Goal: Contribute content: Contribute content

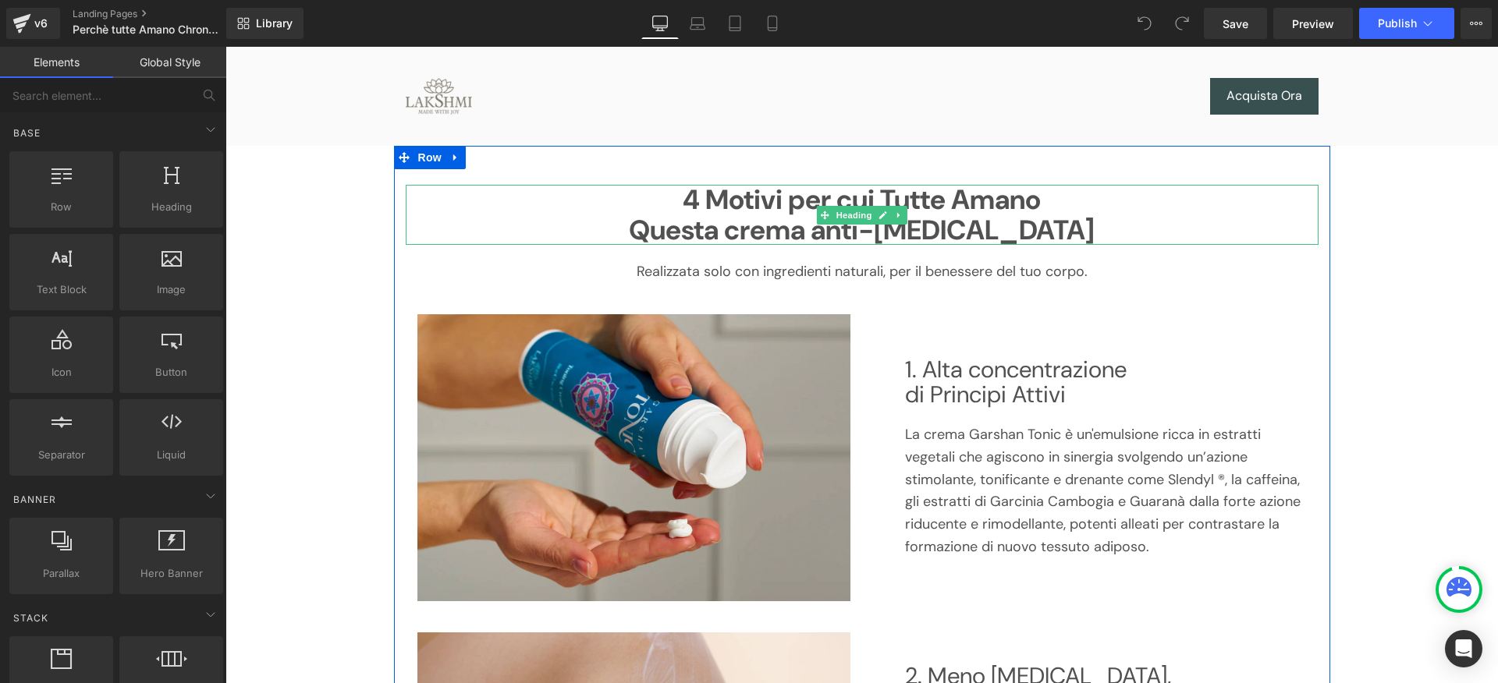
click at [933, 230] on h1 "Questa crema anti-[MEDICAL_DATA]" at bounding box center [862, 230] width 913 height 30
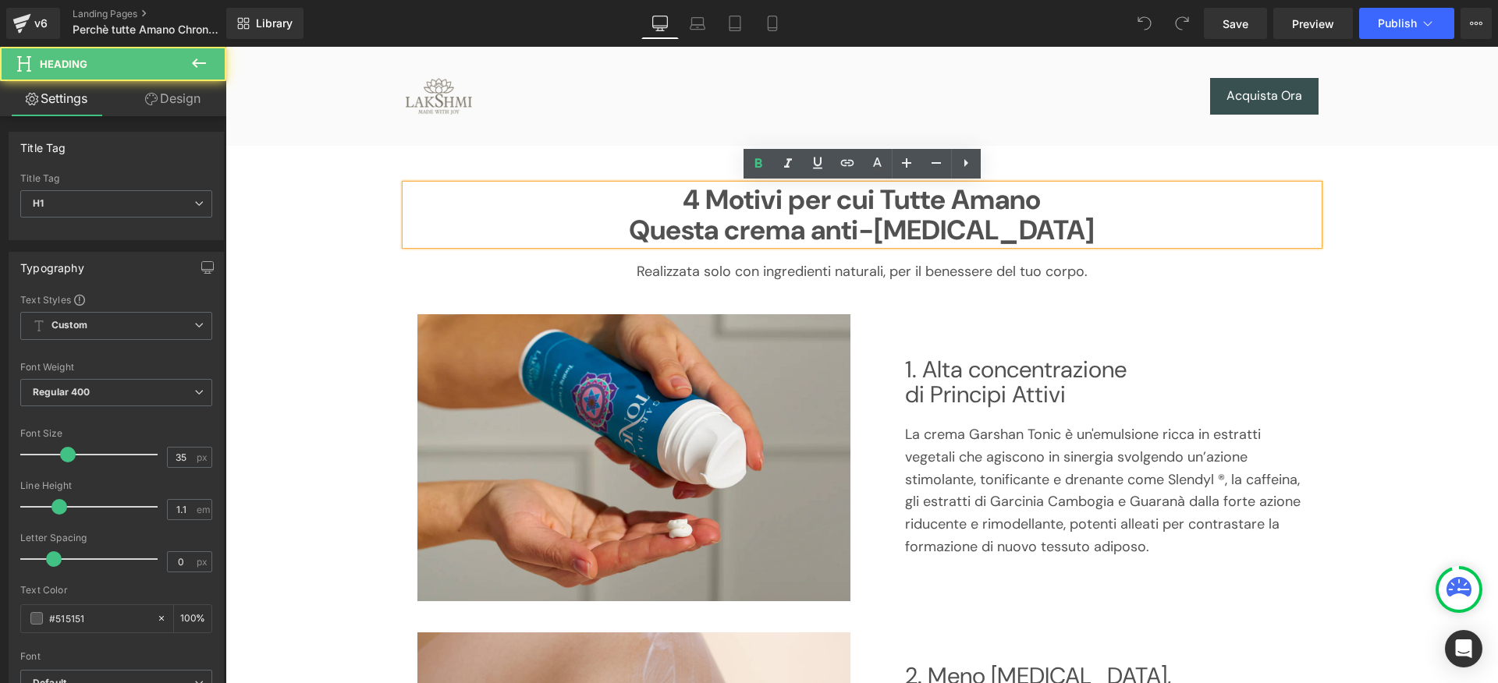
click at [941, 236] on h1 "Questa crema anti-[MEDICAL_DATA]" at bounding box center [862, 230] width 913 height 30
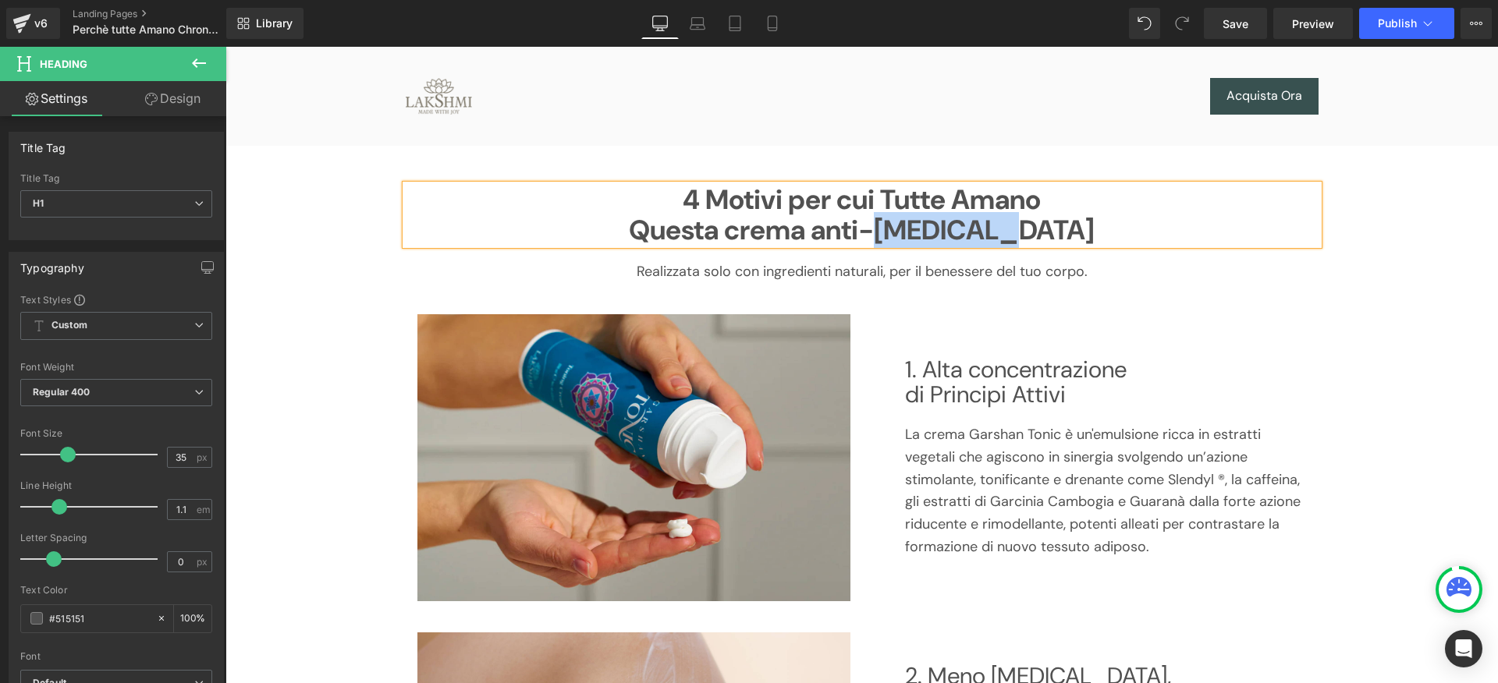
click at [941, 236] on h1 "Questa crema anti-[MEDICAL_DATA]" at bounding box center [862, 230] width 913 height 30
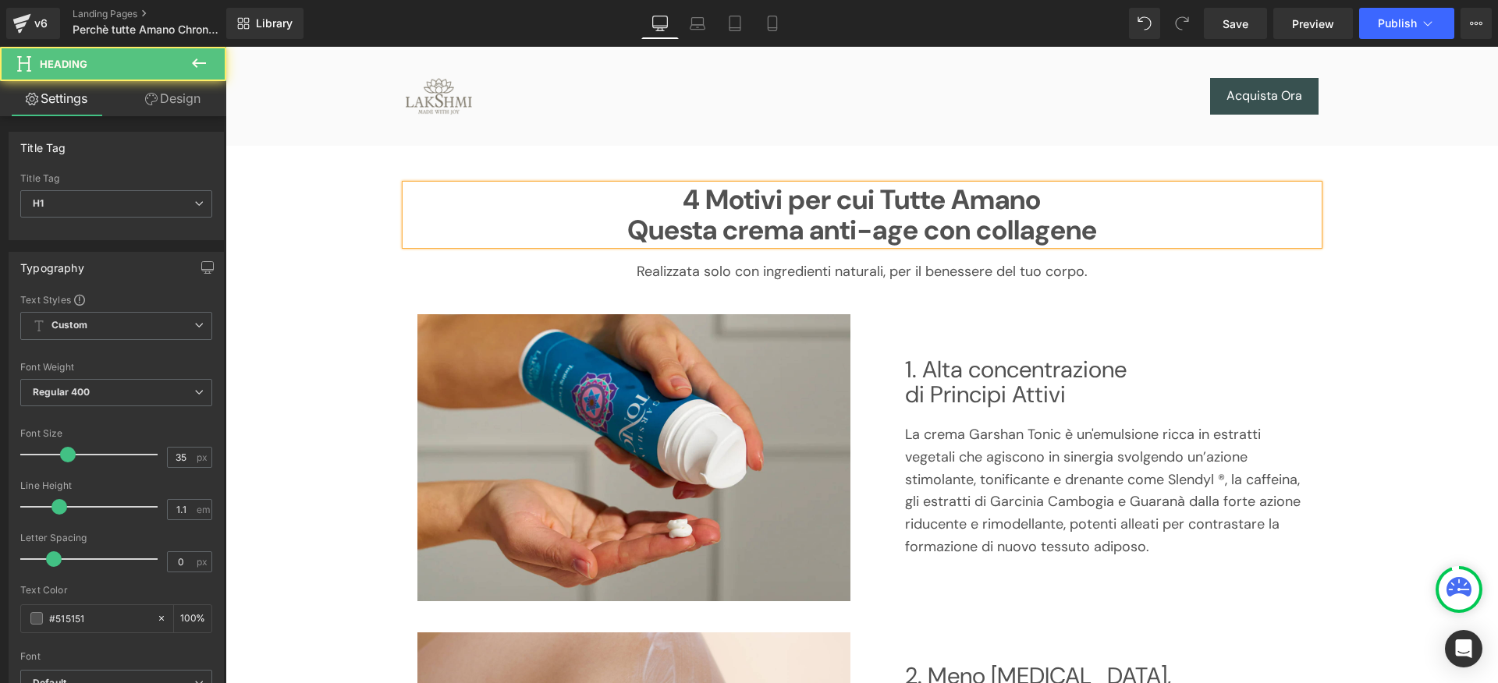
click at [989, 236] on h1 "Questa crema anti-age con collagene" at bounding box center [862, 230] width 913 height 30
click at [921, 222] on h1 "Questa crema anti-age con Collagene" at bounding box center [862, 230] width 913 height 30
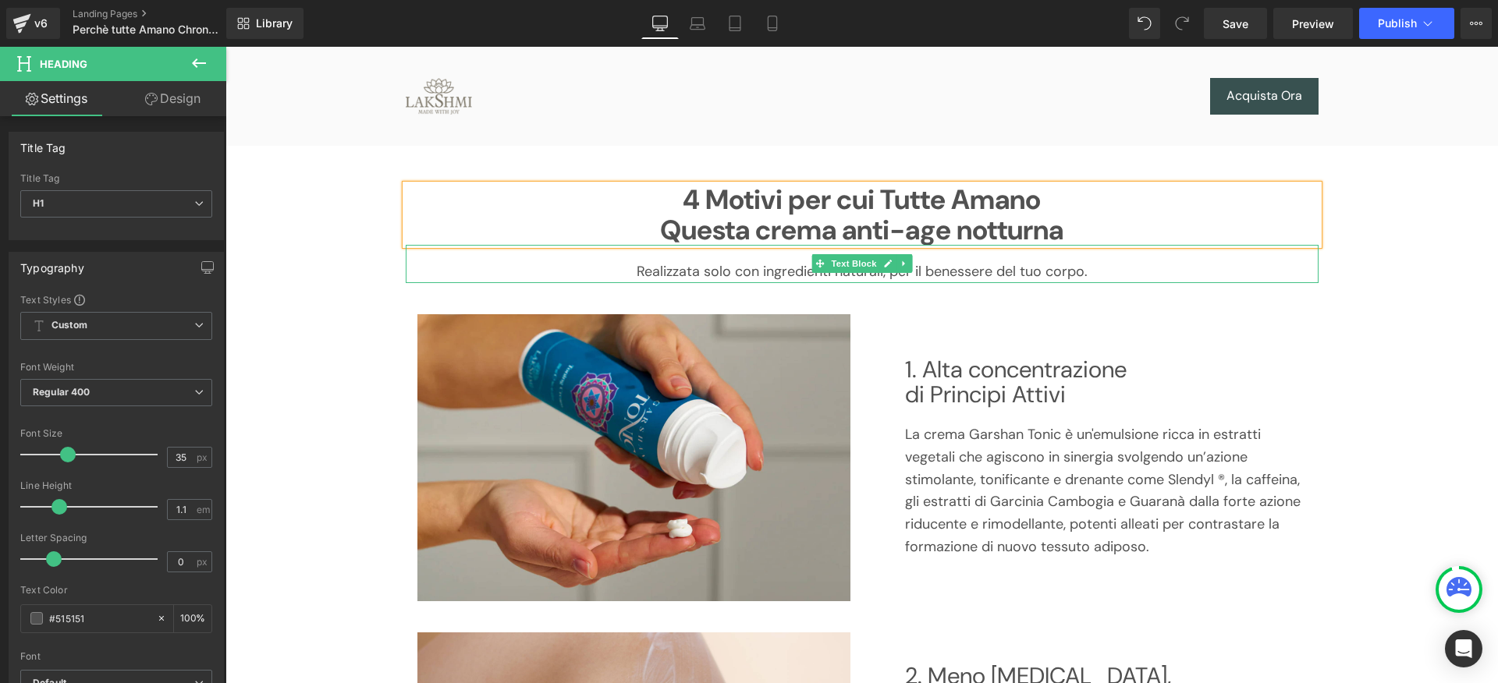
click at [717, 270] on p "Realizzata solo con ingredienti naturali, per il benessere del tuo corpo." at bounding box center [862, 272] width 913 height 23
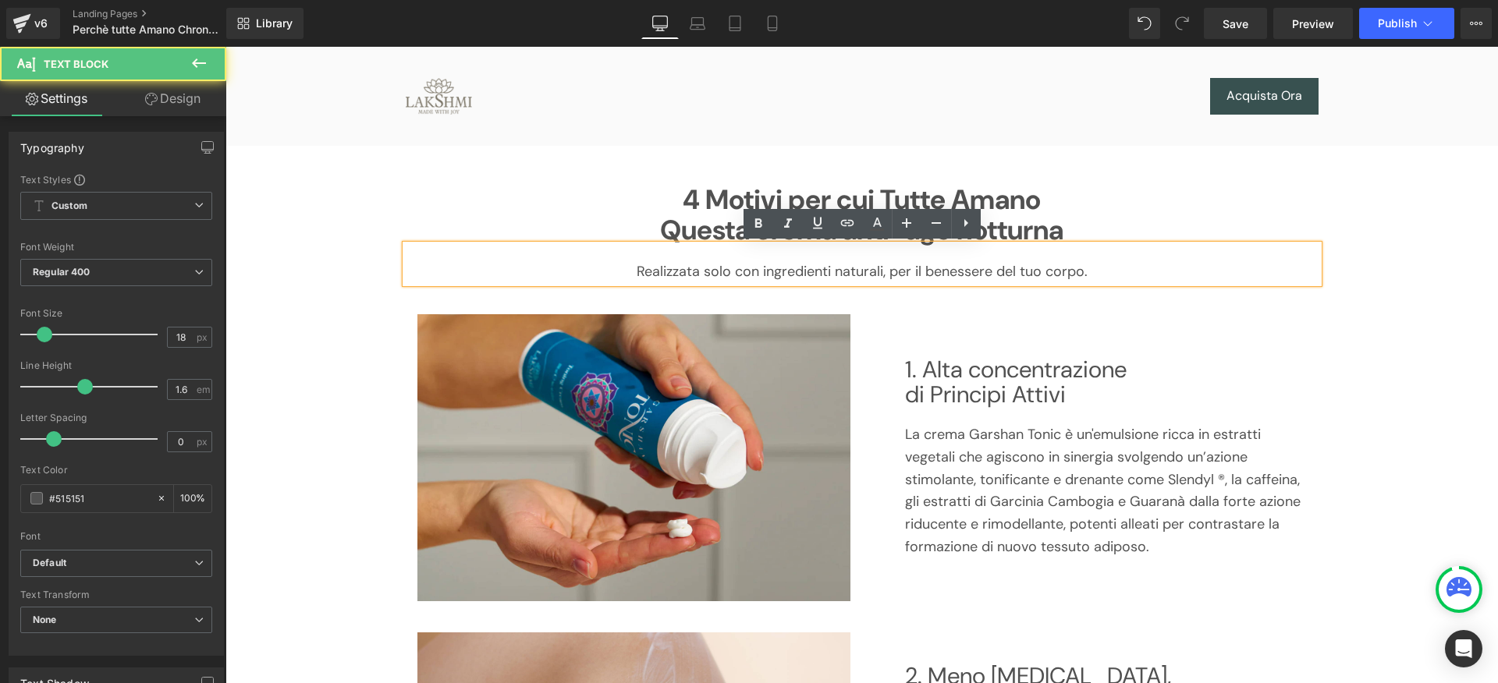
click at [715, 271] on p "Realizzata solo con ingredienti naturali, per il benessere del tuo corpo." at bounding box center [862, 272] width 913 height 23
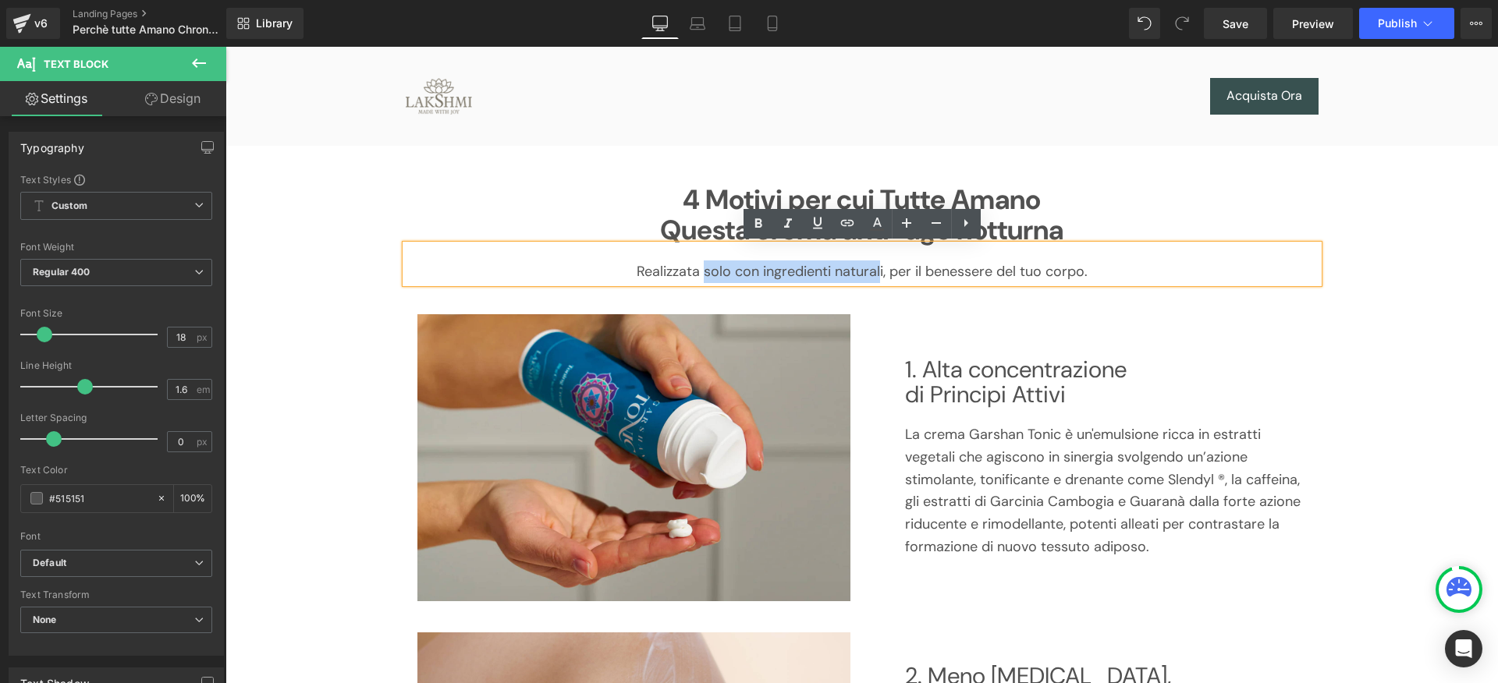
click at [880, 270] on p "Realizzata solo con ingredienti naturali, per il benessere del tuo corpo." at bounding box center [862, 272] width 913 height 23
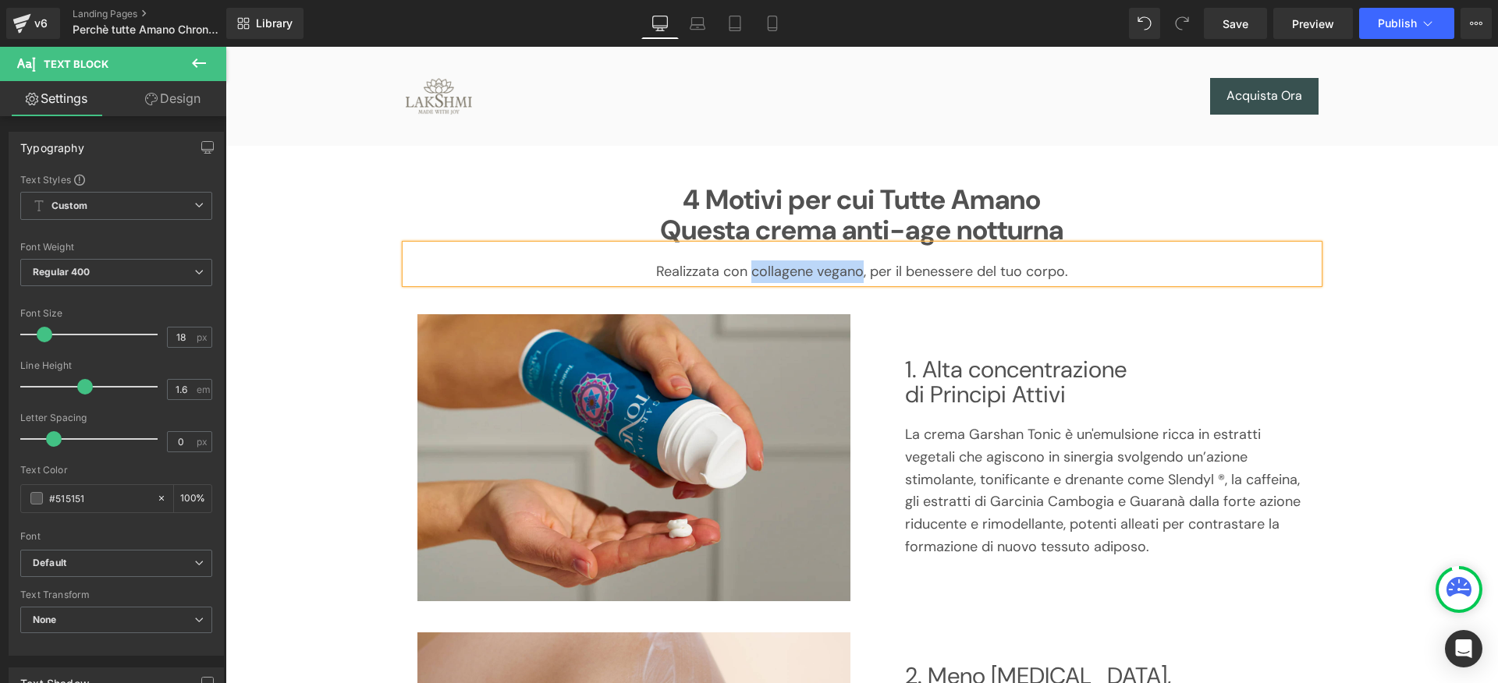
click at [758, 274] on p "Realizzata con collagene vegano, per il benessere del tuo corpo." at bounding box center [862, 272] width 913 height 23
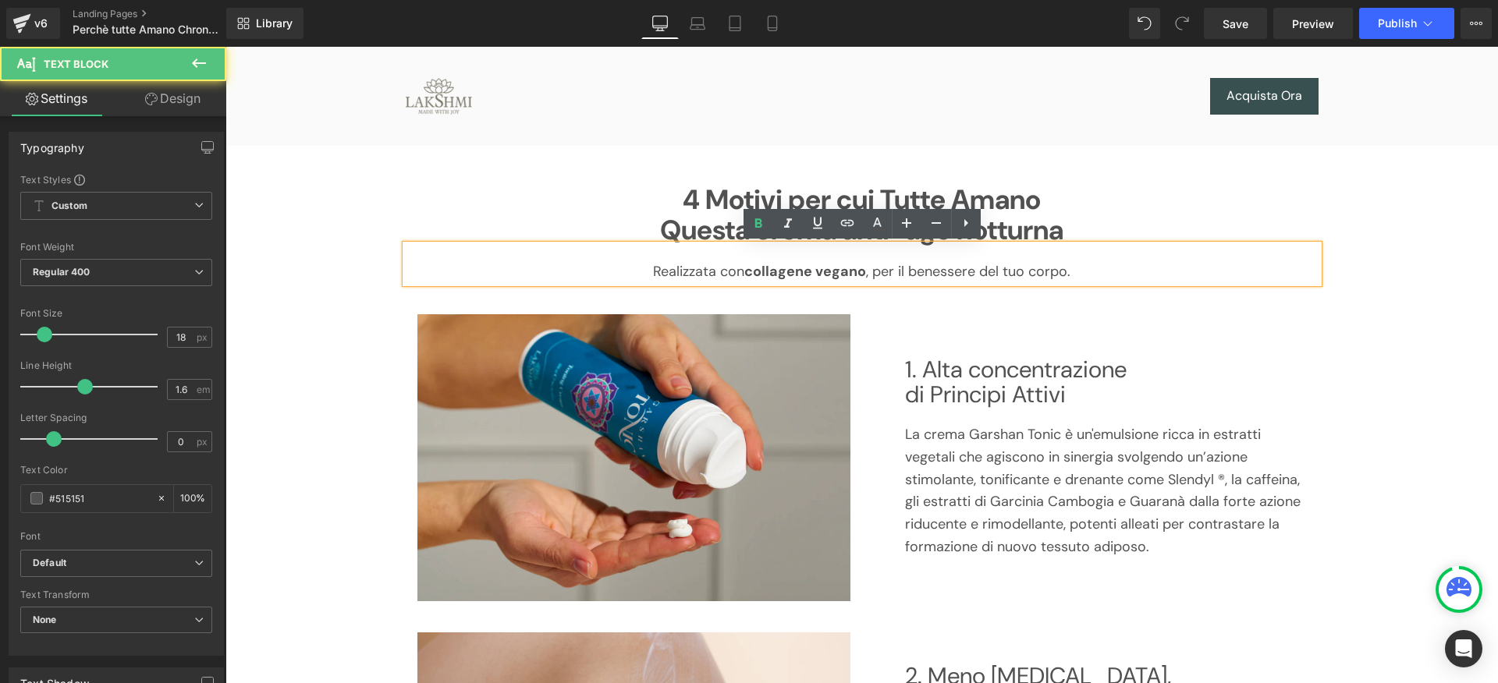
click at [1042, 271] on p "Realizzata con collagene vegano , per il benessere del tuo corpo." at bounding box center [862, 272] width 913 height 23
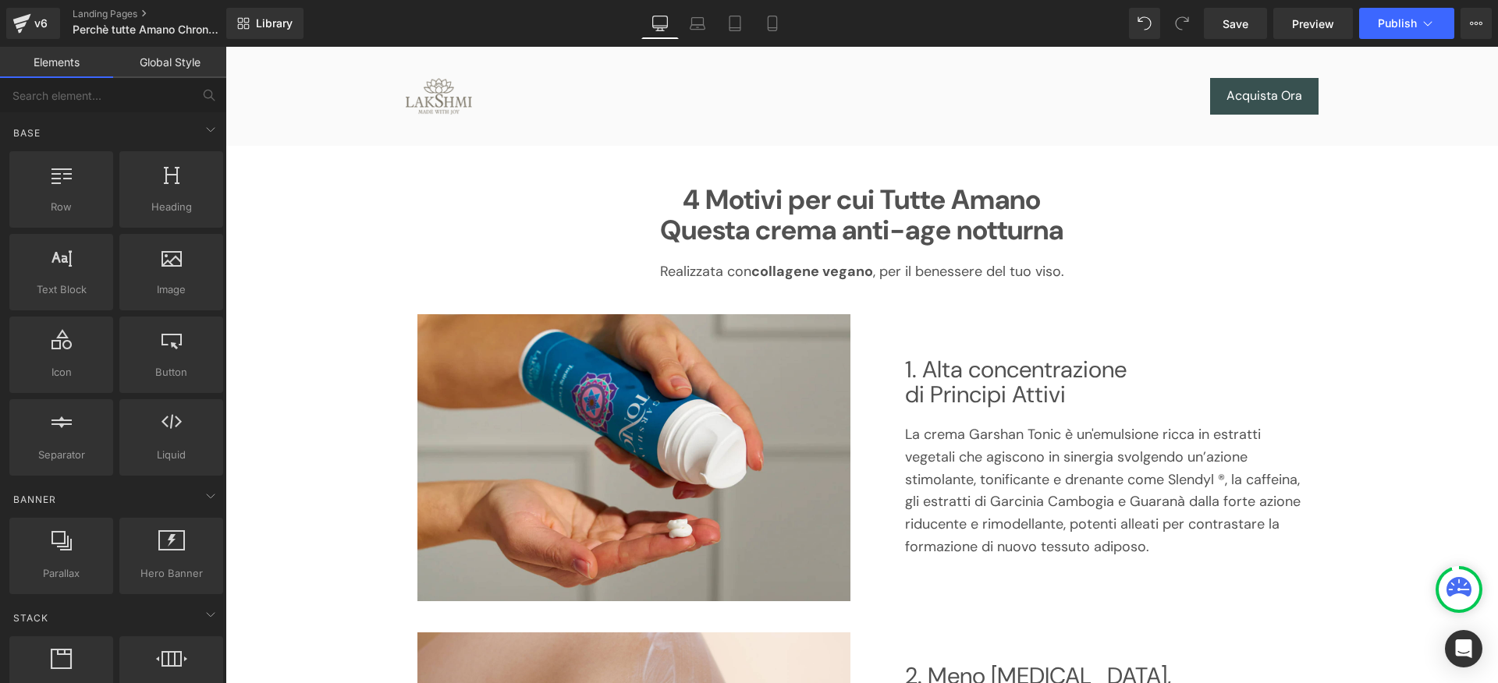
click at [1308, 103] on link "Acquista Ora" at bounding box center [1264, 96] width 108 height 37
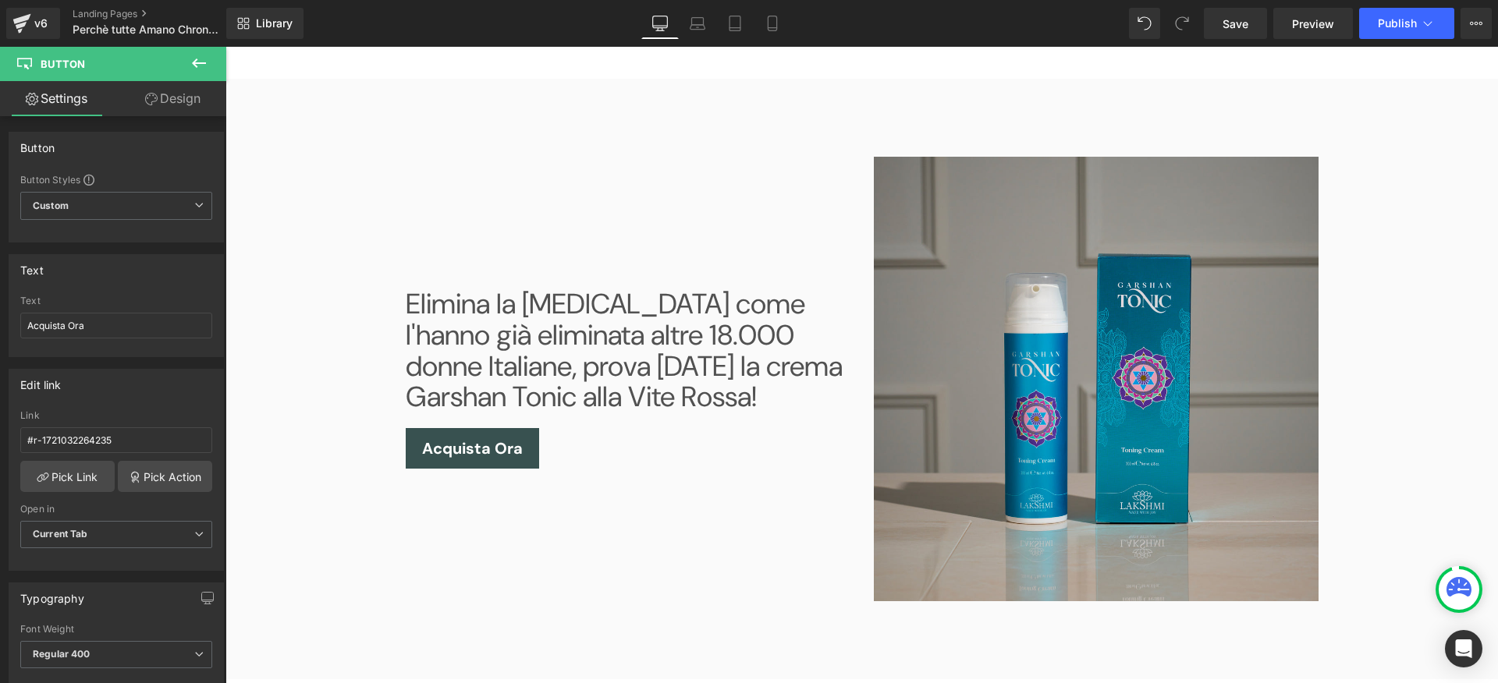
scroll to position [1878, 0]
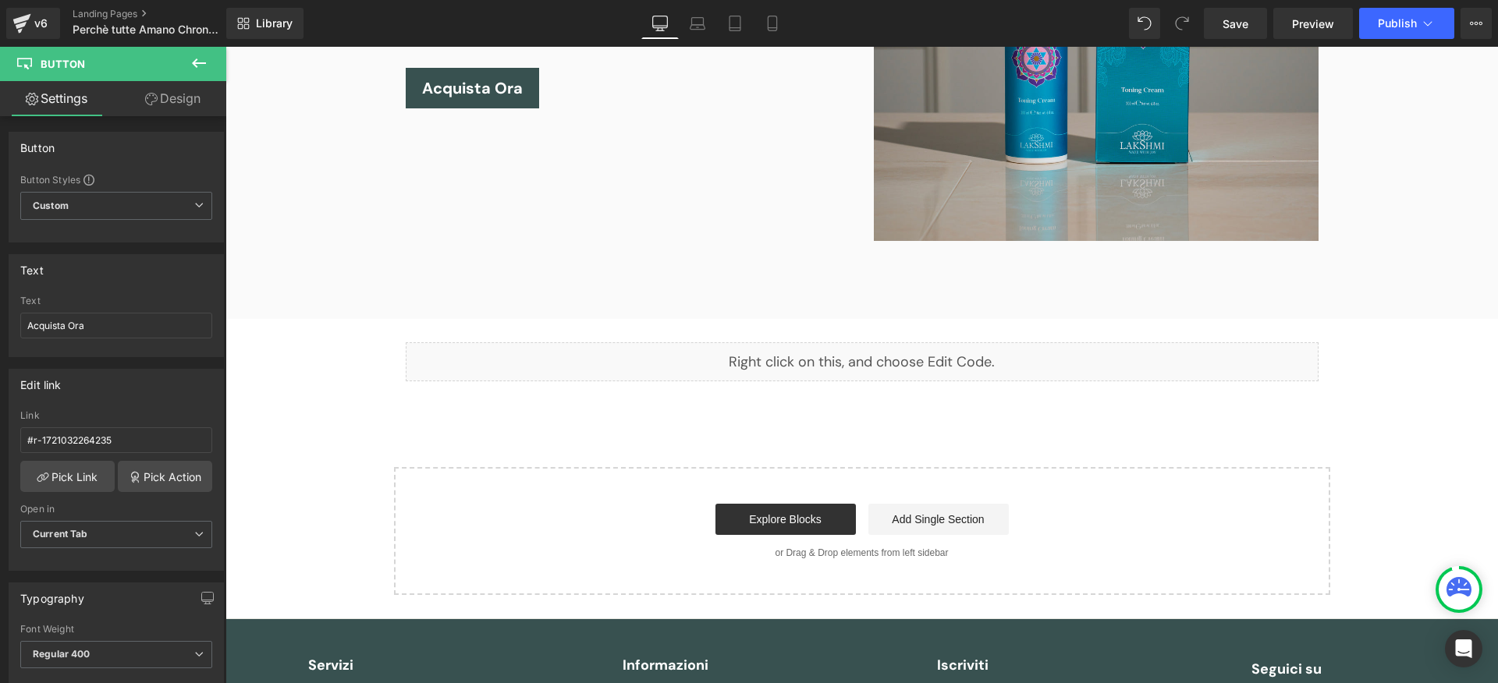
click at [965, 364] on div "Liquid" at bounding box center [862, 362] width 913 height 39
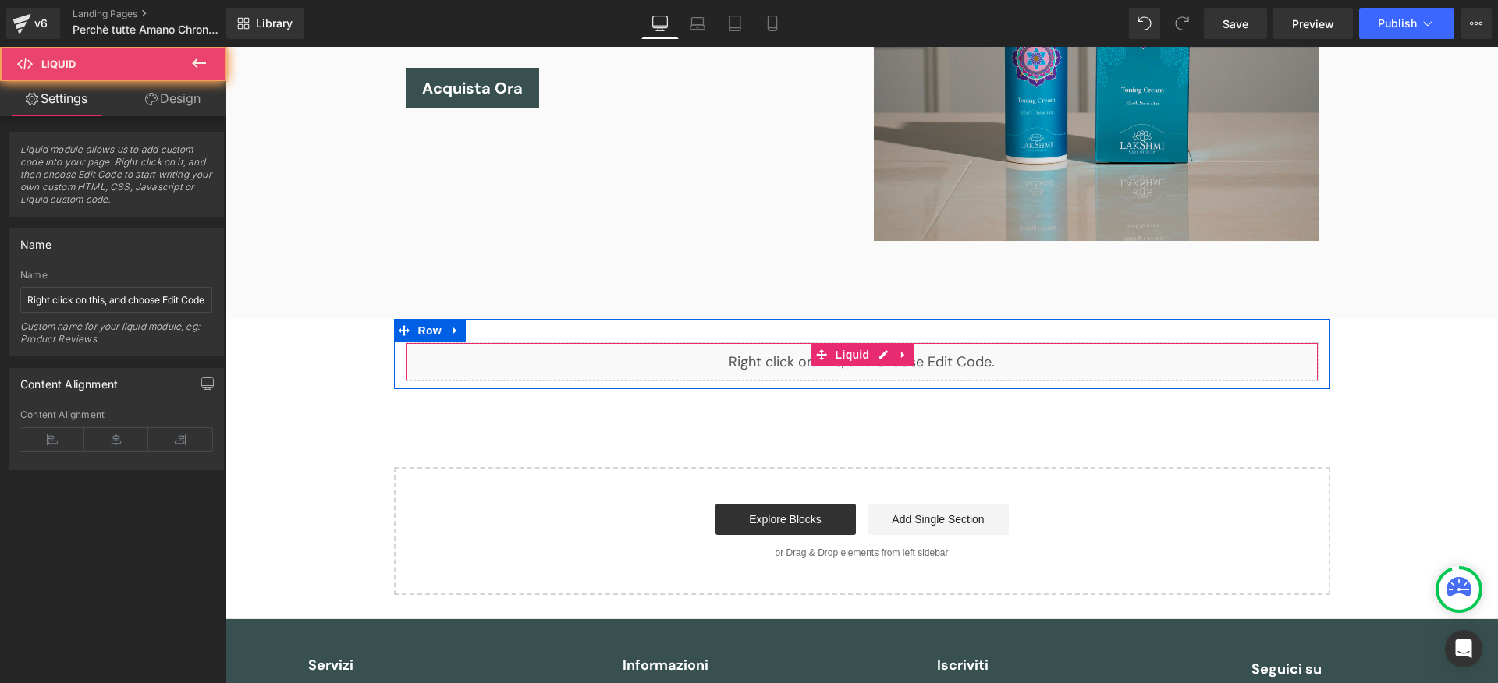
click at [965, 364] on div "Liquid" at bounding box center [862, 362] width 913 height 39
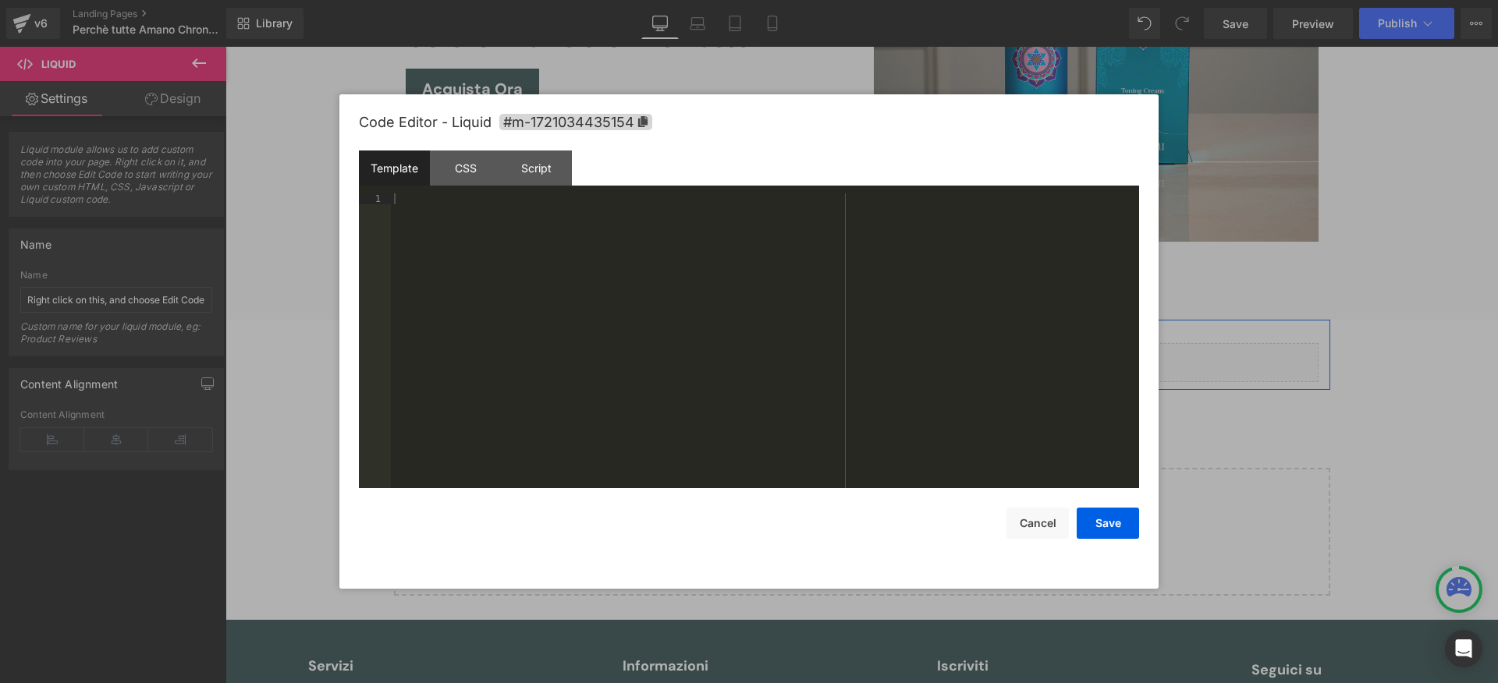
click at [886, 358] on div "Liquid" at bounding box center [862, 362] width 913 height 39
click at [429, 150] on div "Code Editor - Liquid #m-1721034435154" at bounding box center [749, 122] width 780 height 56
click at [443, 155] on div "CSS" at bounding box center [465, 168] width 71 height 35
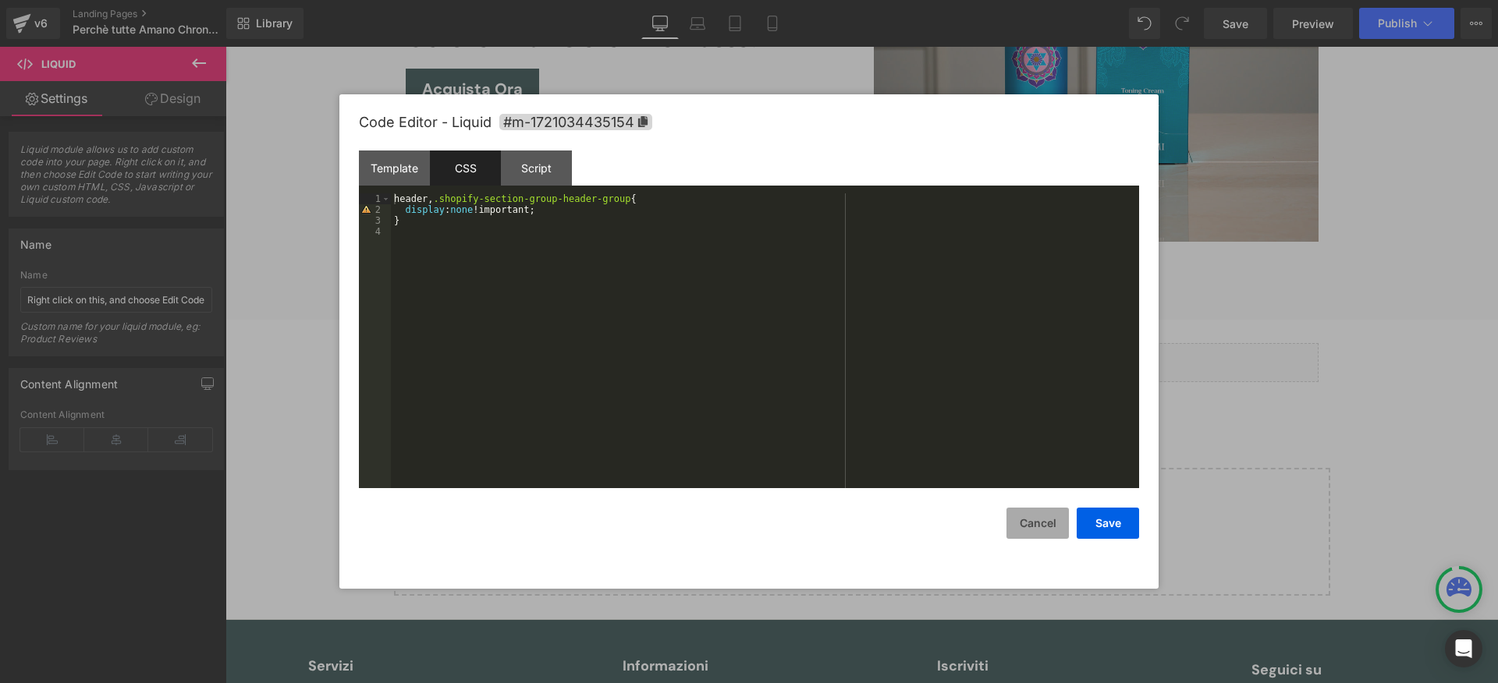
click at [1030, 520] on button "Cancel" at bounding box center [1038, 523] width 62 height 31
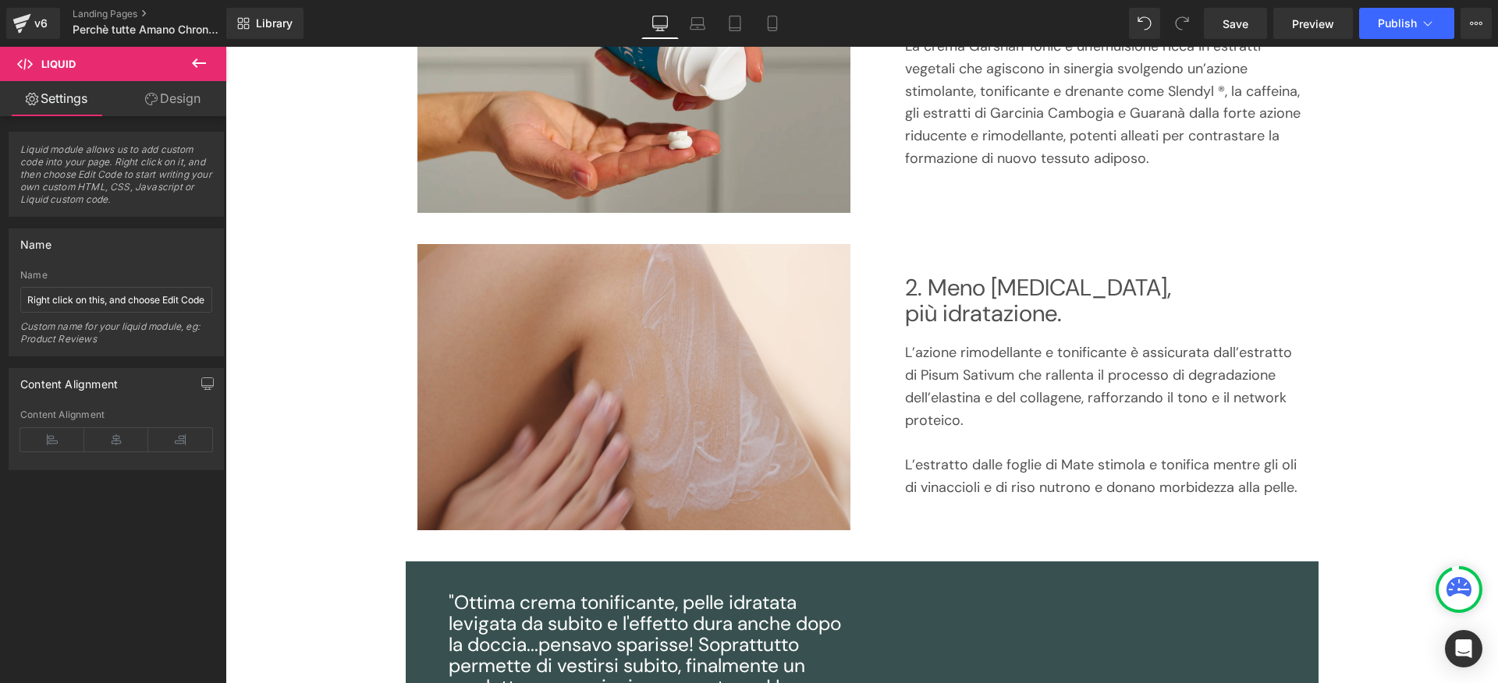
scroll to position [0, 0]
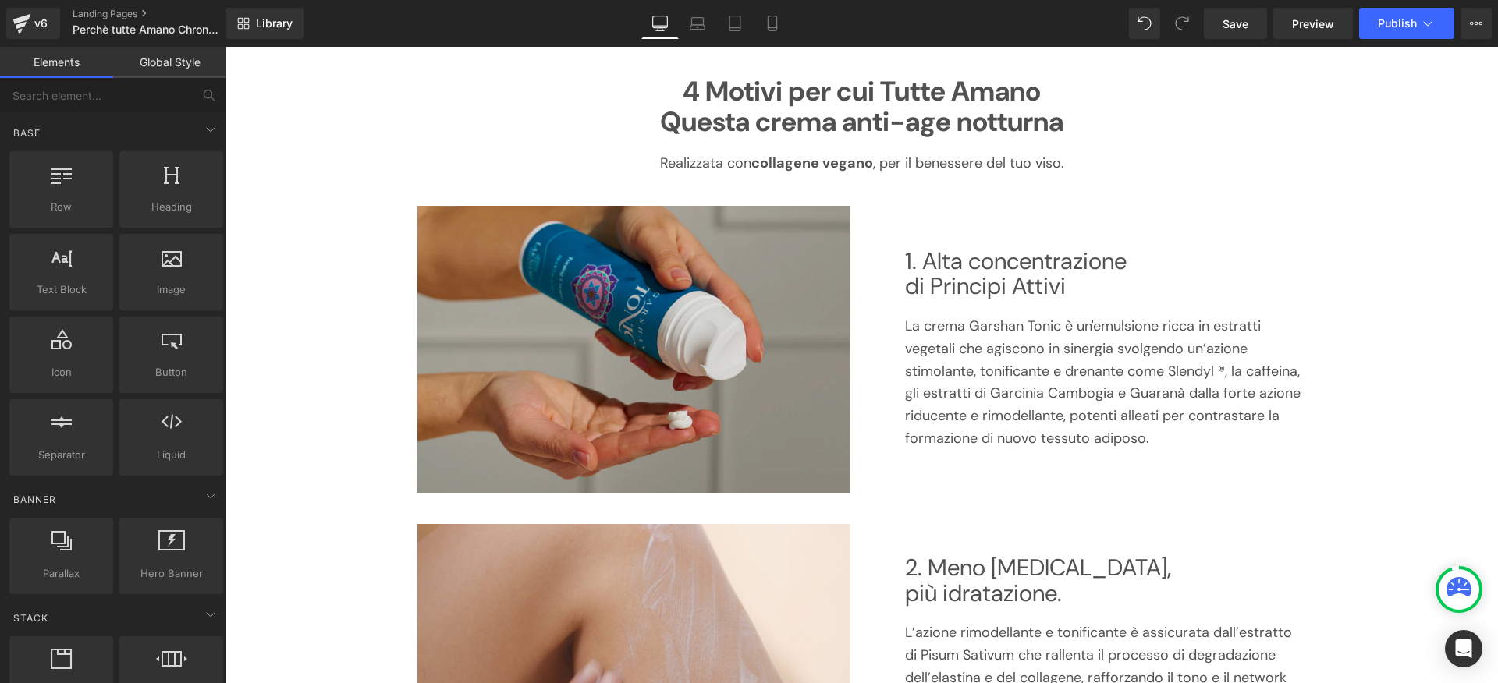
scroll to position [120, 0]
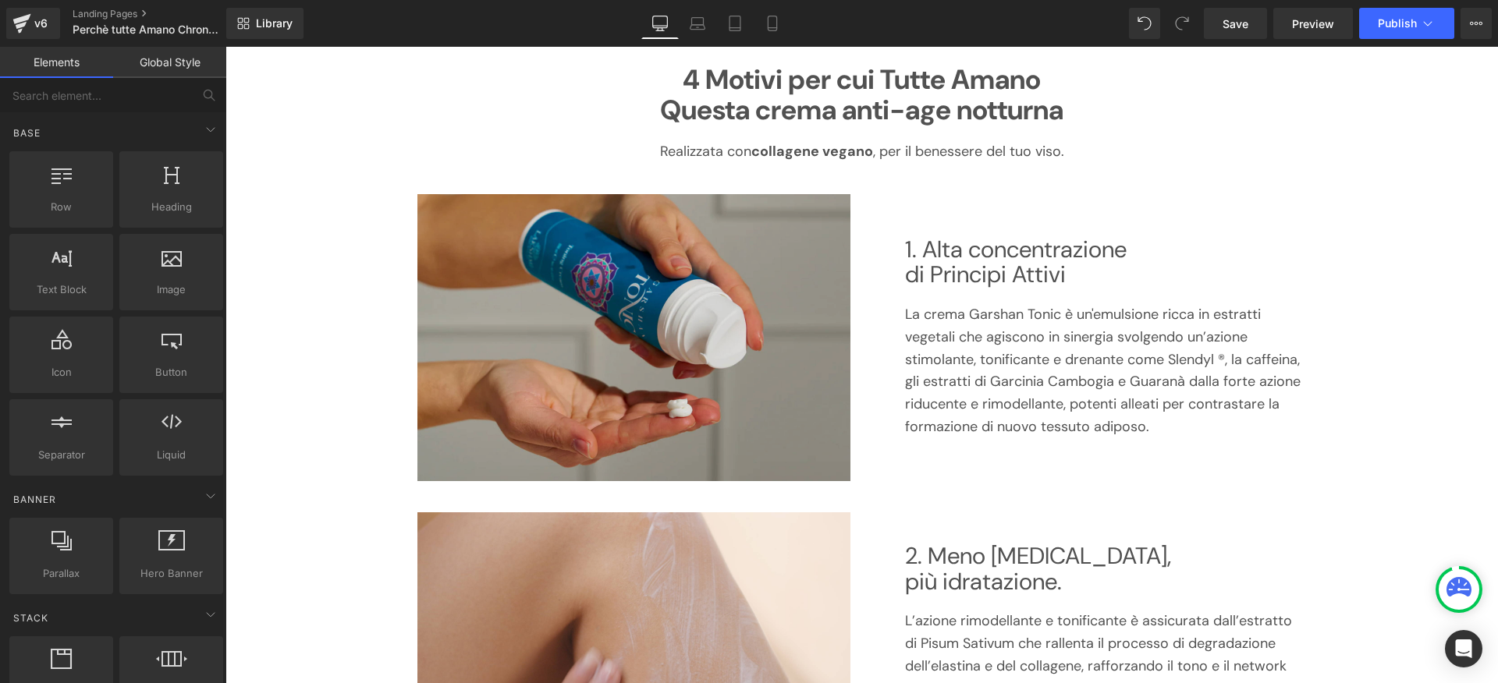
click at [690, 317] on img at bounding box center [633, 337] width 433 height 287
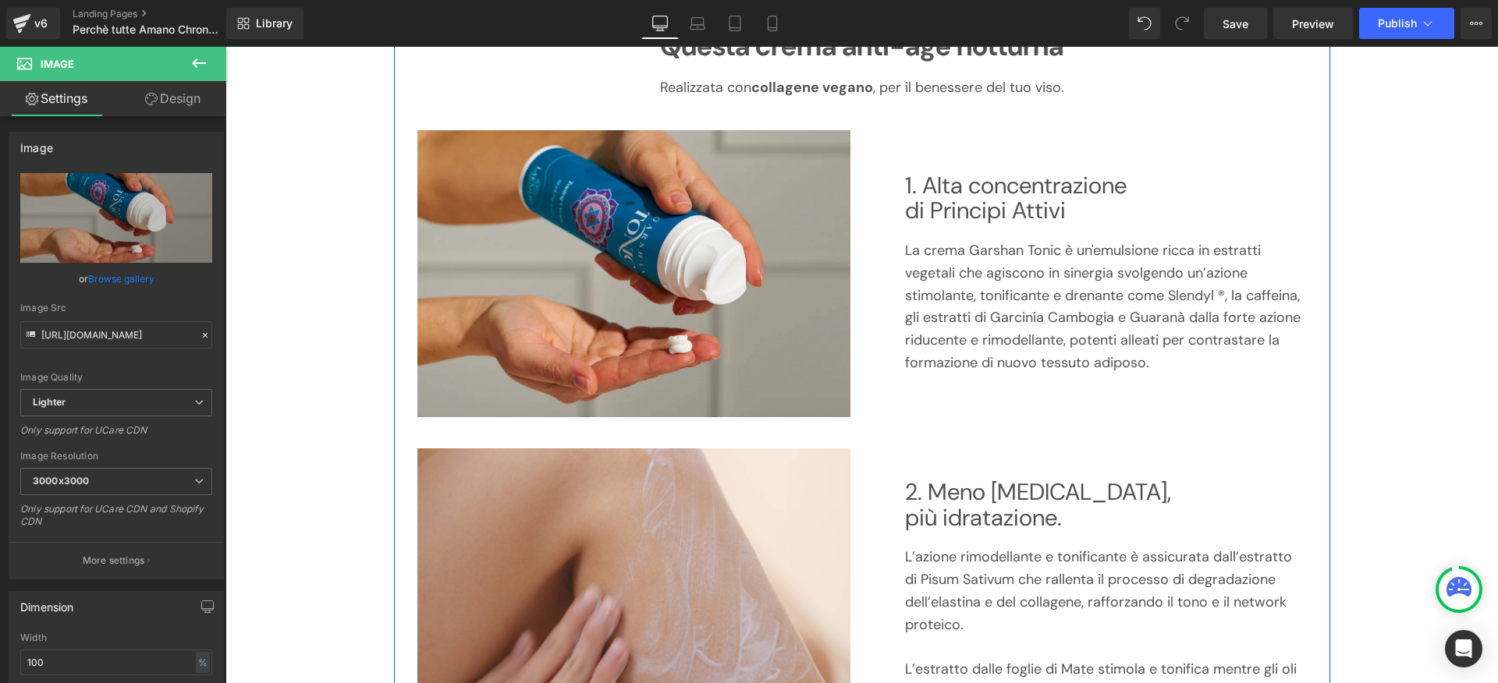
scroll to position [167, 0]
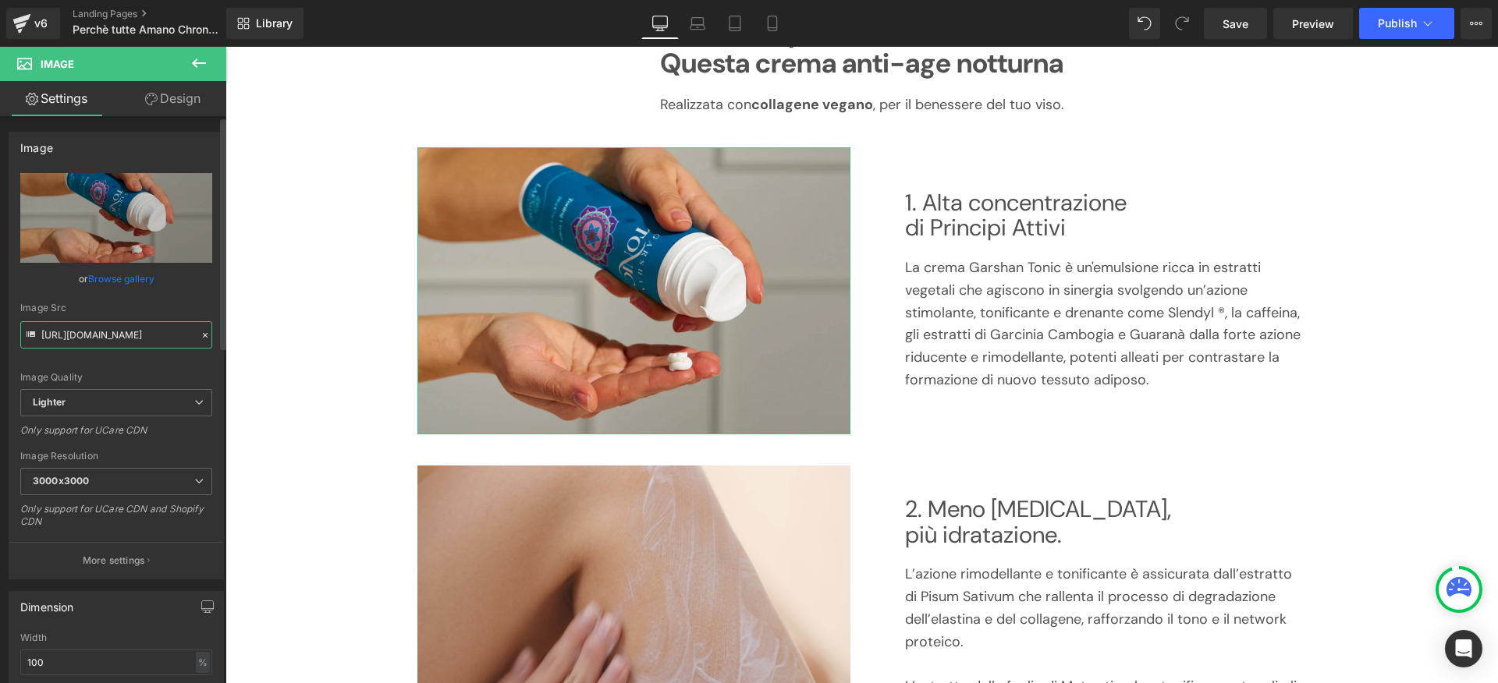
click at [135, 329] on input "[URL][DOMAIN_NAME]" at bounding box center [116, 334] width 192 height 27
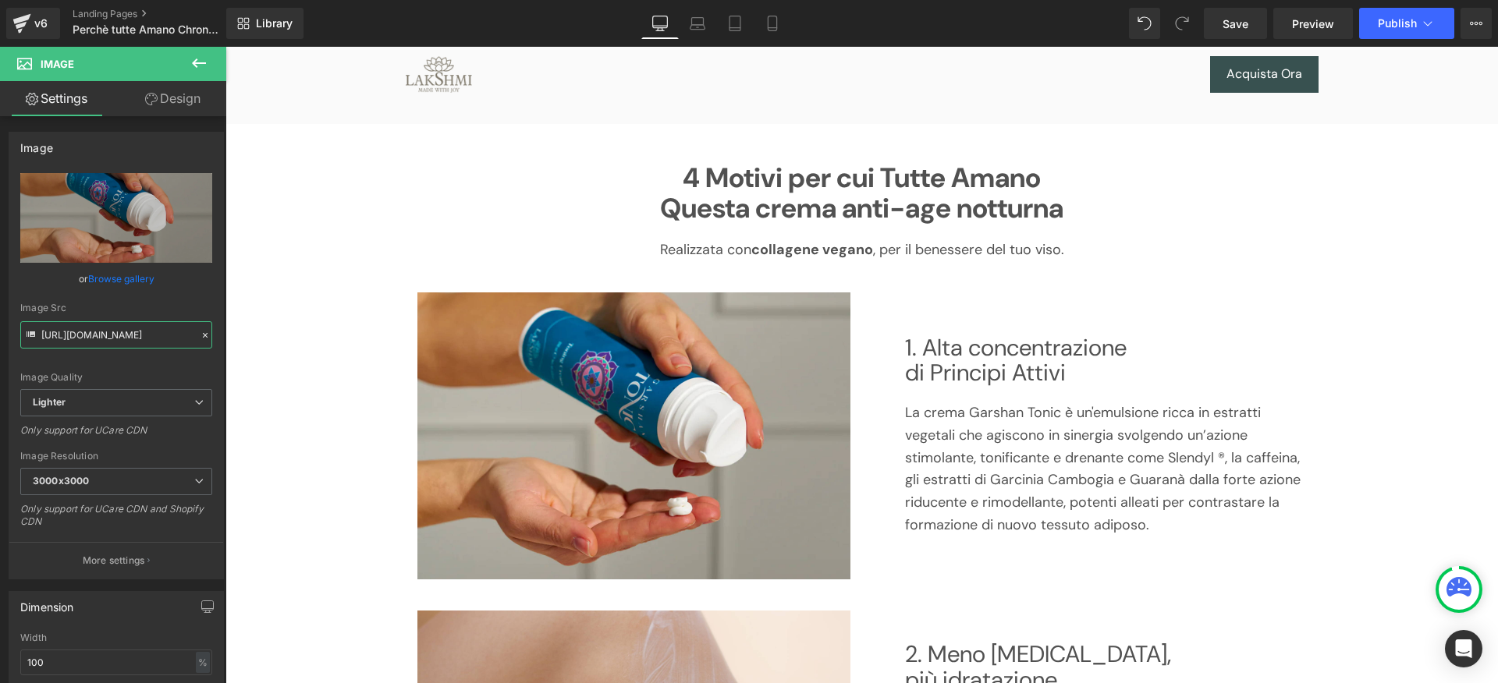
scroll to position [20, 0]
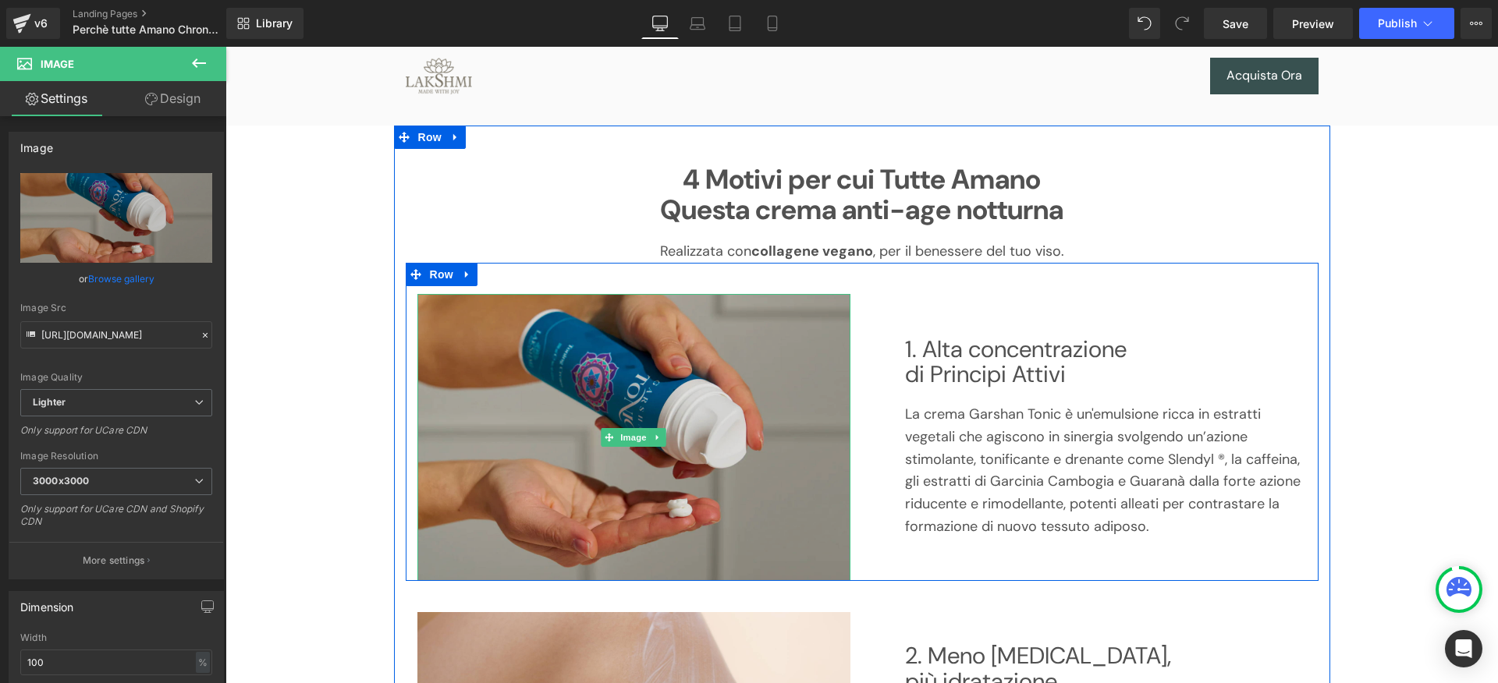
click at [598, 436] on img at bounding box center [633, 437] width 433 height 287
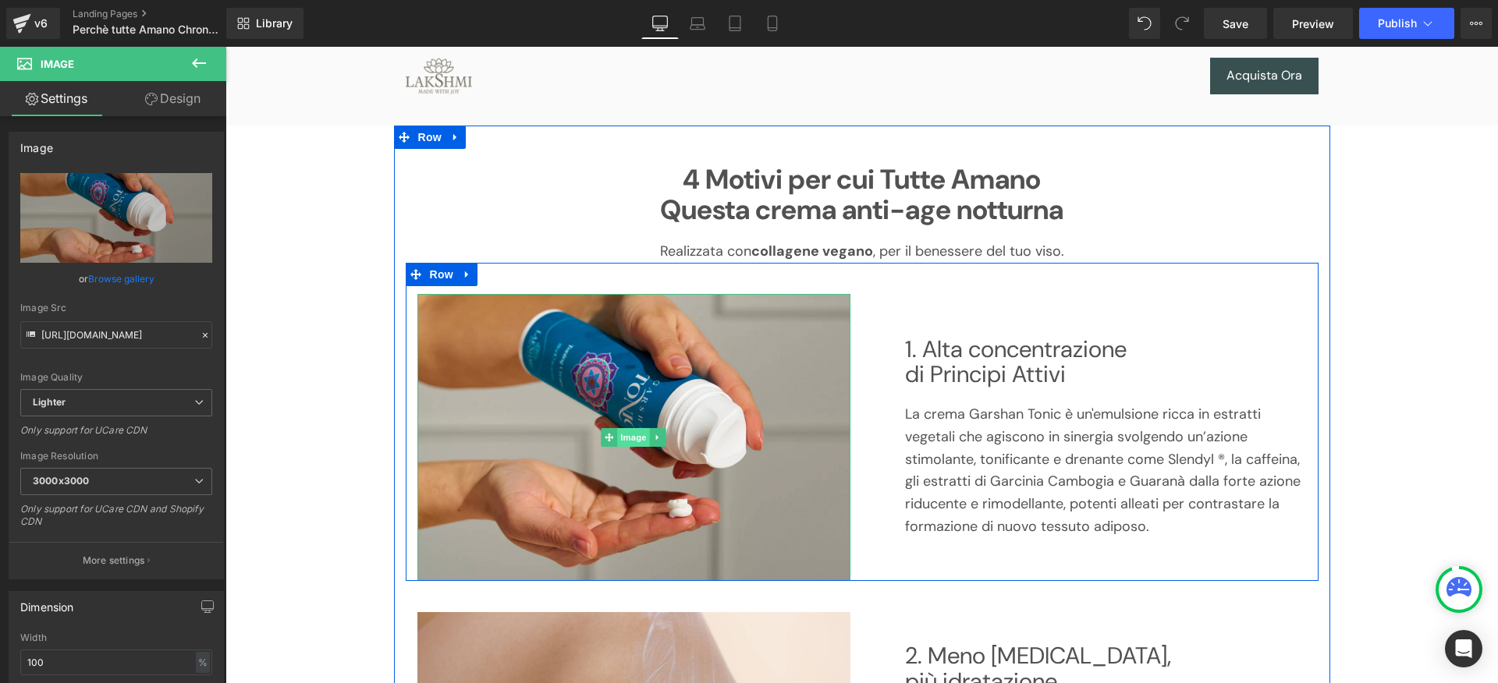
click at [619, 431] on span "Image" at bounding box center [633, 437] width 33 height 19
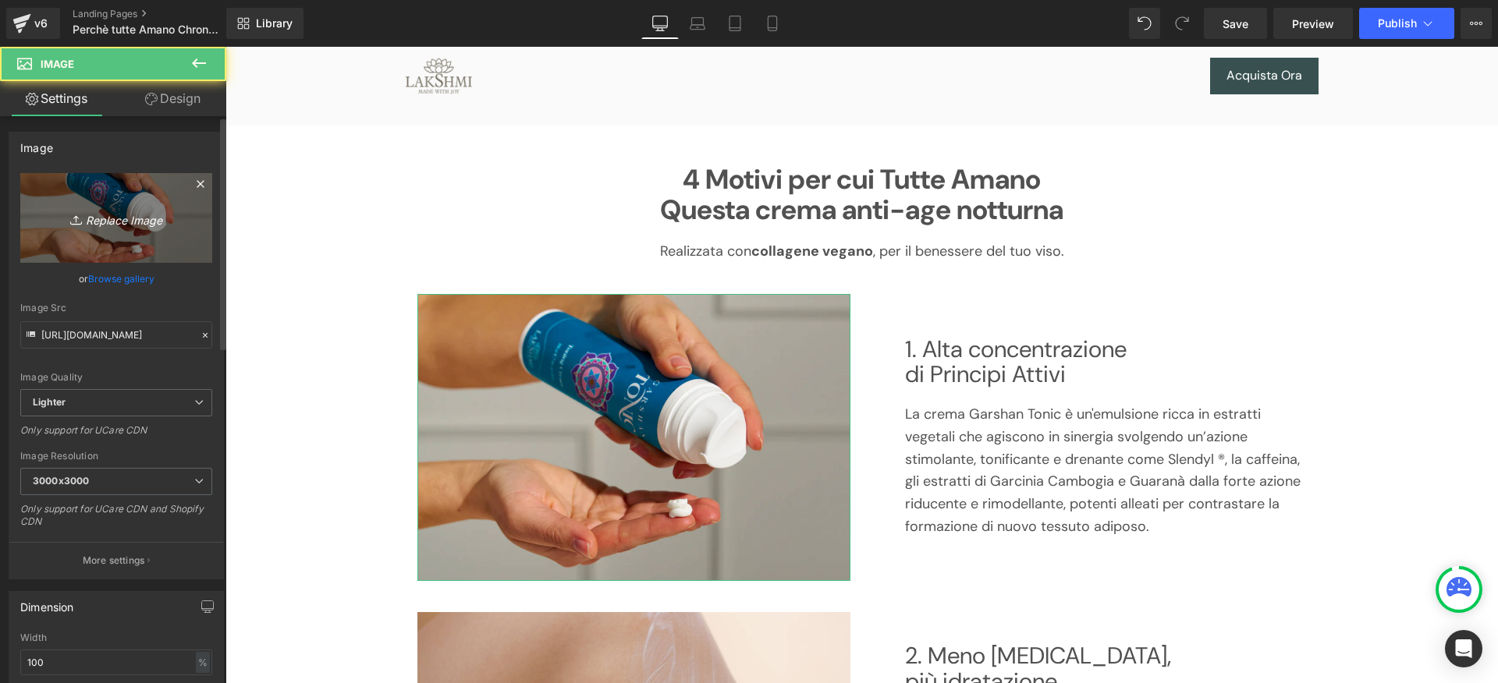
click at [137, 211] on icon "Replace Image" at bounding box center [116, 218] width 125 height 20
type input "C:\fakepath\chronology_woman.webp"
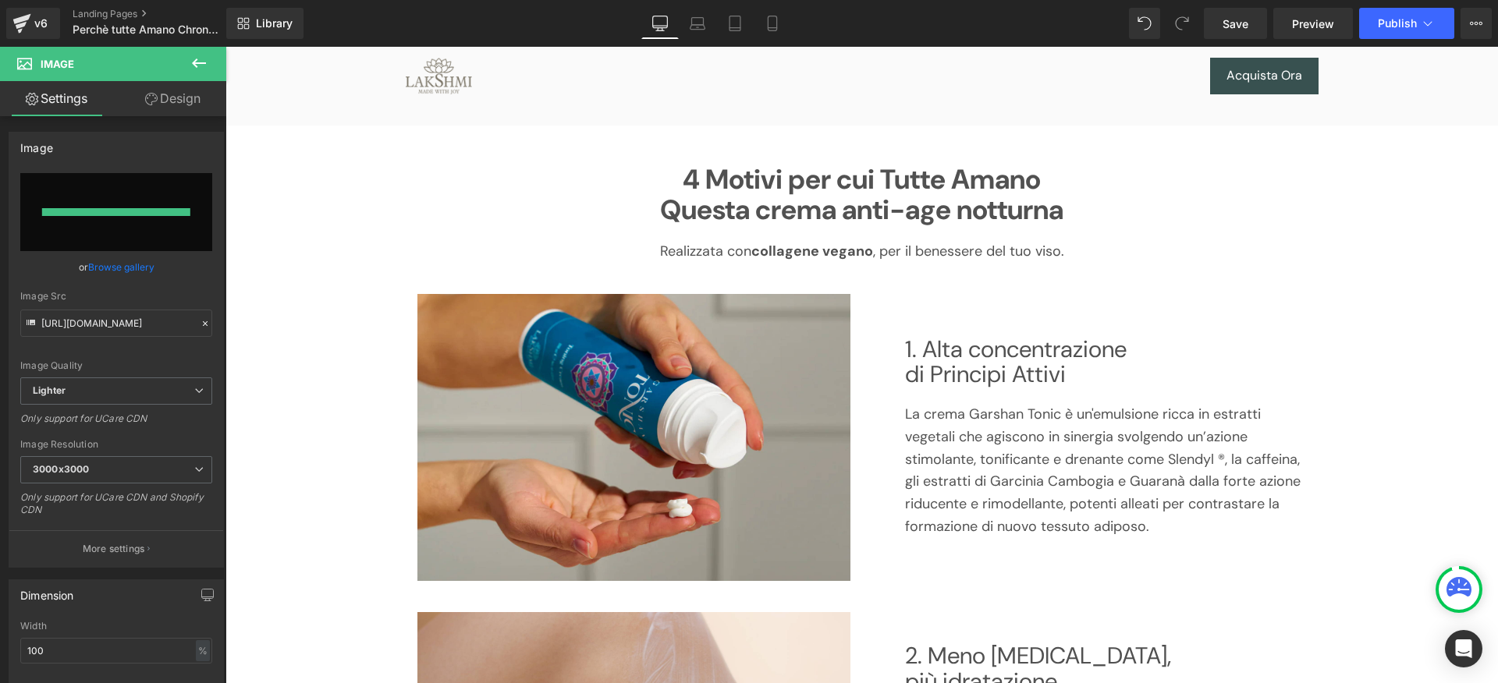
type input "[URL][DOMAIN_NAME]"
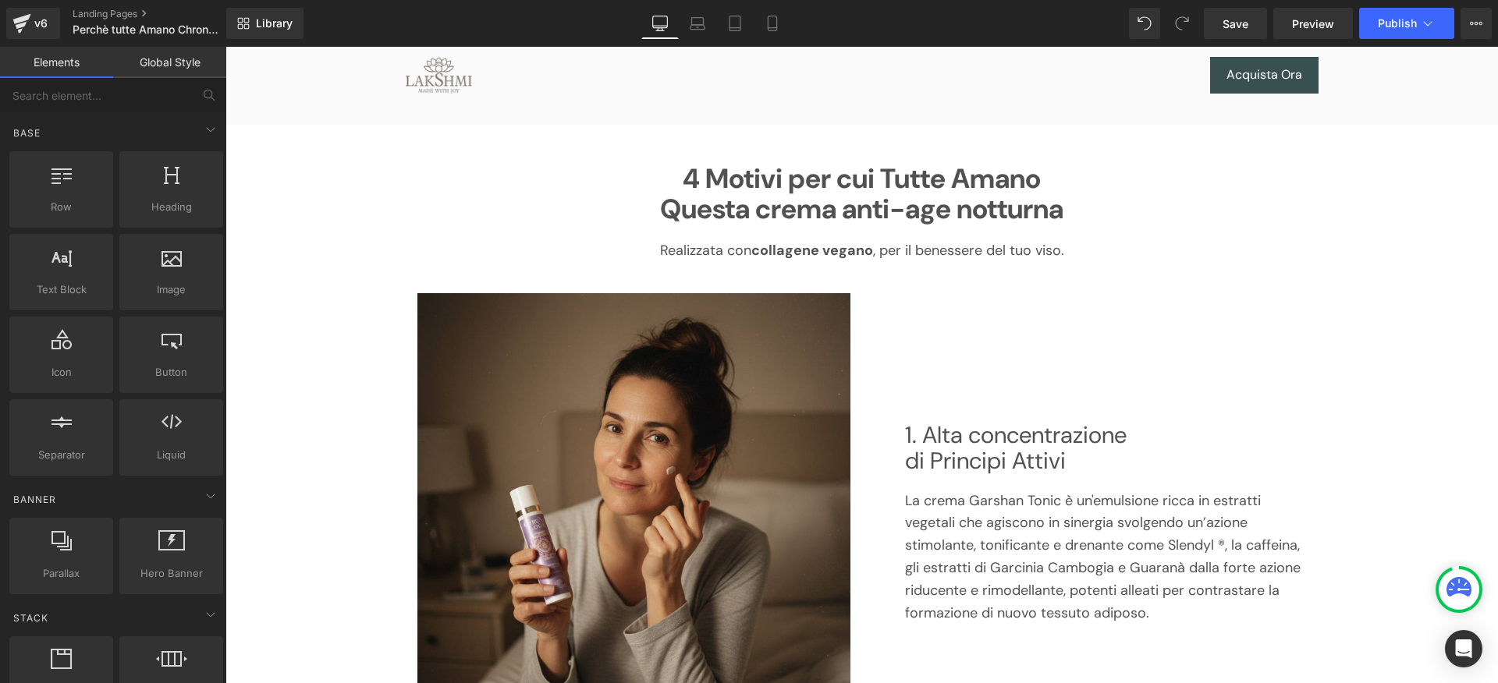
scroll to position [0, 0]
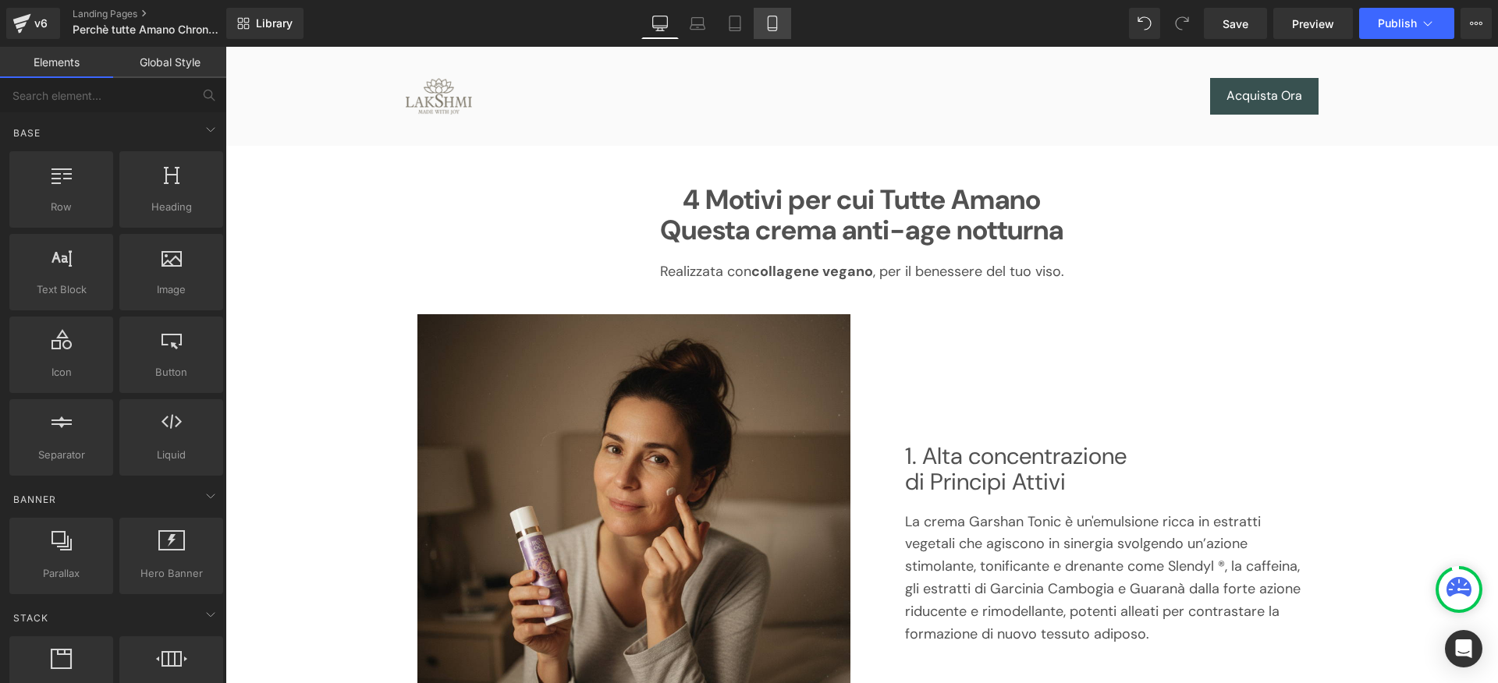
click at [769, 14] on link "Mobile" at bounding box center [772, 23] width 37 height 31
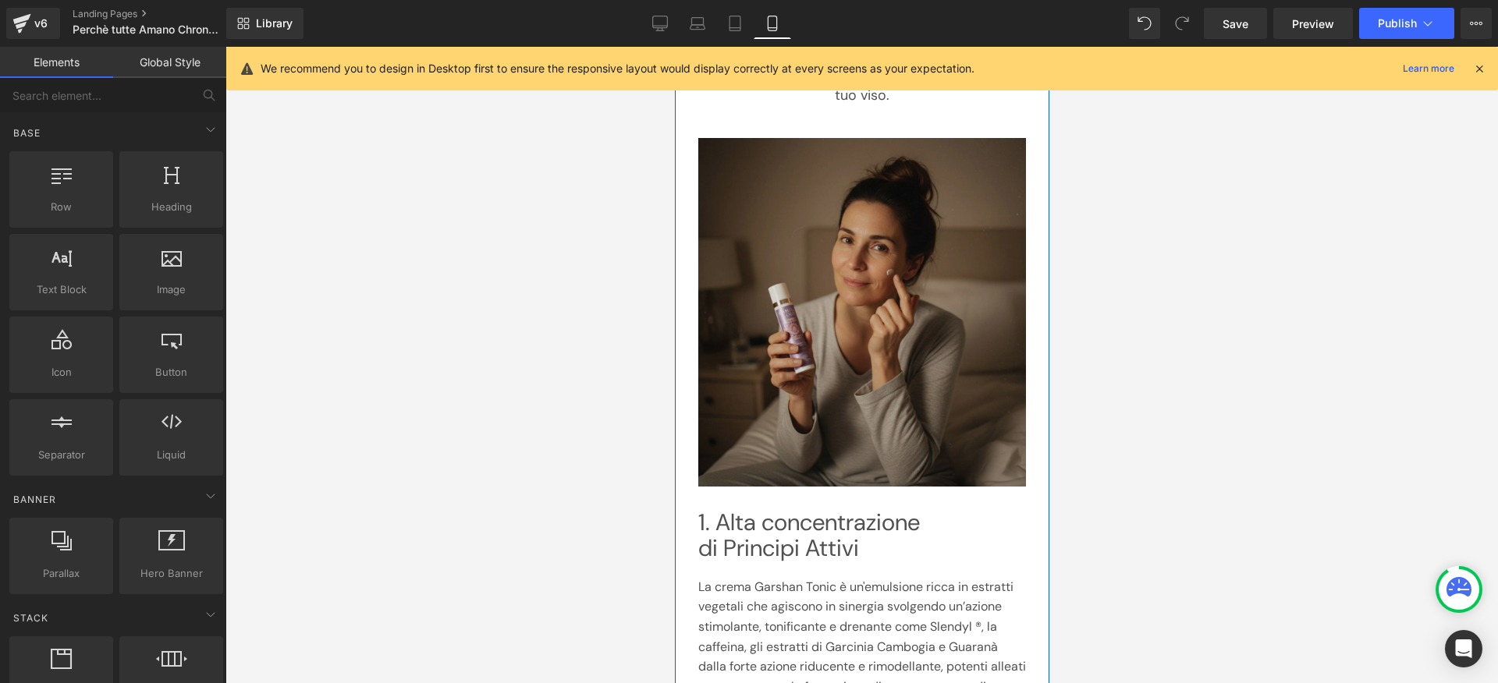
scroll to position [216, 0]
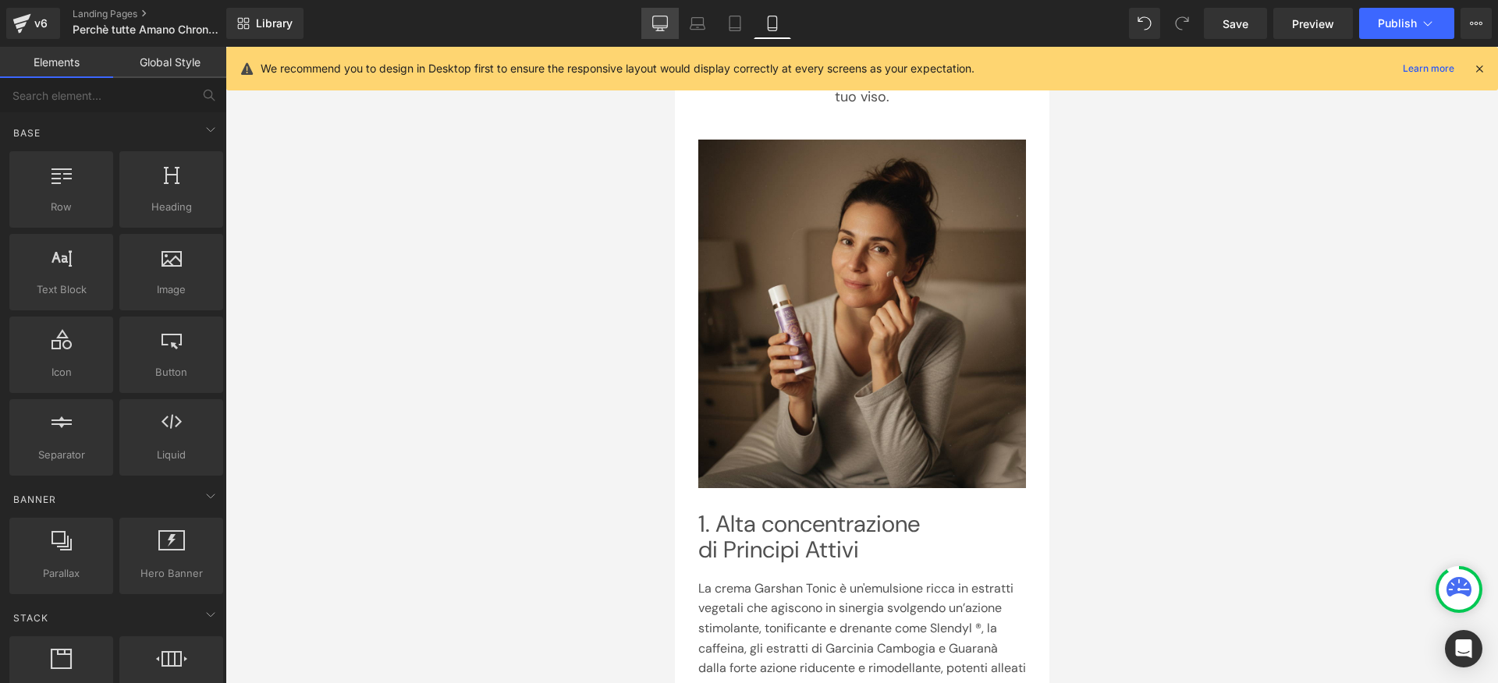
click at [647, 27] on link "Desktop" at bounding box center [659, 23] width 37 height 31
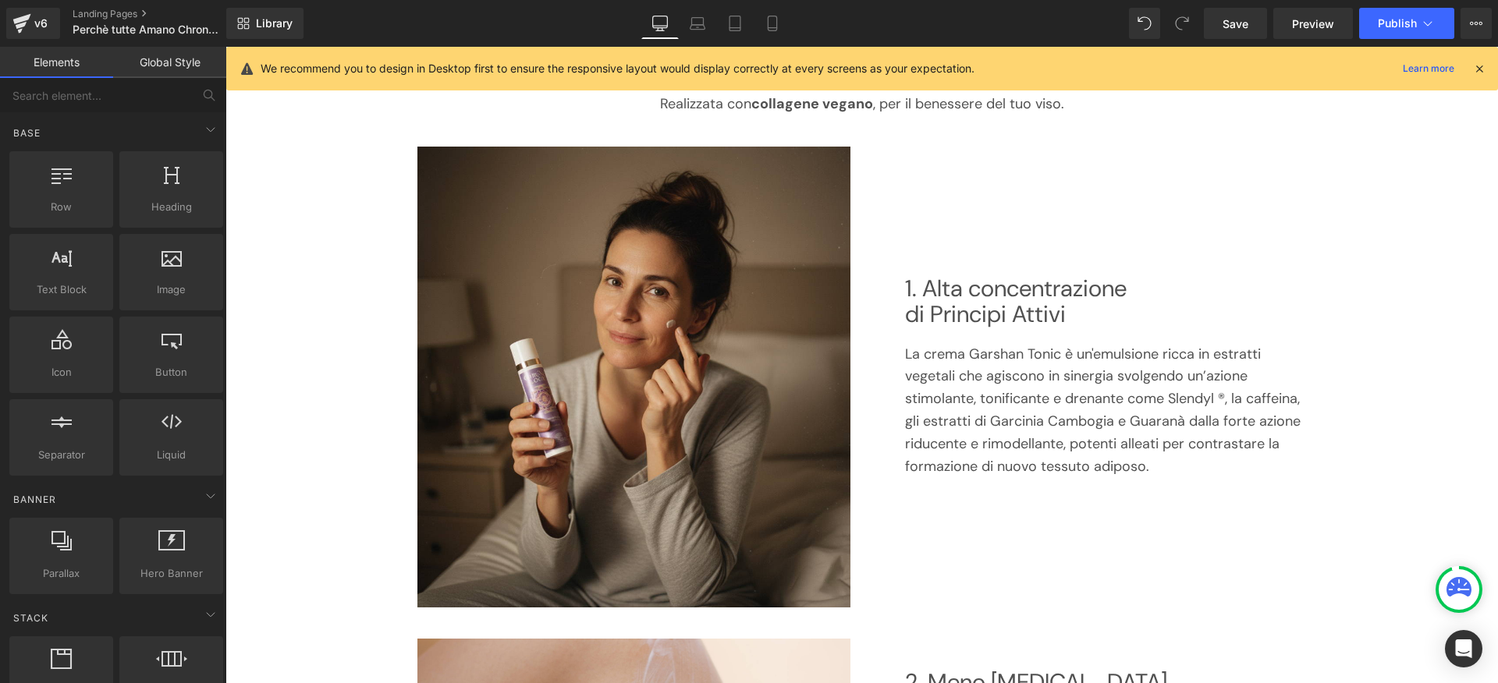
scroll to position [212, 0]
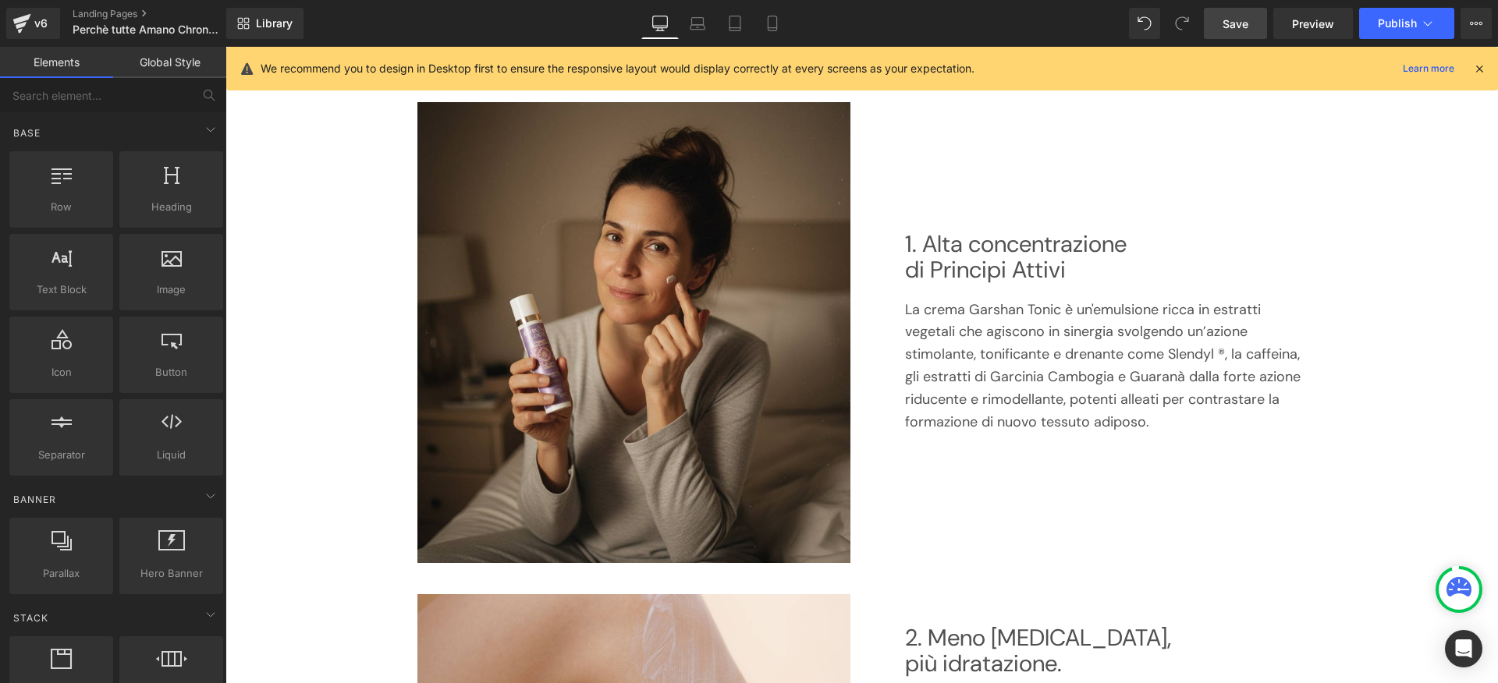
click at [1251, 34] on link "Save" at bounding box center [1235, 23] width 63 height 31
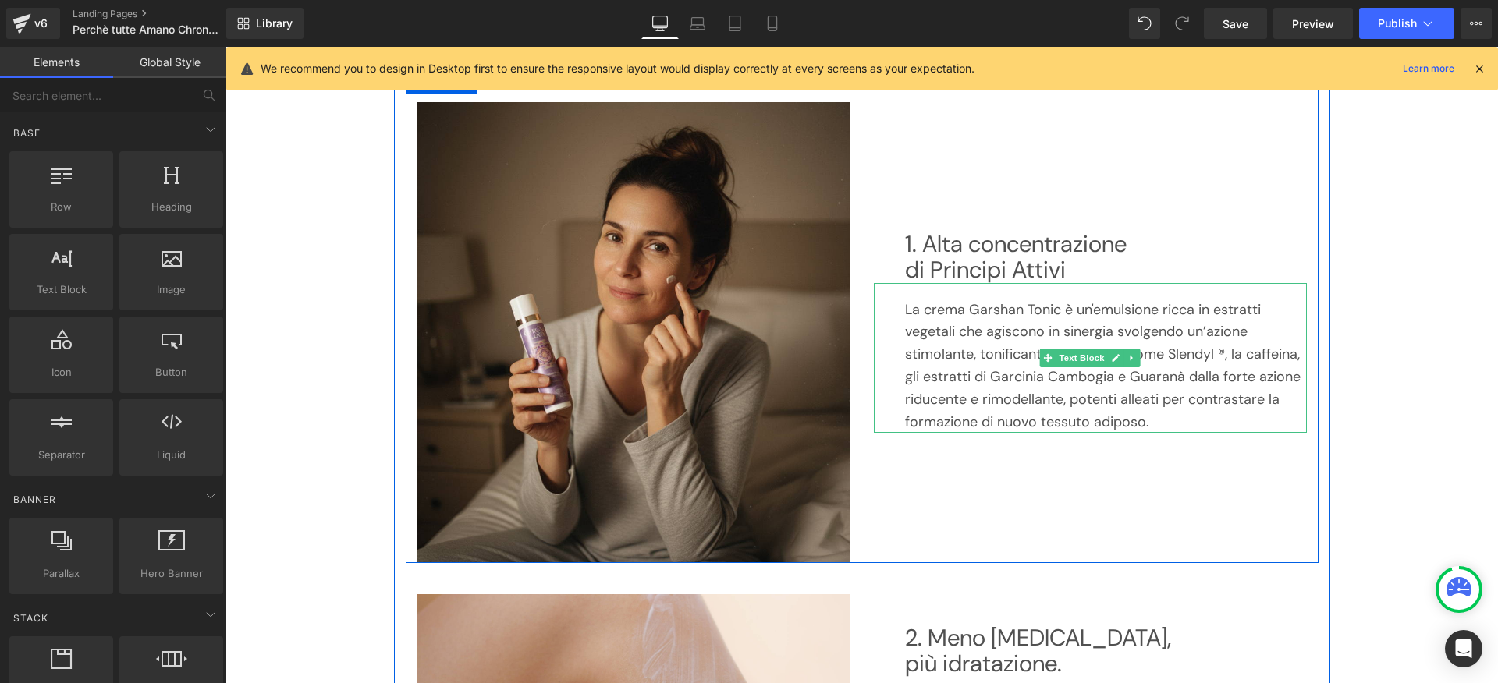
click at [978, 336] on p "La crema Garshan Tonic è un'emulsione ricca in estratti vegetali che agiscono i…" at bounding box center [1106, 366] width 402 height 135
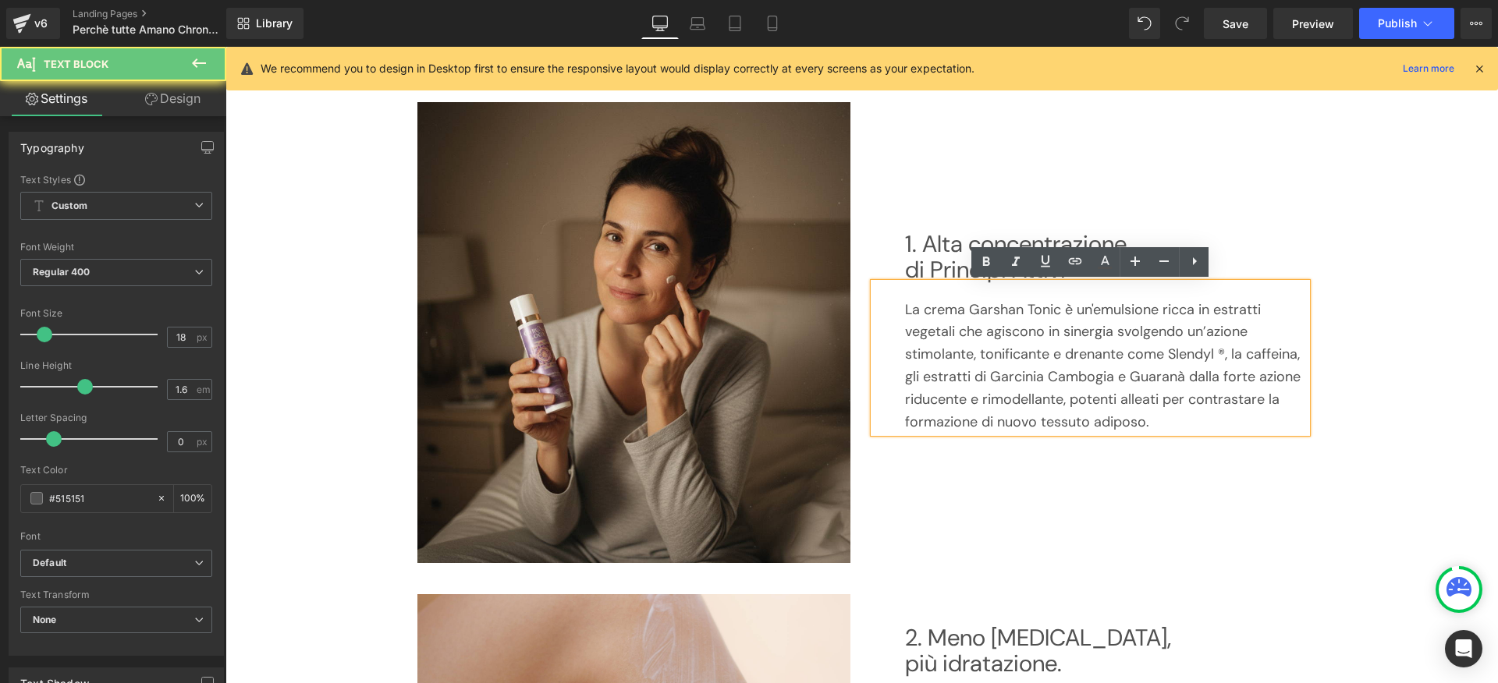
click at [1003, 341] on p "La crema Garshan Tonic è un'emulsione ricca in estratti vegetali che agiscono i…" at bounding box center [1106, 366] width 402 height 135
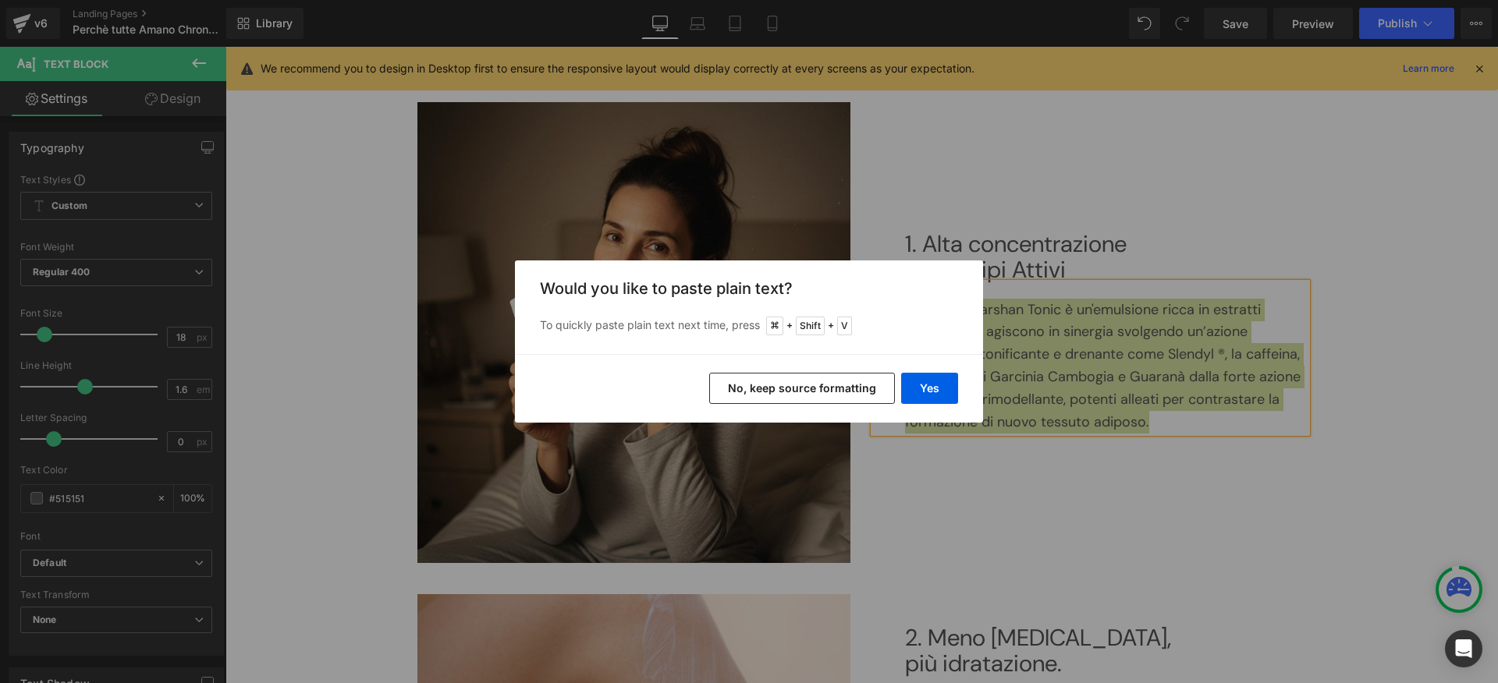
click at [878, 396] on button "No, keep source formatting" at bounding box center [802, 388] width 186 height 31
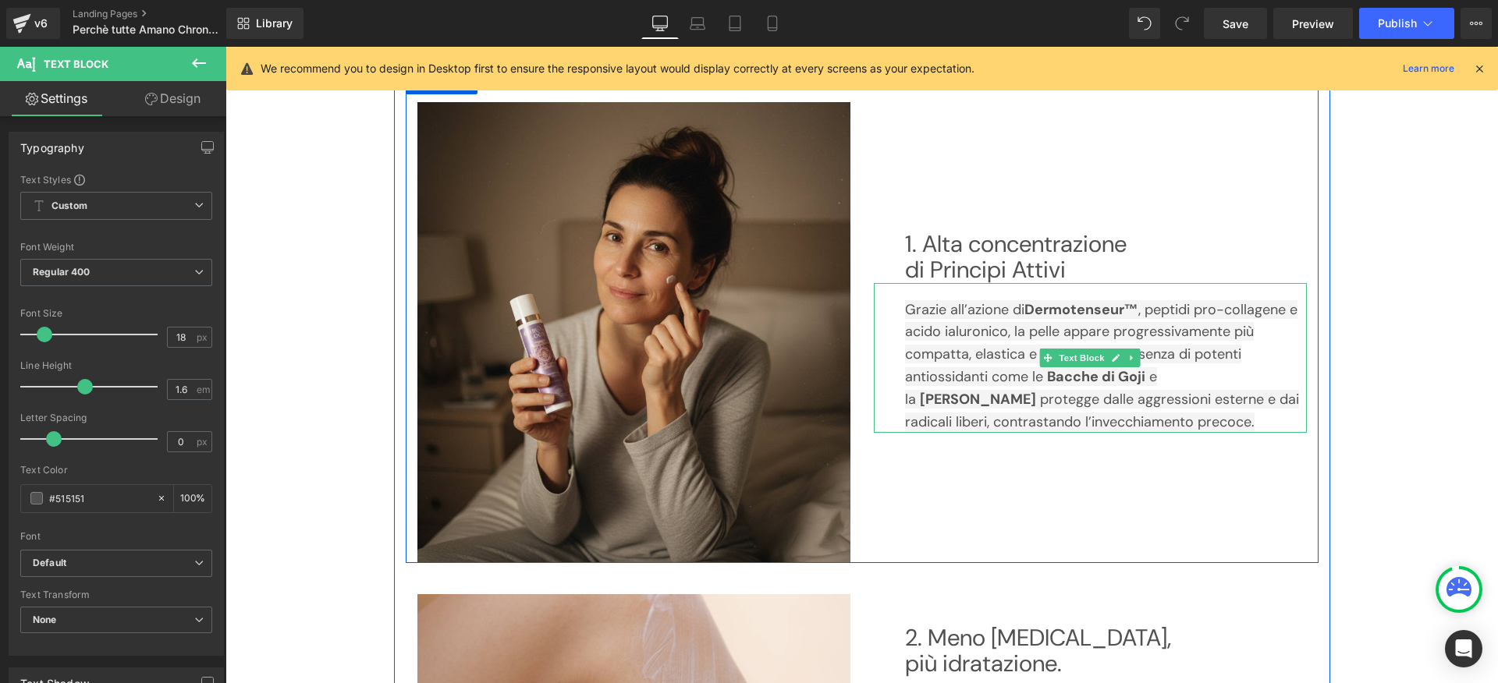
click at [955, 398] on span "protegge dalle aggressioni esterne e dai radicali liberi, contrastando l’invecc…" at bounding box center [1102, 410] width 394 height 41
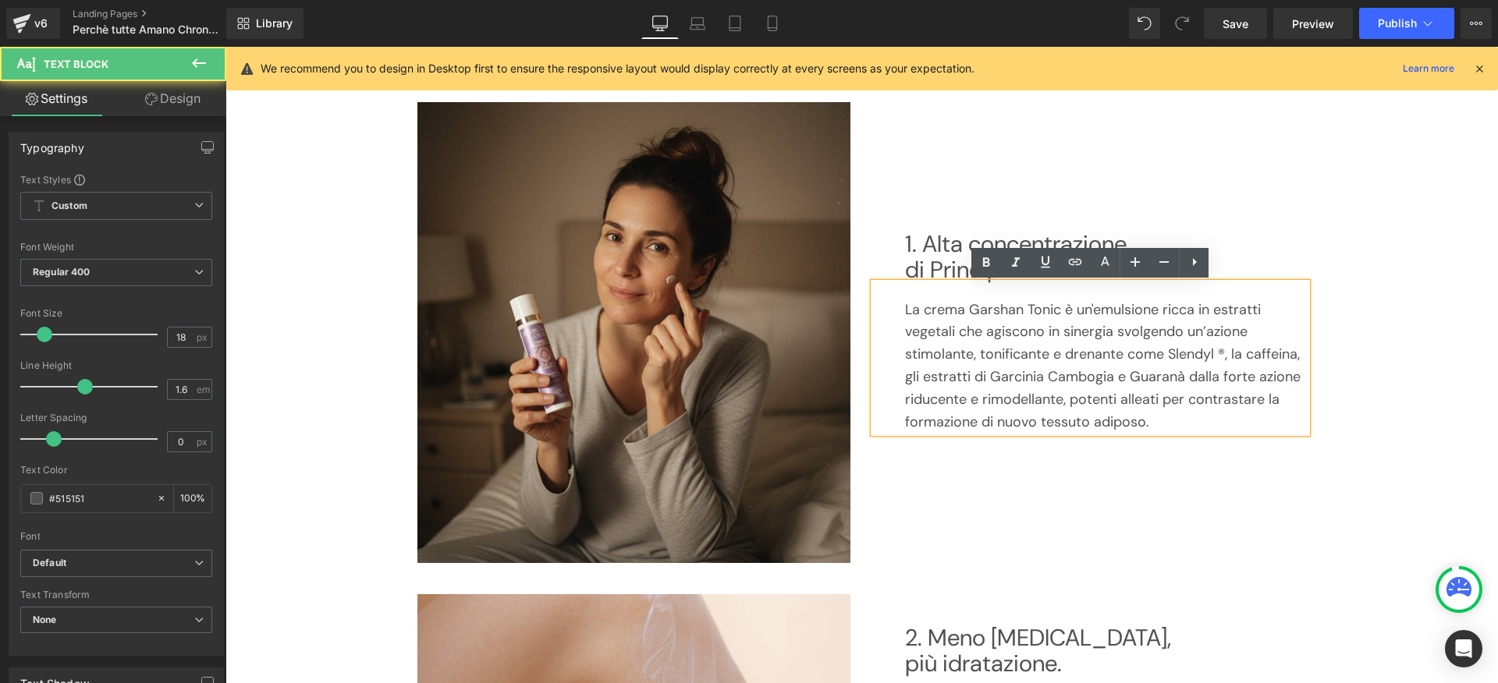
scroll to position [211, 0]
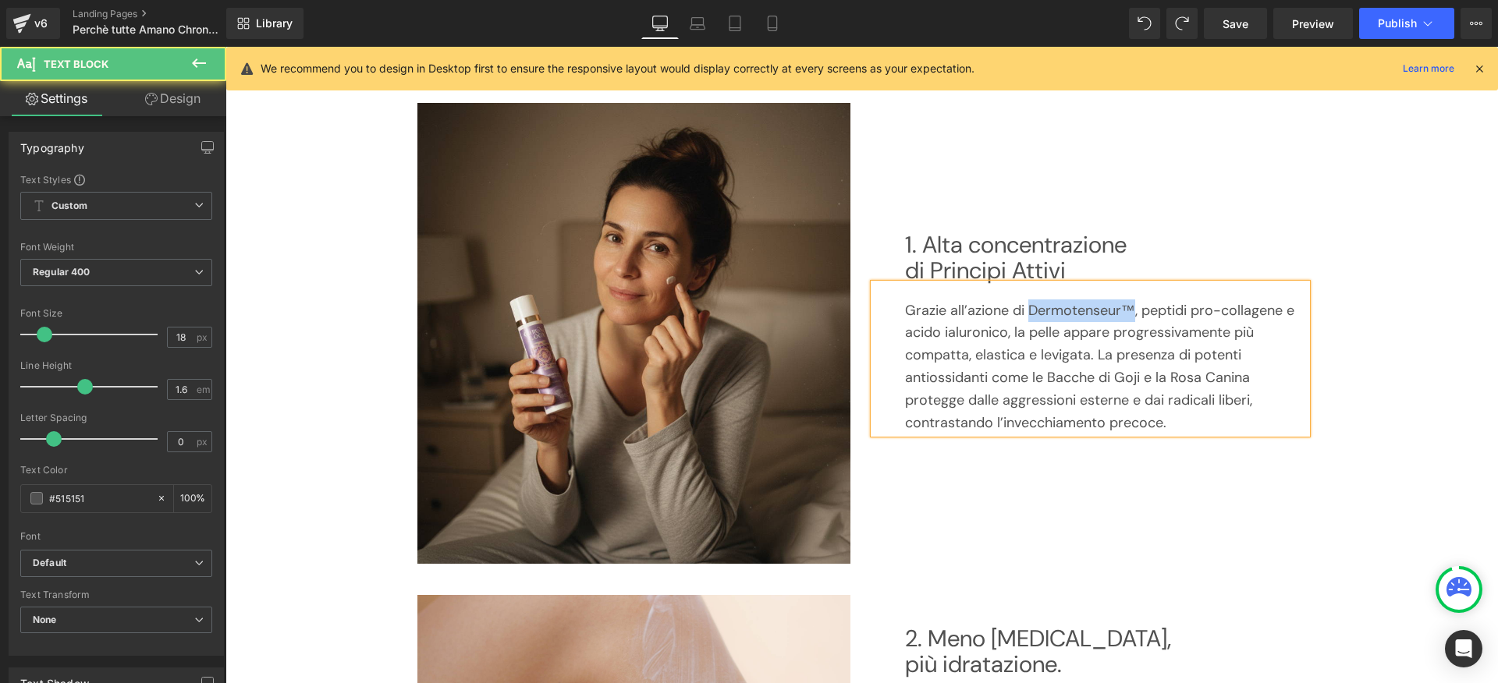
drag, startPoint x: 1028, startPoint y: 305, endPoint x: 1131, endPoint y: 308, distance: 103.8
click at [1131, 308] on p "Grazie all’azione di Dermotenseur™, peptidi pro-collagene e acido ialuronico, l…" at bounding box center [1106, 367] width 402 height 135
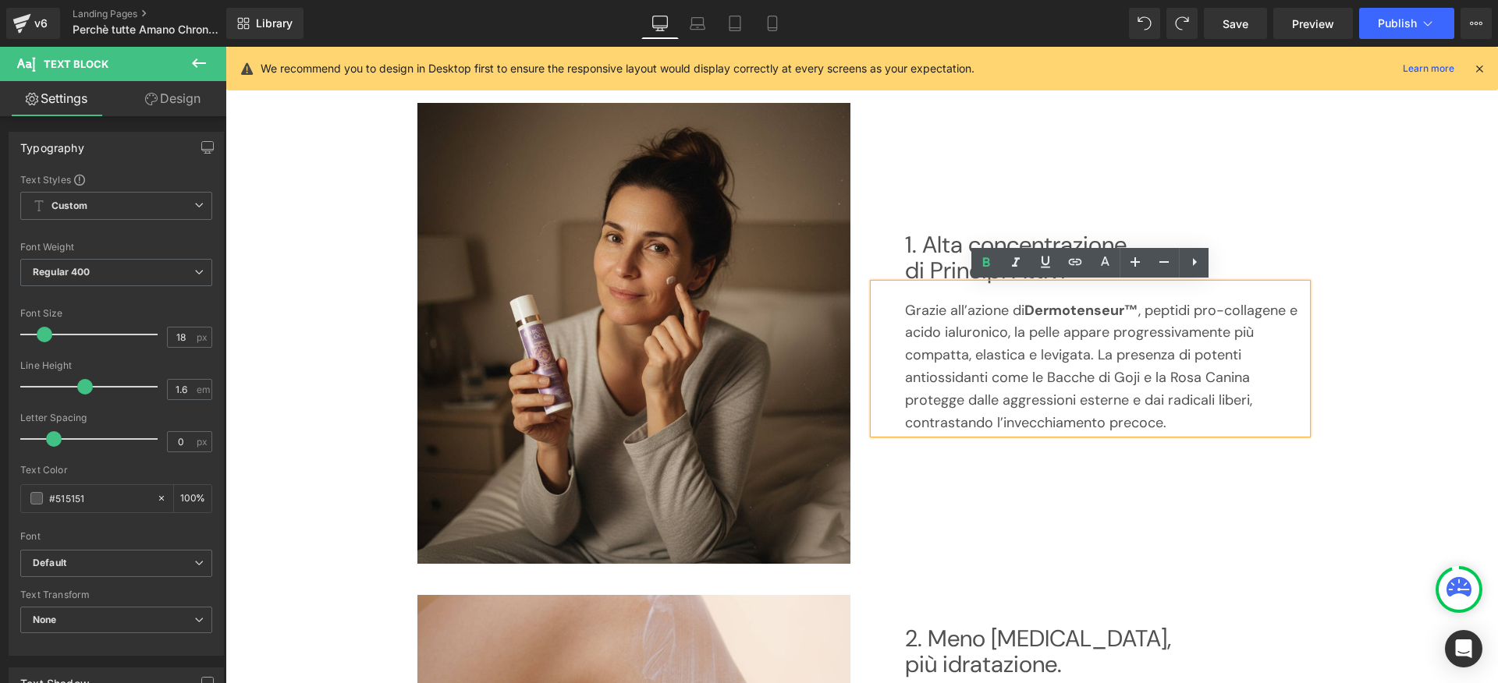
scroll to position [212, 0]
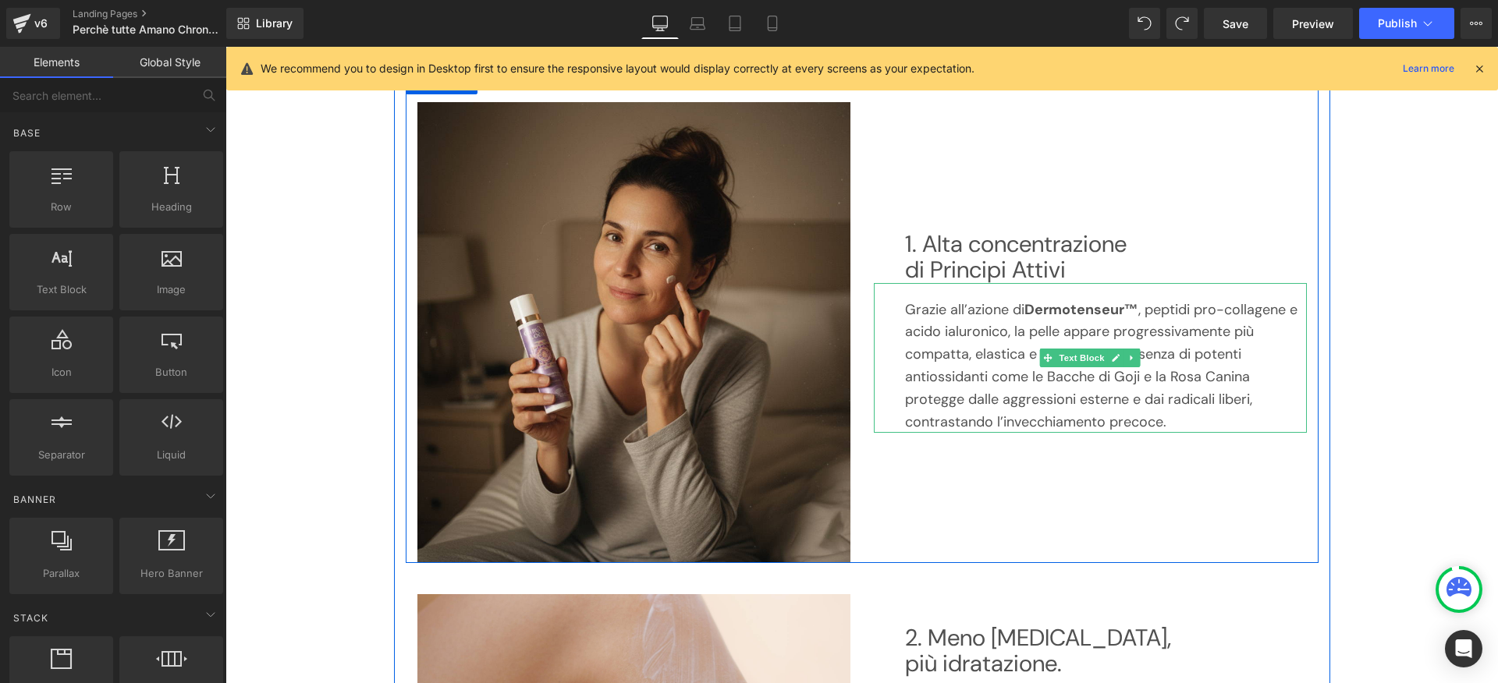
click at [1156, 376] on p "Grazie all’azione di Dermotenseur™ , peptidi pro-collagene e acido ialuronico, …" at bounding box center [1106, 366] width 402 height 135
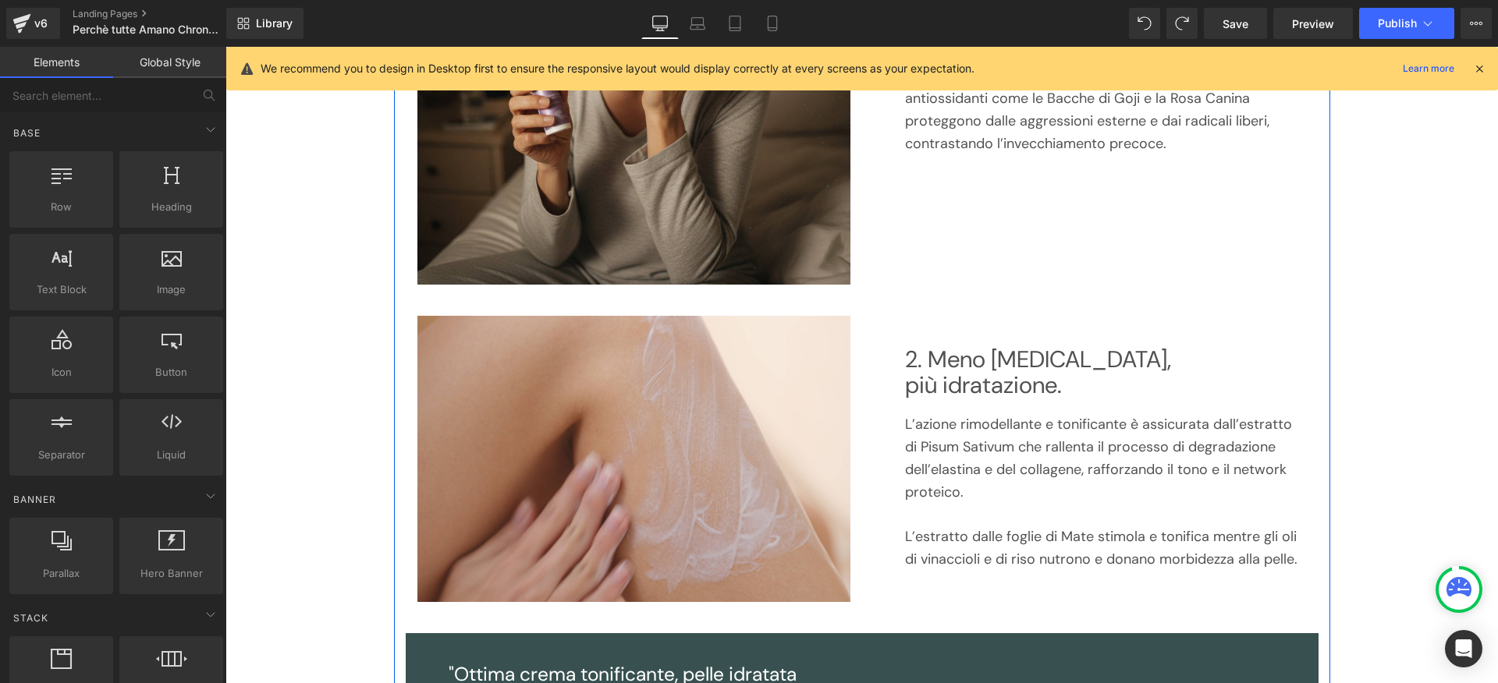
scroll to position [476, 0]
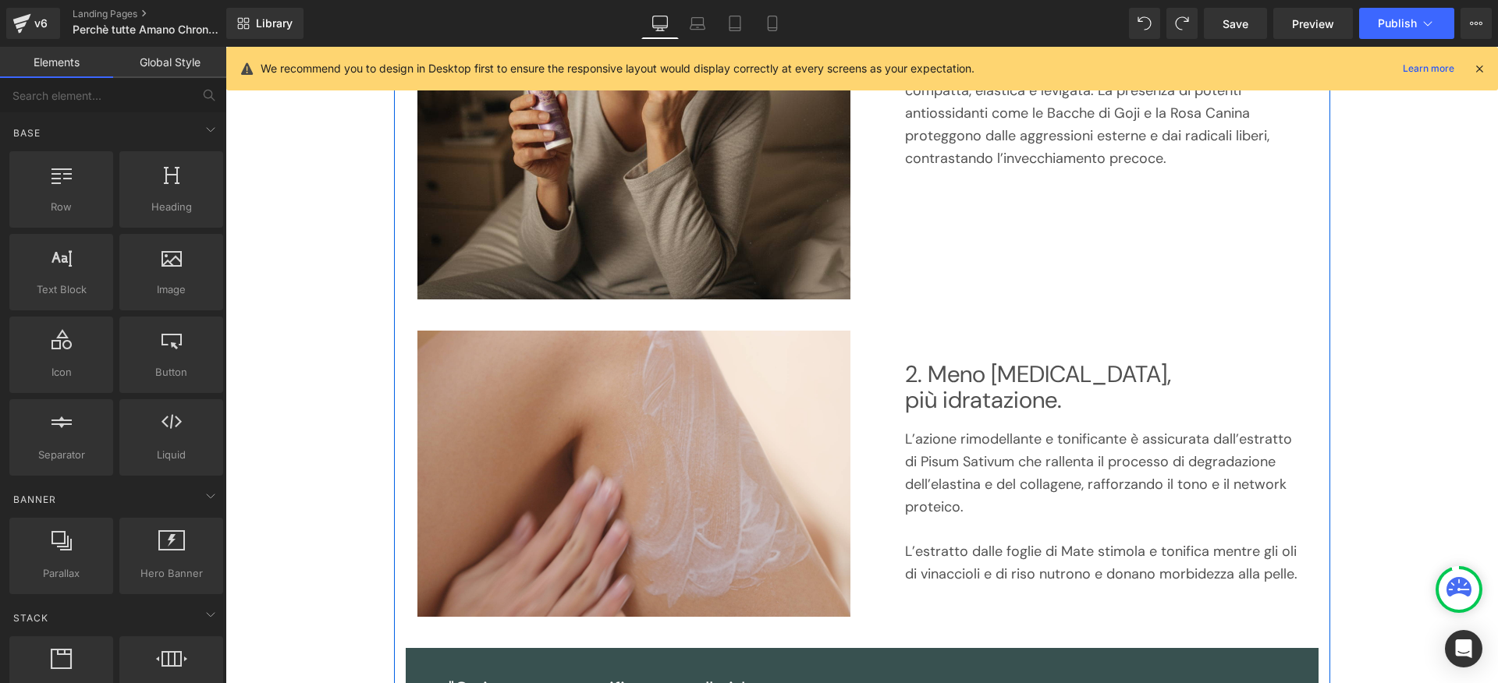
click at [1024, 391] on h2 "più idratazione." at bounding box center [1106, 401] width 402 height 26
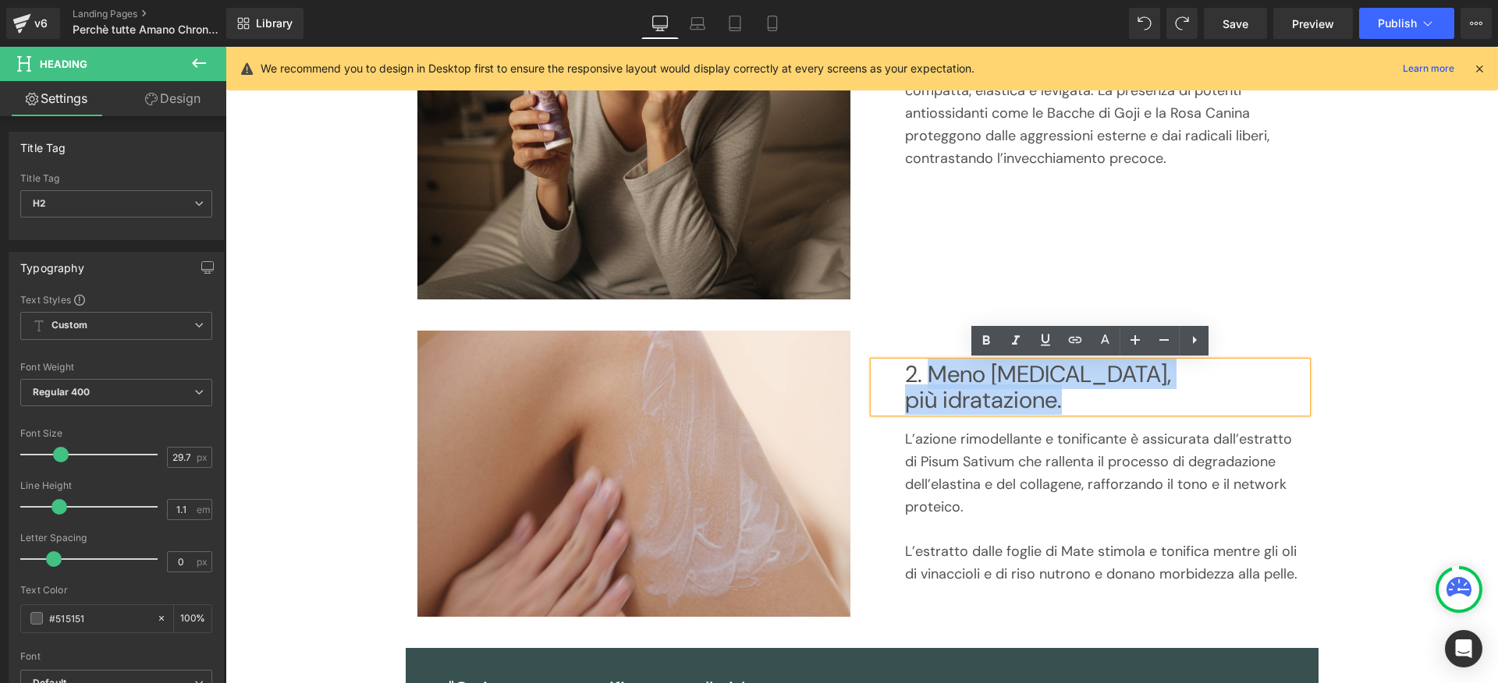
drag, startPoint x: 932, startPoint y: 372, endPoint x: 1077, endPoint y: 402, distance: 148.1
click at [1077, 402] on div "2. Meno [MEDICAL_DATA], più idratazione." at bounding box center [1090, 387] width 433 height 51
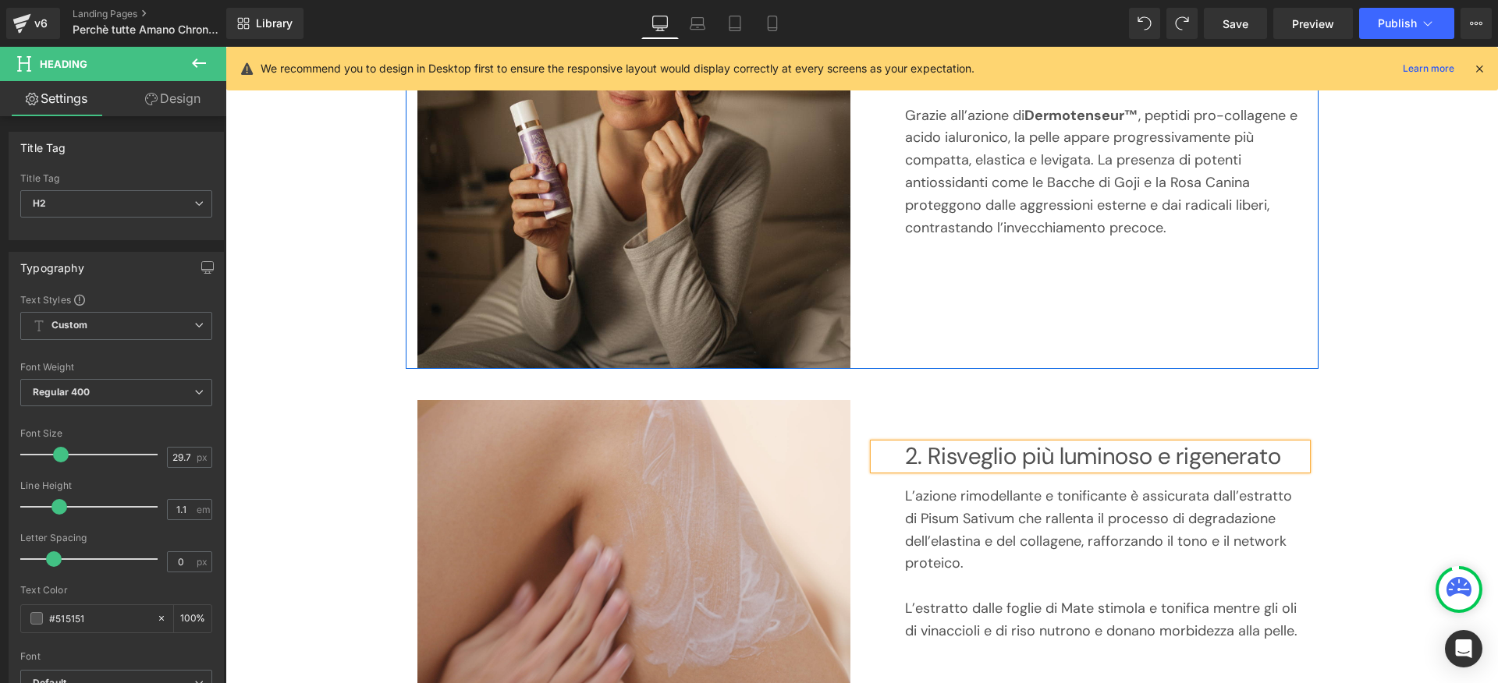
scroll to position [407, 0]
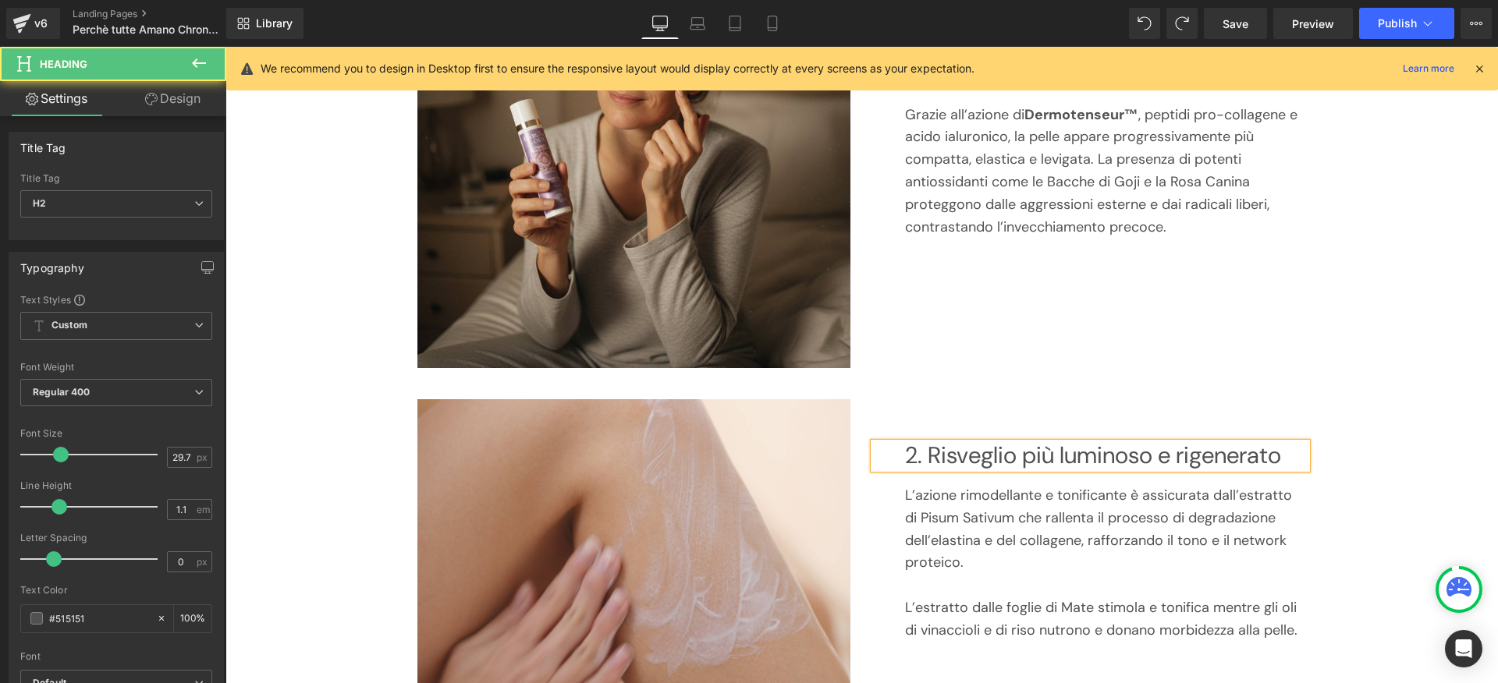
click at [1070, 456] on h2 "2. Risveglio più luminoso e rigenerato" at bounding box center [1106, 456] width 402 height 26
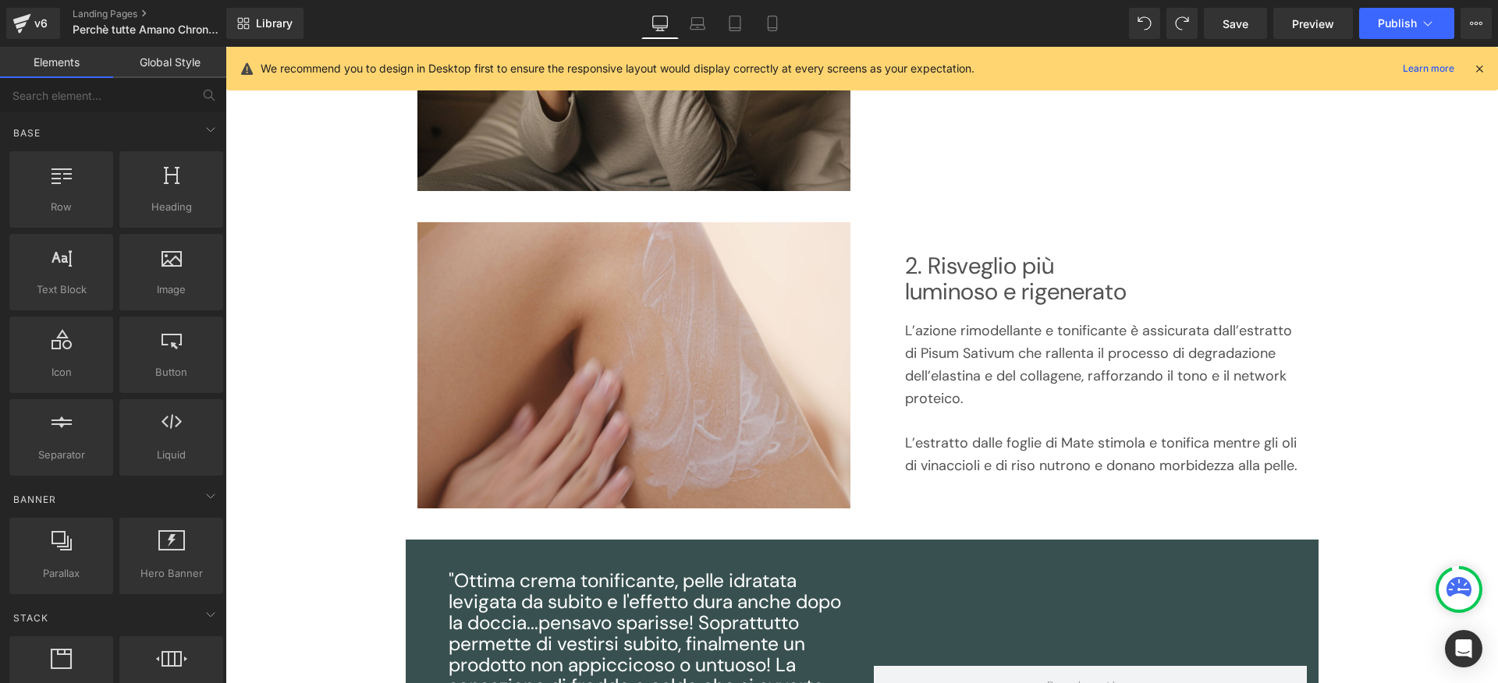
scroll to position [670, 0]
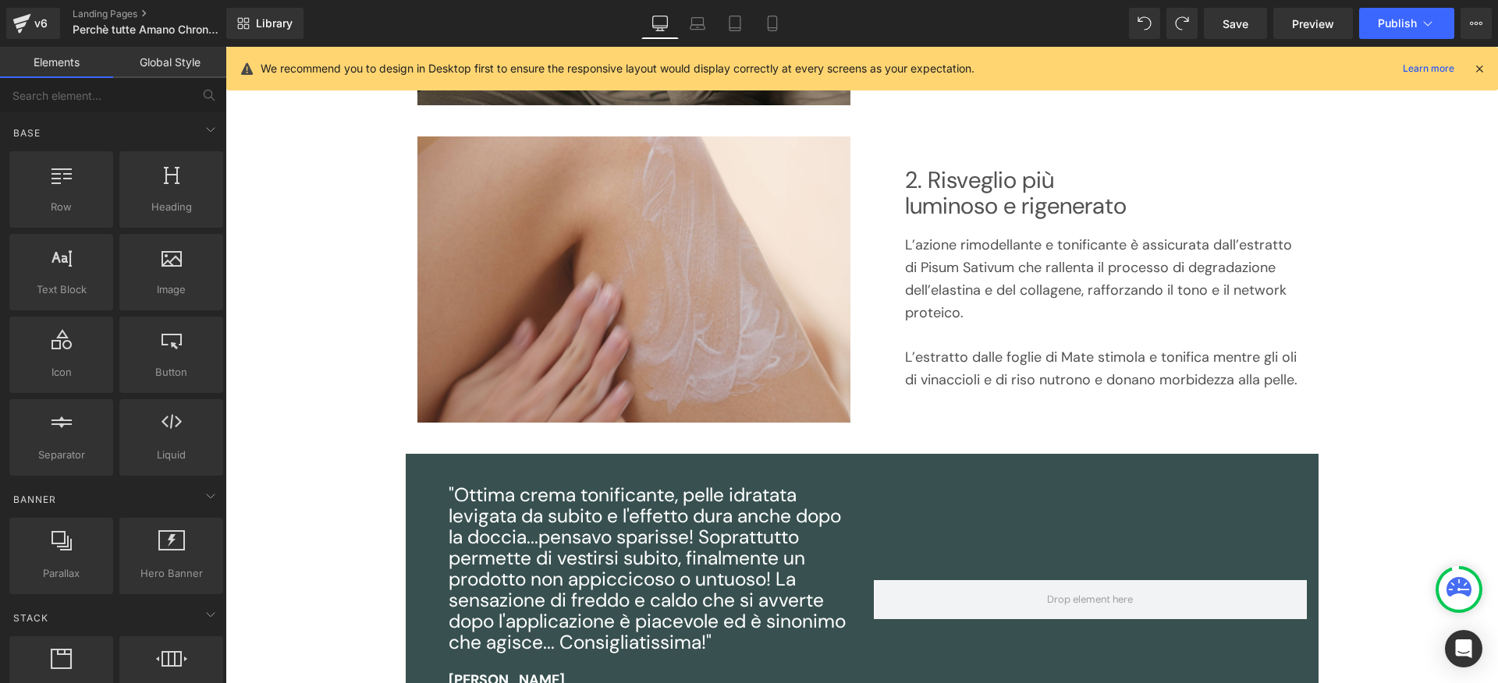
click at [1006, 272] on p "L’azione rimodellante e tonificante è assicurata dall’estratto di Pisum Sativum…" at bounding box center [1106, 279] width 402 height 90
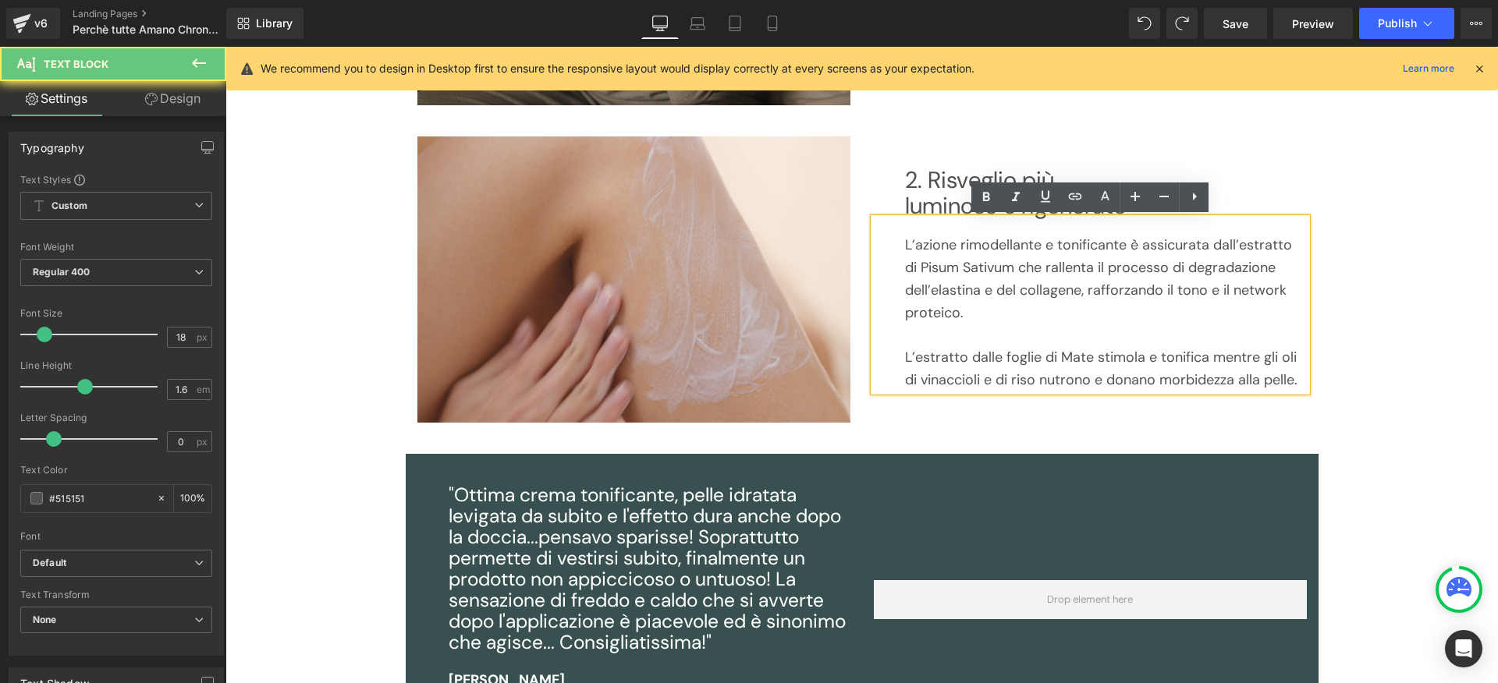
click at [1113, 279] on p "L’azione rimodellante e tonificante è assicurata dall’estratto di Pisum Sativum…" at bounding box center [1106, 279] width 402 height 90
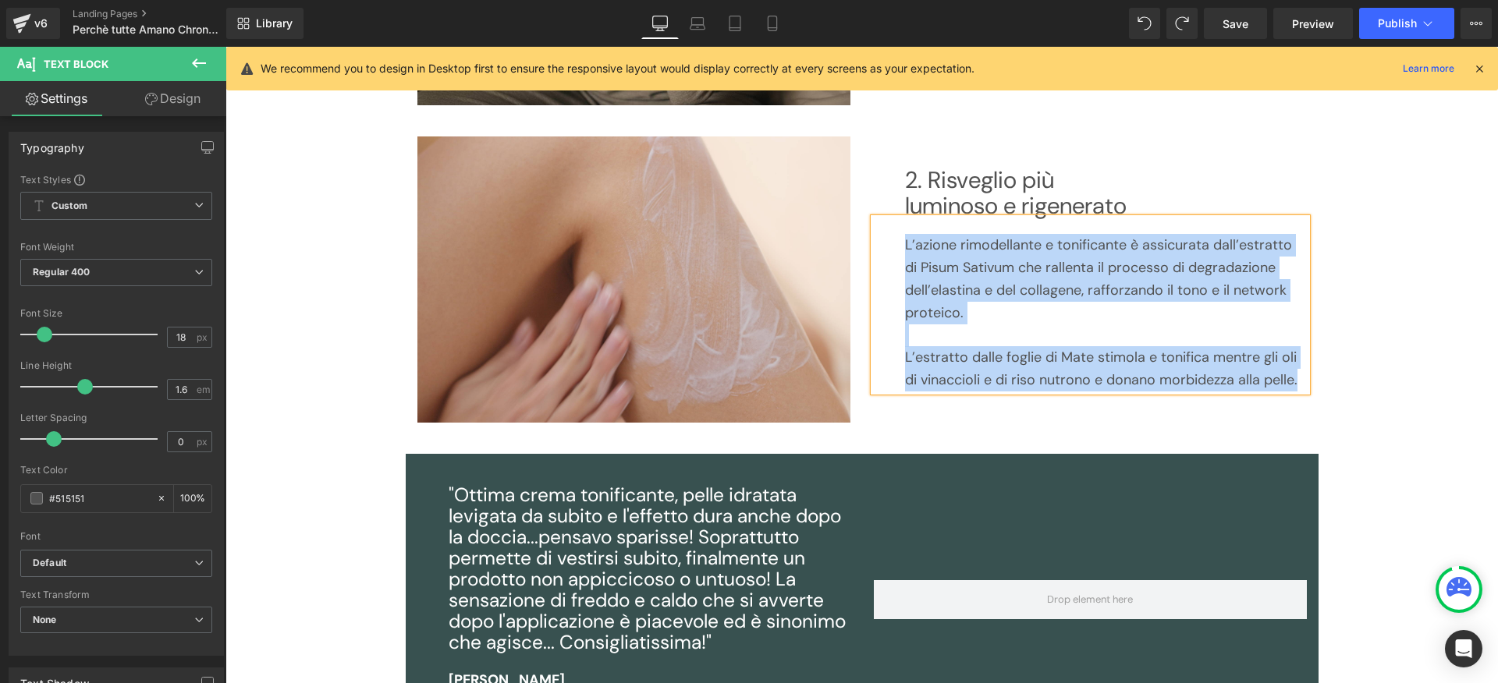
paste div
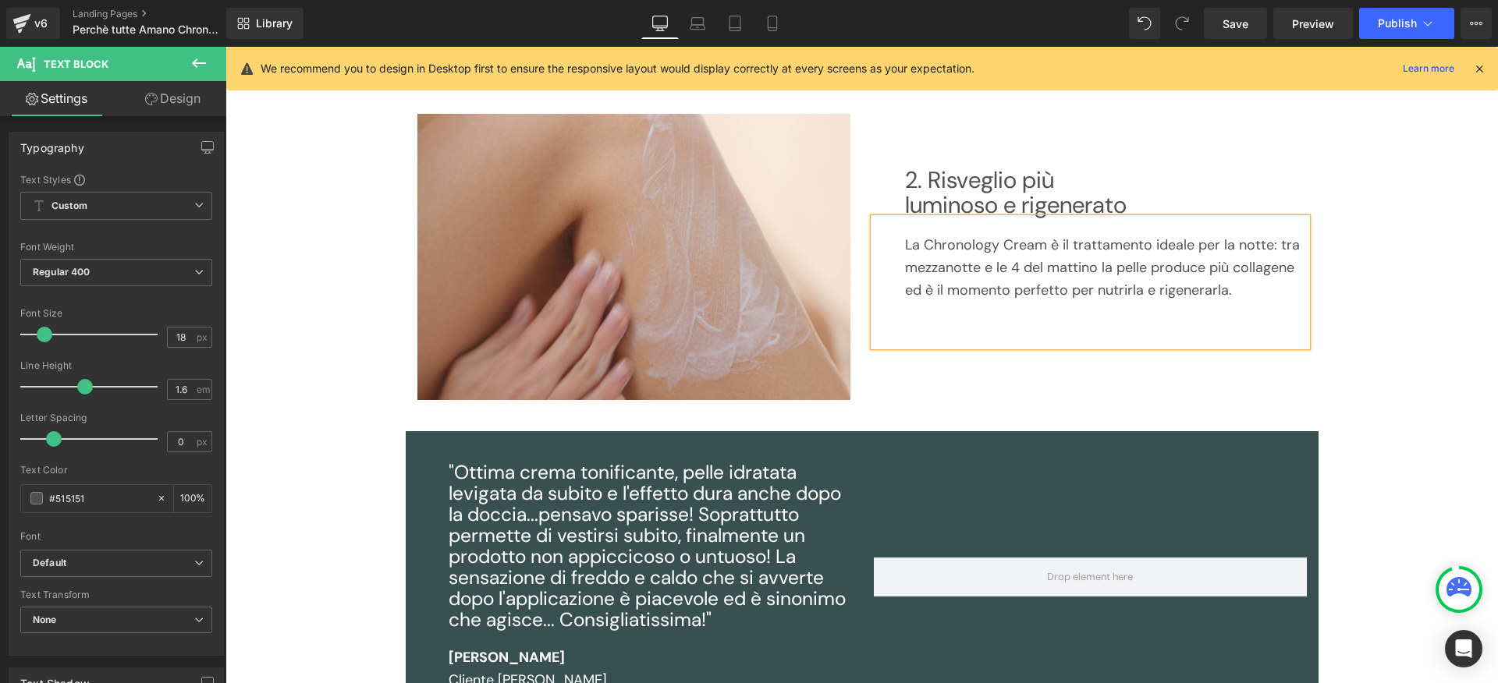
scroll to position [682, 0]
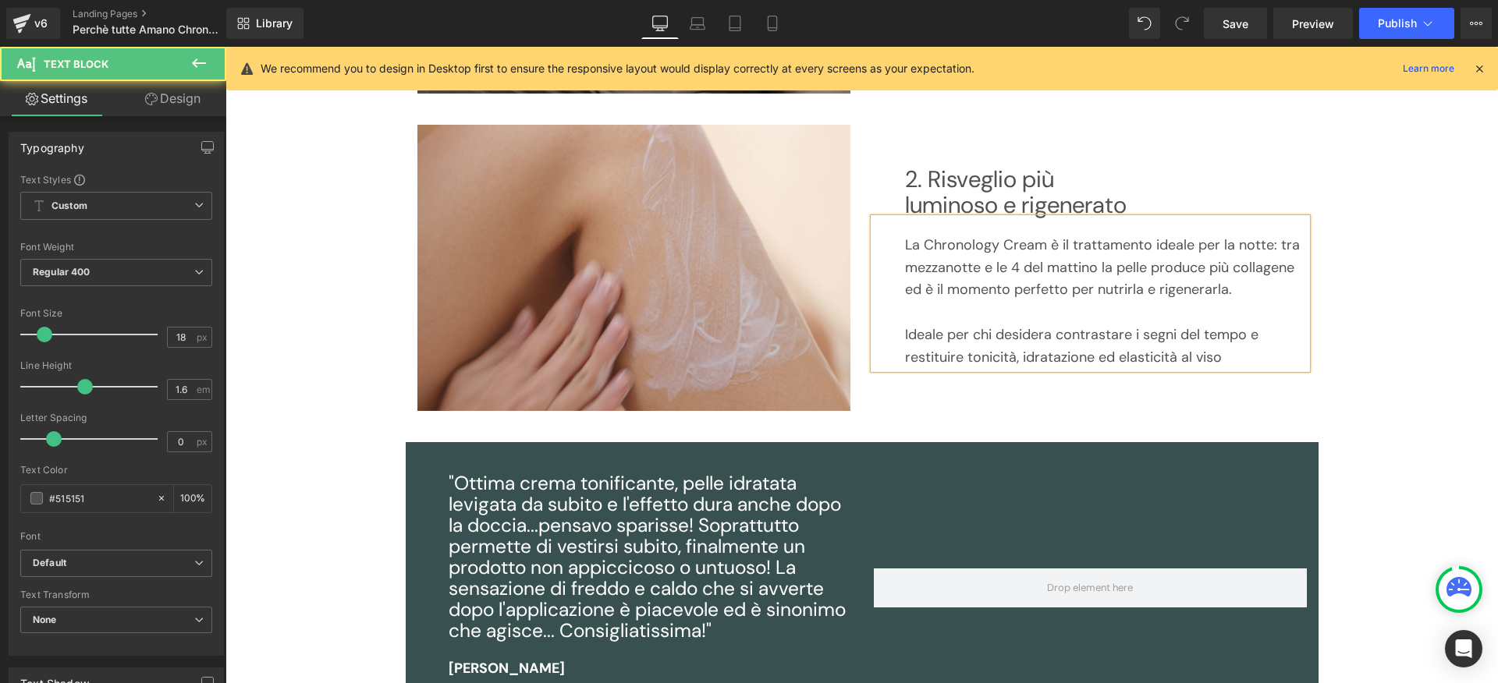
click at [917, 338] on p "Ideale per chi desidera contrastare i segni del tempo e restituire tonicità, id…" at bounding box center [1106, 346] width 402 height 45
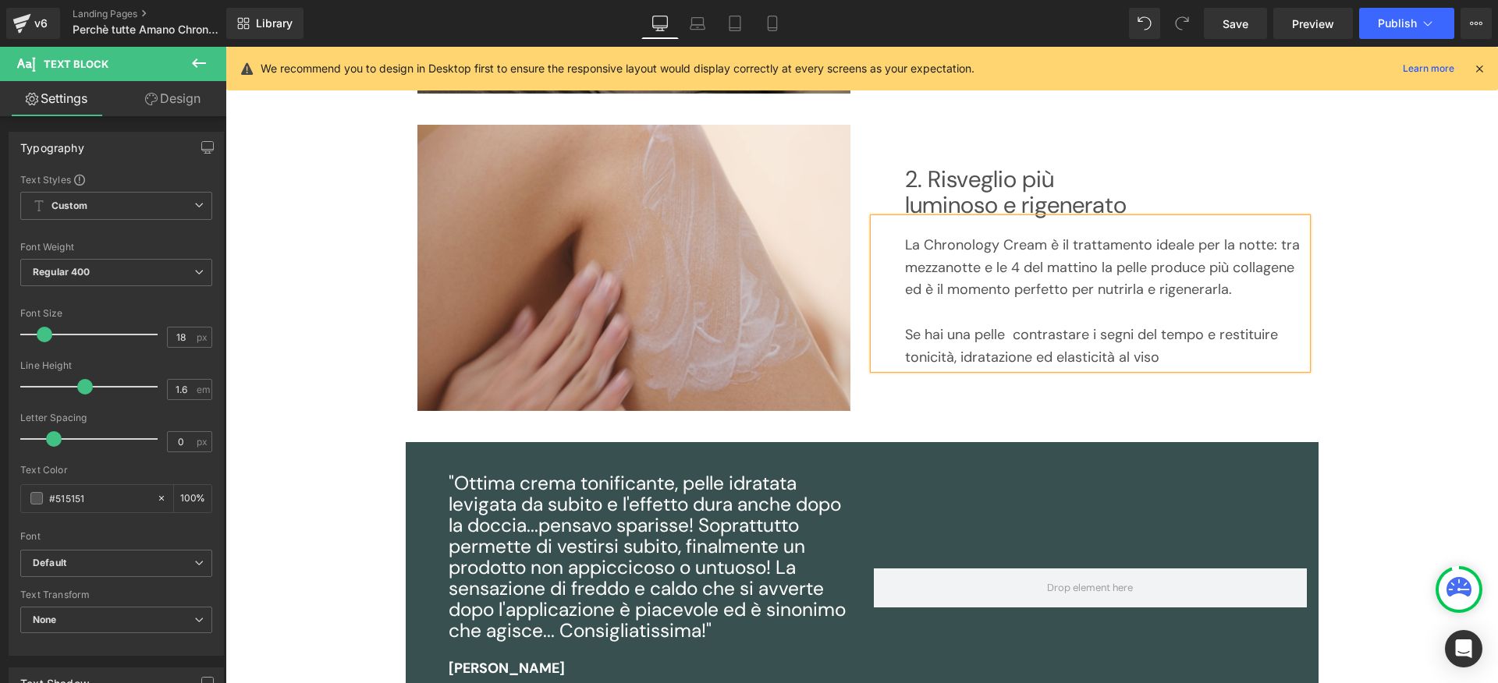
scroll to position [670, 0]
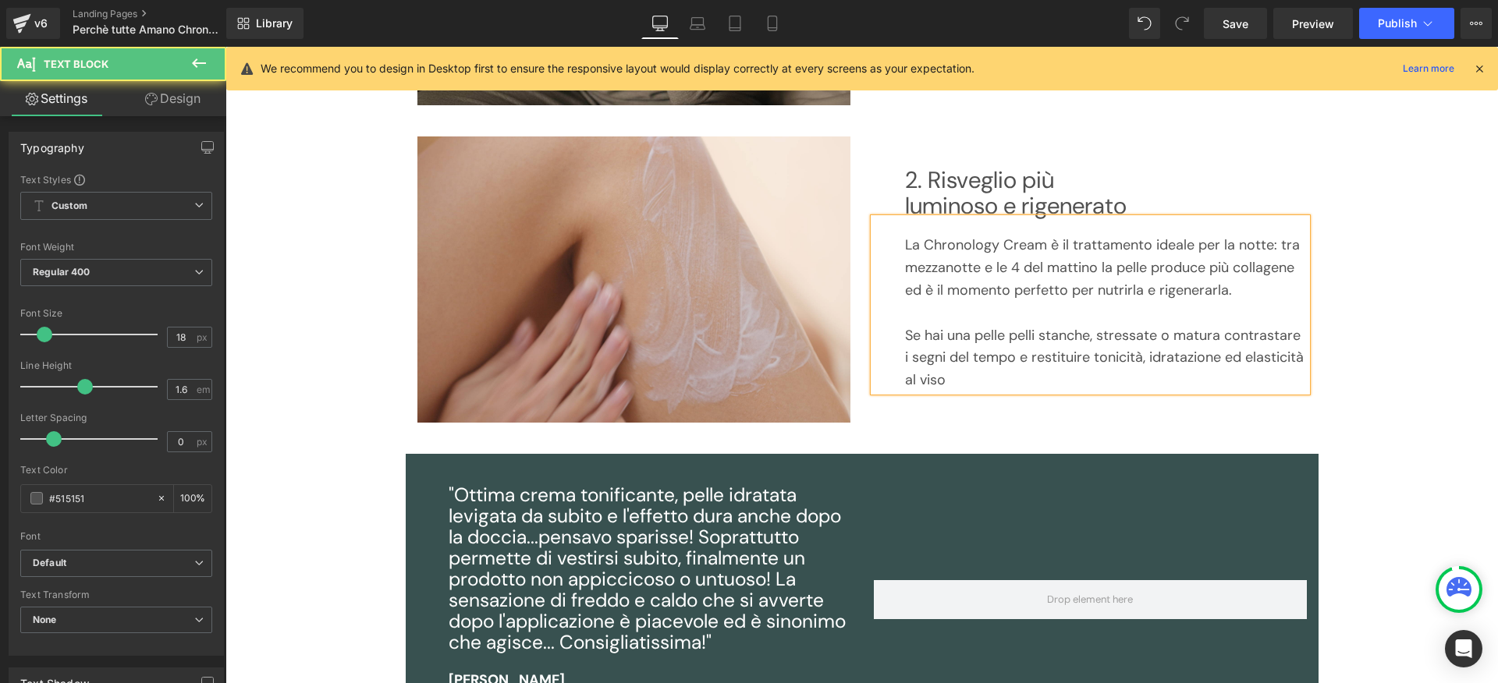
click at [1146, 336] on p "Se hai una pelle pelli stanche, stressate o matura contrastare i segni del temp…" at bounding box center [1106, 358] width 402 height 67
click at [1023, 336] on p "Se hai una pelle pelli stanche, stressata o matura contrastare i segni del temp…" at bounding box center [1106, 358] width 402 height 67
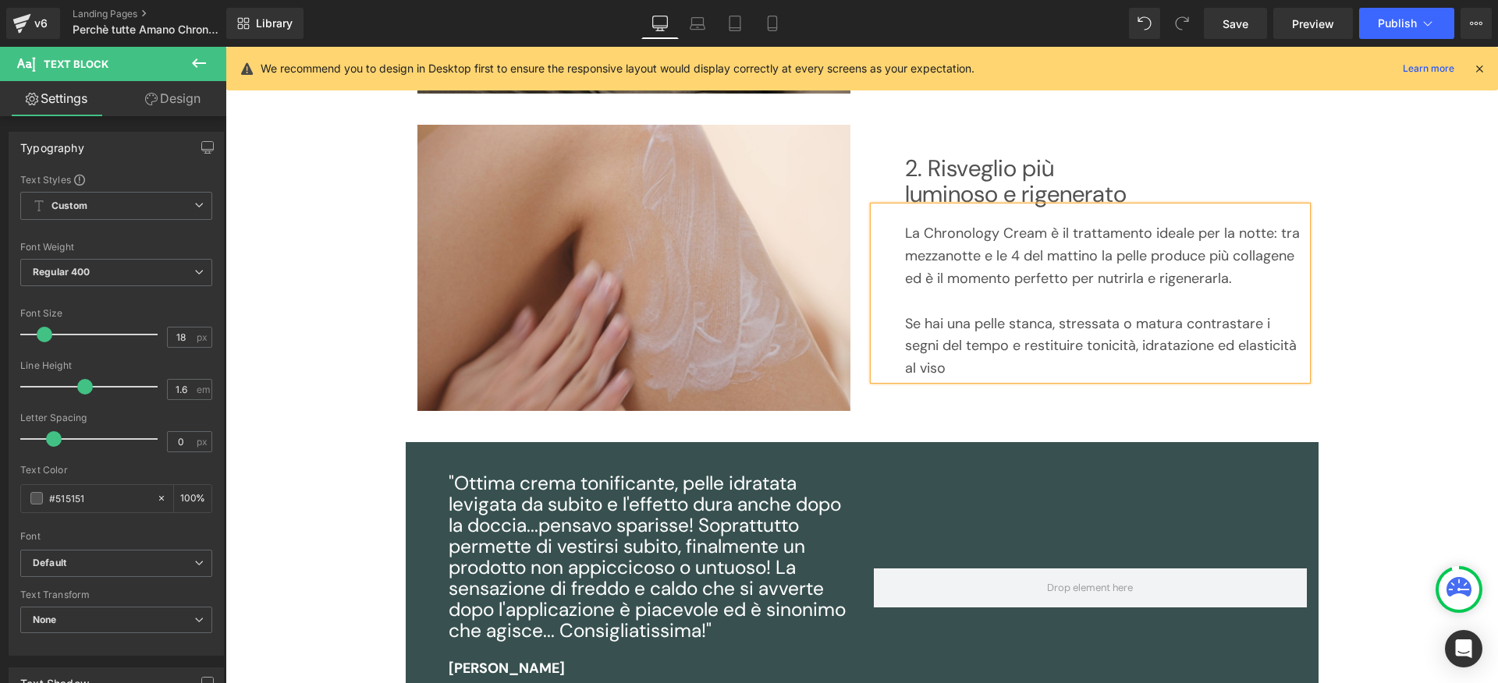
click at [1177, 338] on p "Se hai una pelle stanca, stressata o matura contrastare i segni del tempo e res…" at bounding box center [1106, 346] width 402 height 67
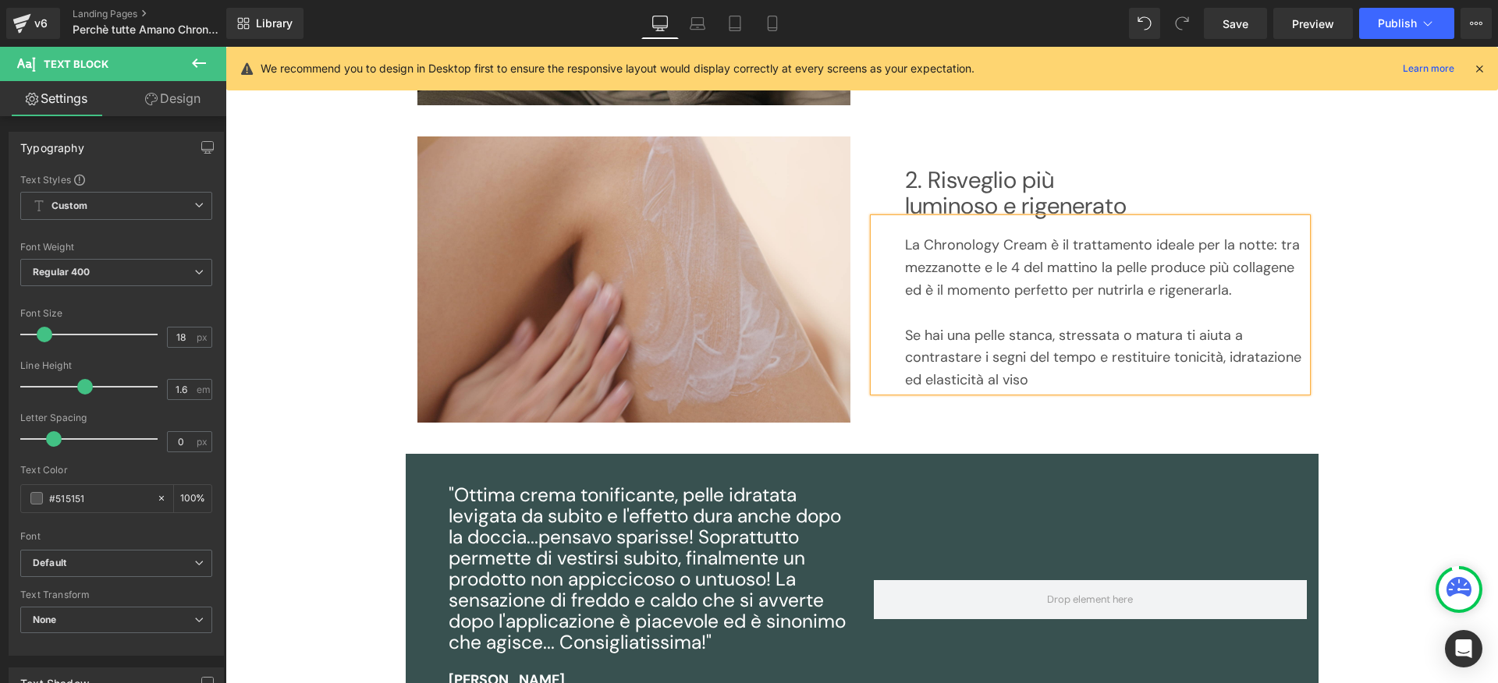
click at [1271, 382] on p "Se hai una pelle stanca, stressata o matura ti aiuta a contrastare i segni del …" at bounding box center [1106, 358] width 402 height 67
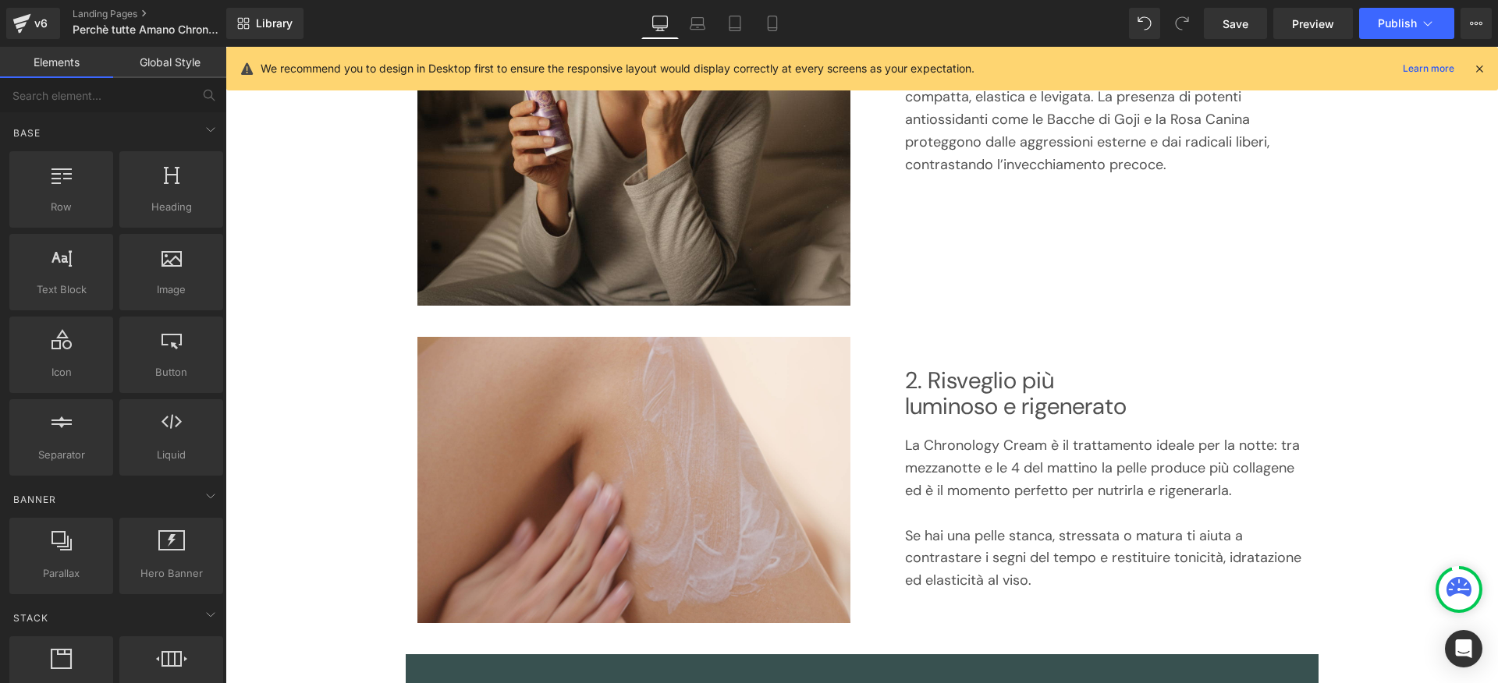
scroll to position [0, 0]
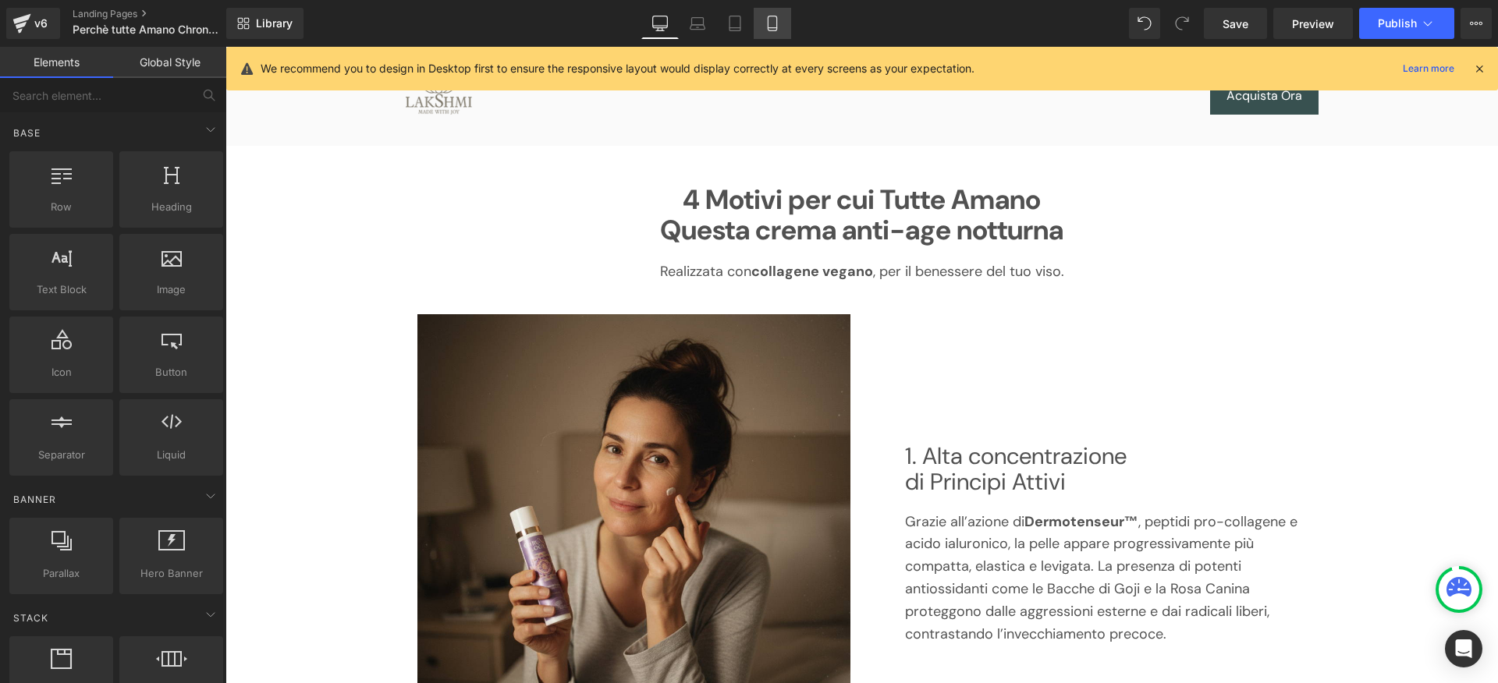
click at [782, 27] on link "Mobile" at bounding box center [772, 23] width 37 height 31
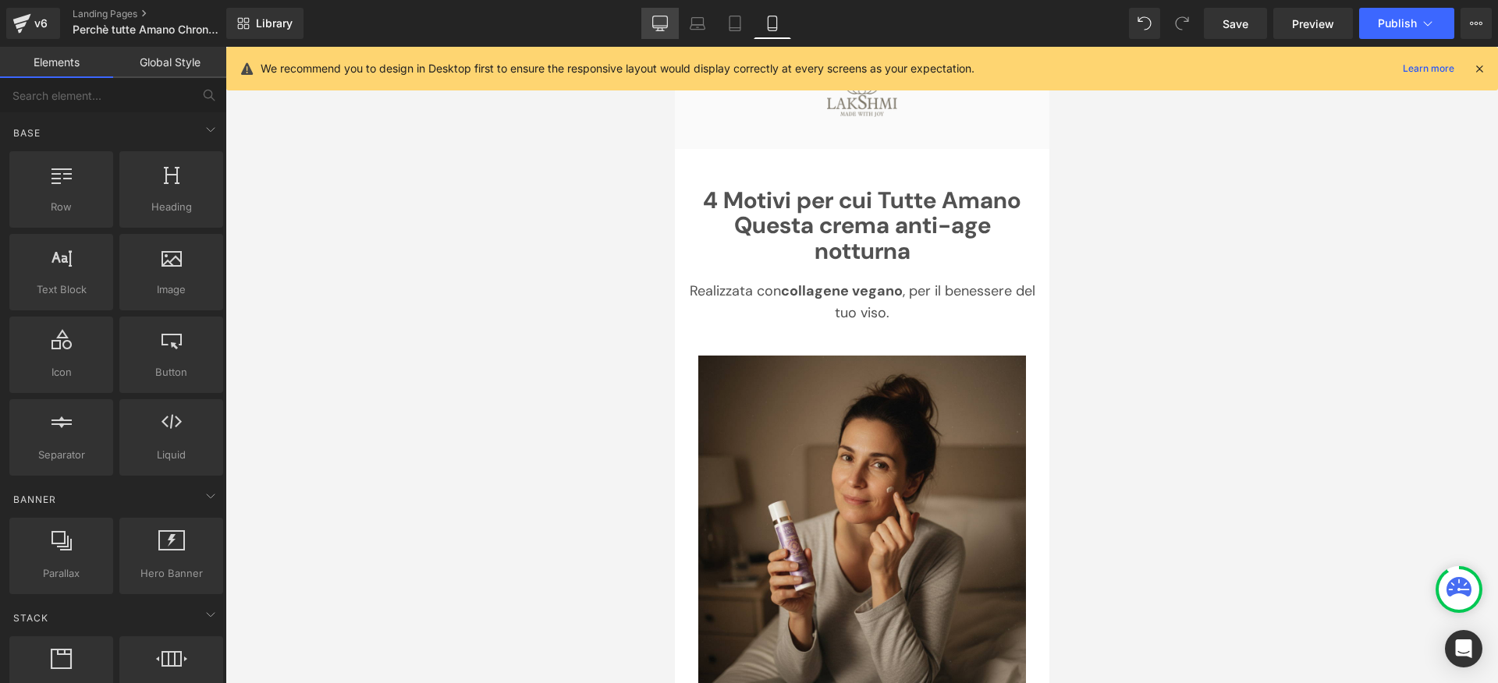
click at [662, 18] on icon at bounding box center [660, 24] width 16 height 16
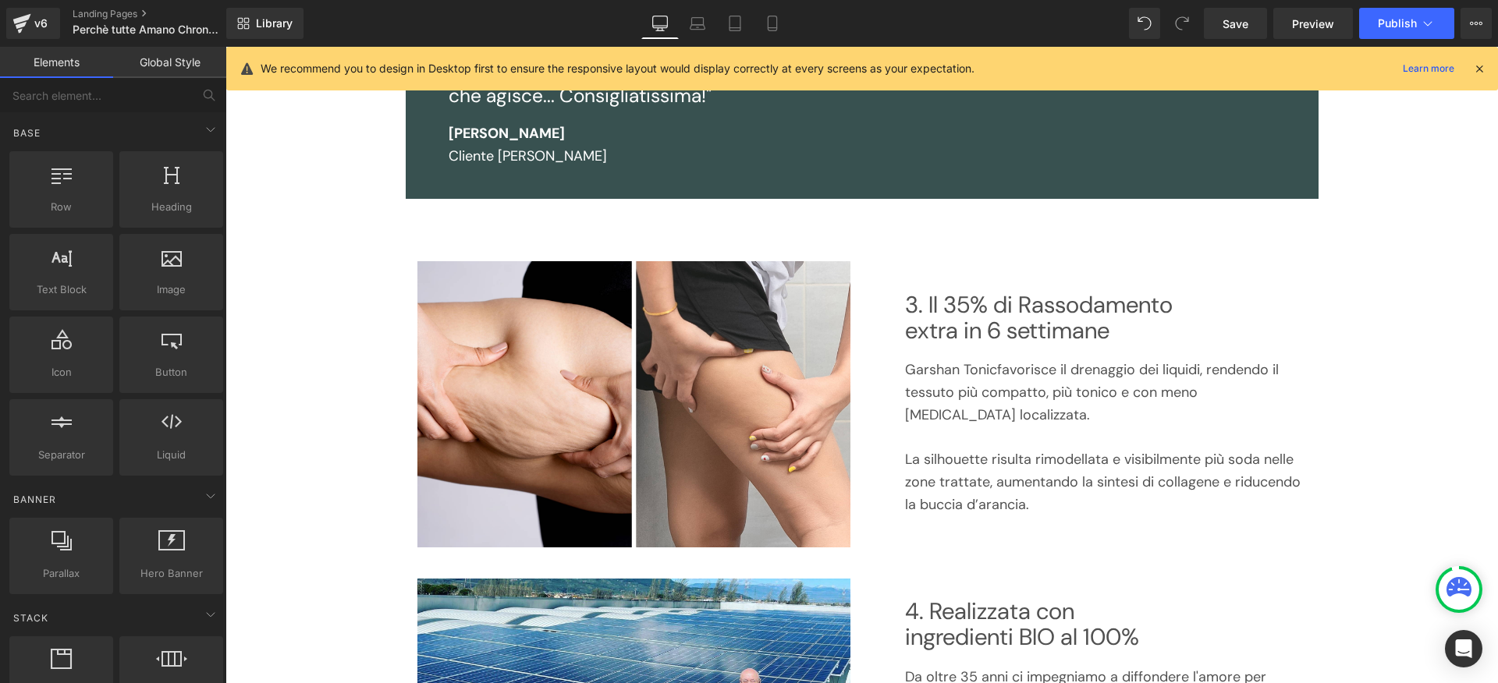
scroll to position [1236, 0]
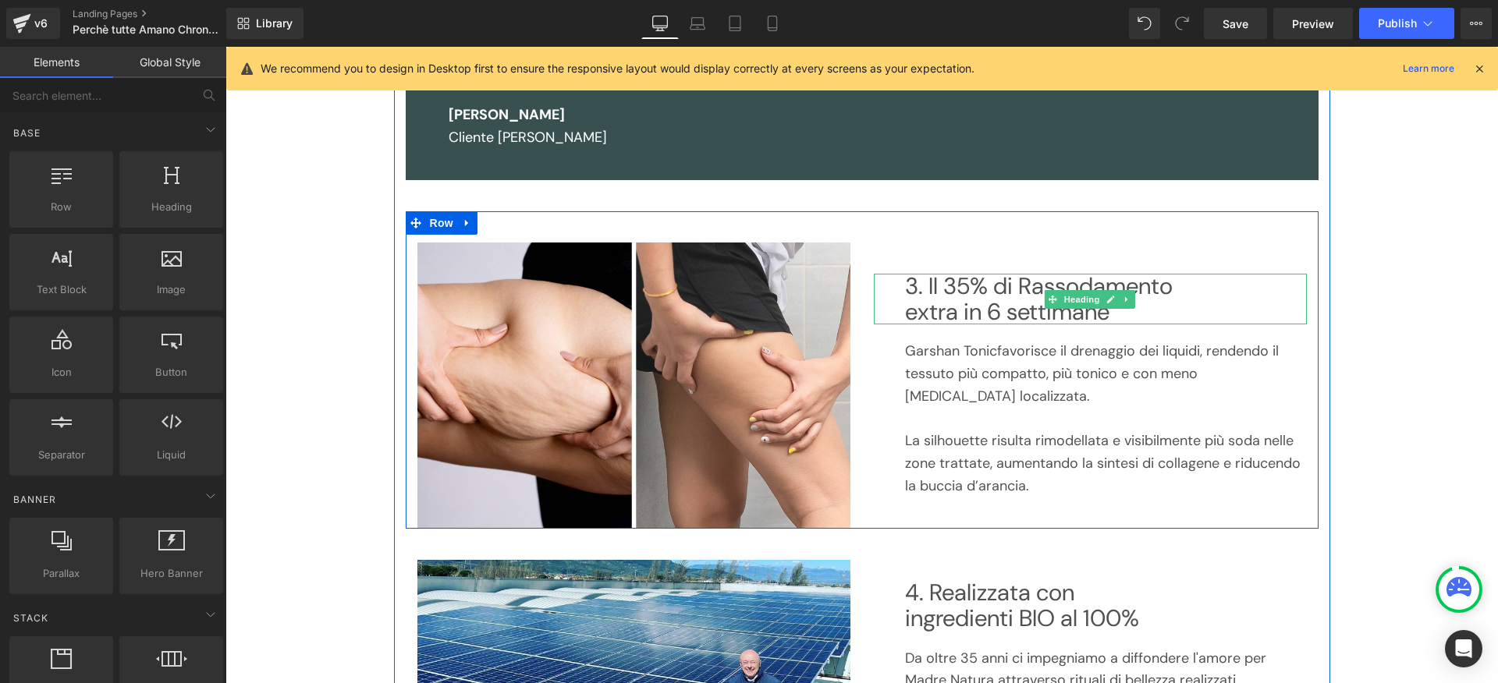
click at [950, 292] on h2 "3. Il 35% di Rassodamento extra in 6 settimane" at bounding box center [1106, 299] width 402 height 51
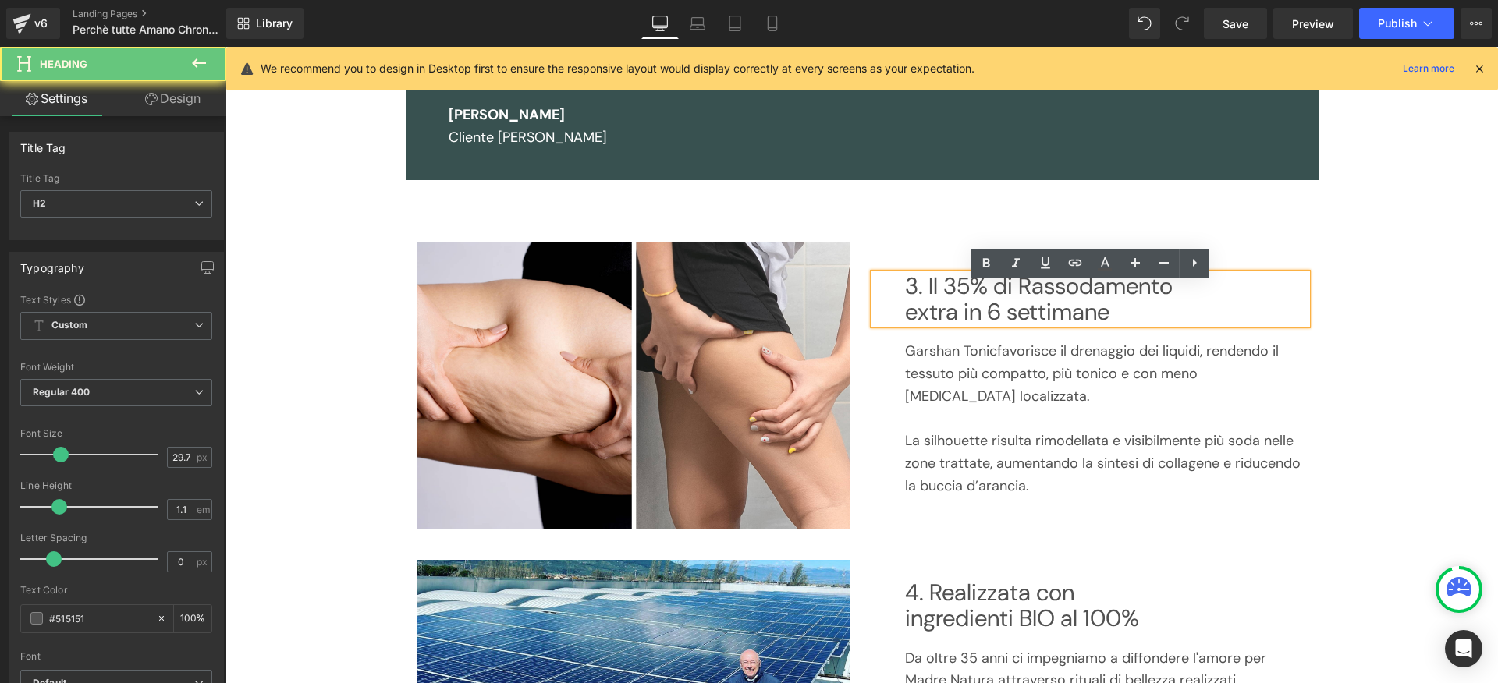
click at [951, 293] on h2 "3. Il 35% di Rassodamento extra in 6 settimane" at bounding box center [1106, 299] width 402 height 51
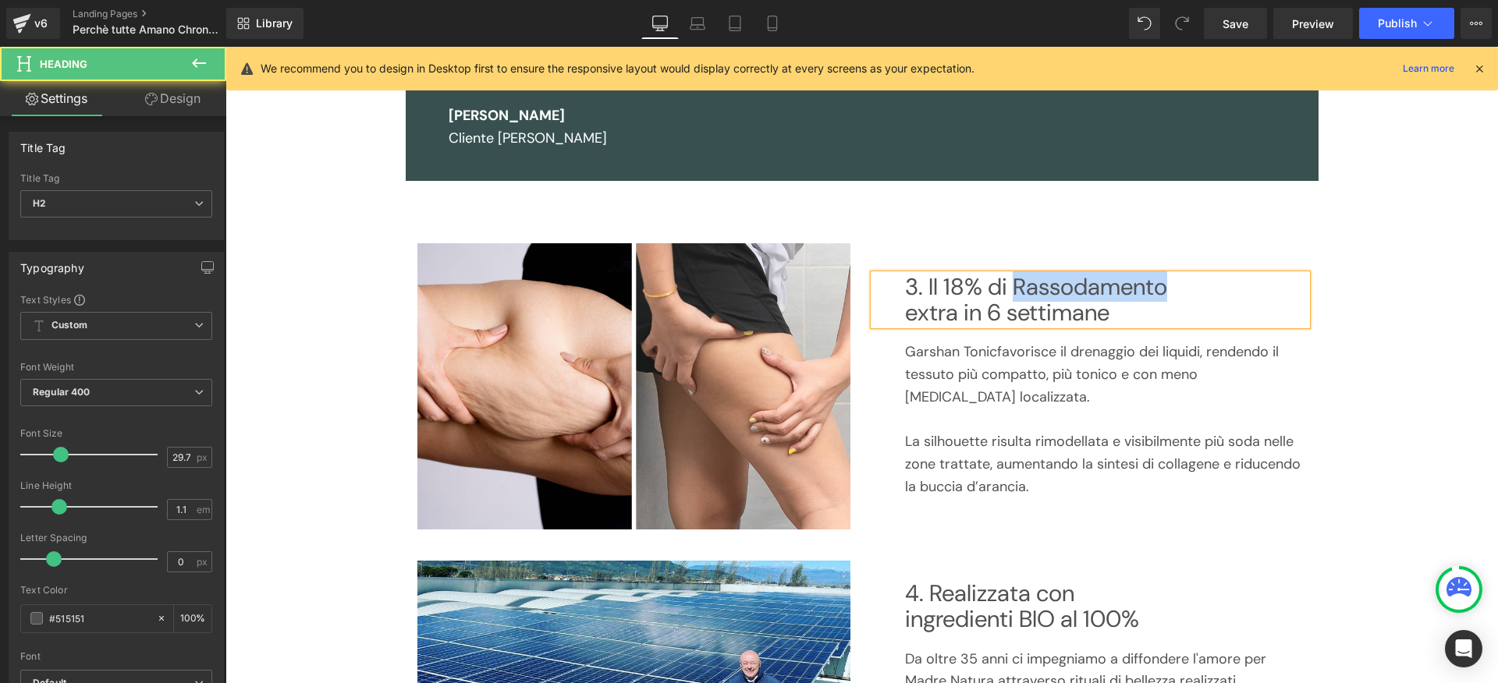
drag, startPoint x: 1032, startPoint y: 299, endPoint x: 1184, endPoint y: 303, distance: 152.2
click at [1184, 303] on h2 "3. Il 18% di Rassodamento extra in 6 settimane" at bounding box center [1106, 300] width 402 height 51
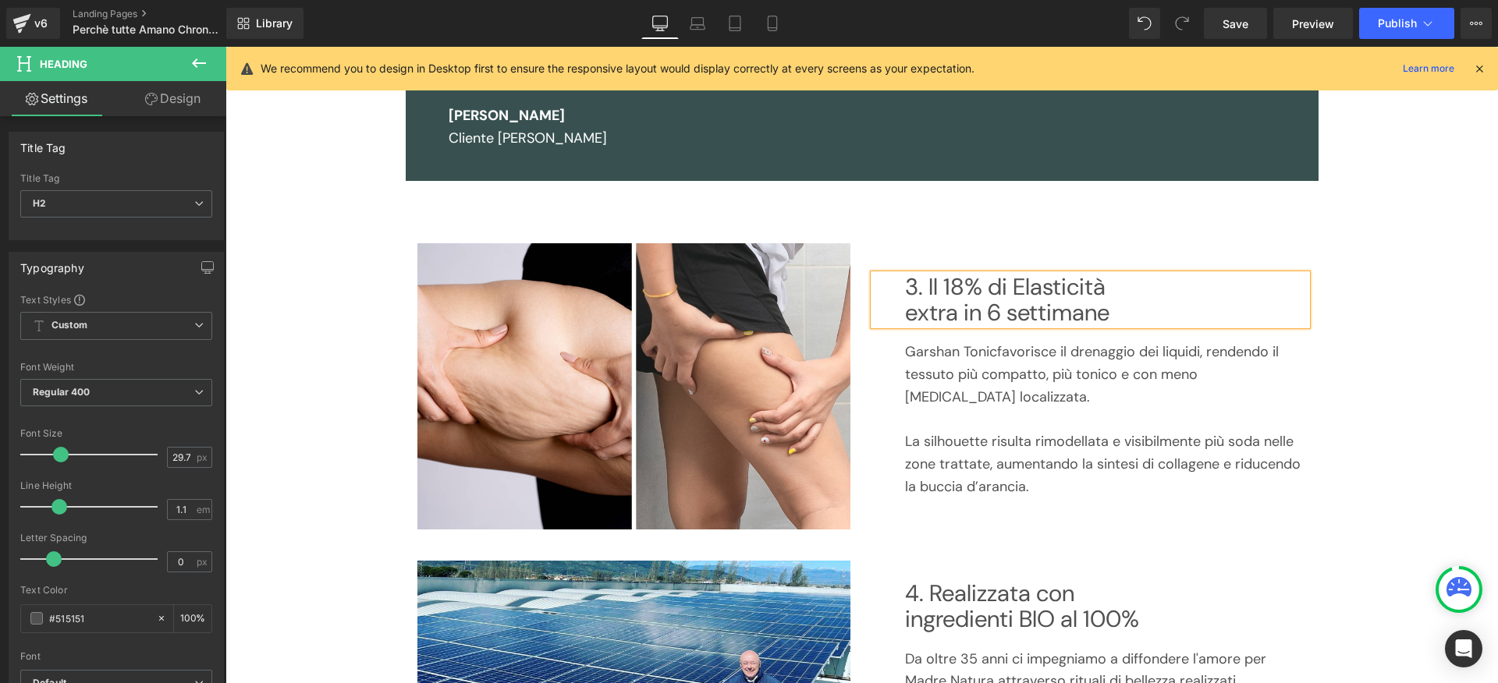
click at [1145, 337] on div "Garshan [PERSON_NAME] favorisce il drenaggio dei liquidi, rendendo il t essuto …" at bounding box center [1090, 411] width 433 height 173
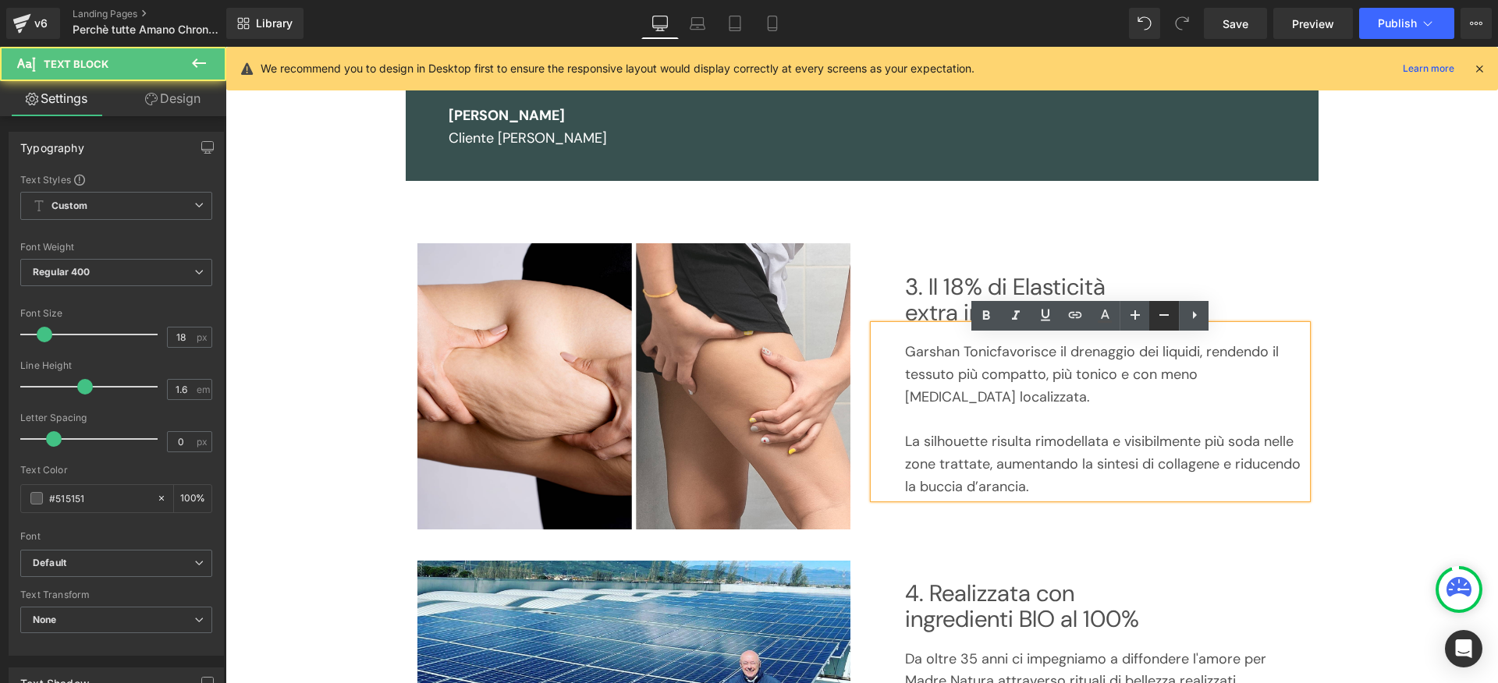
click at [1147, 325] on link at bounding box center [1135, 316] width 30 height 30
type input "20"
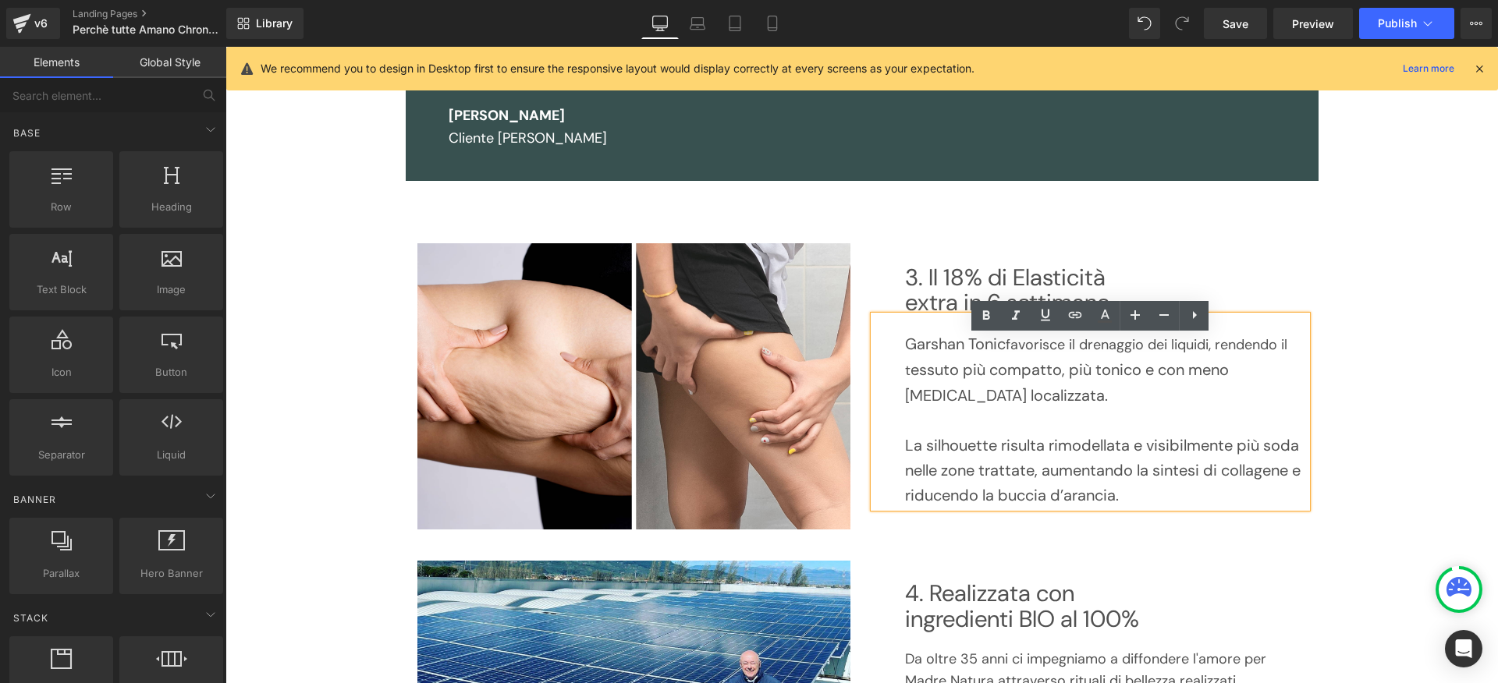
click at [1379, 375] on div "Image Acquista Ora Button Row Row 40px 4 Motivi per cui Tutte Amano Questa crem…" at bounding box center [861, 288] width 1273 height 2952
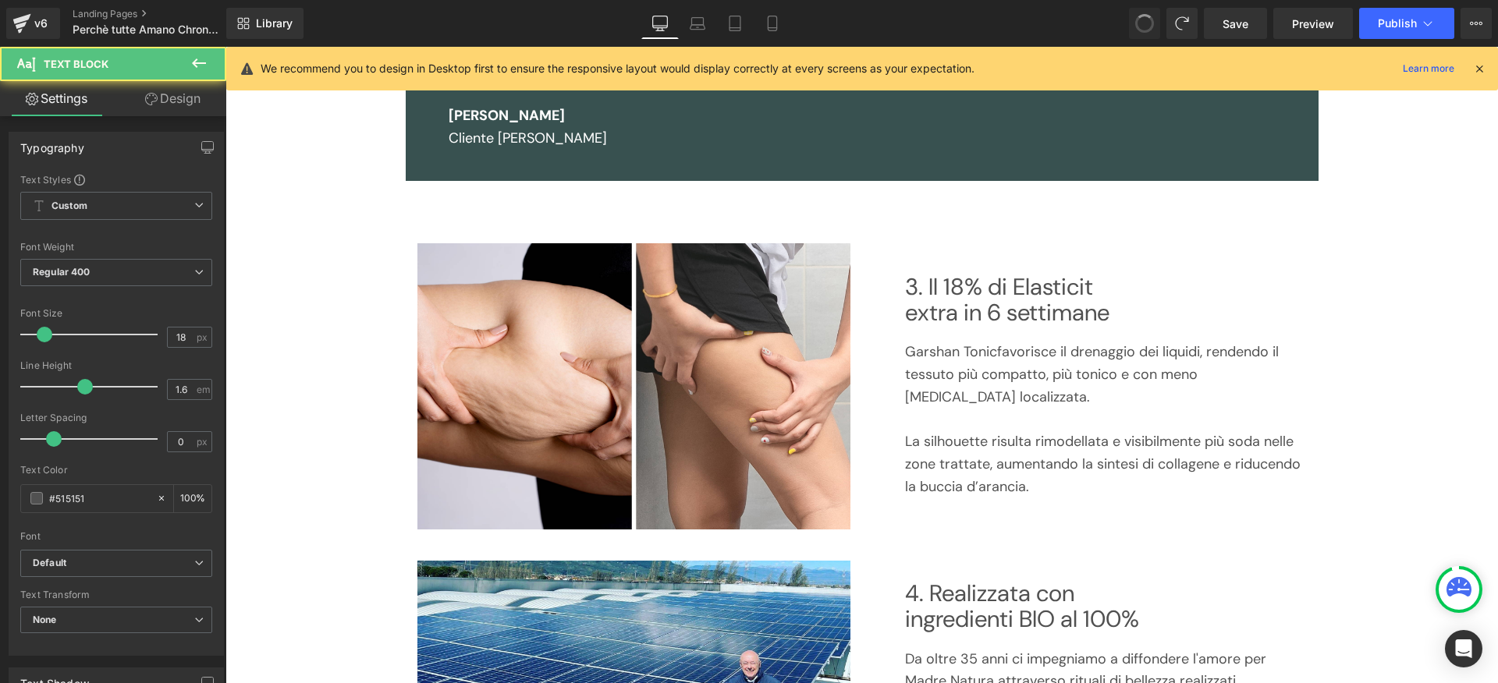
scroll to position [1255, 0]
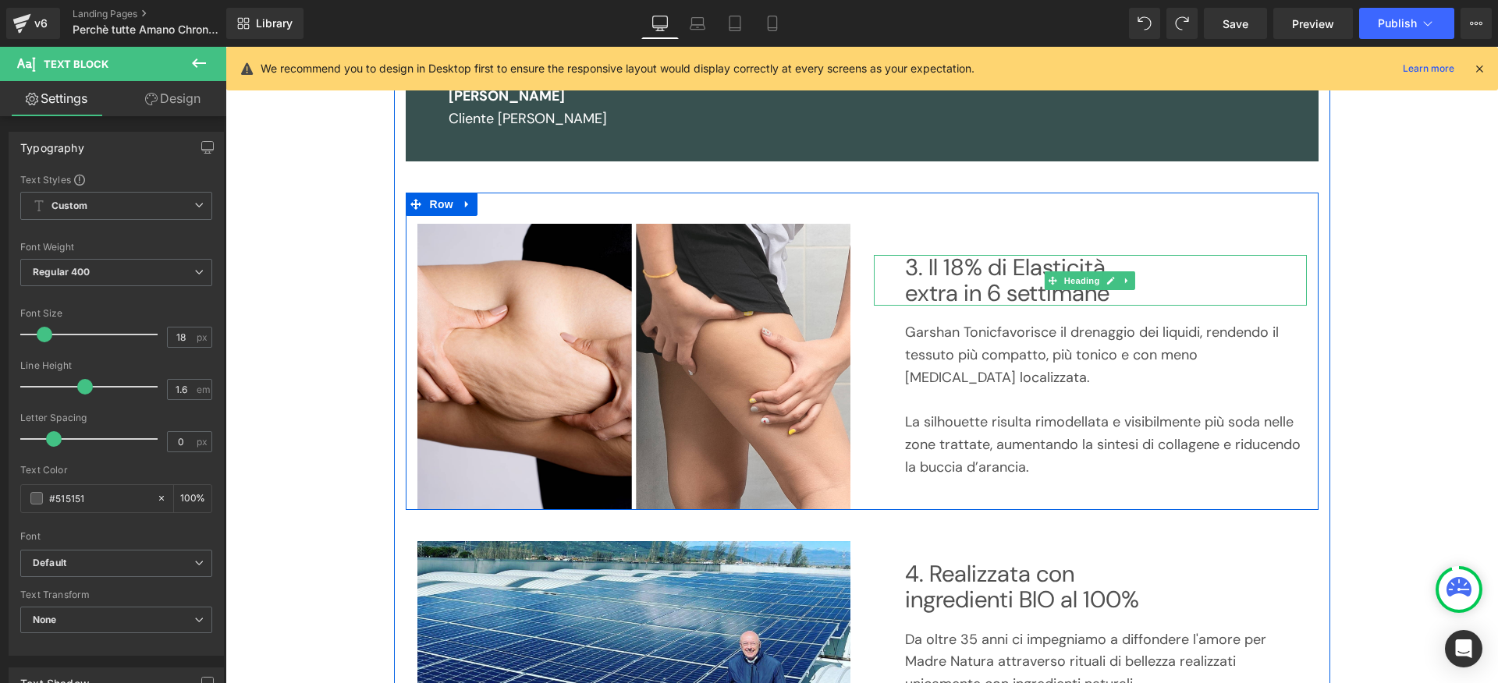
click at [968, 303] on h2 "3. Il 18% di Elasticità extra in 6 settimane" at bounding box center [1106, 280] width 402 height 51
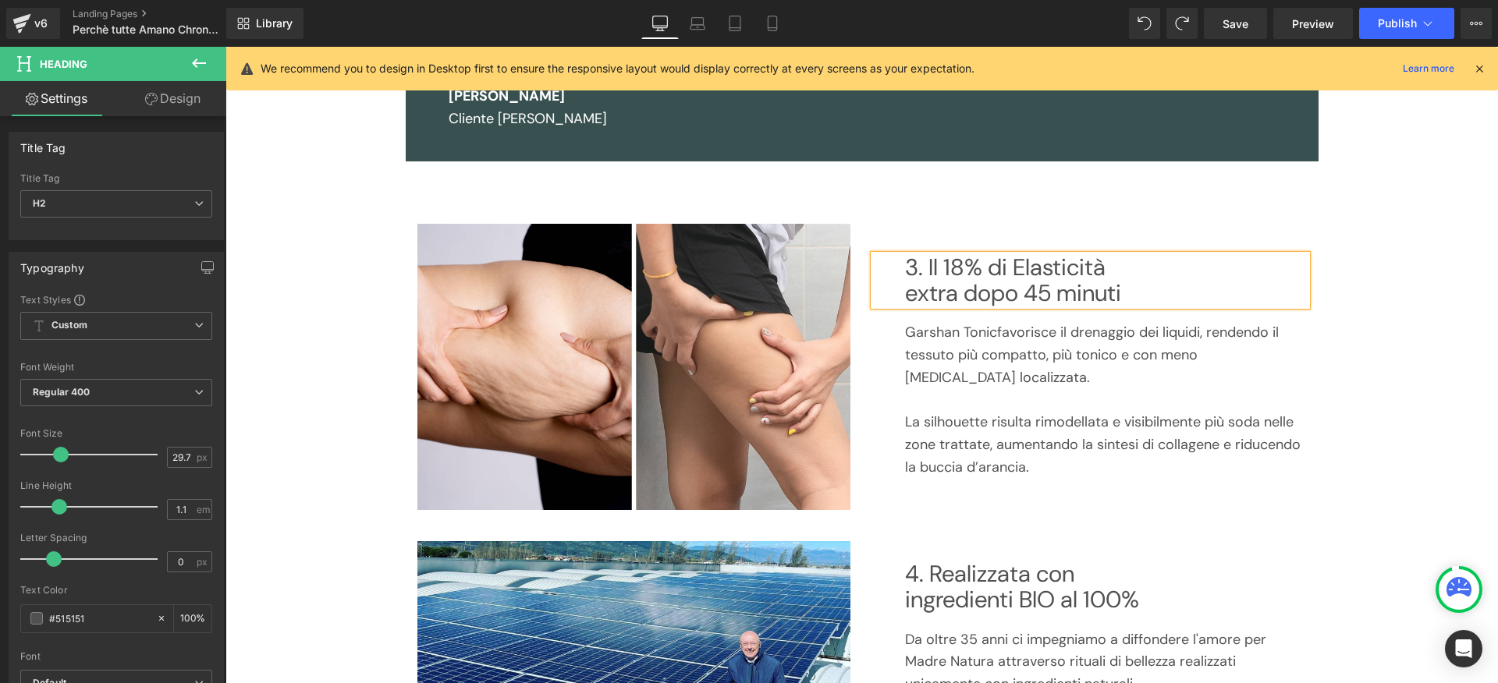
click at [1009, 306] on h2 "3. Il 18% di Elasticità extra dopo 45 minuti" at bounding box center [1106, 280] width 402 height 51
click at [1428, 328] on div "Image Acquista Ora Button Row Row 40px 4 Motivi per cui Tutte Amano Questa crem…" at bounding box center [861, 268] width 1273 height 2952
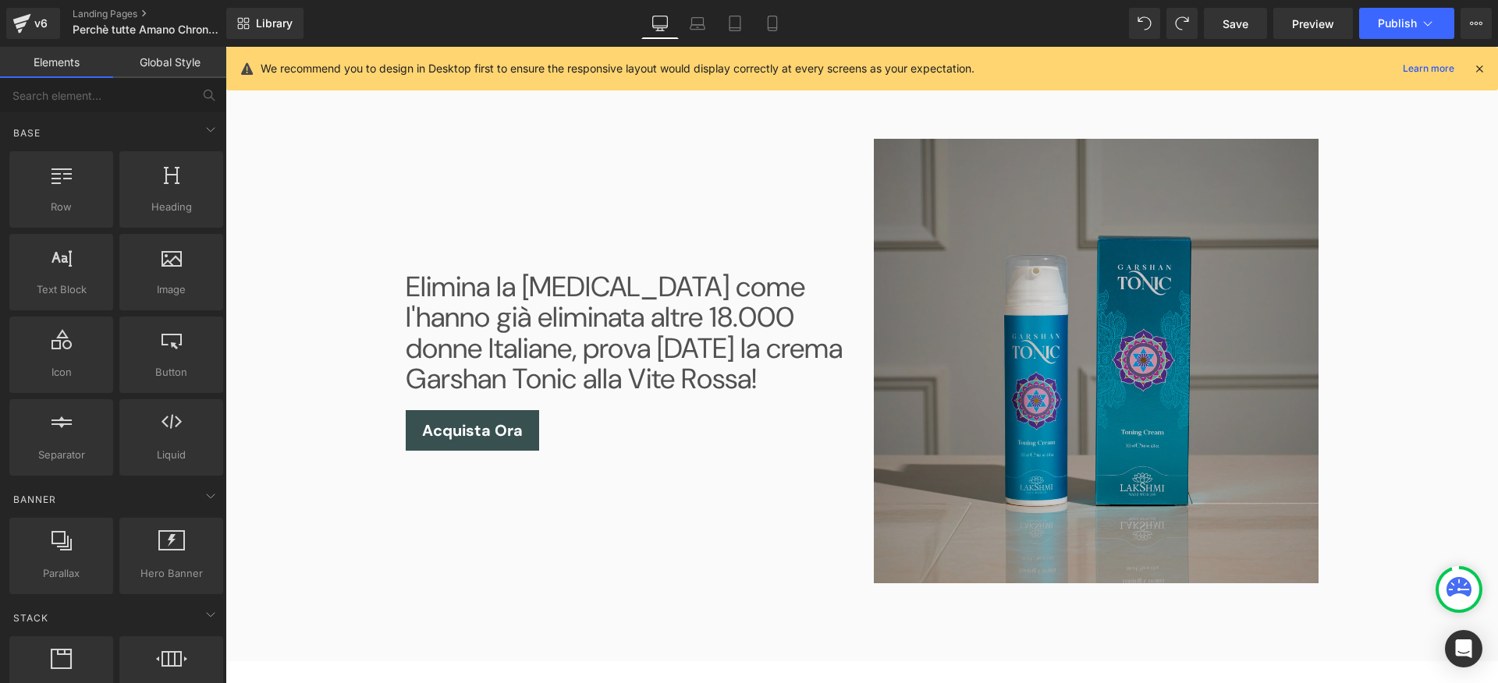
scroll to position [2072, 0]
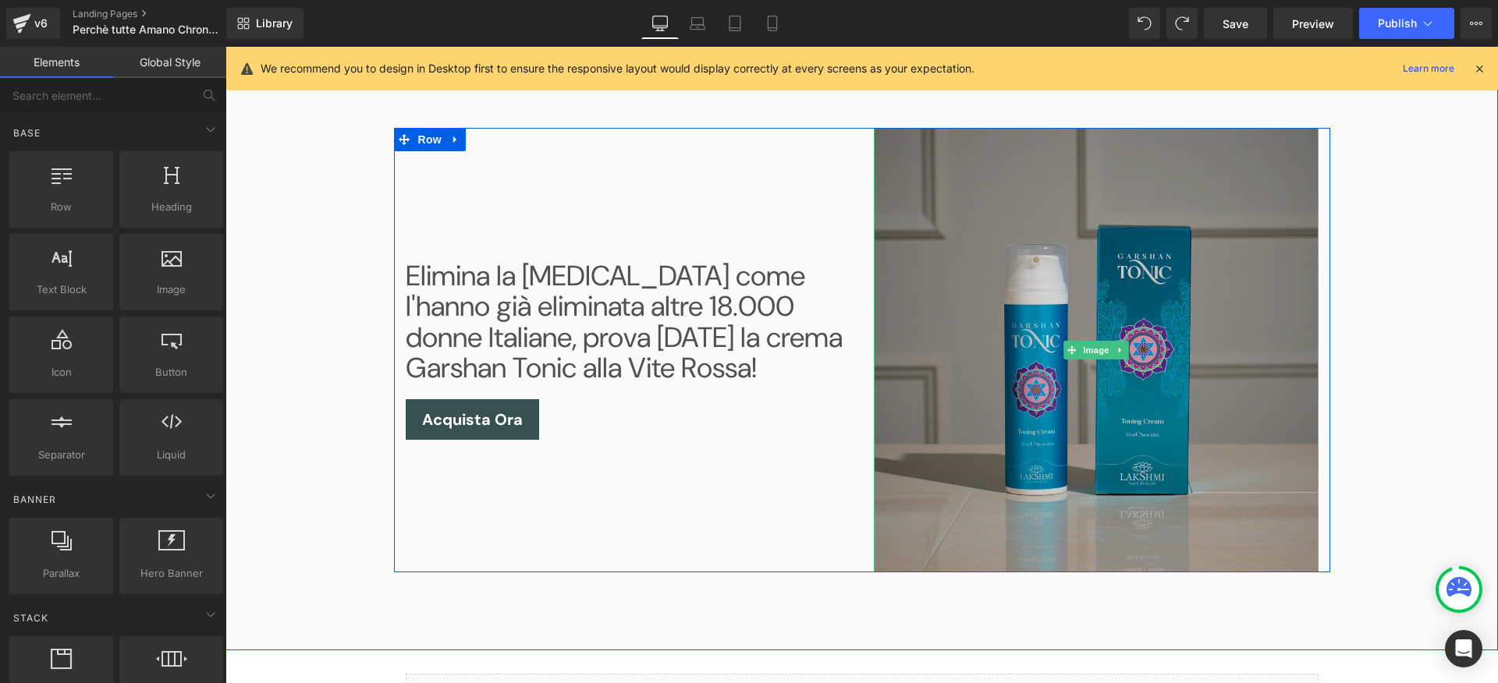
click at [1035, 333] on img at bounding box center [1096, 350] width 445 height 445
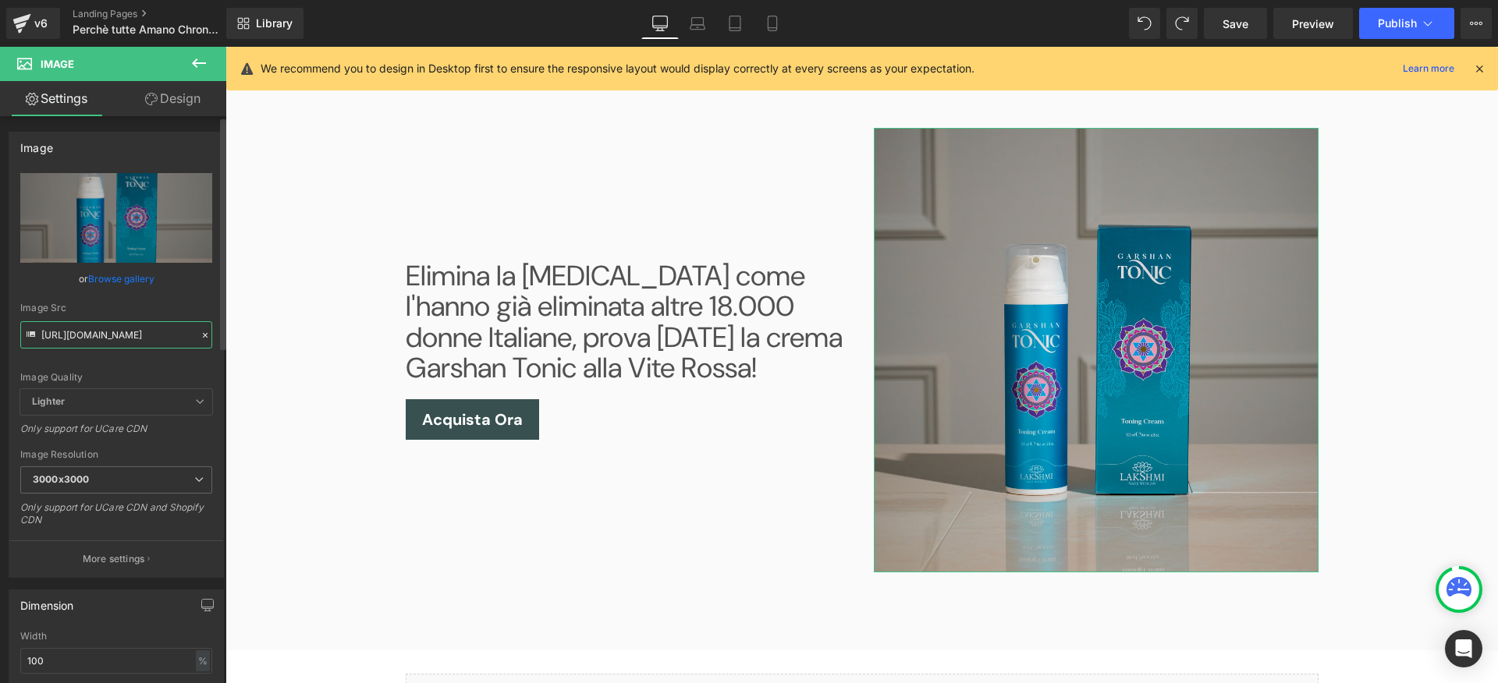
click at [132, 332] on input "[URL][DOMAIN_NAME]" at bounding box center [116, 334] width 192 height 27
paste input "B44C31A9-154D-4079-9AAB-AB22A51141C9.jpg?v=1756805355"
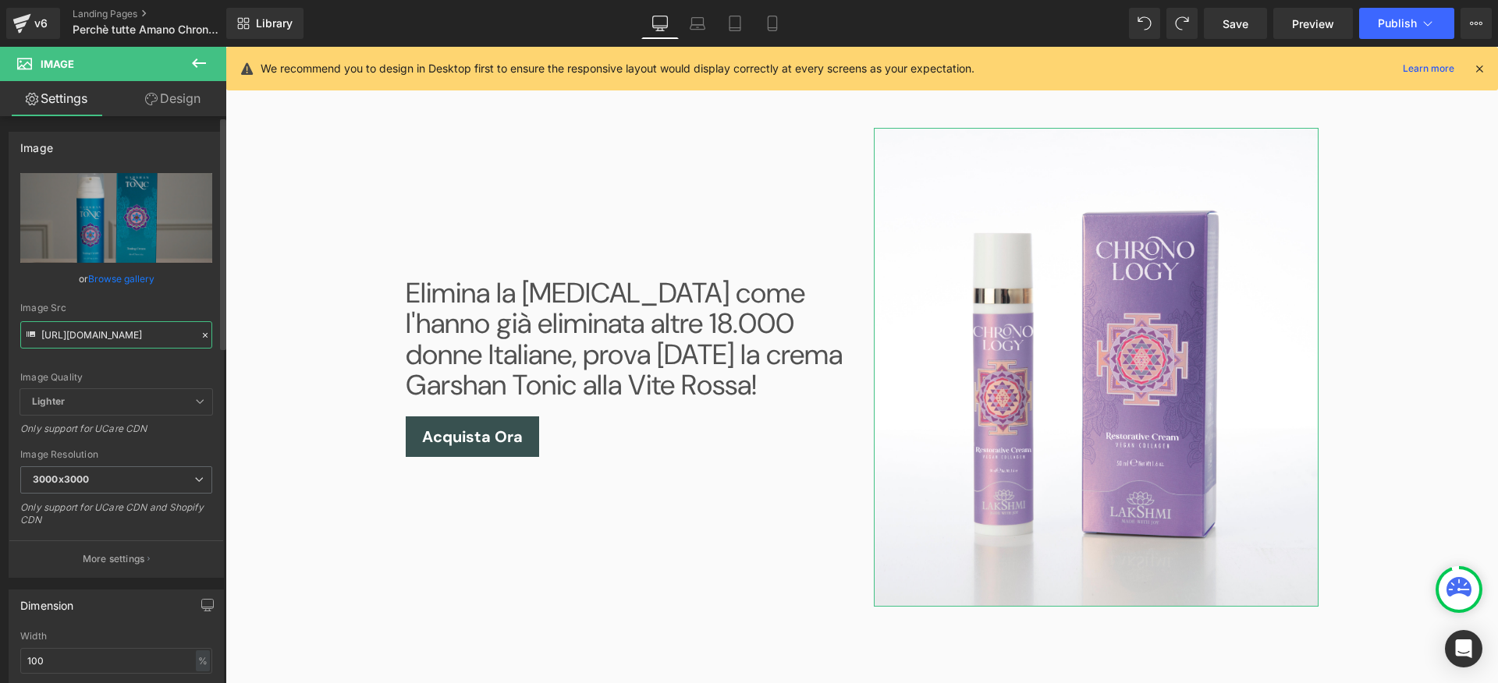
type input "[URL][DOMAIN_NAME]"
click at [119, 372] on div "Image Quality" at bounding box center [116, 377] width 192 height 11
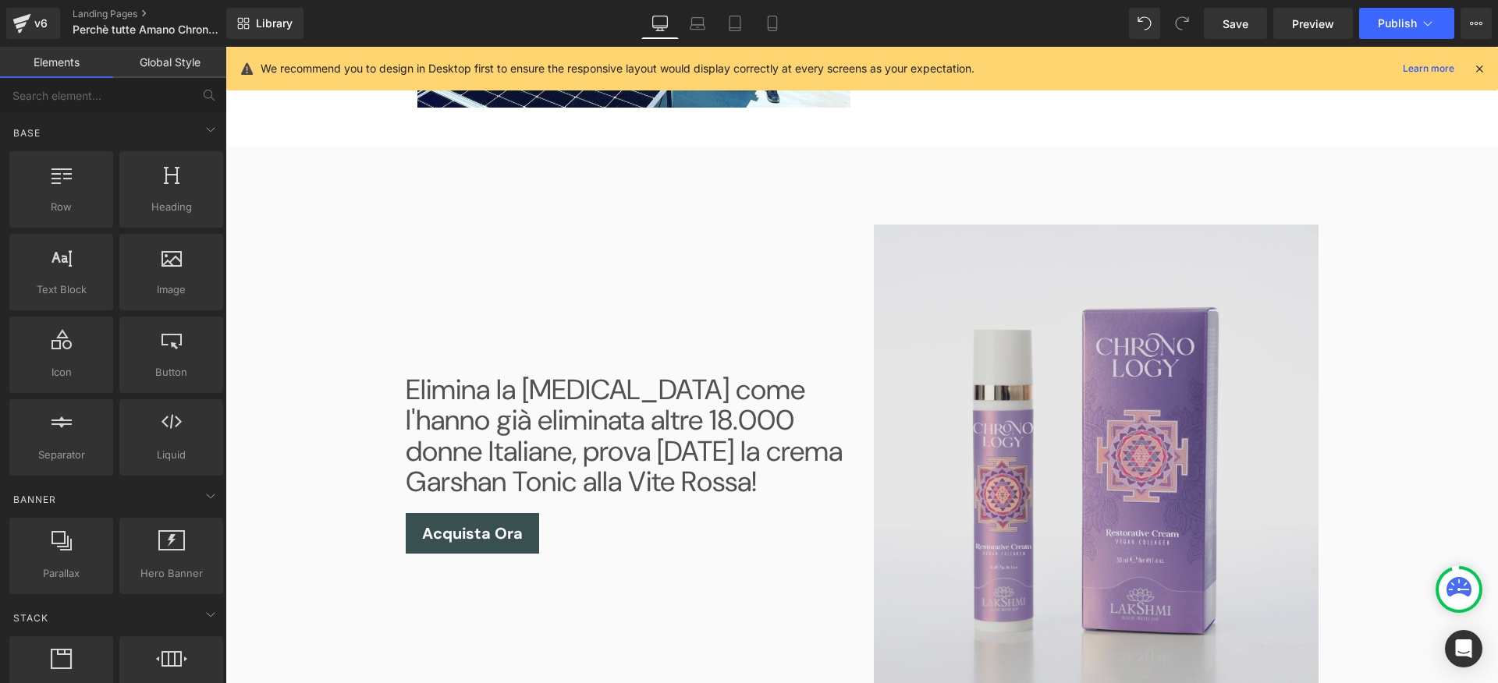
scroll to position [2068, 0]
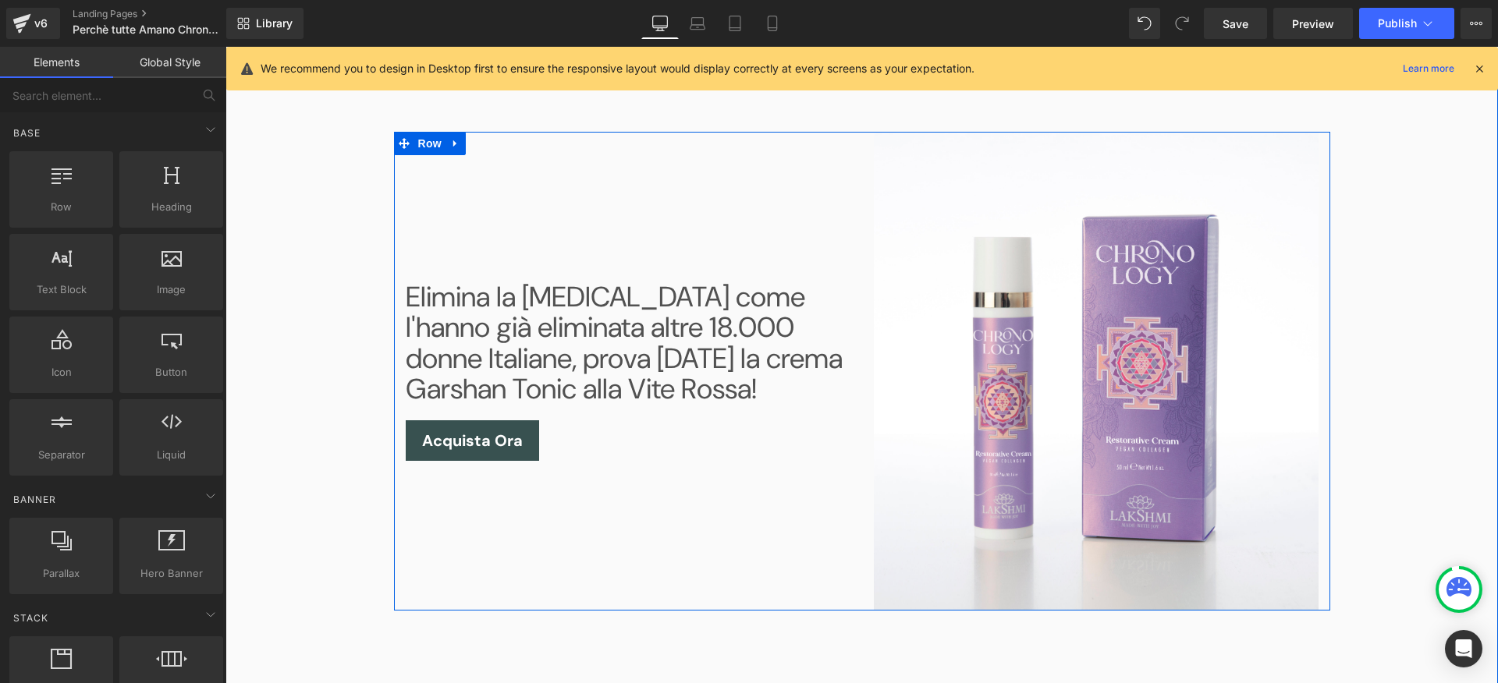
click at [482, 456] on link "Acquista Ora" at bounding box center [472, 441] width 133 height 41
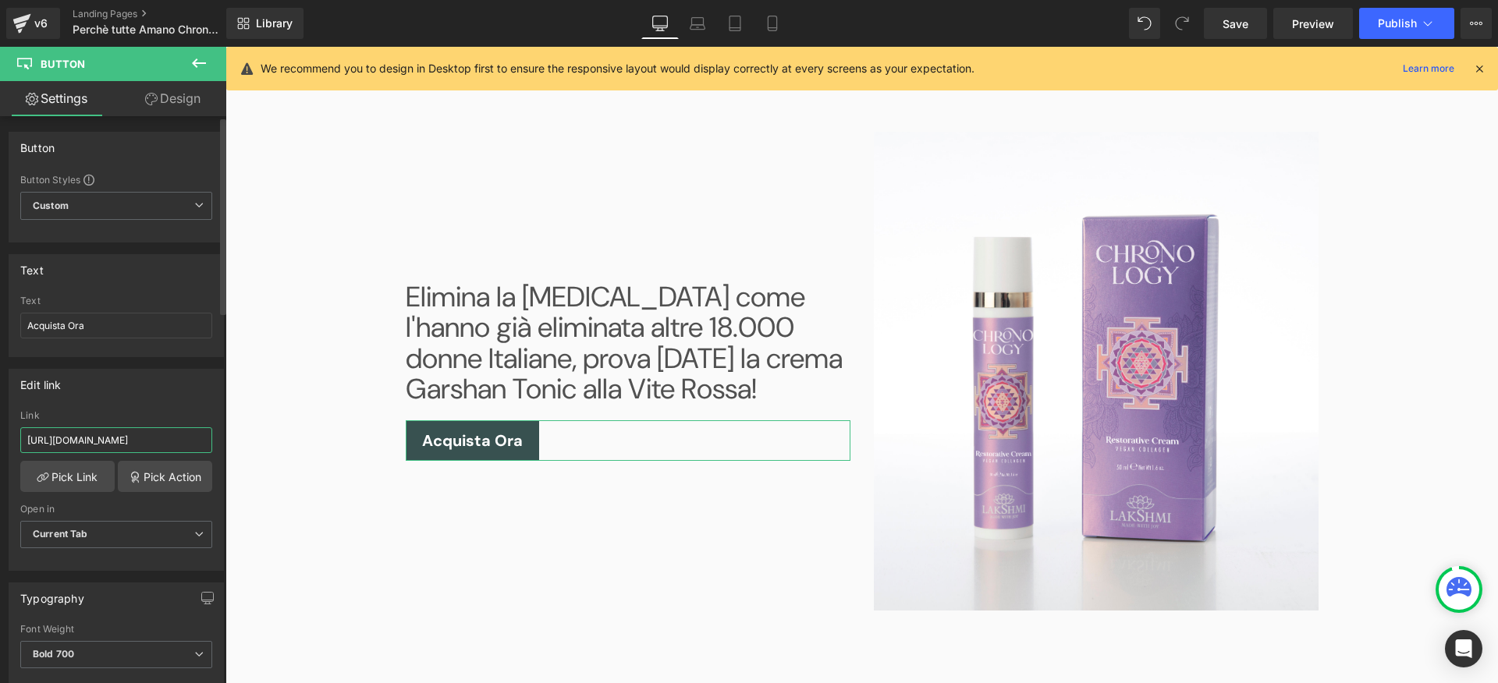
click at [146, 452] on input "[URL][DOMAIN_NAME]" at bounding box center [116, 441] width 192 height 26
paste input "chronology-cream"
type input "[URL][DOMAIN_NAME]"
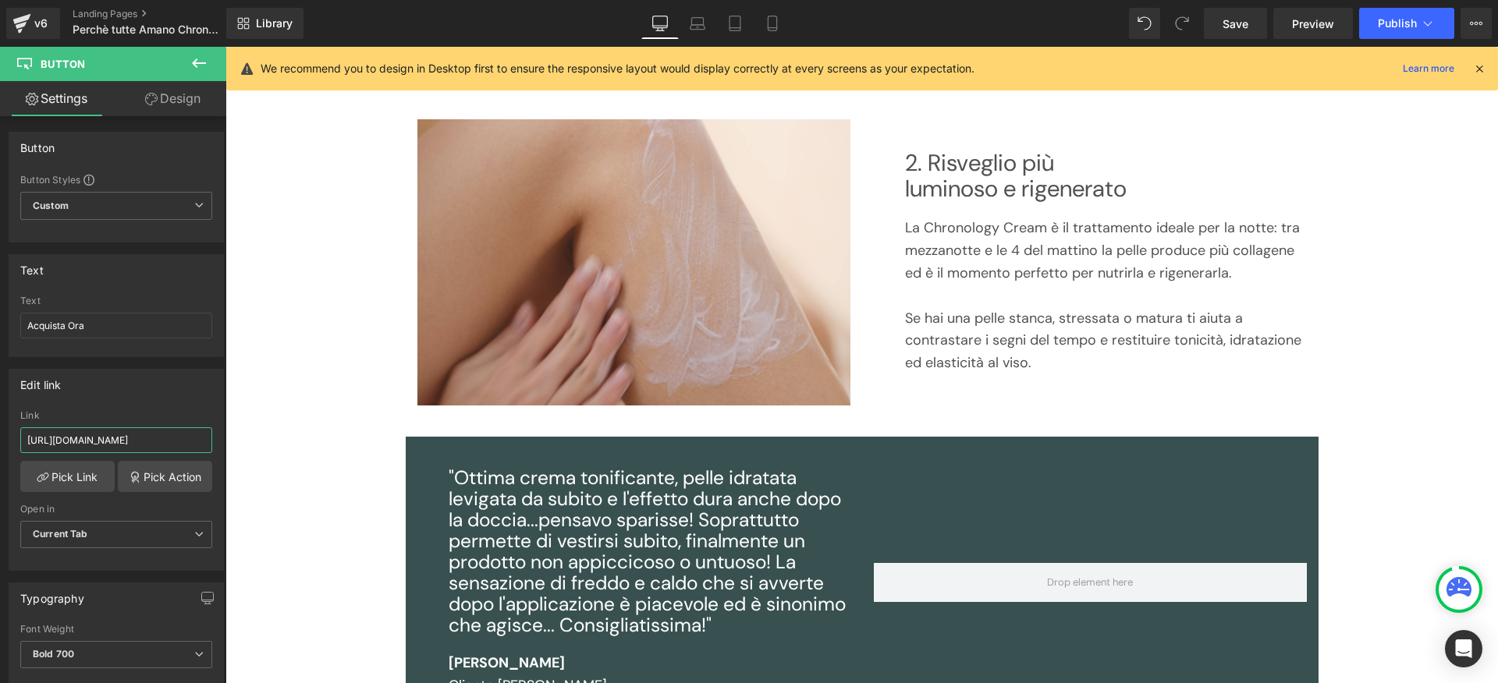
scroll to position [0, 0]
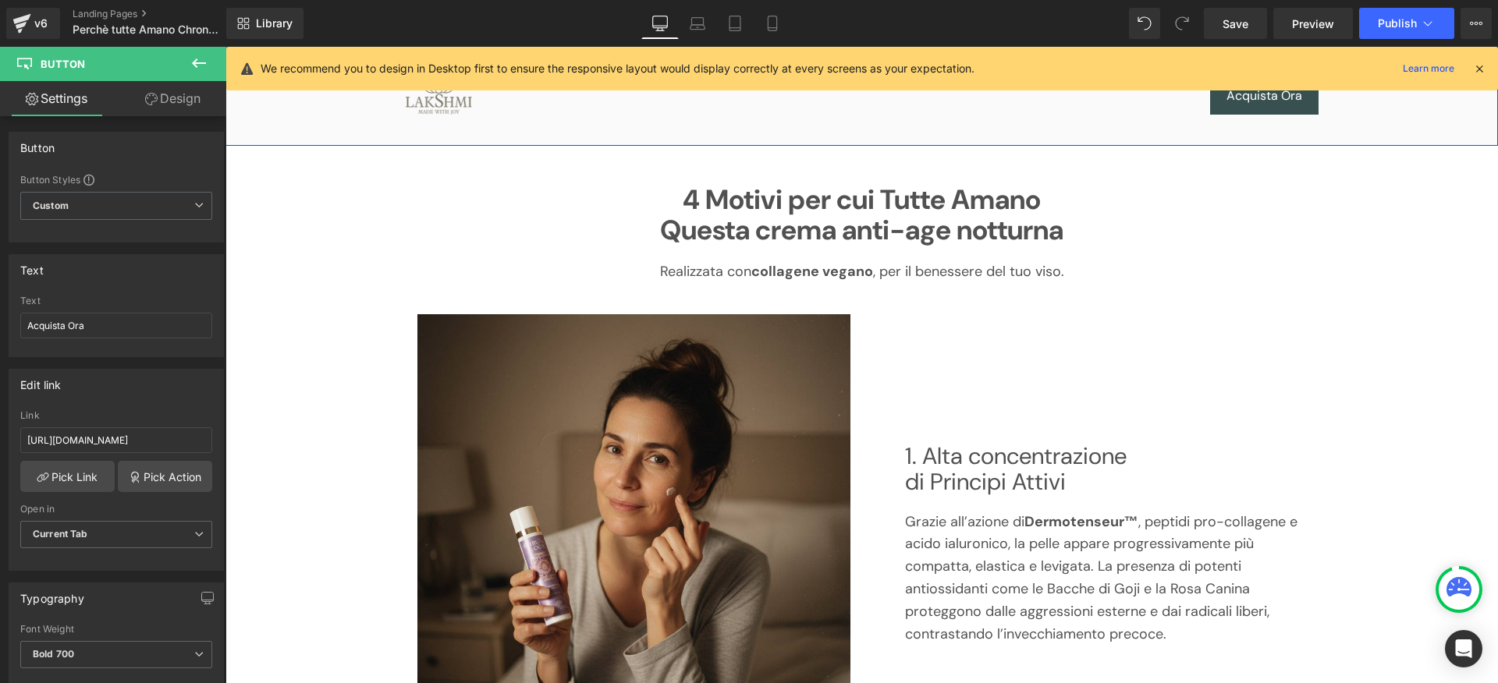
click at [1255, 98] on span "Button" at bounding box center [1266, 96] width 36 height 19
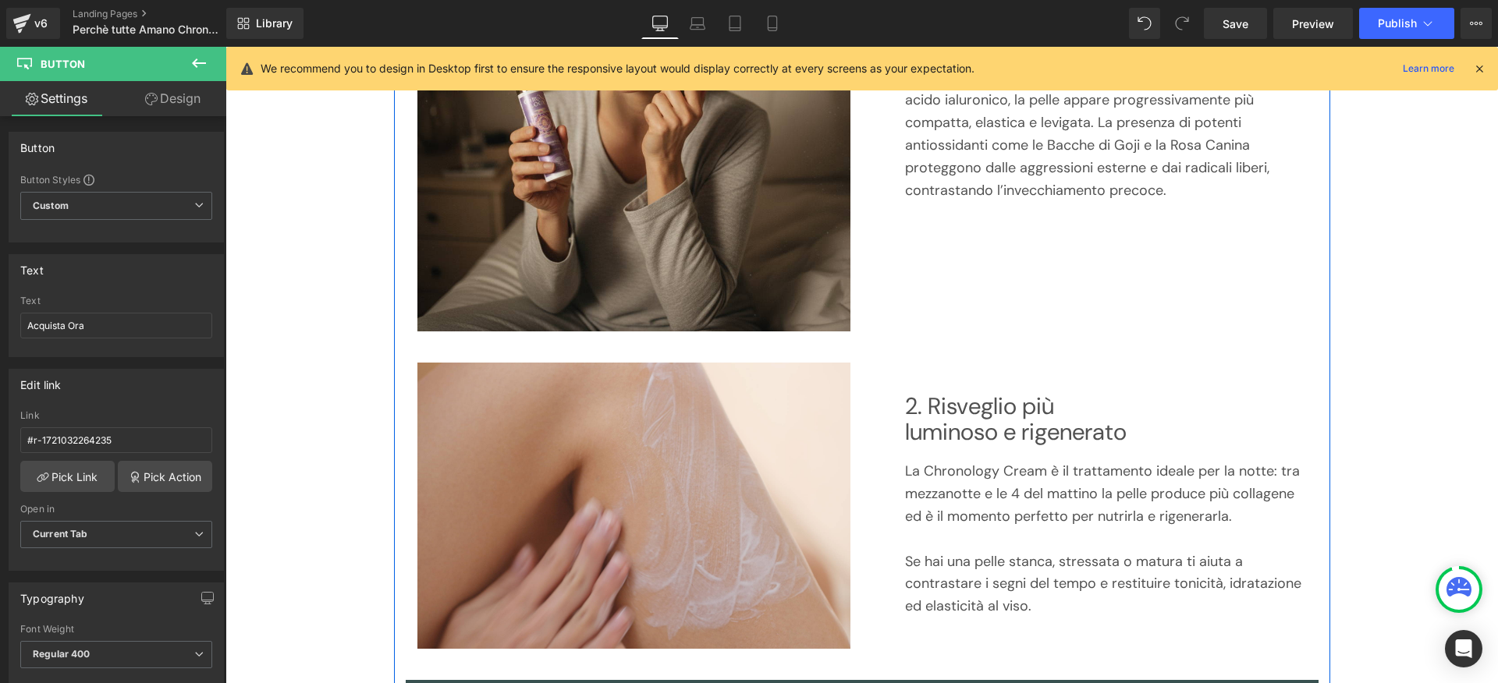
scroll to position [467, 0]
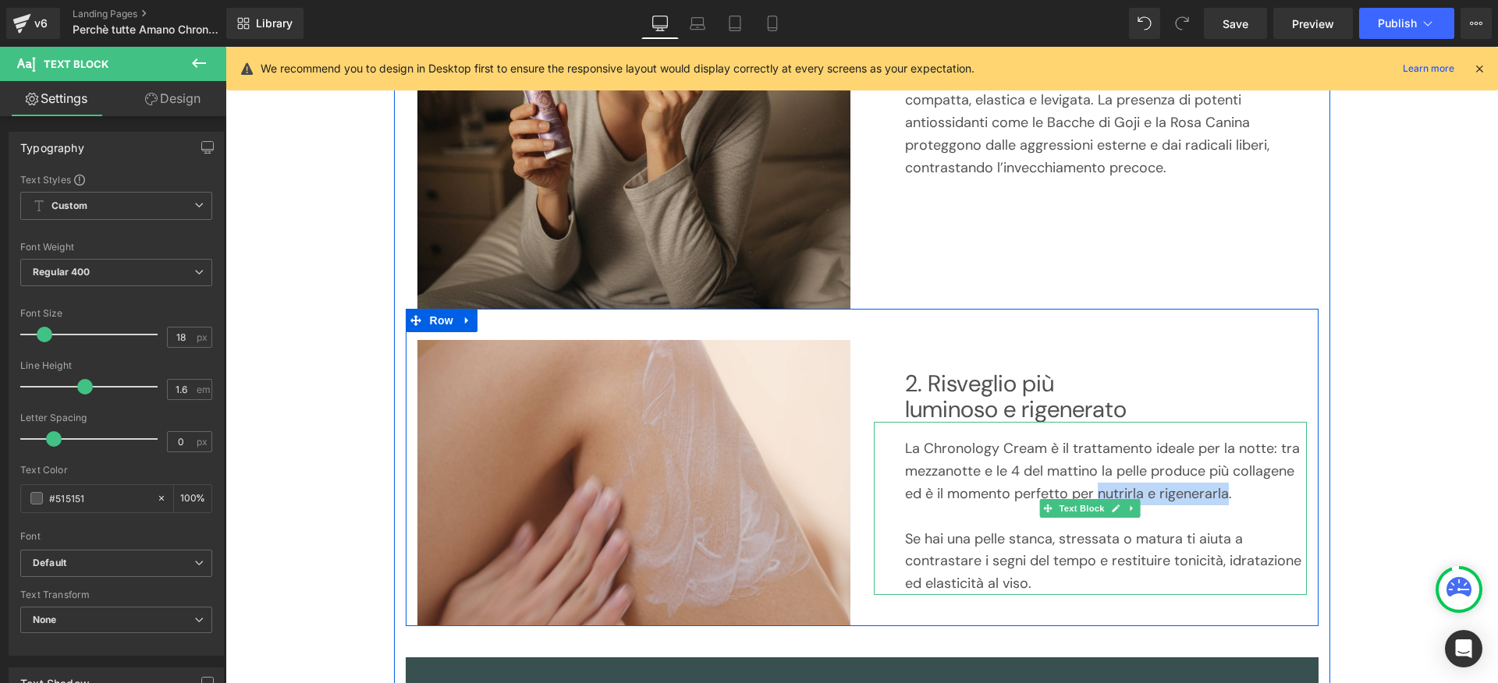
drag, startPoint x: 1081, startPoint y: 492, endPoint x: 1188, endPoint y: 488, distance: 106.2
click at [1187, 488] on p "La Chronology Cream è il trattamento ideale per la notte: tra mezzanotte e le 4…" at bounding box center [1106, 471] width 402 height 67
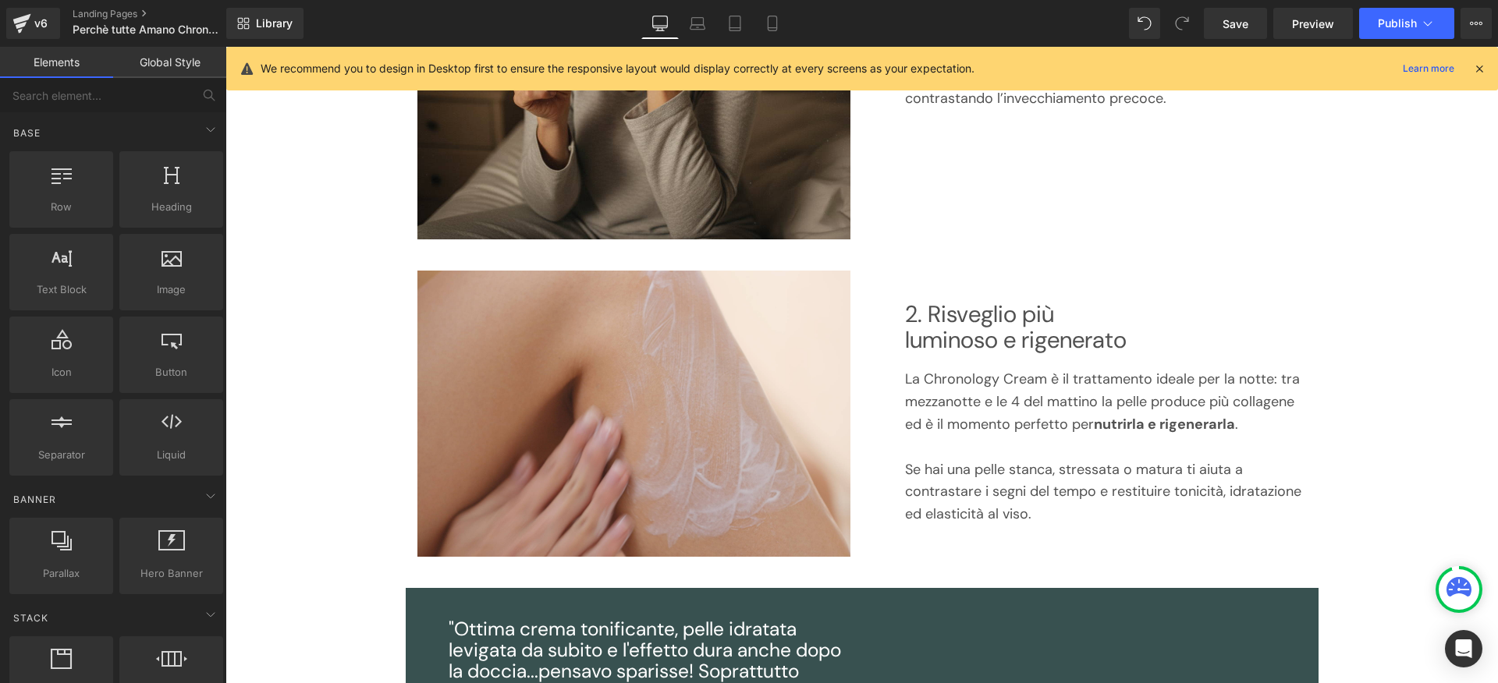
scroll to position [541, 0]
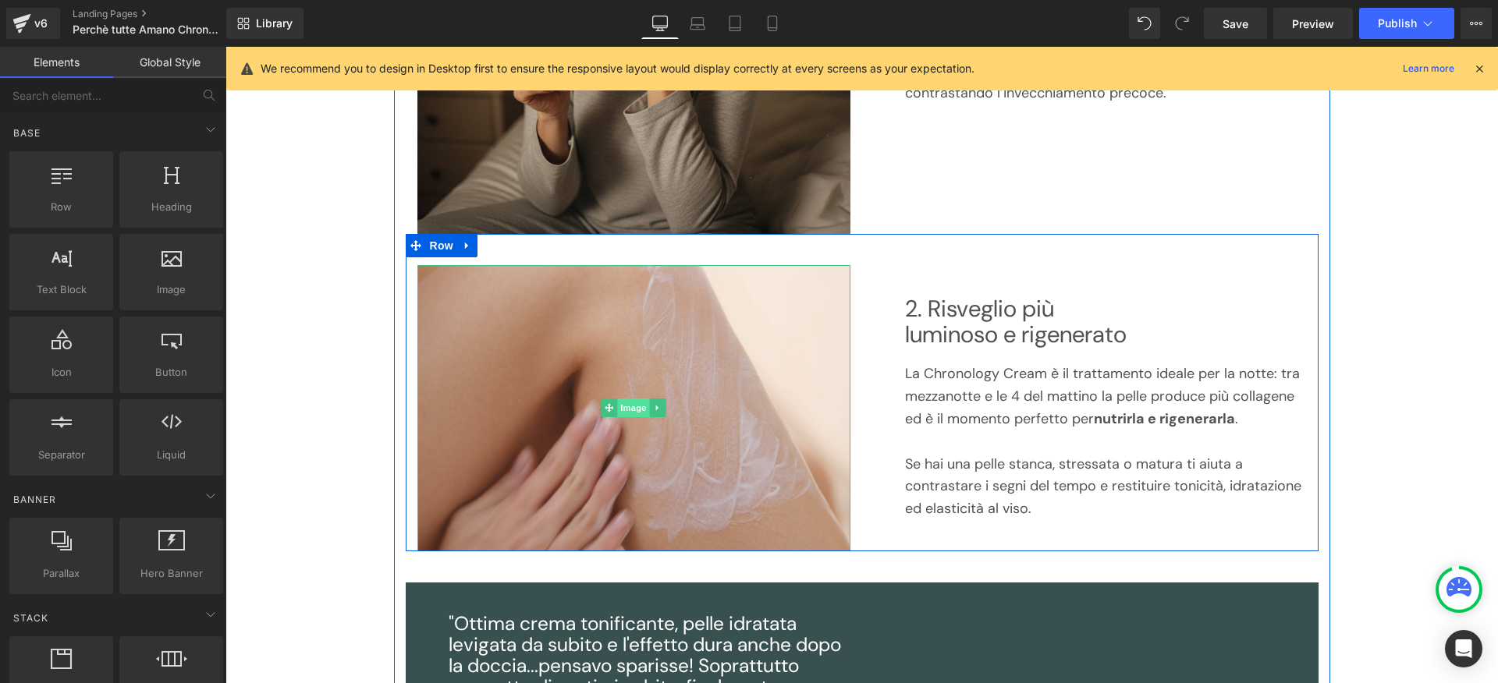
click at [637, 408] on span "Image" at bounding box center [633, 408] width 33 height 19
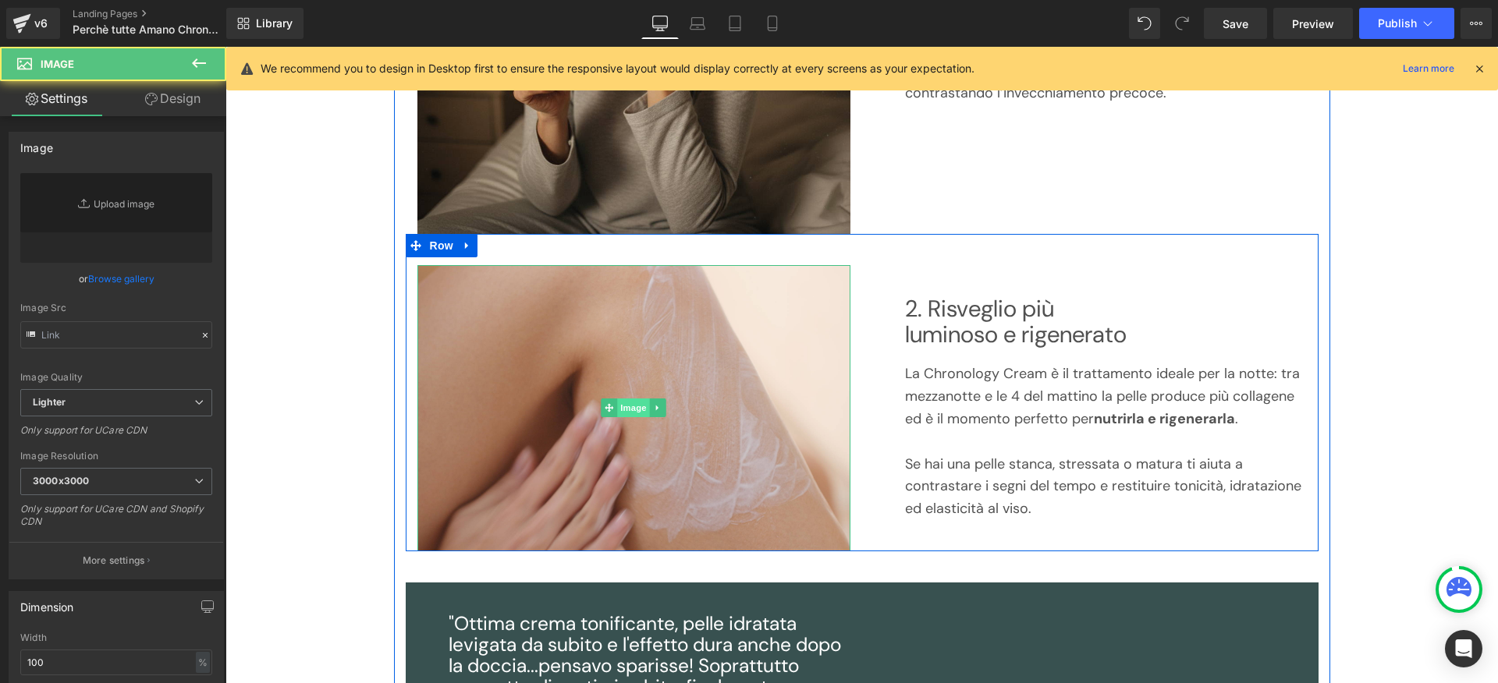
type input "[URL][DOMAIN_NAME]"
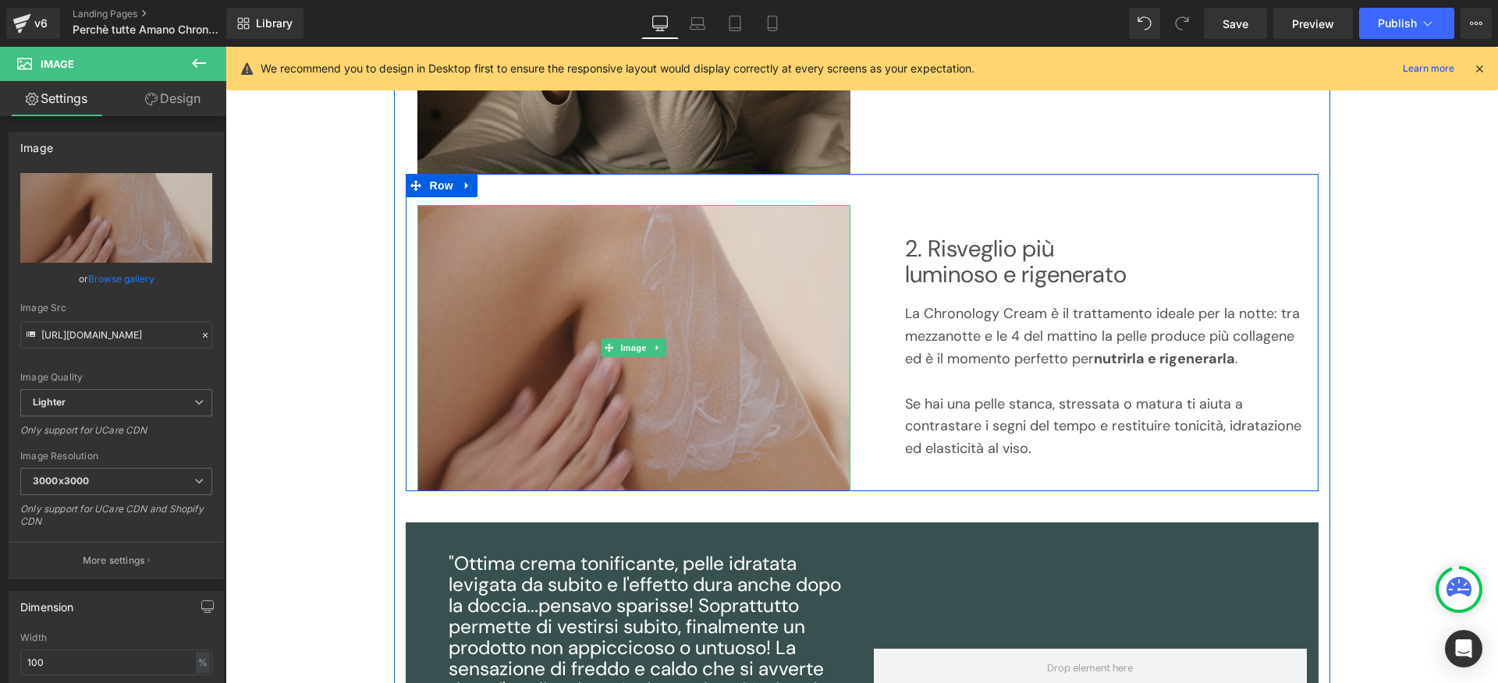
scroll to position [598, 0]
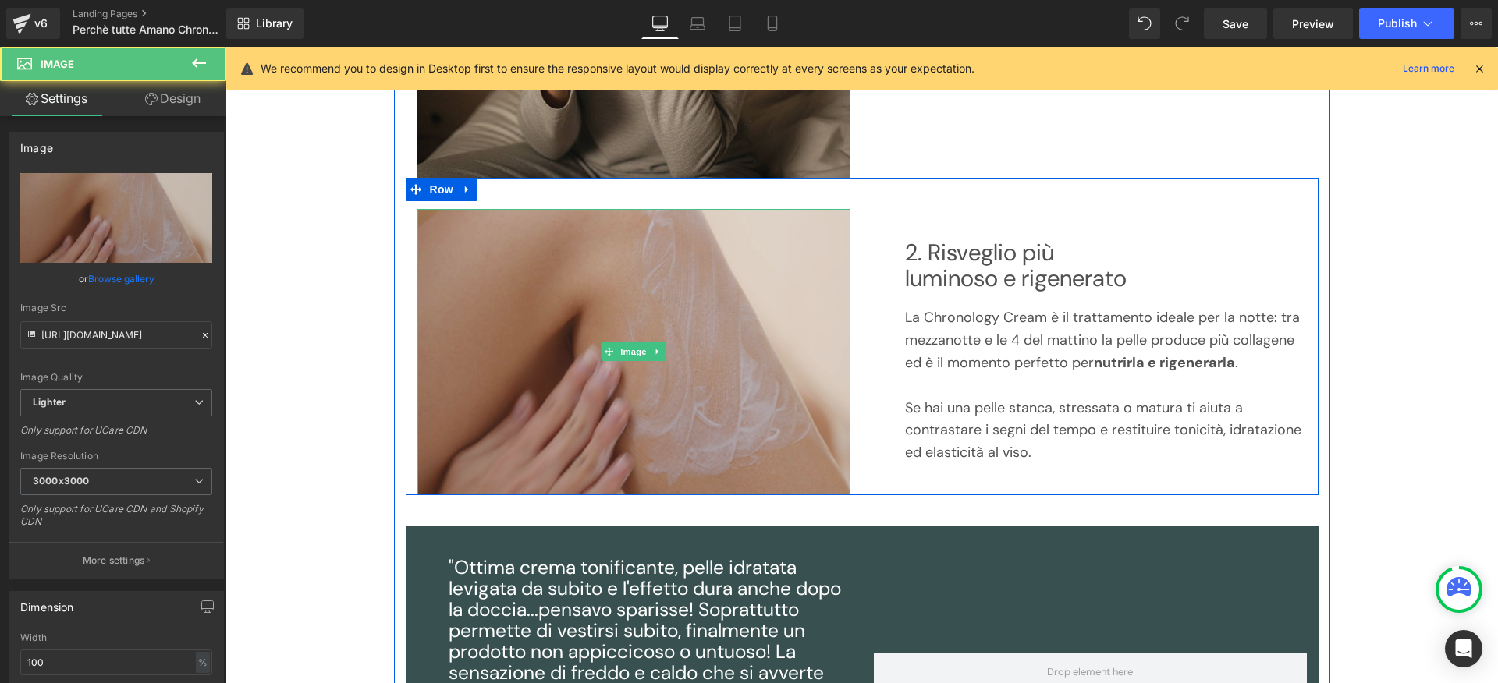
click at [627, 340] on img at bounding box center [633, 352] width 433 height 287
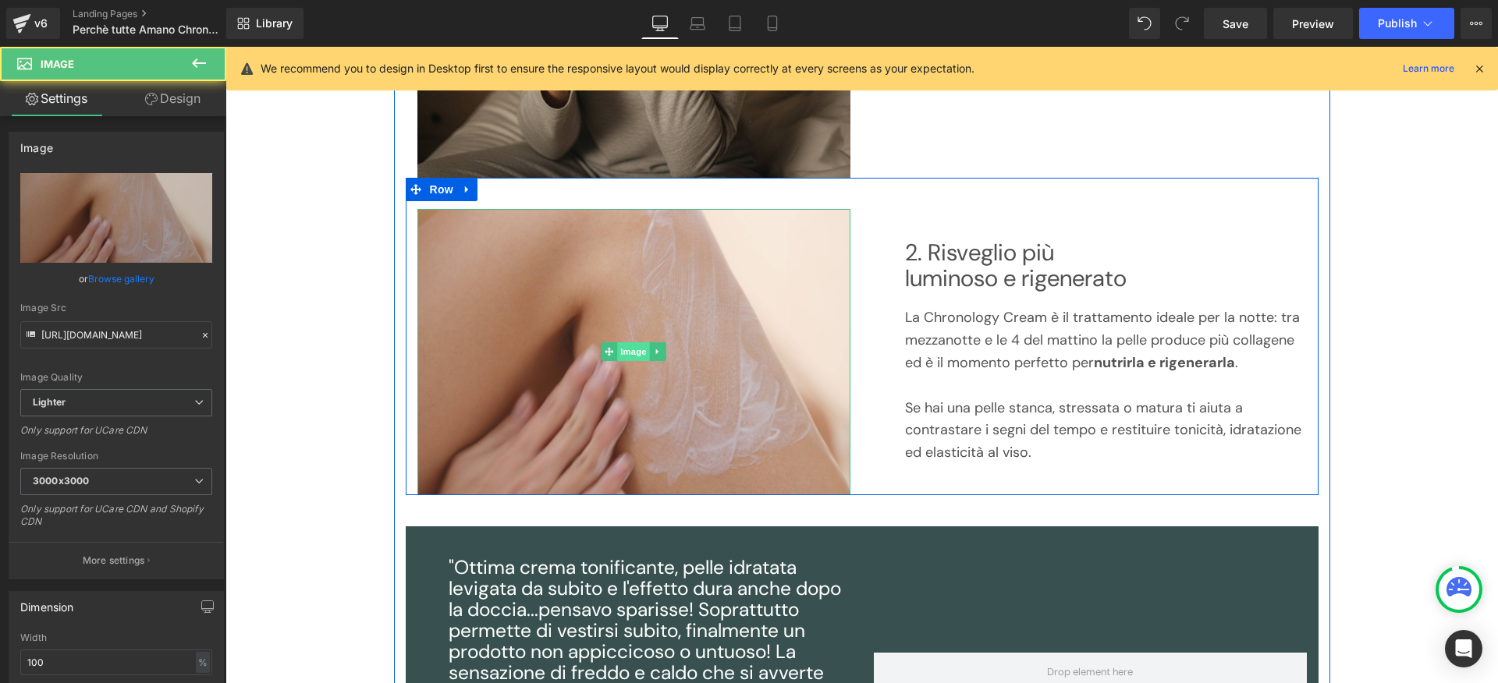
click at [624, 353] on span "Image" at bounding box center [633, 352] width 33 height 19
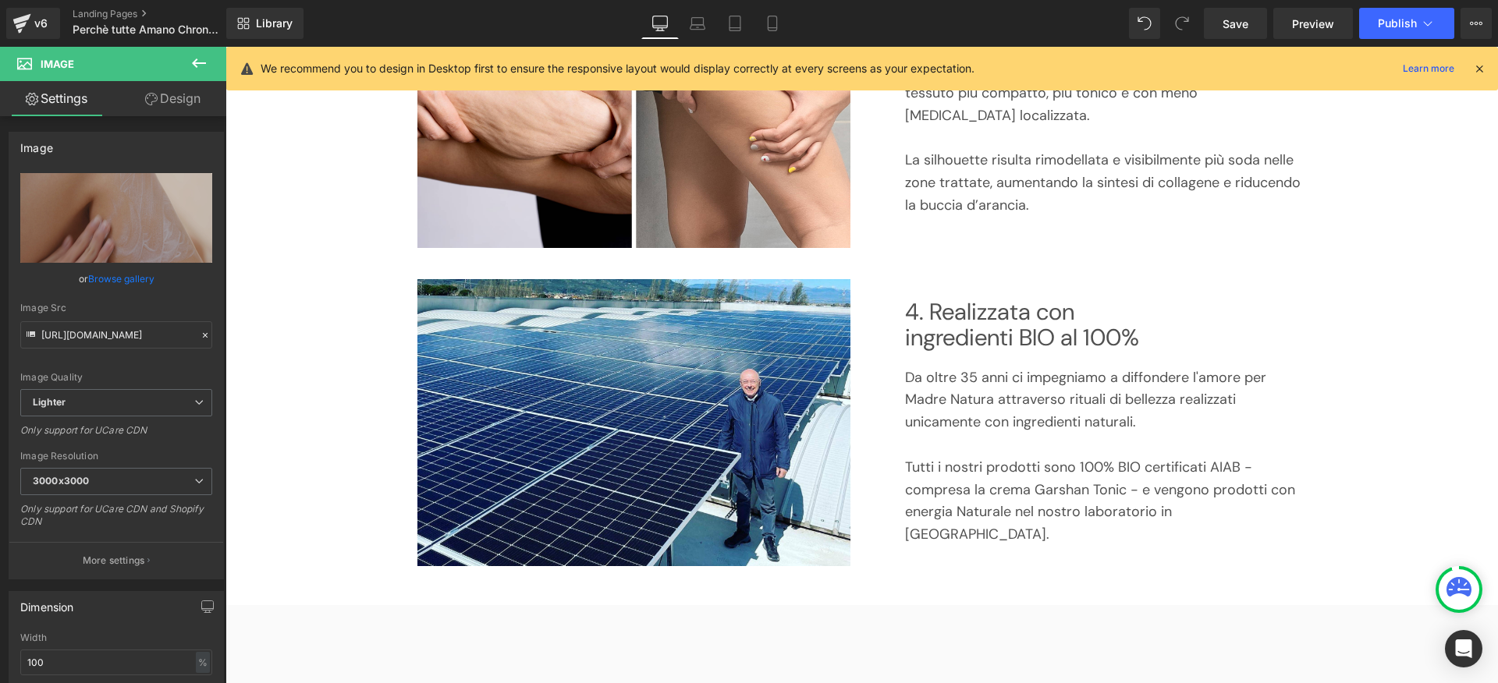
scroll to position [1525, 0]
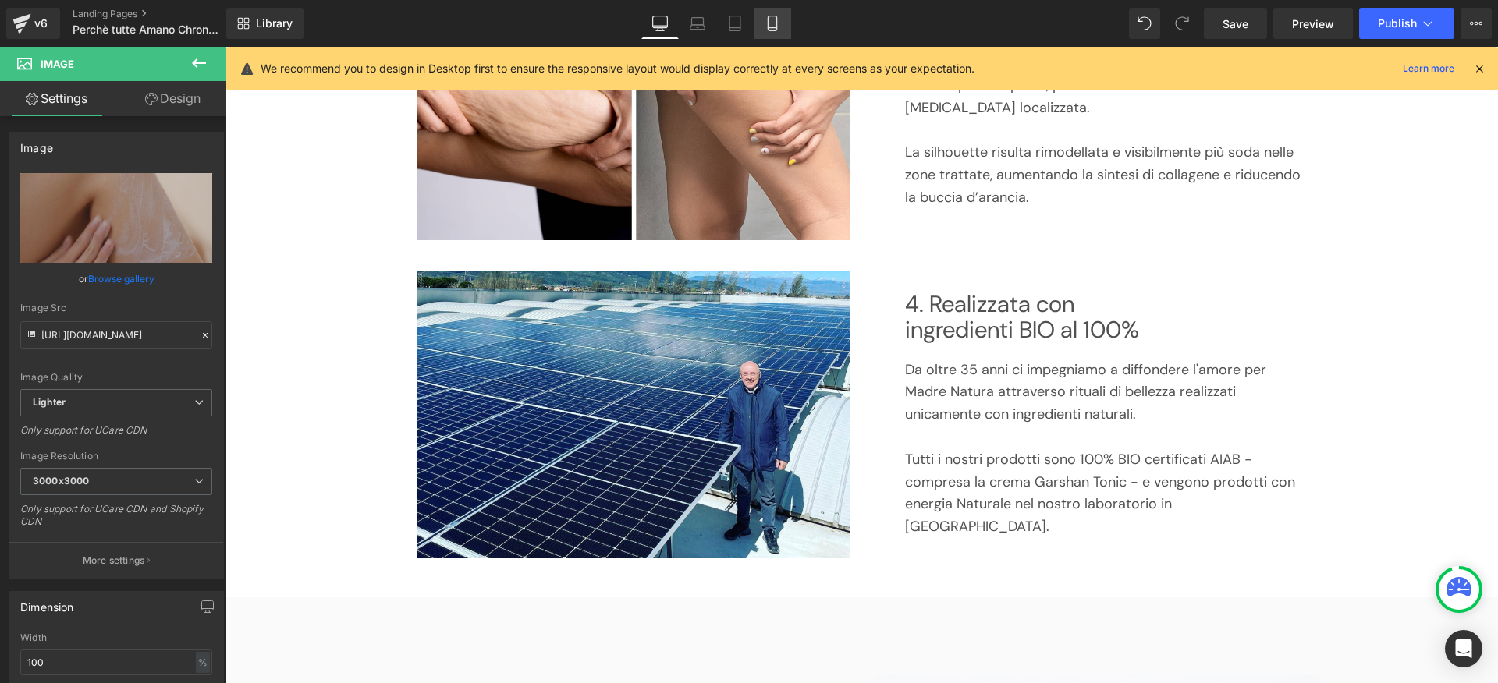
click at [780, 34] on link "Mobile" at bounding box center [772, 23] width 37 height 31
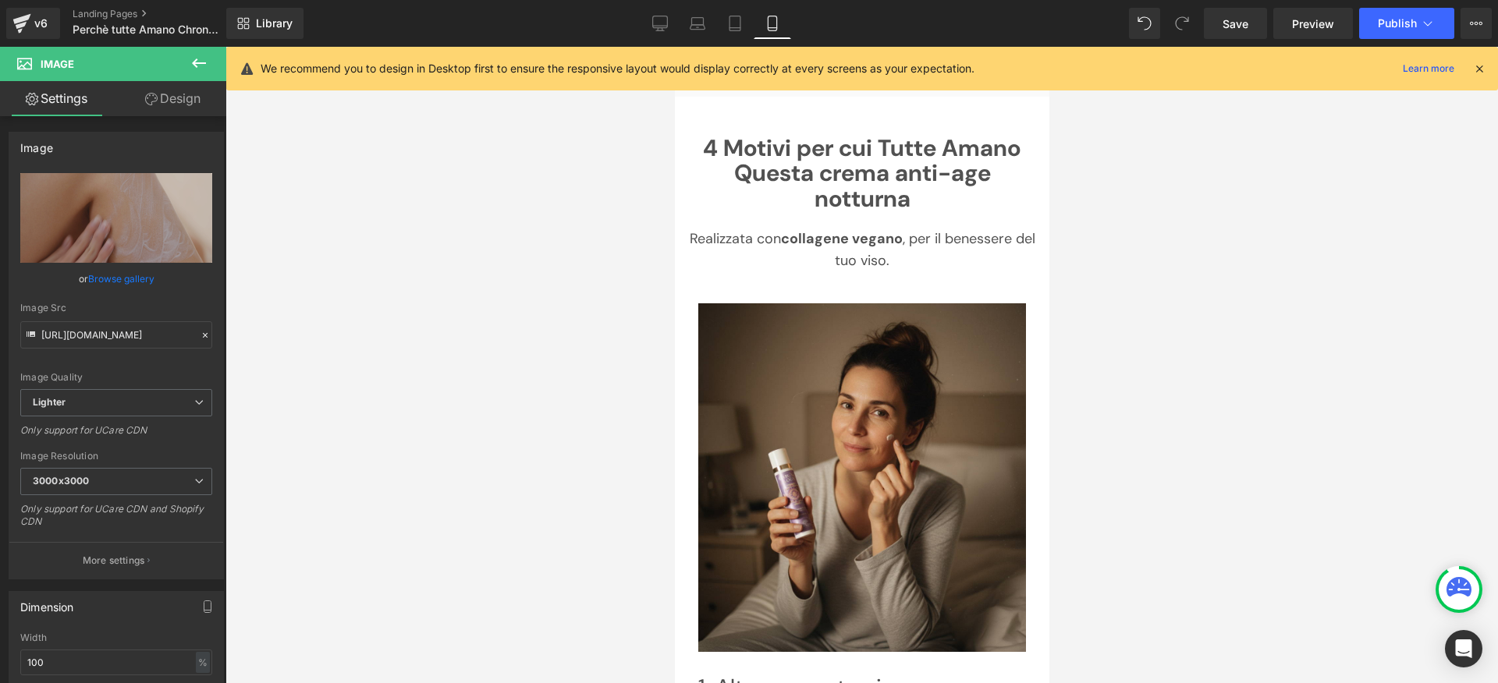
scroll to position [0, 0]
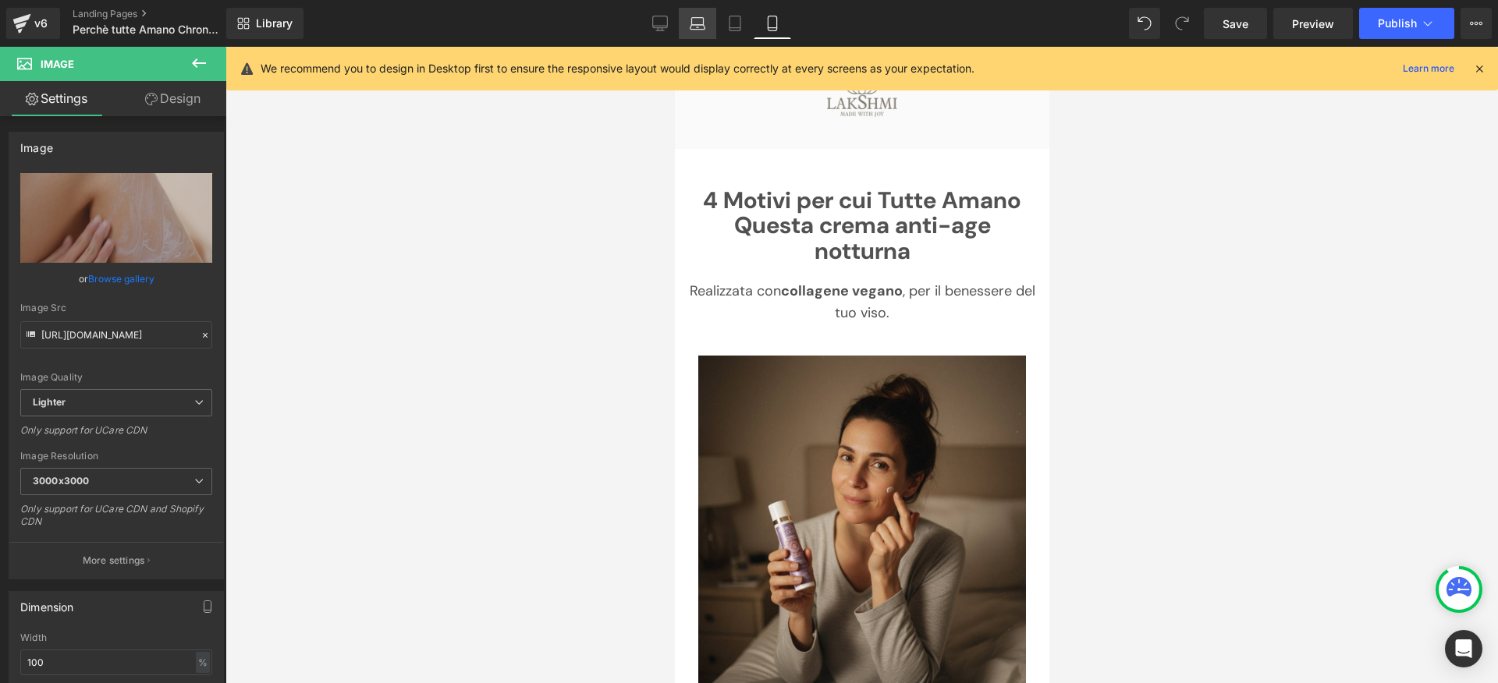
click at [698, 26] on icon at bounding box center [698, 24] width 16 height 16
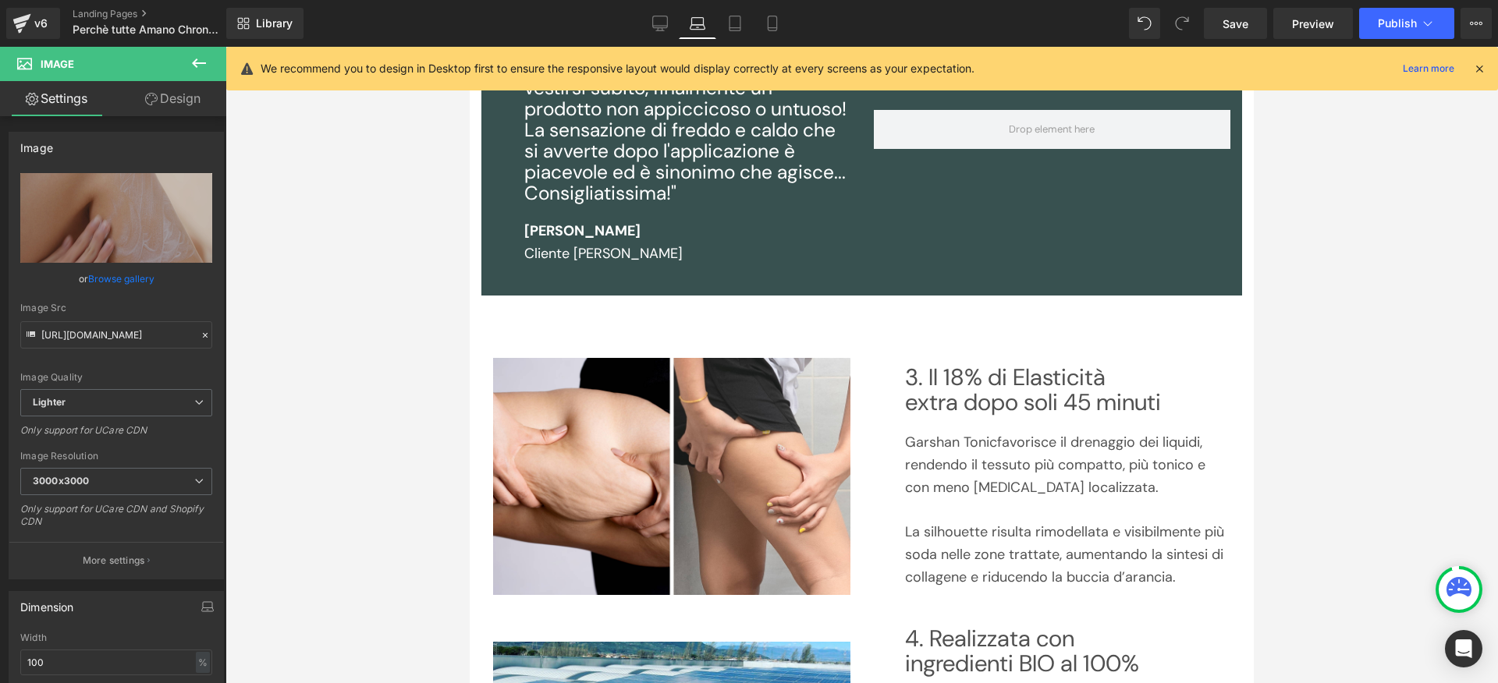
scroll to position [1049, 0]
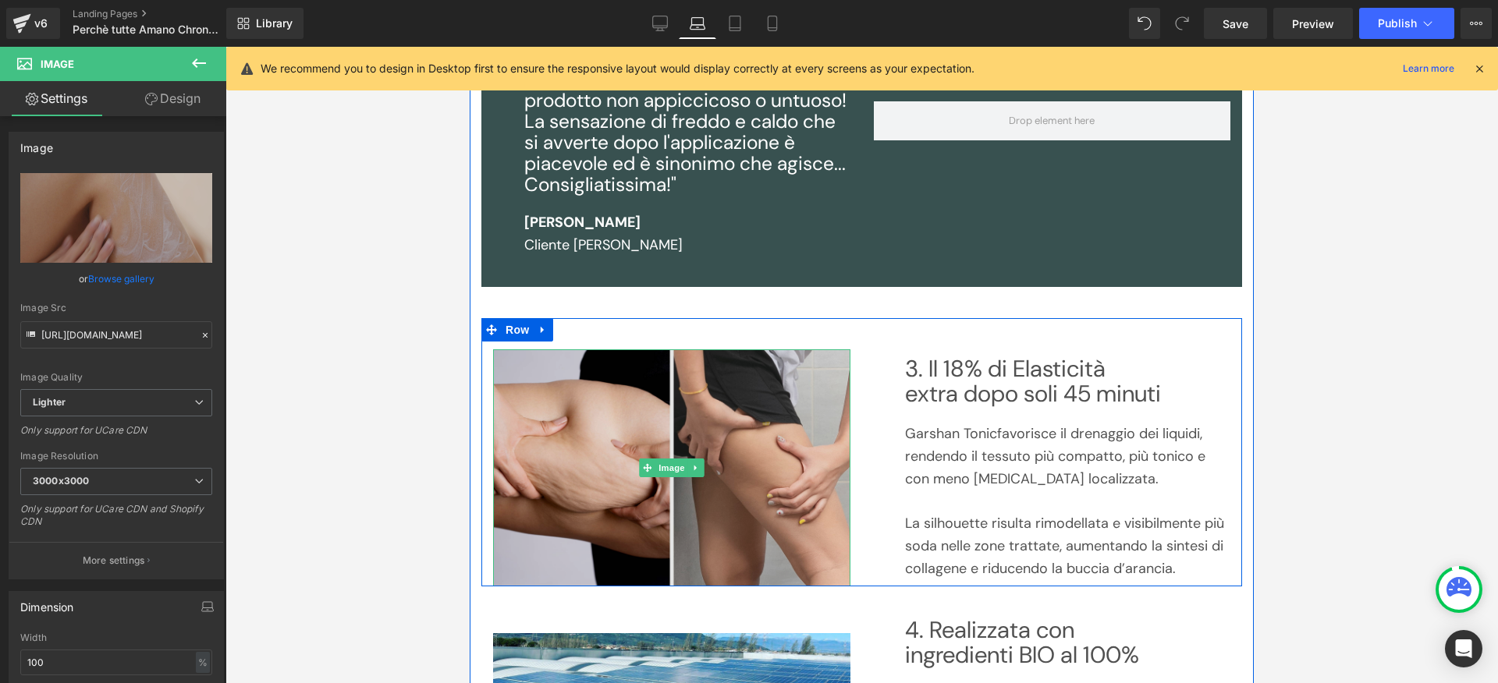
click at [798, 396] on img at bounding box center [671, 468] width 357 height 236
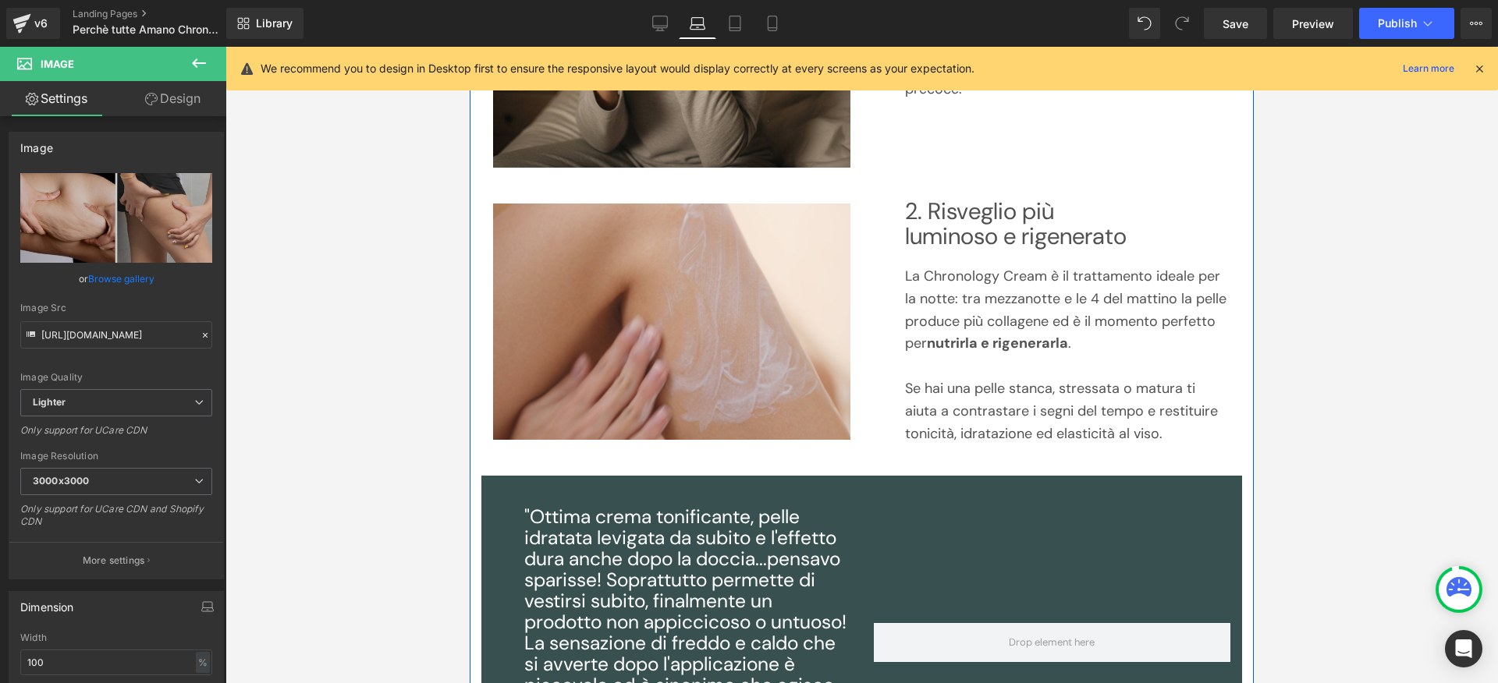
scroll to position [523, 0]
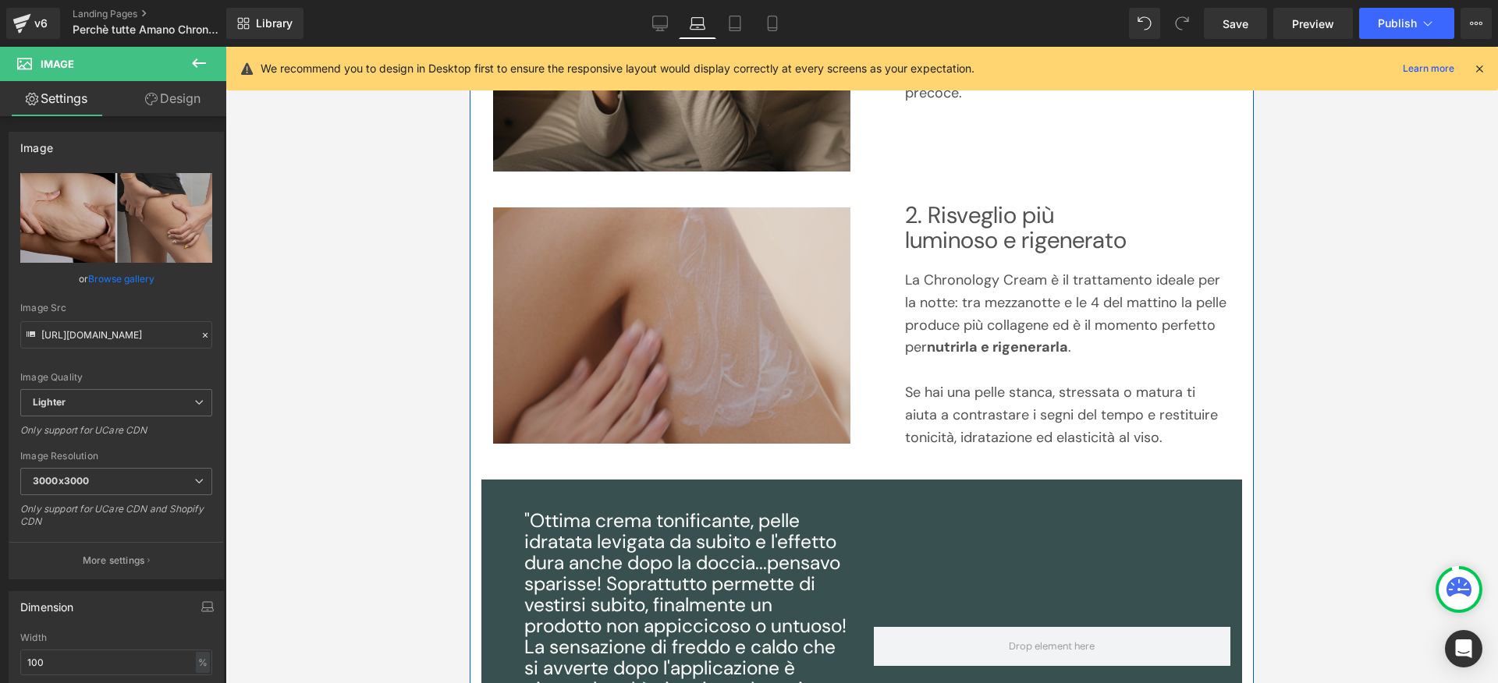
click at [721, 233] on img at bounding box center [671, 326] width 357 height 236
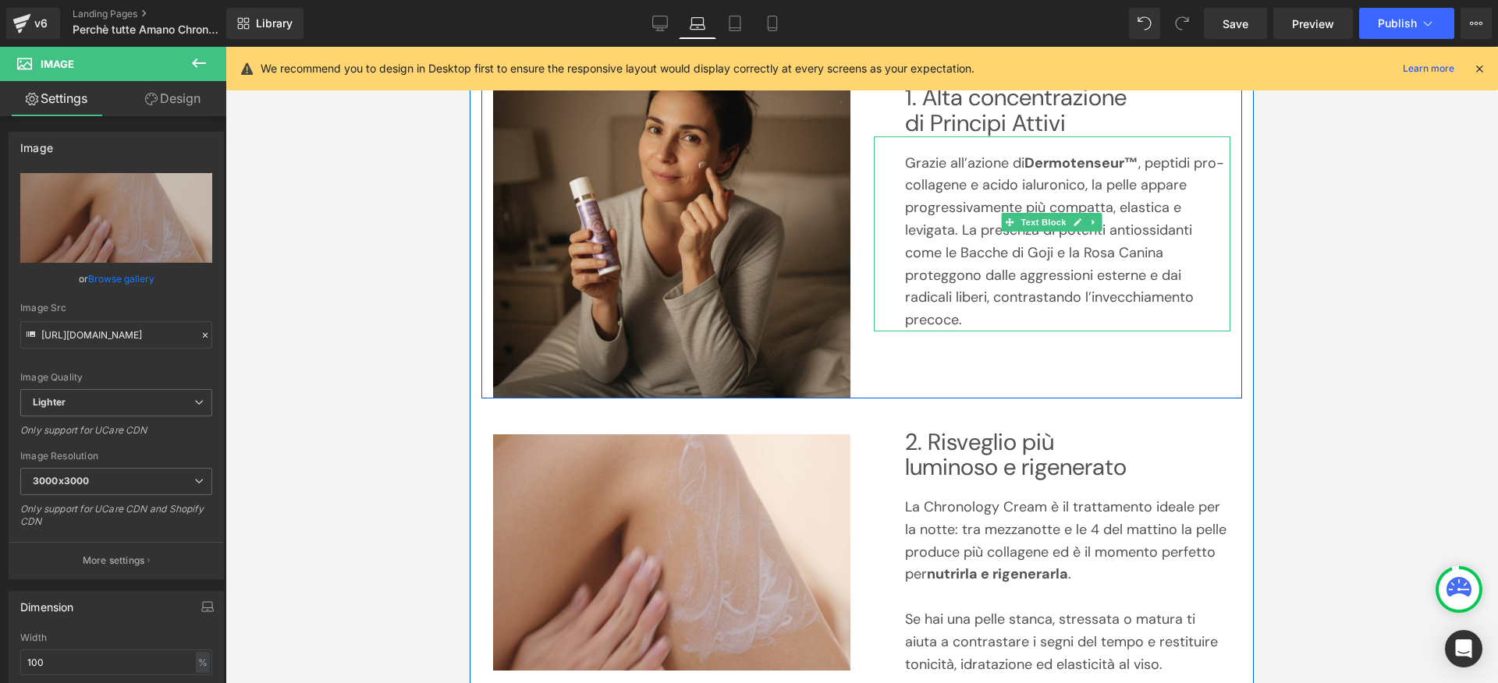
scroll to position [287, 0]
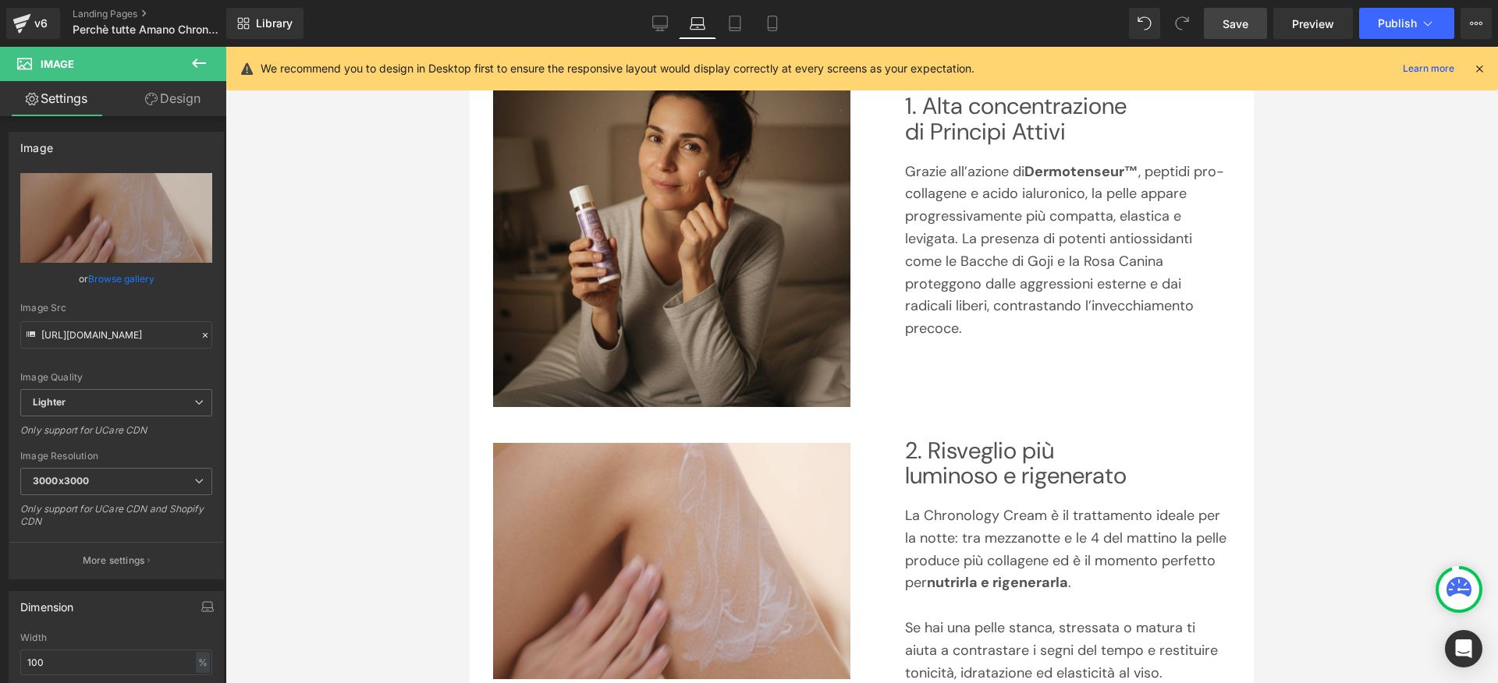
click at [1251, 27] on link "Save" at bounding box center [1235, 23] width 63 height 31
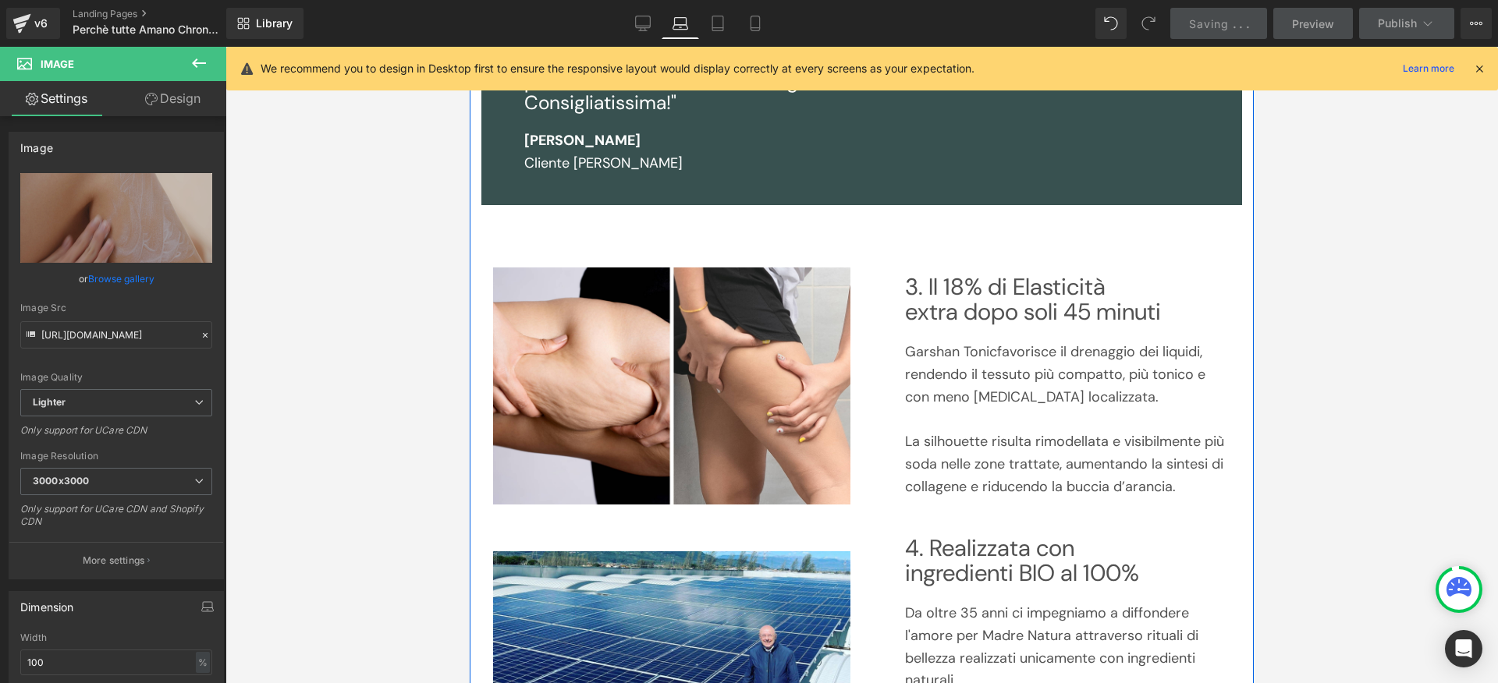
scroll to position [1178, 0]
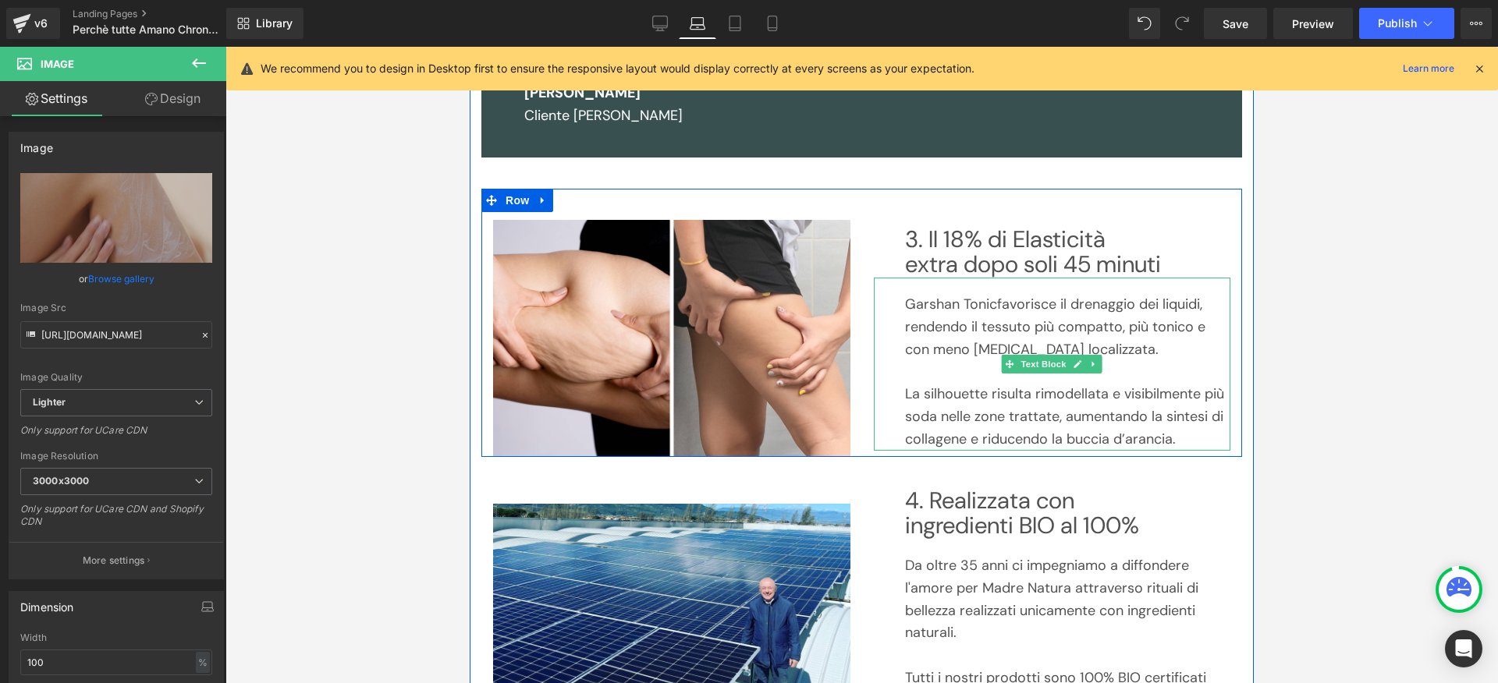
click at [944, 327] on span "favorisce il drenaggio dei liquidi, rendendo il t" at bounding box center [1053, 315] width 297 height 41
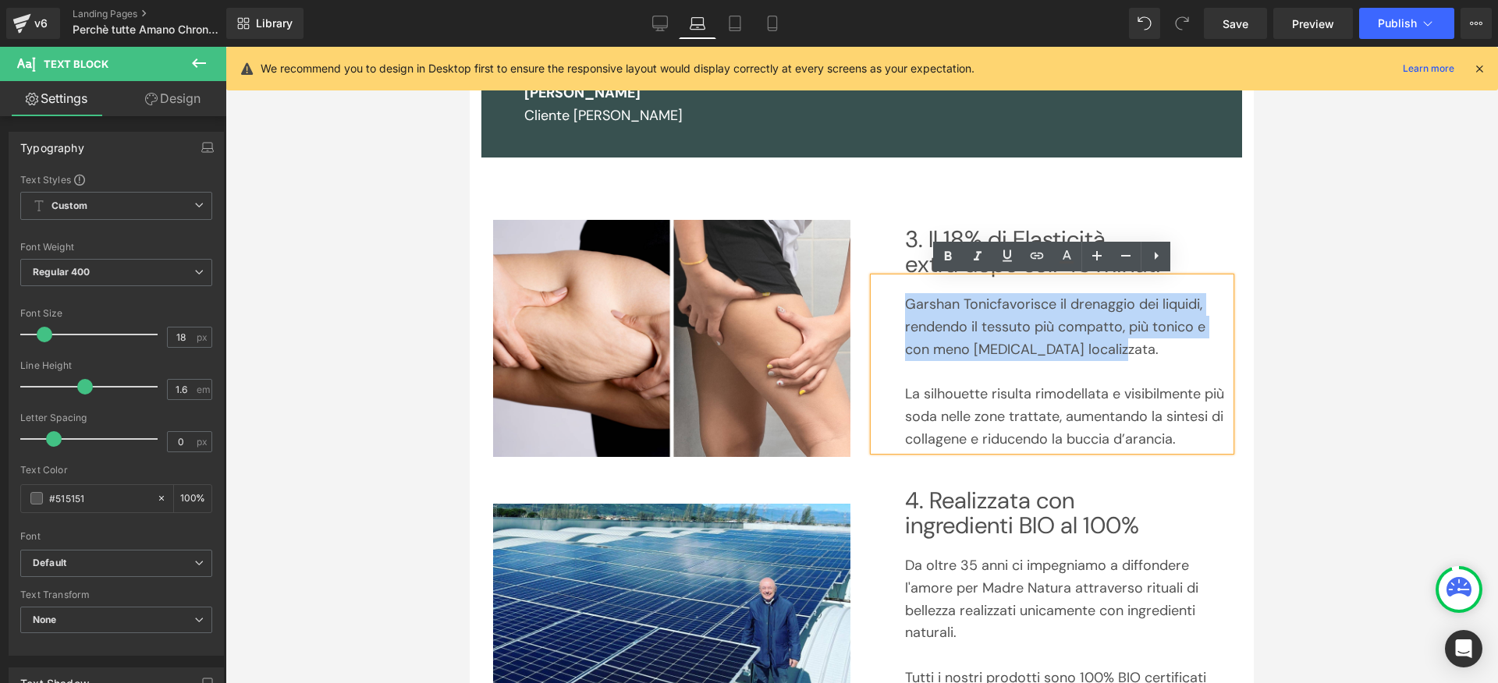
drag, startPoint x: 1096, startPoint y: 342, endPoint x: 880, endPoint y: 297, distance: 220.7
click at [880, 297] on div "Garshan [PERSON_NAME] favorisce il drenaggio dei liquidi, rendendo il t essuto …" at bounding box center [1052, 364] width 357 height 173
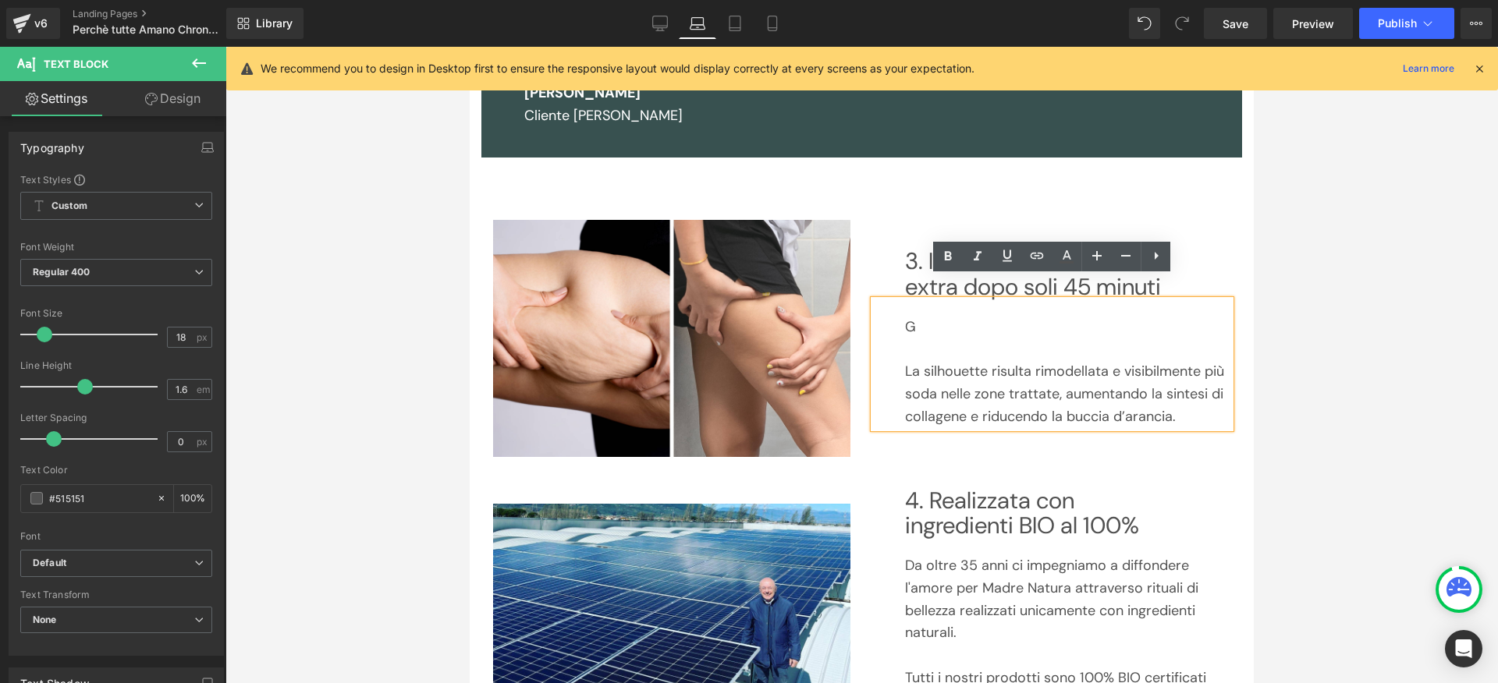
scroll to position [1201, 0]
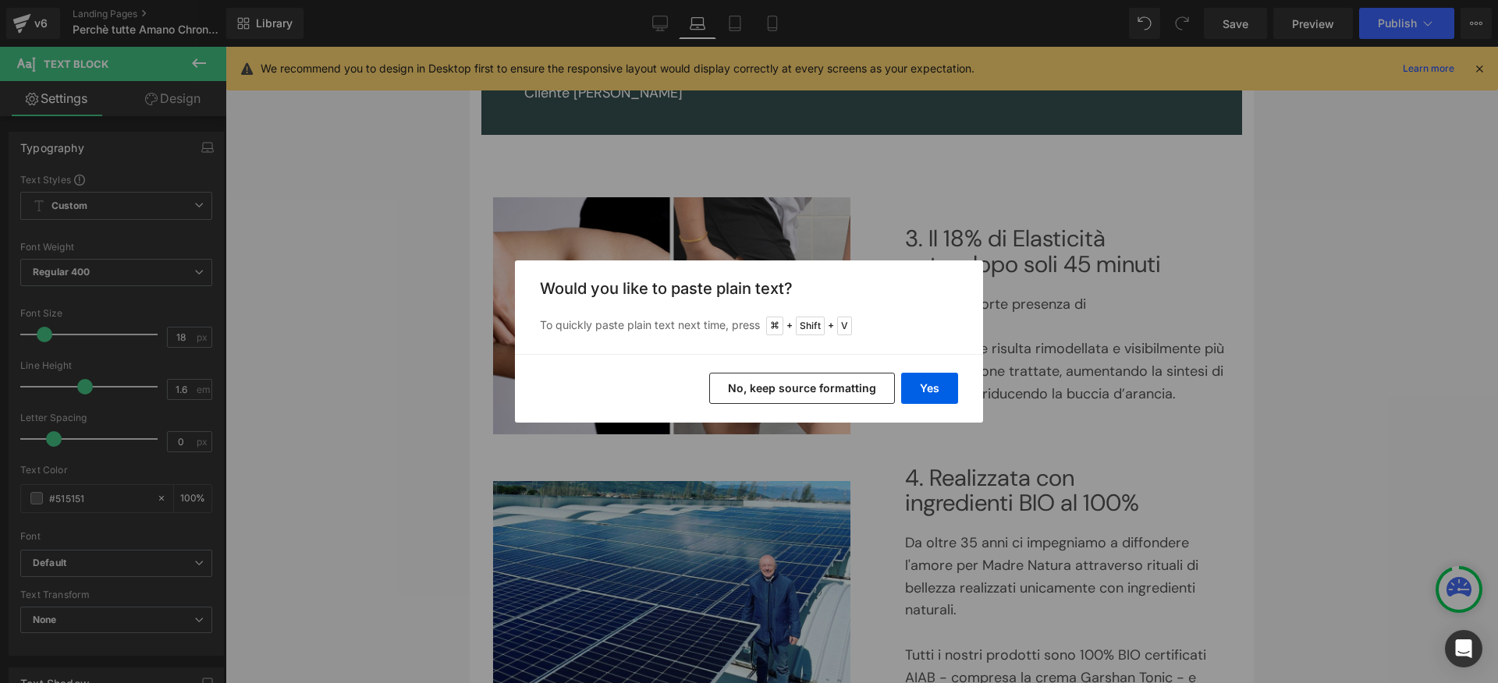
click at [775, 378] on button "No, keep source formatting" at bounding box center [802, 388] width 186 height 31
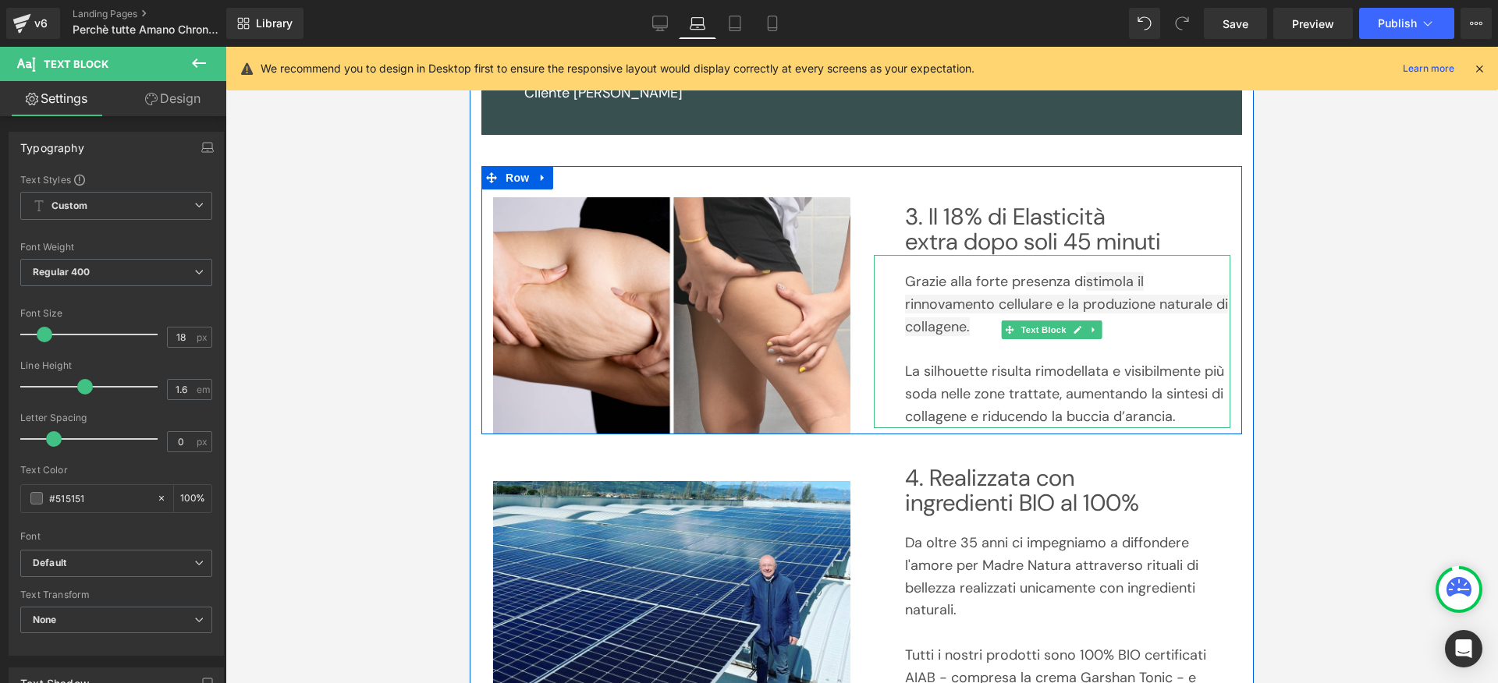
click at [1122, 343] on p at bounding box center [1068, 349] width 326 height 23
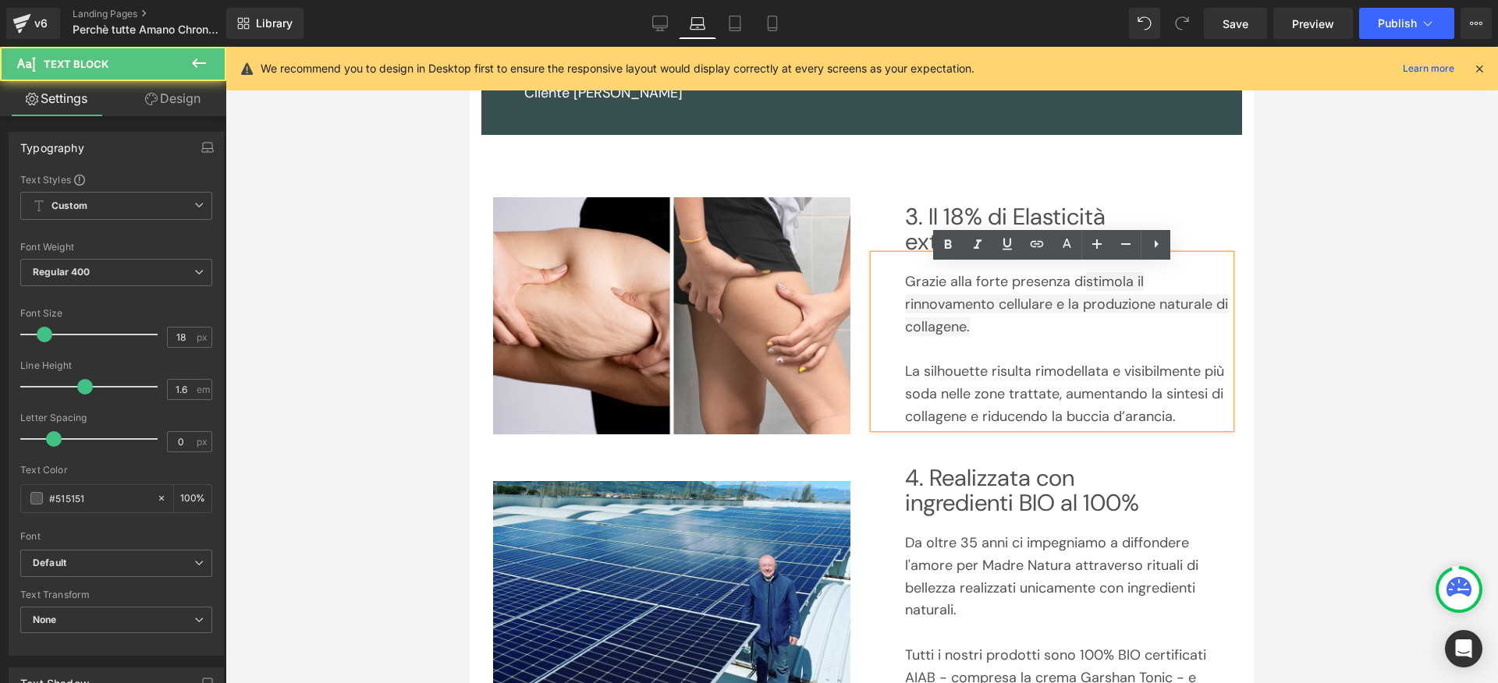
scroll to position [1190, 0]
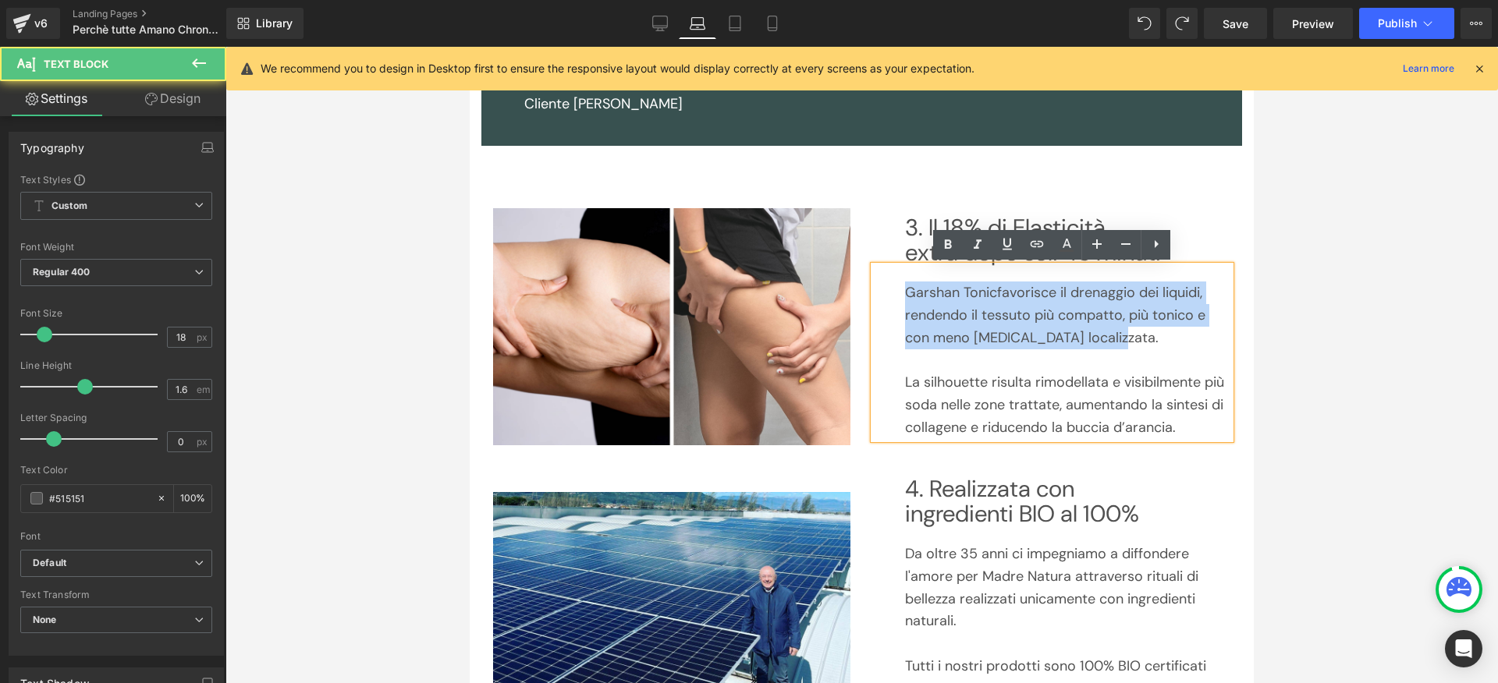
drag, startPoint x: 1099, startPoint y: 335, endPoint x: 905, endPoint y: 296, distance: 197.4
click at [905, 296] on p "Garshan [PERSON_NAME] favorisce il drenaggio dei liquidi, rendendo il t essuto …" at bounding box center [1068, 315] width 326 height 67
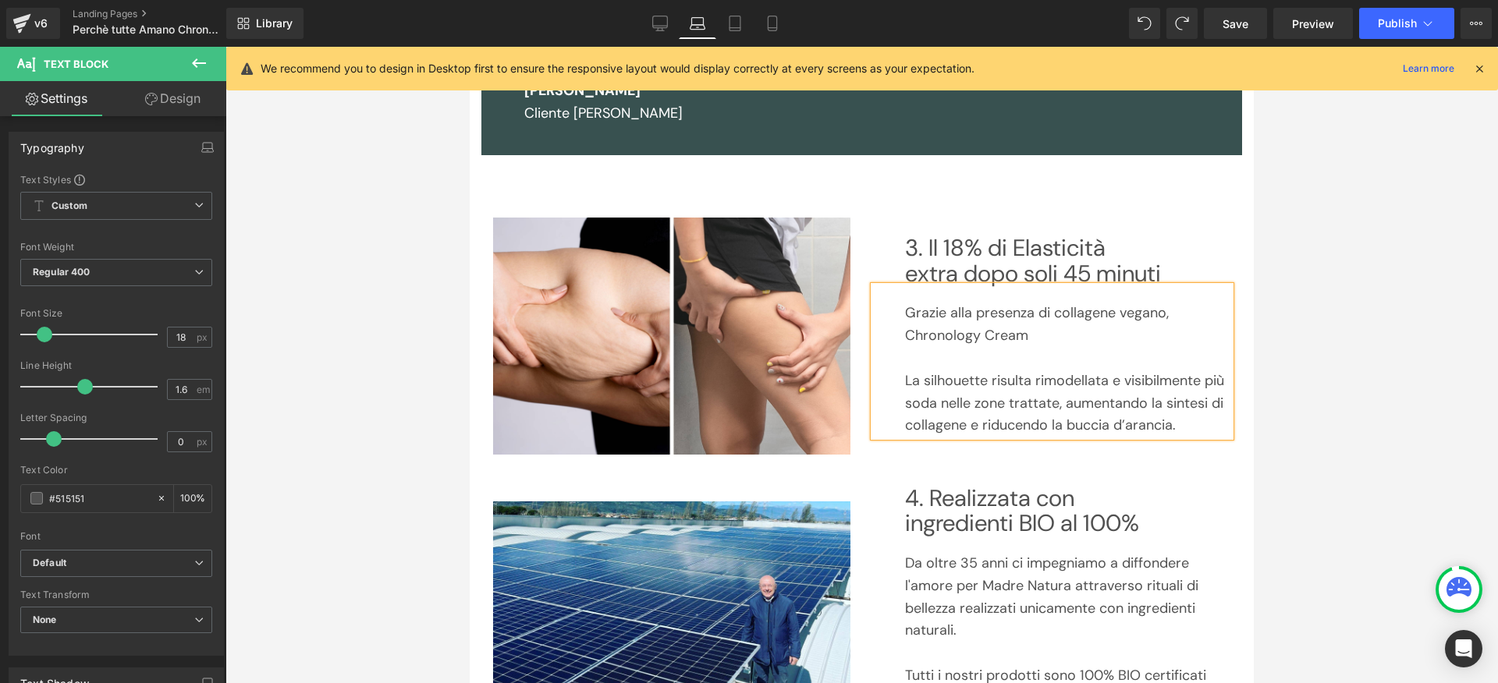
scroll to position [1170, 0]
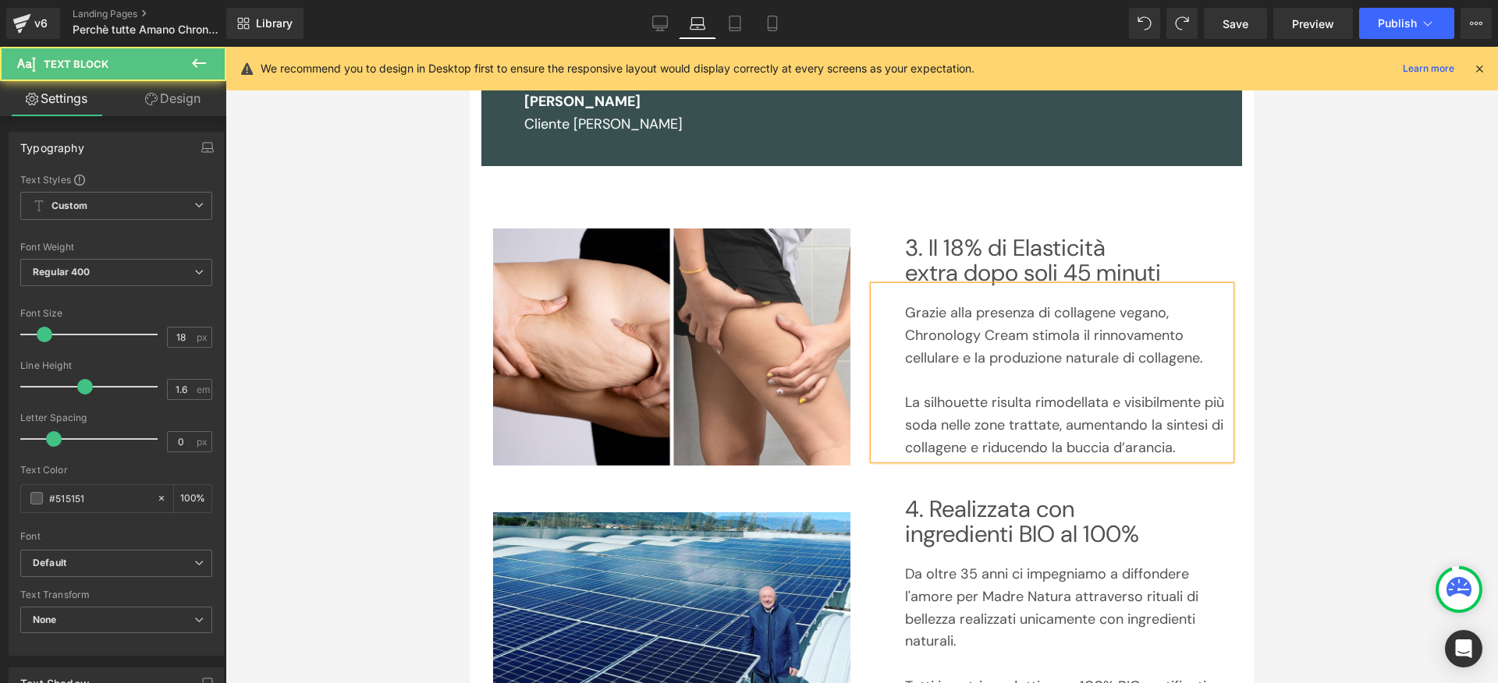
click at [1163, 312] on p "Grazie alla presenza di collagene vegano, Chronology Cream stimola il rinnovame…" at bounding box center [1068, 335] width 326 height 67
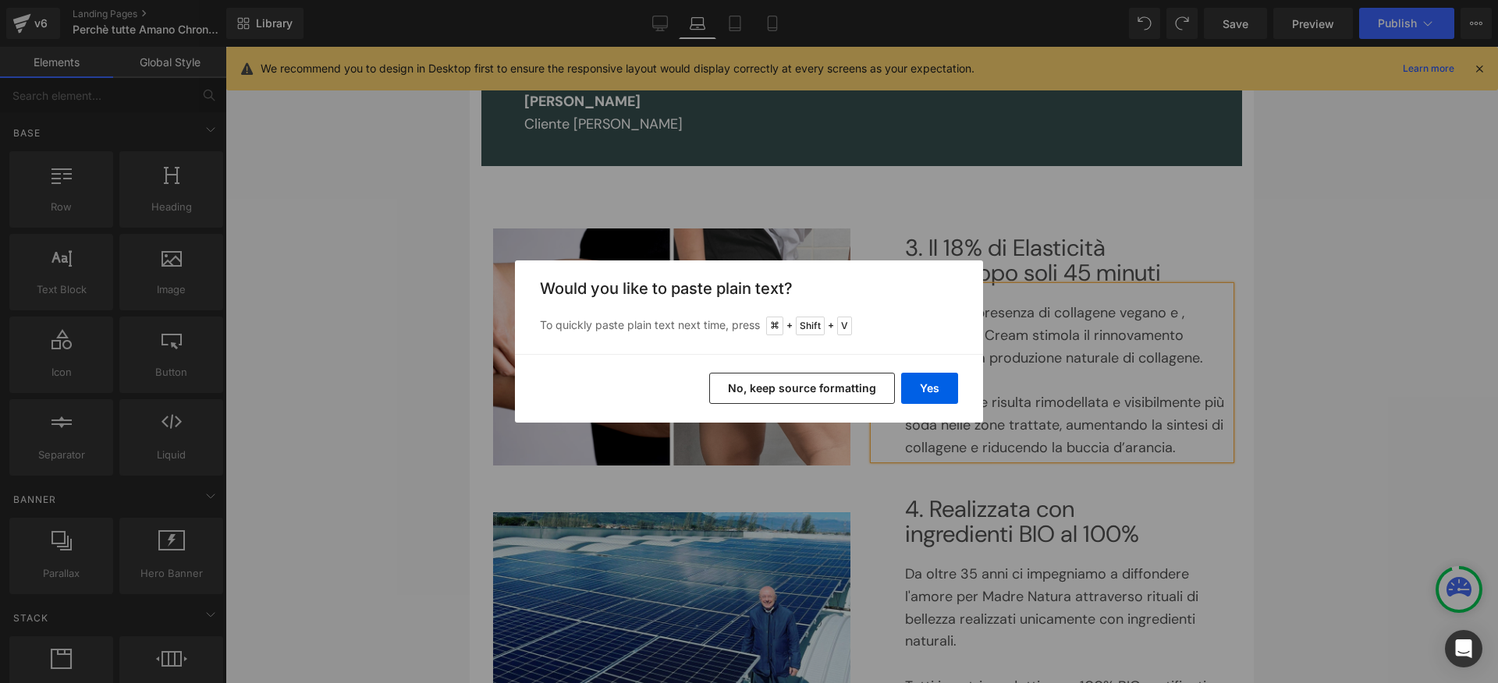
click at [879, 375] on button "No, keep source formatting" at bounding box center [802, 388] width 186 height 31
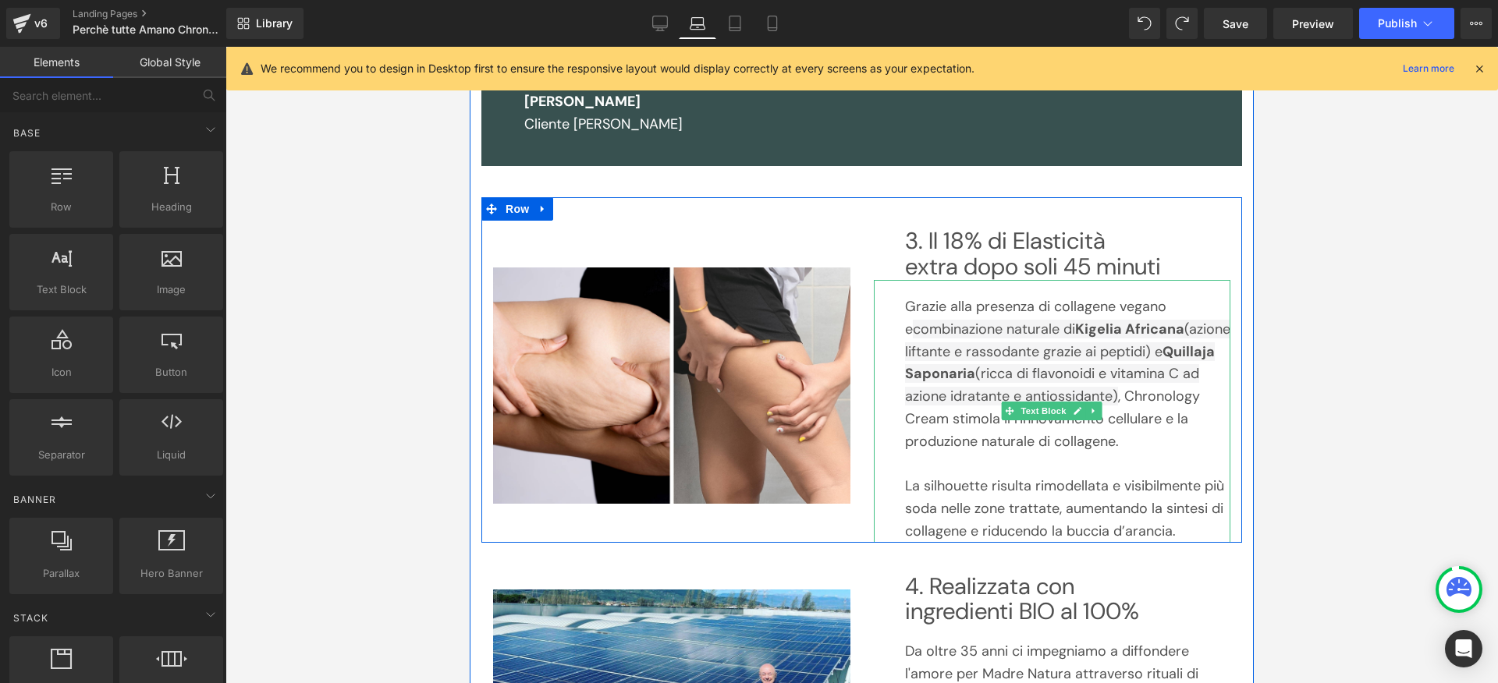
click at [1070, 344] on span "(azione liftante e rassodante grazie ai peptidi) e" at bounding box center [1067, 340] width 325 height 41
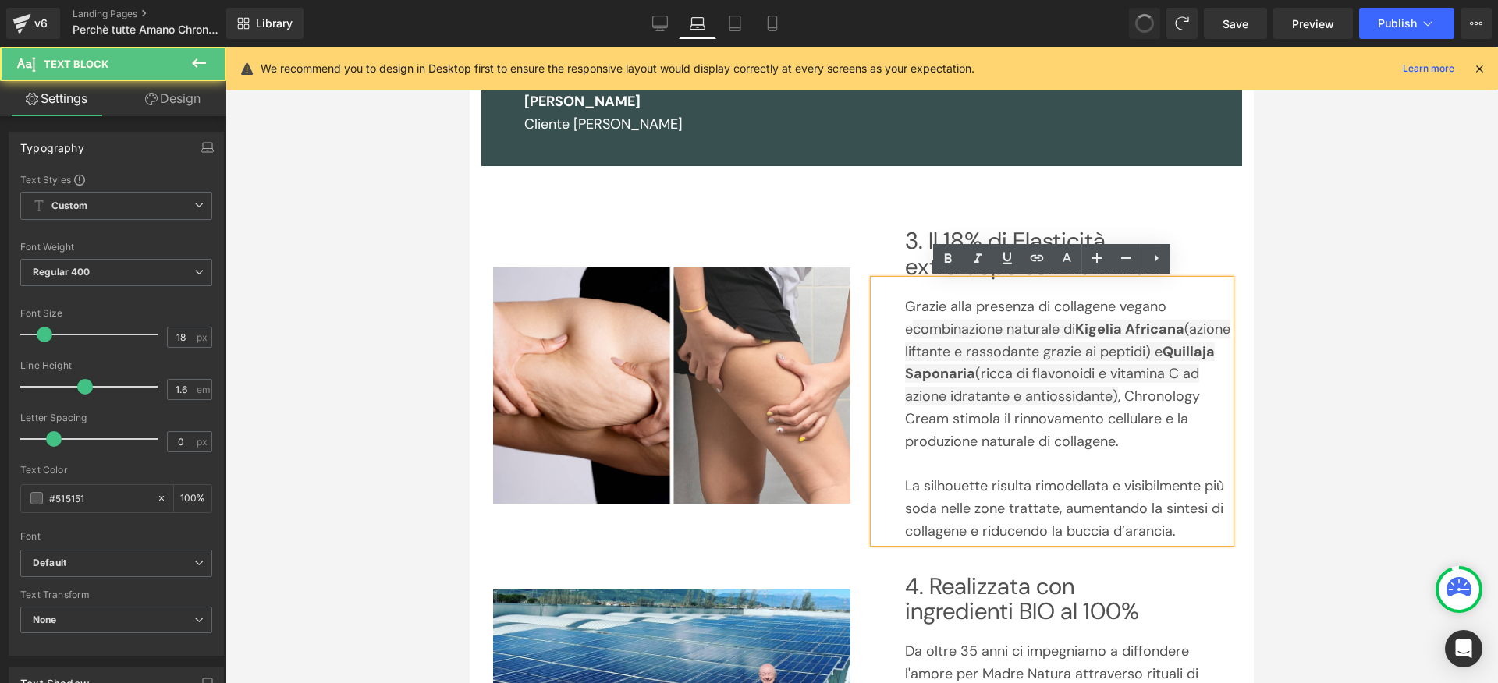
scroll to position [1176, 0]
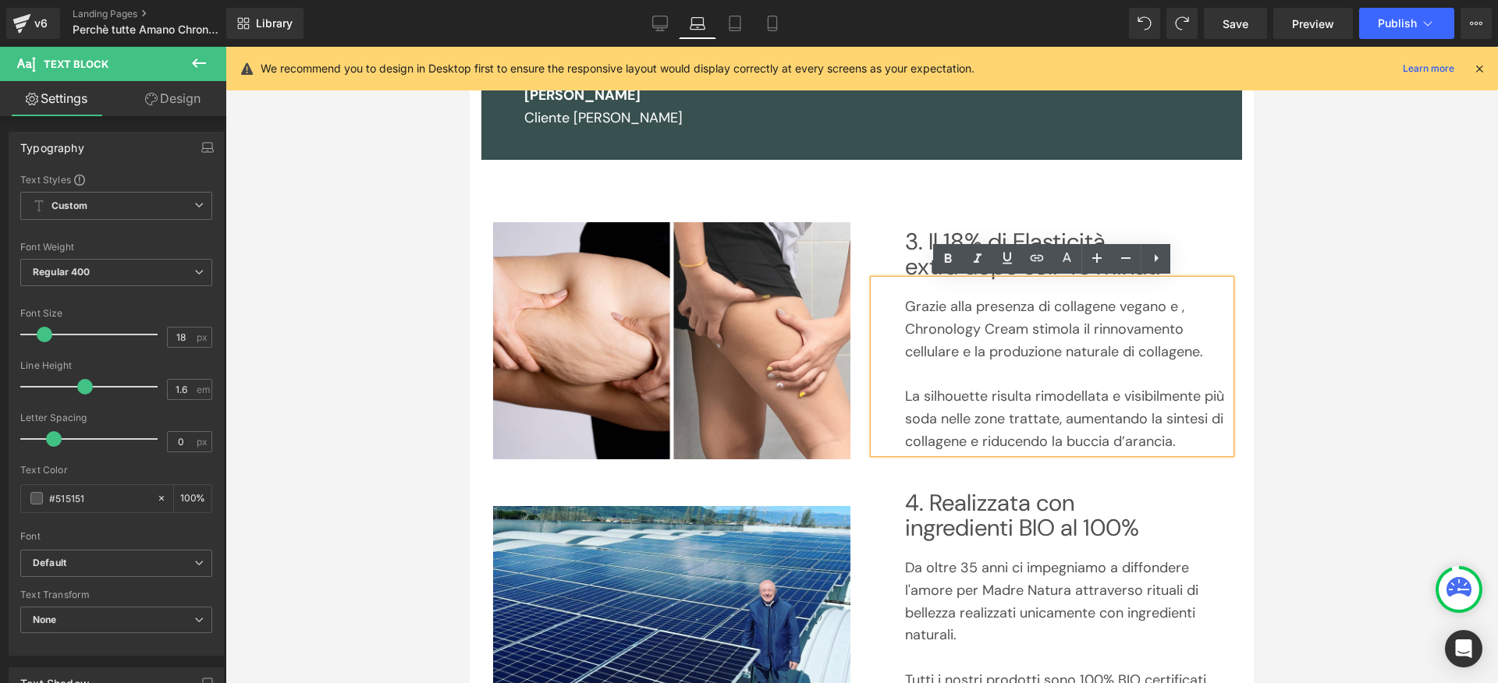
click at [1176, 308] on p "Grazie alla presenza di collagene vegano e , Chronology Cream stimola il rinnov…" at bounding box center [1068, 329] width 326 height 67
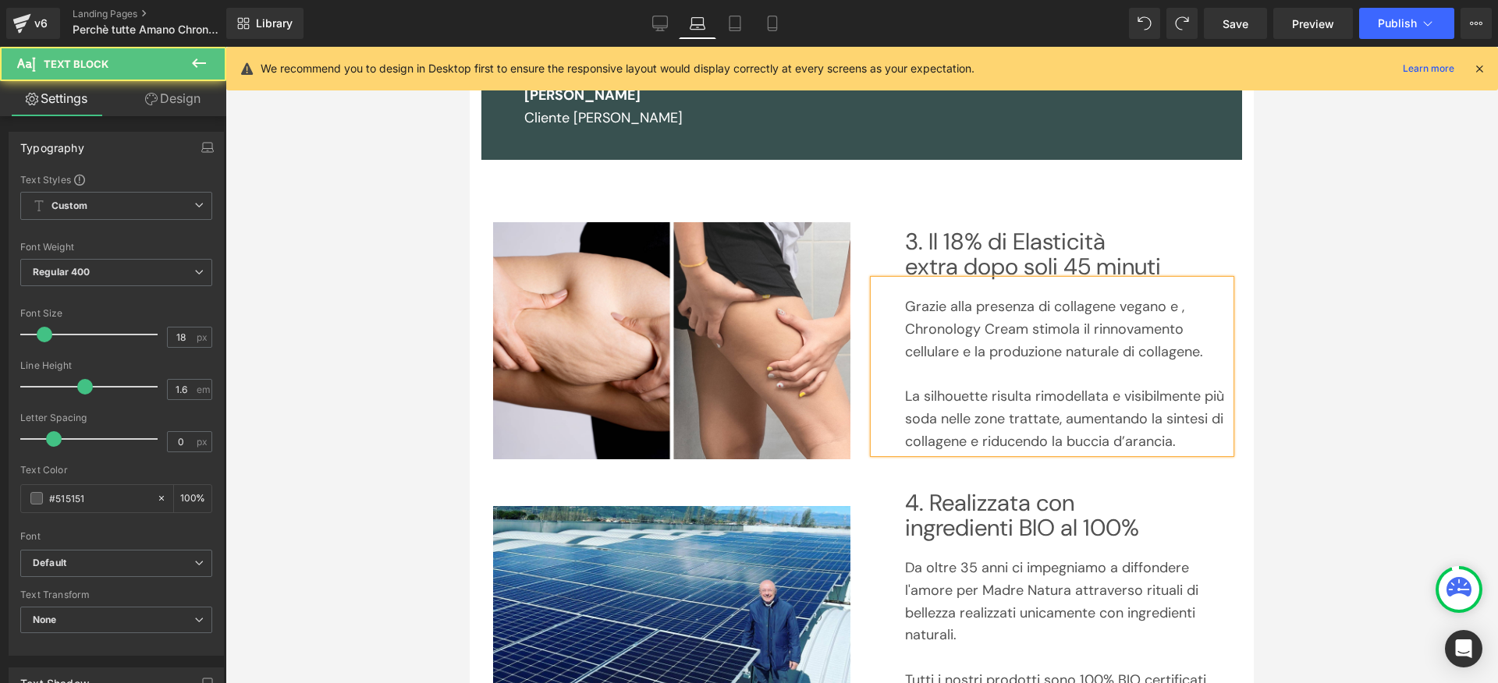
scroll to position [1170, 0]
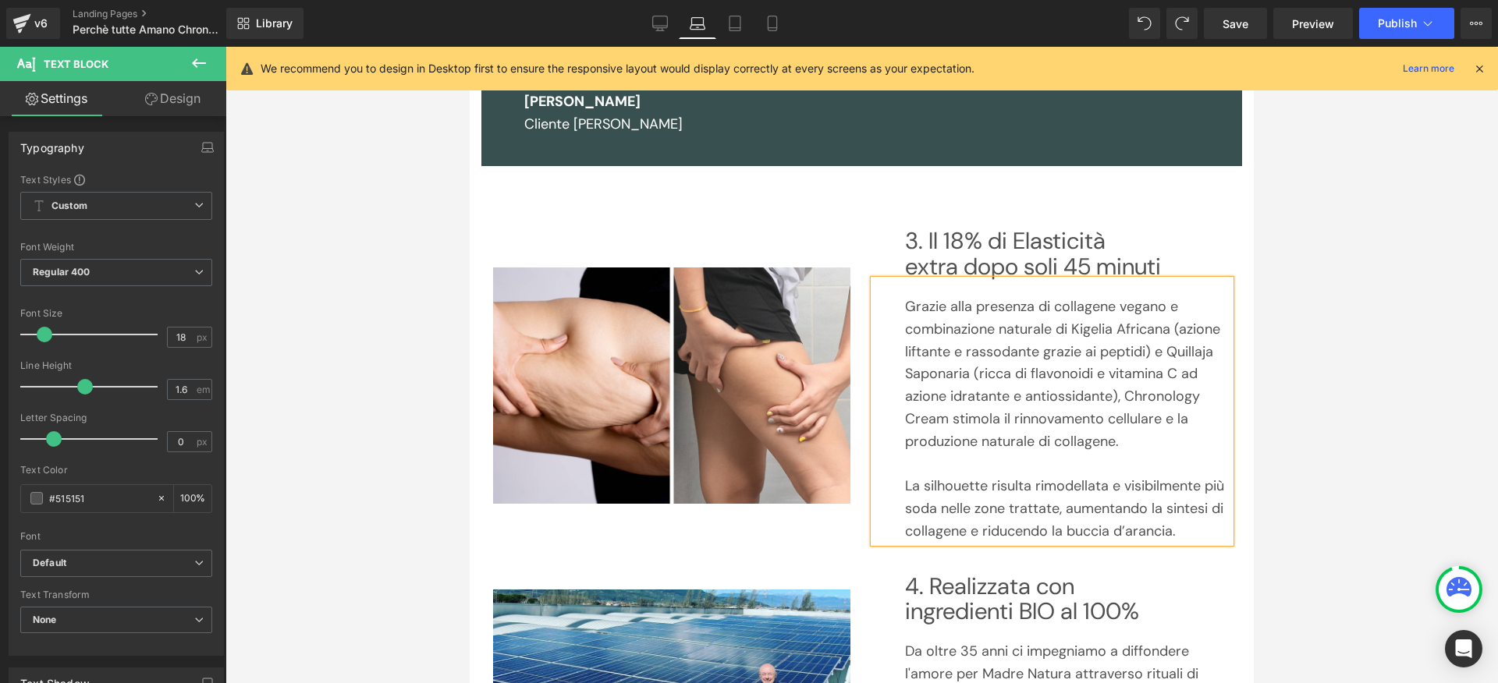
click at [1188, 310] on p "Grazie alla presenza di collagene vegano e combinazione naturale di Kigelia Afr…" at bounding box center [1068, 375] width 326 height 158
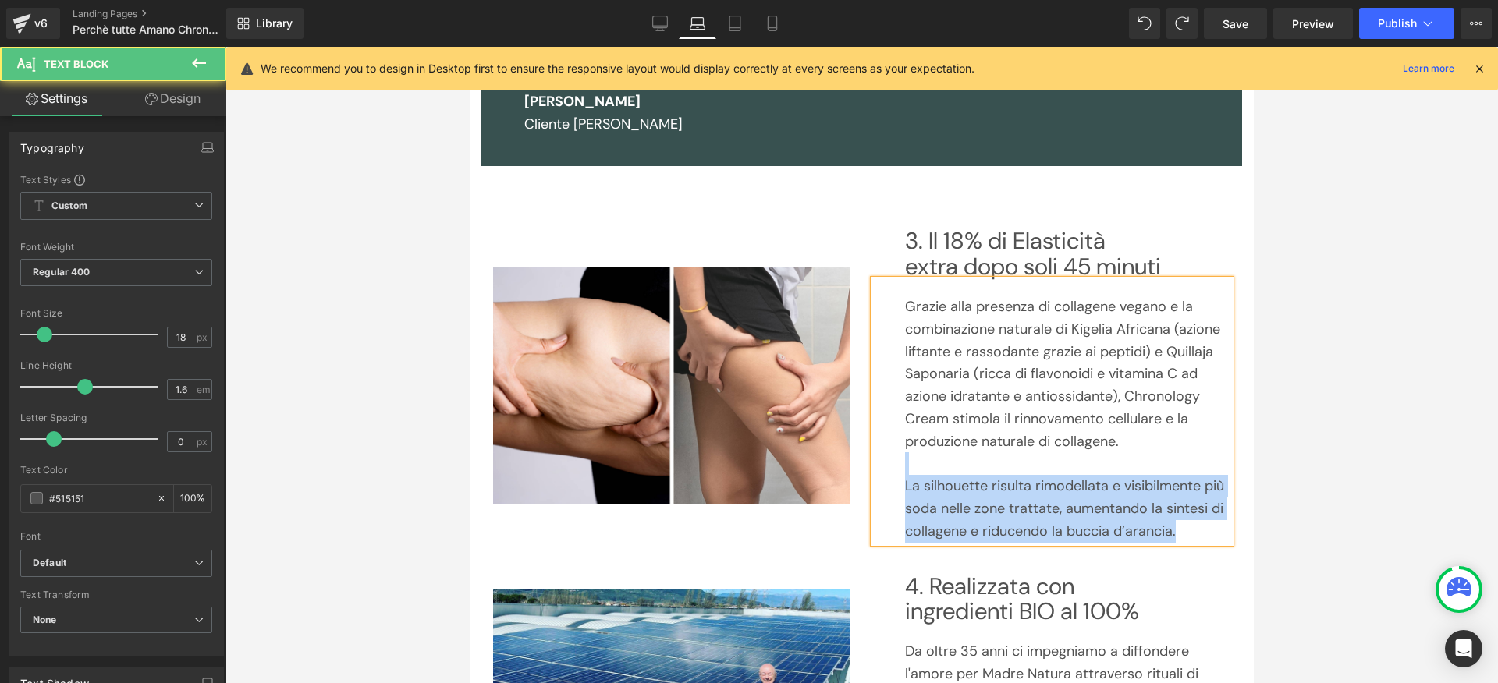
drag, startPoint x: 1130, startPoint y: 444, endPoint x: 1177, endPoint y: 529, distance: 97.1
click at [1177, 529] on div "Grazie alla presenza di collagene vegano e la combinazione naturale di Kigelia …" at bounding box center [1052, 411] width 357 height 263
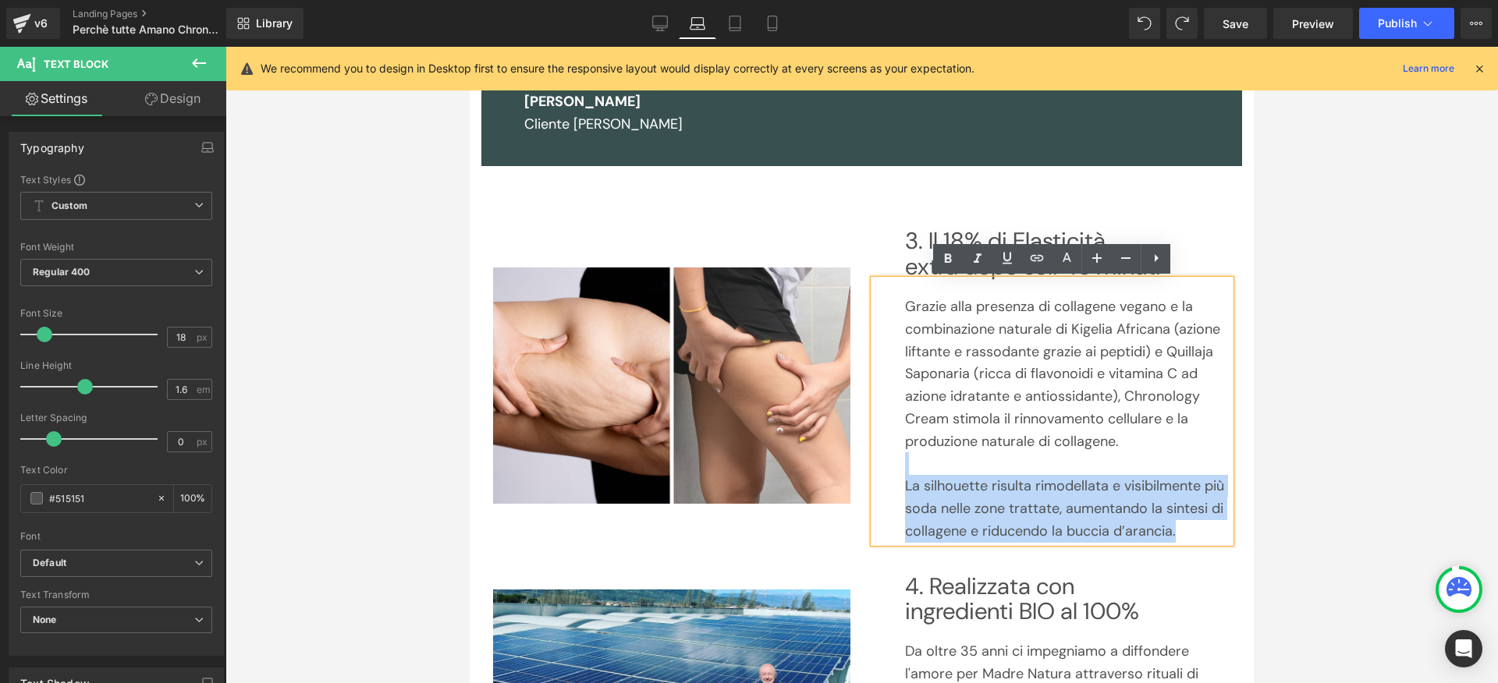
scroll to position [1176, 0]
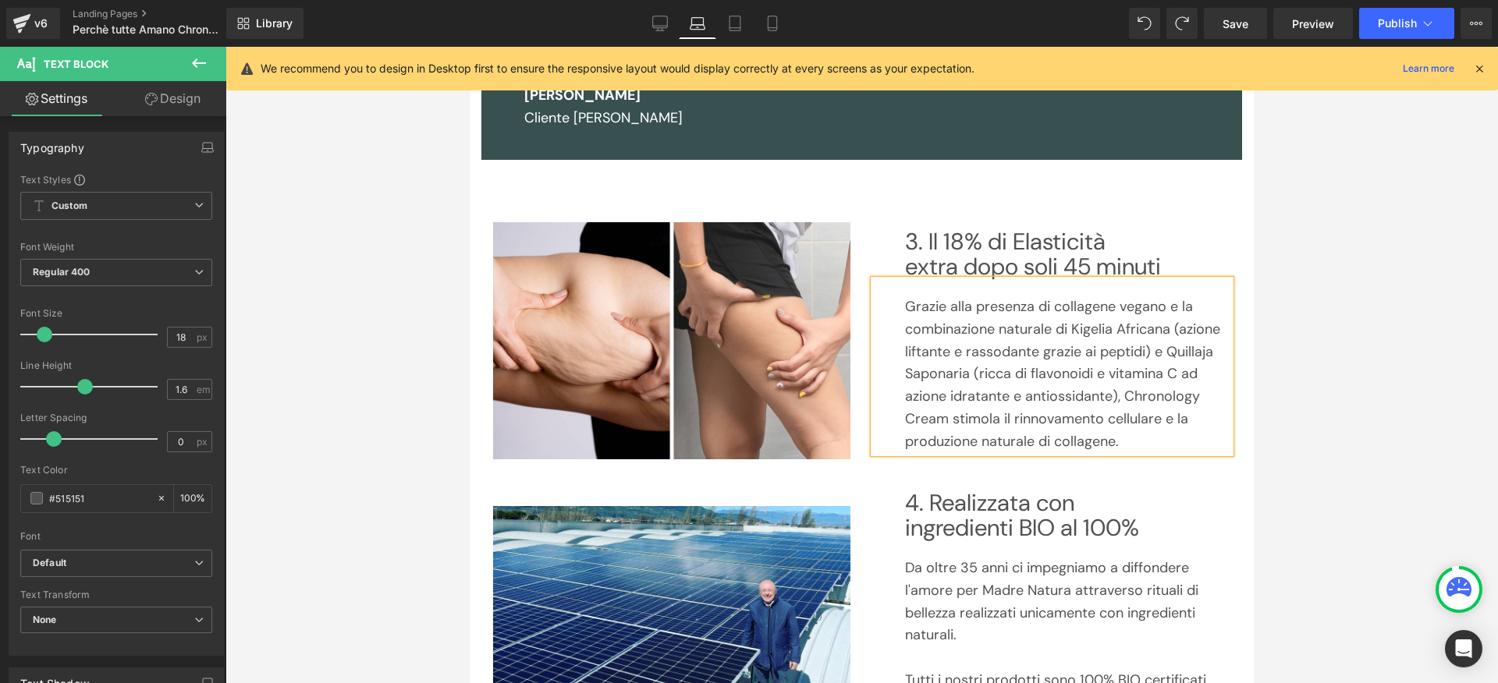
click at [1361, 407] on div at bounding box center [861, 365] width 1273 height 637
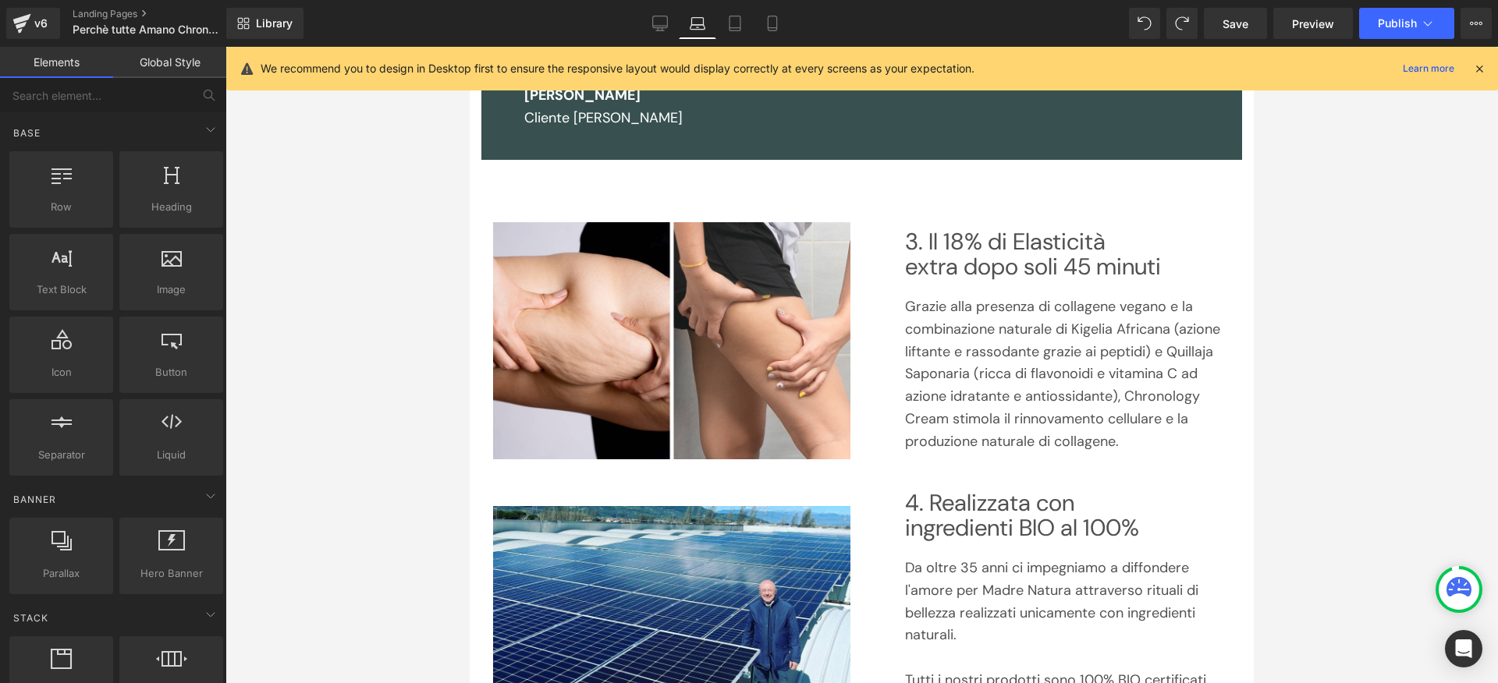
scroll to position [1184, 0]
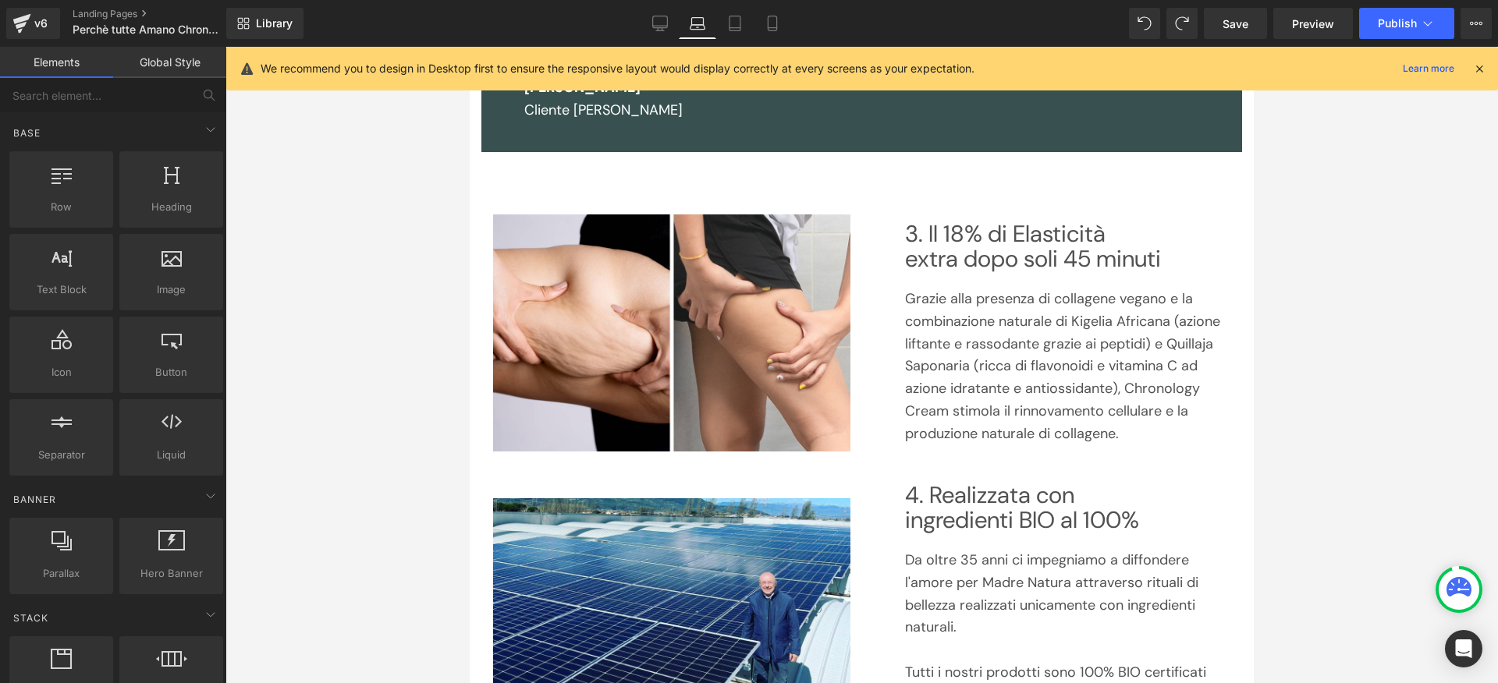
click at [1122, 421] on p "Grazie alla presenza di collagene vegano e la combinazione naturale di Kigelia …" at bounding box center [1068, 367] width 326 height 158
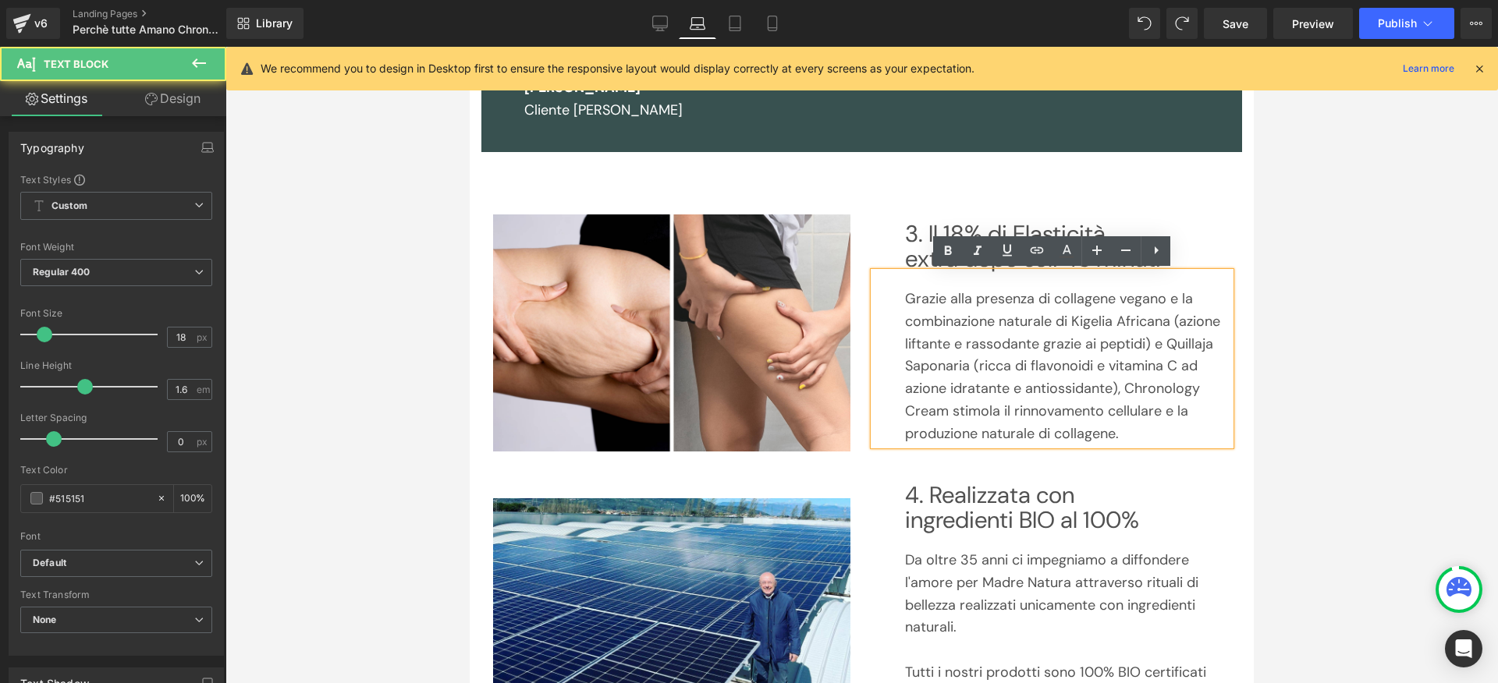
click at [1128, 428] on p "Grazie alla presenza di collagene vegano e la combinazione naturale di Kigelia …" at bounding box center [1068, 367] width 326 height 158
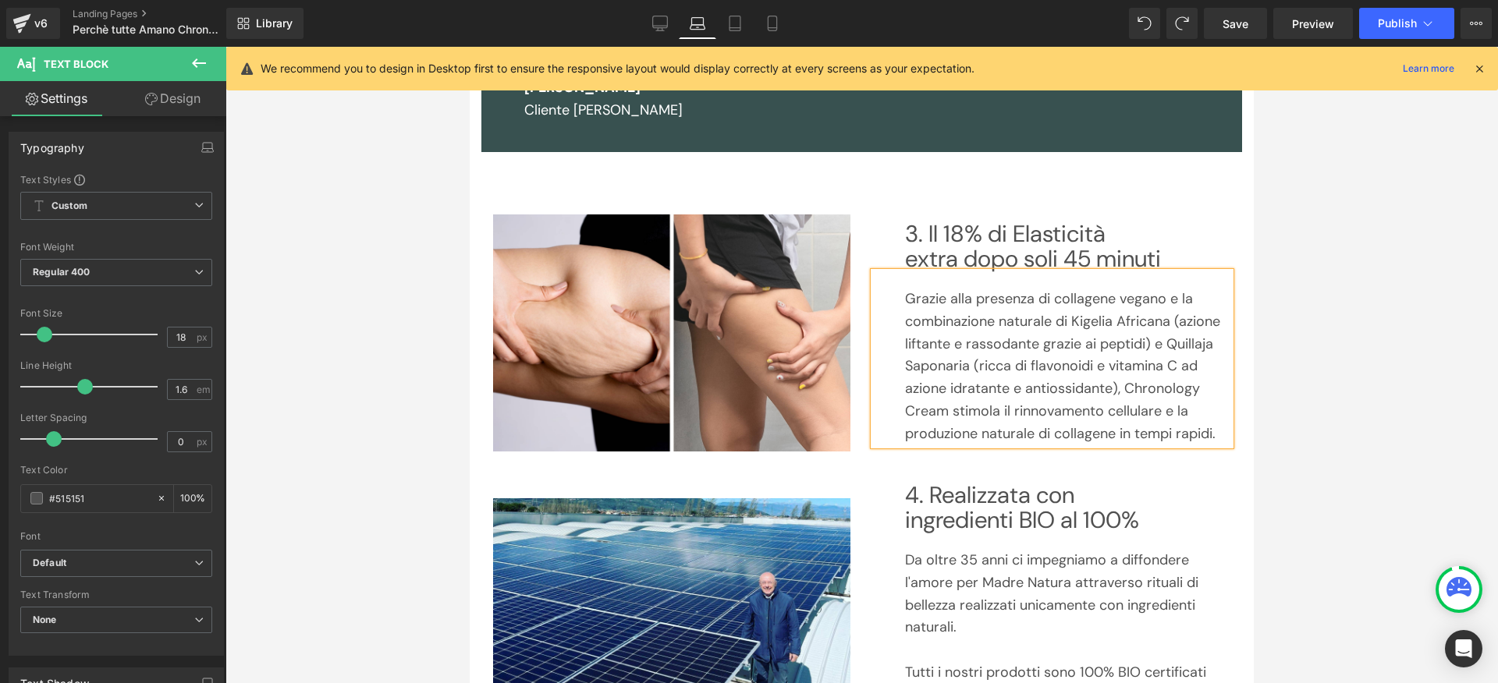
click at [1339, 411] on div at bounding box center [861, 365] width 1273 height 637
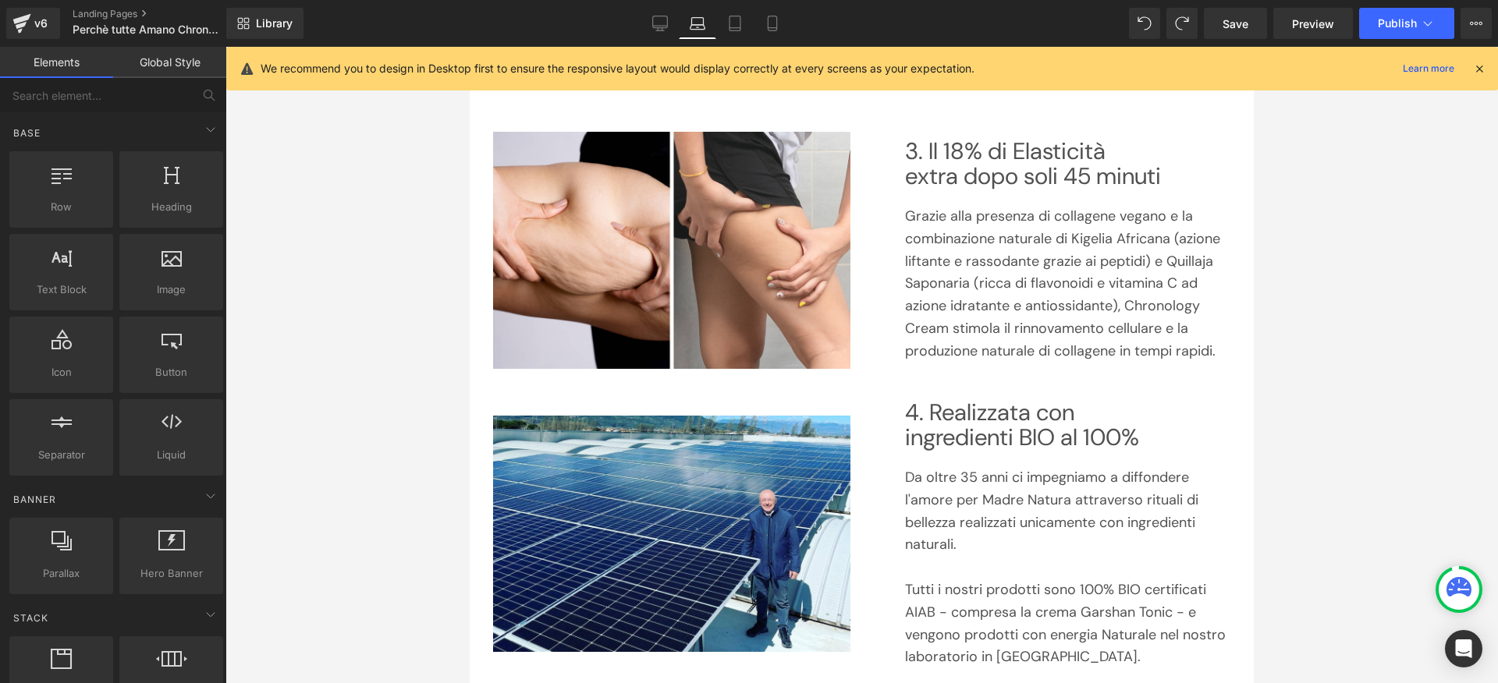
scroll to position [1230, 0]
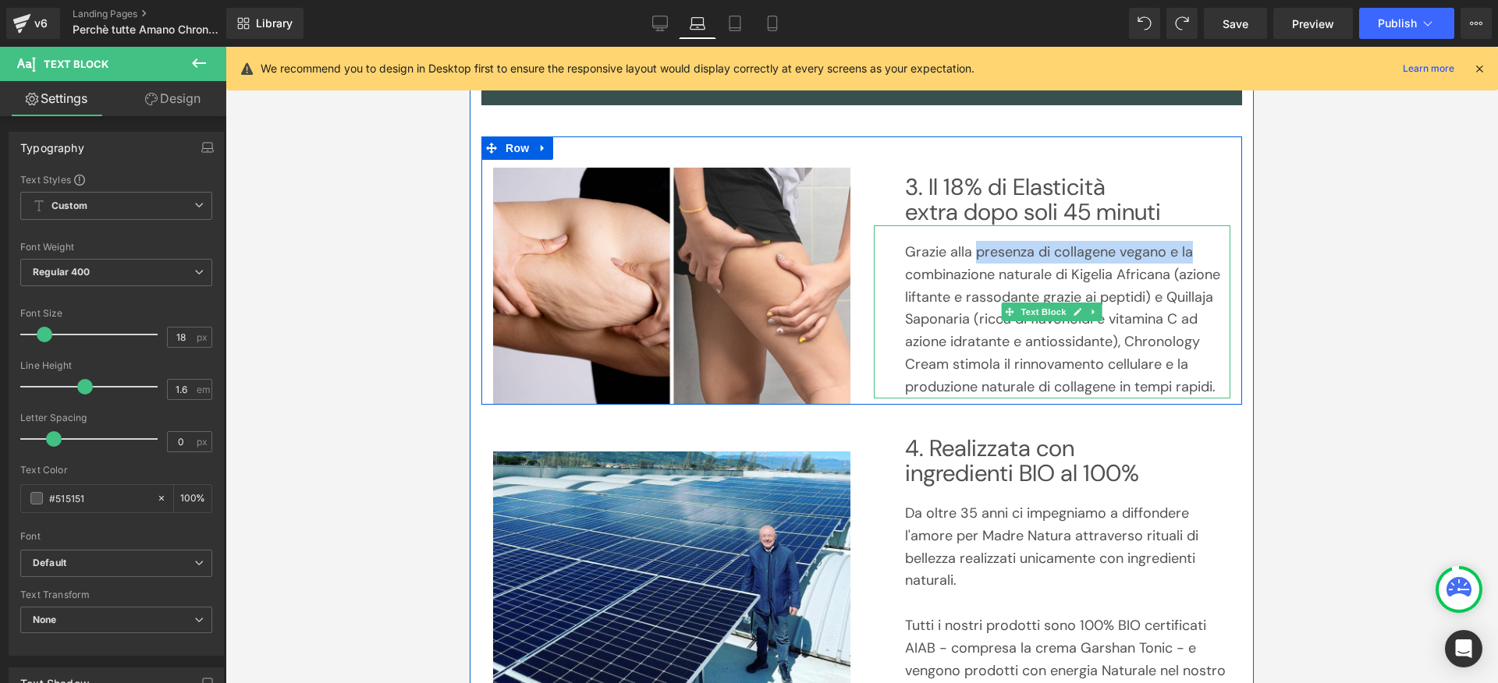
drag, startPoint x: 975, startPoint y: 250, endPoint x: 1214, endPoint y: 257, distance: 238.9
click at [1214, 257] on p "Grazie alla presenza di collagene vegano e la combinazione naturale di Kigelia …" at bounding box center [1068, 320] width 326 height 158
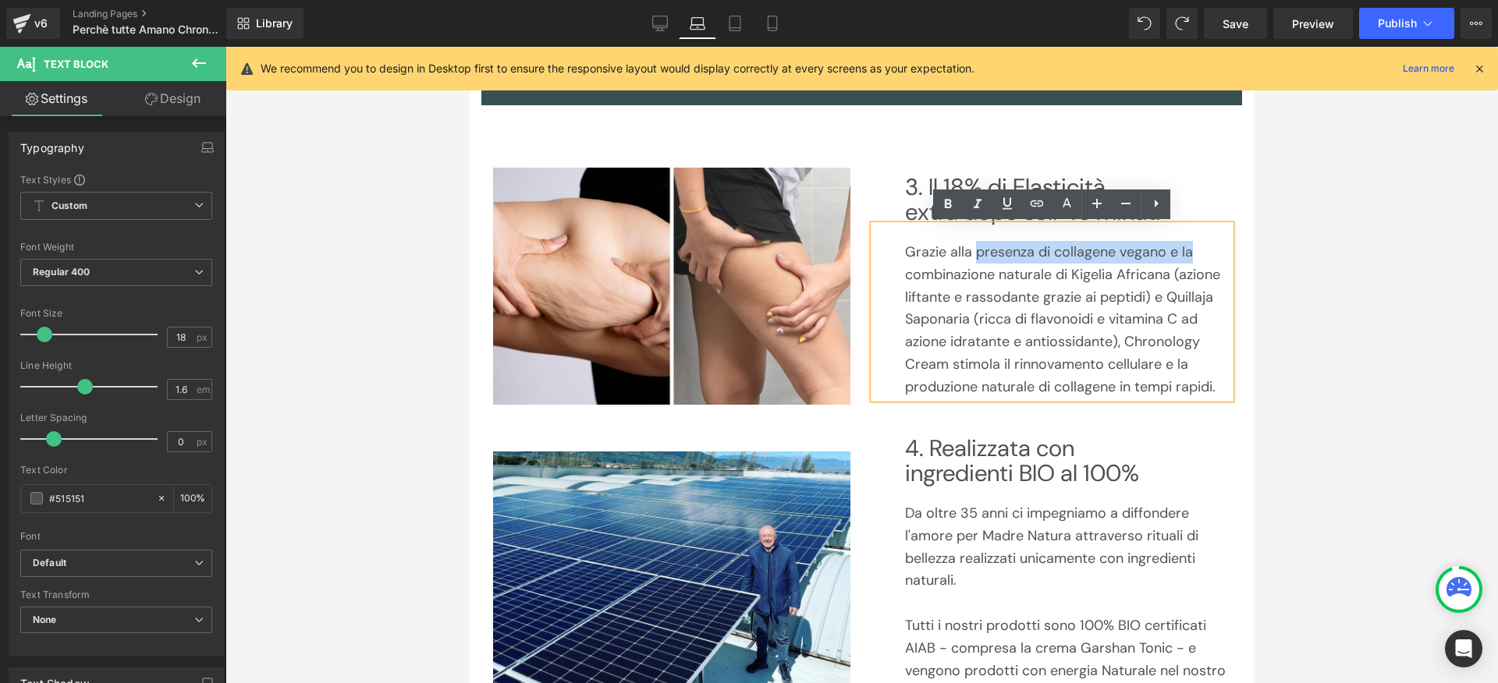
scroll to position [1241, 0]
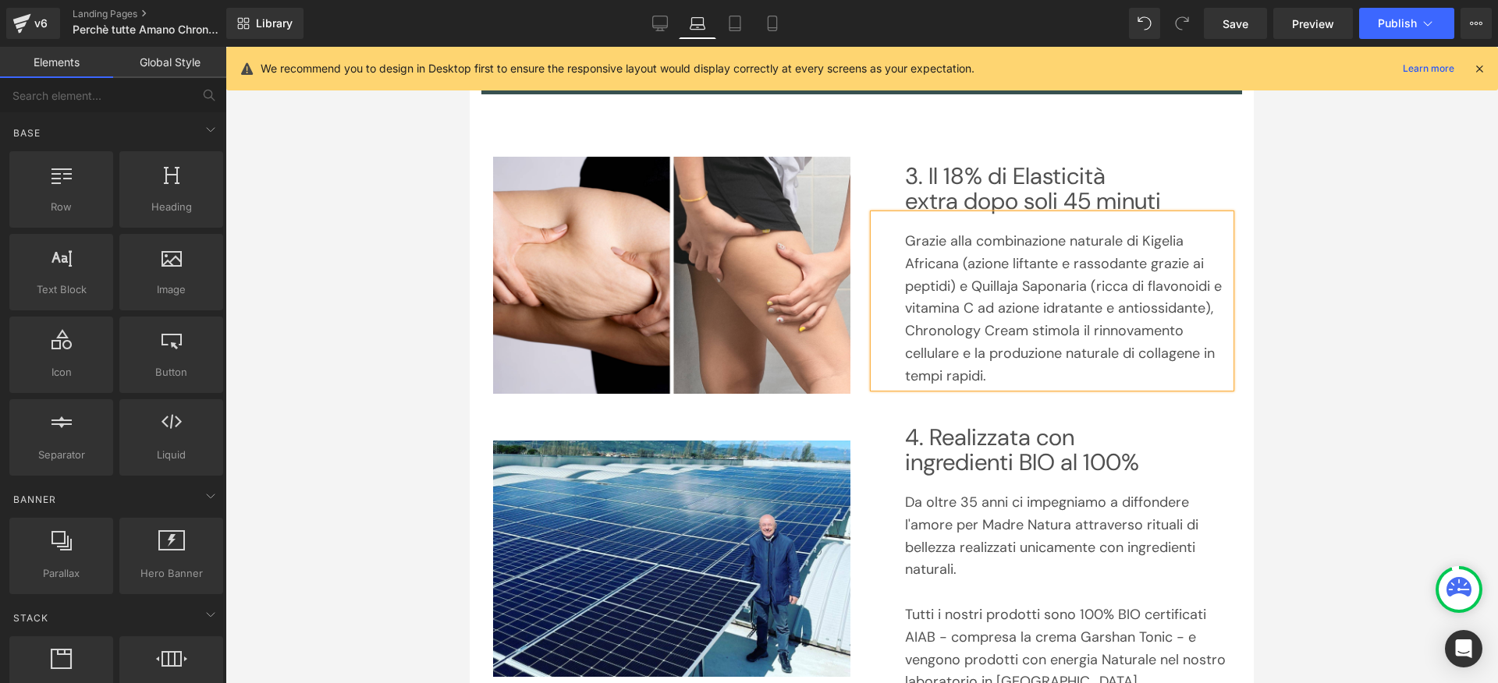
click at [1306, 365] on div at bounding box center [861, 365] width 1273 height 637
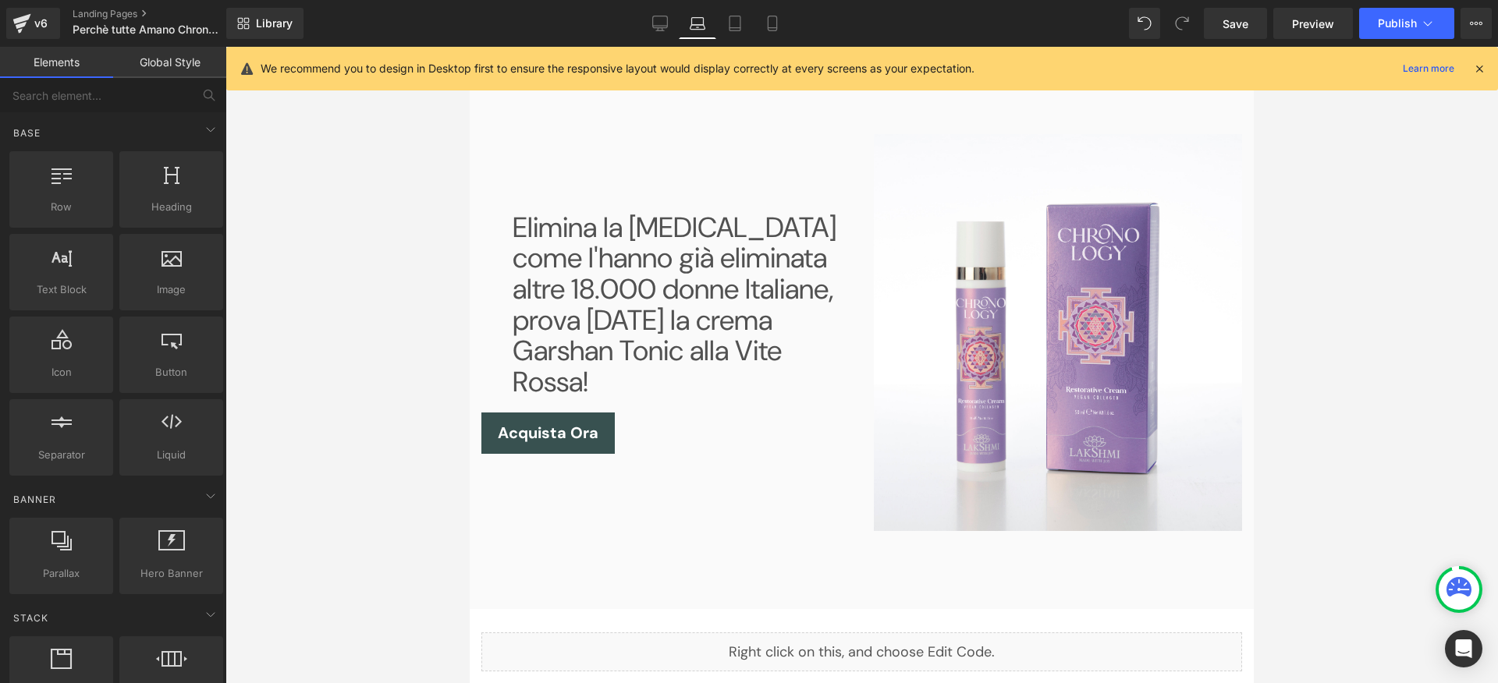
scroll to position [1928, 0]
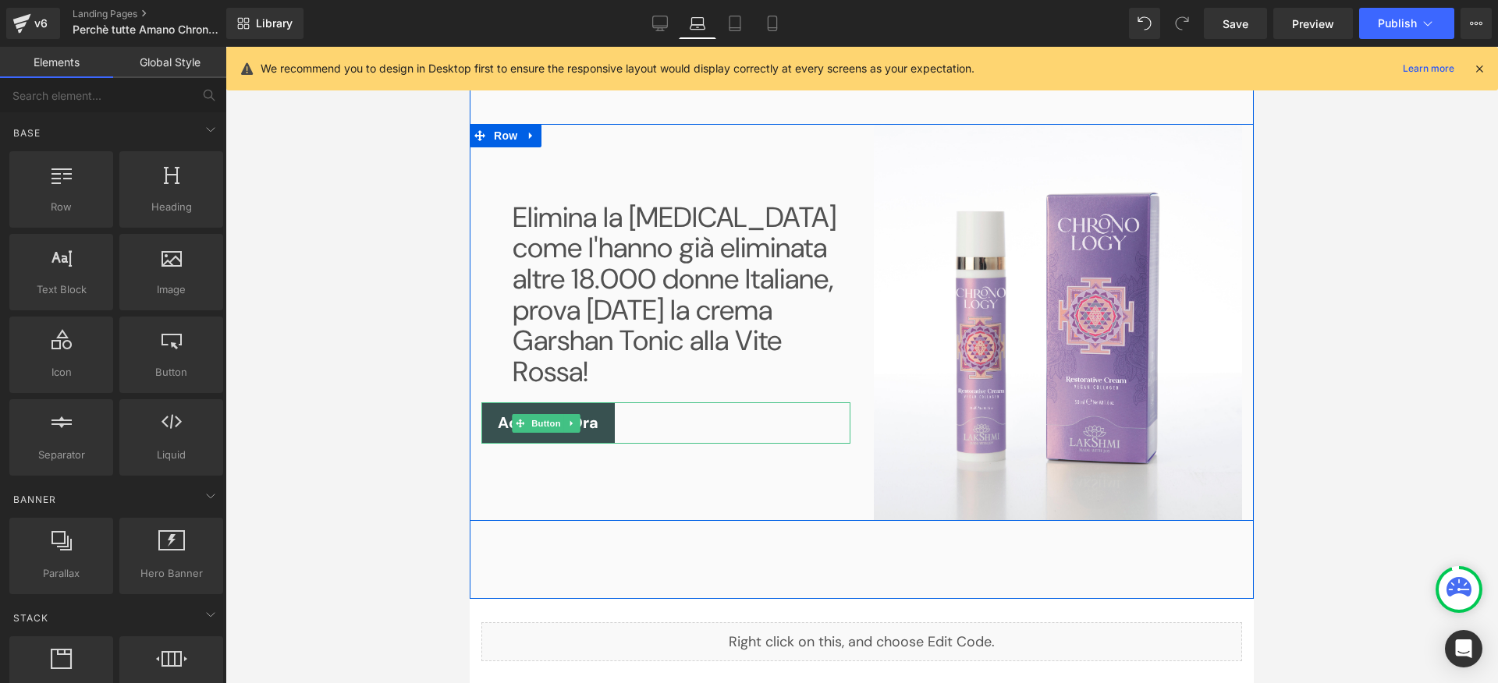
click at [632, 403] on div "Acquista Ora" at bounding box center [665, 423] width 369 height 41
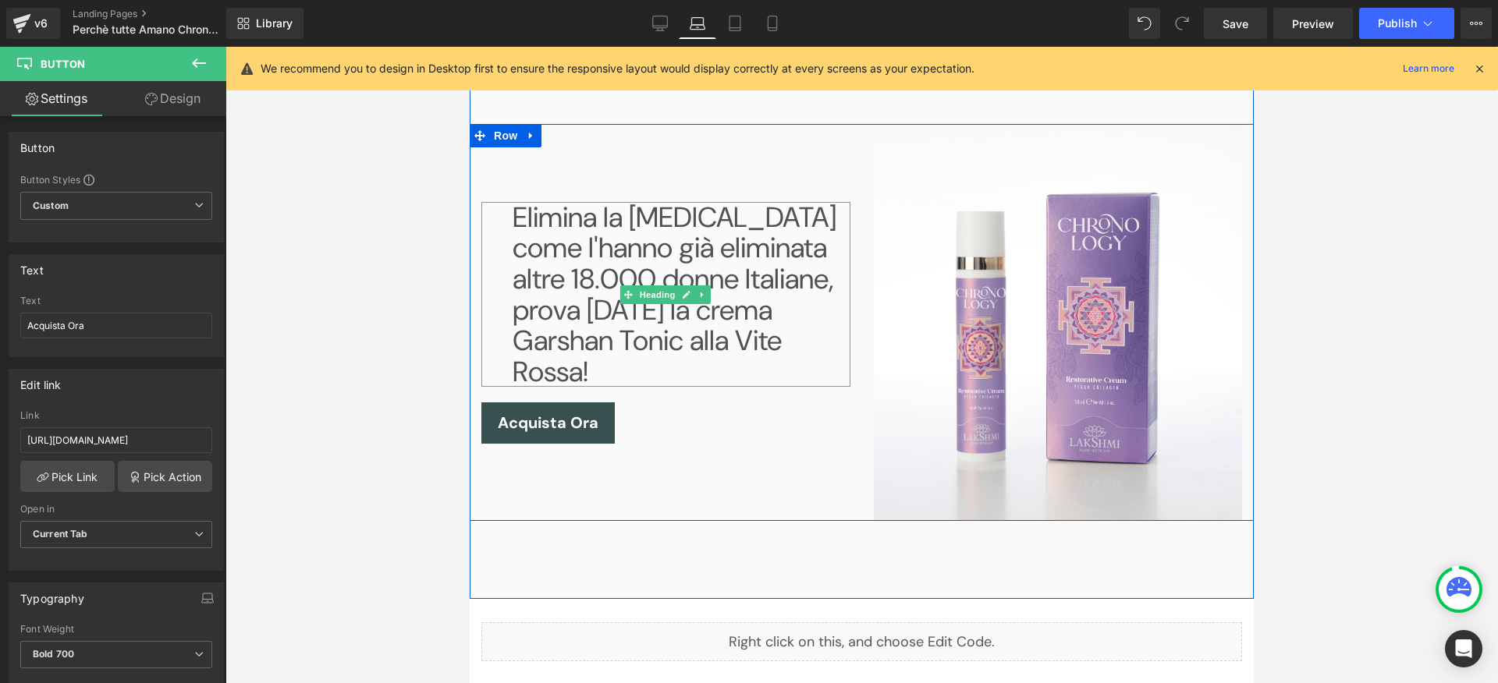
click at [495, 316] on div "Elimina la [MEDICAL_DATA] come l'hanno già eliminata altre 18.000 donne Italian…" at bounding box center [665, 295] width 369 height 186
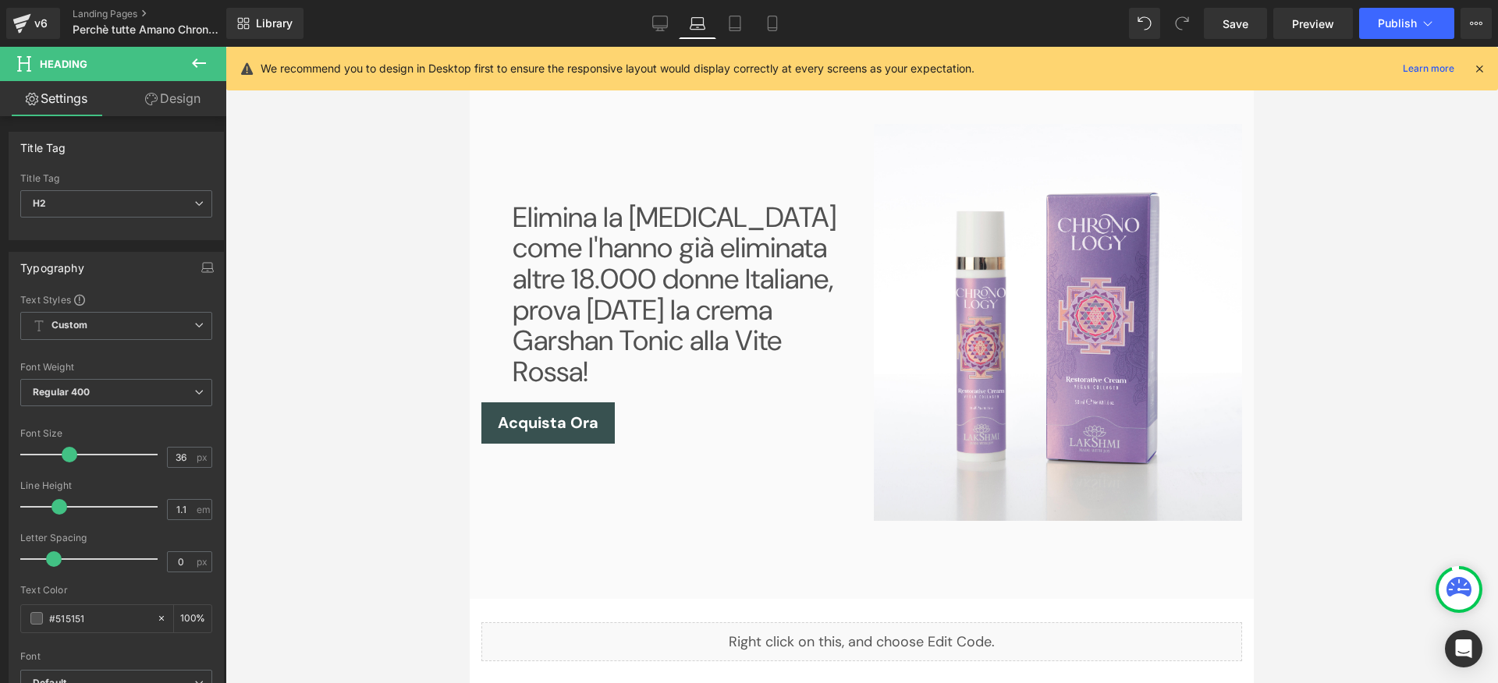
click at [157, 112] on link "Design" at bounding box center [172, 98] width 113 height 35
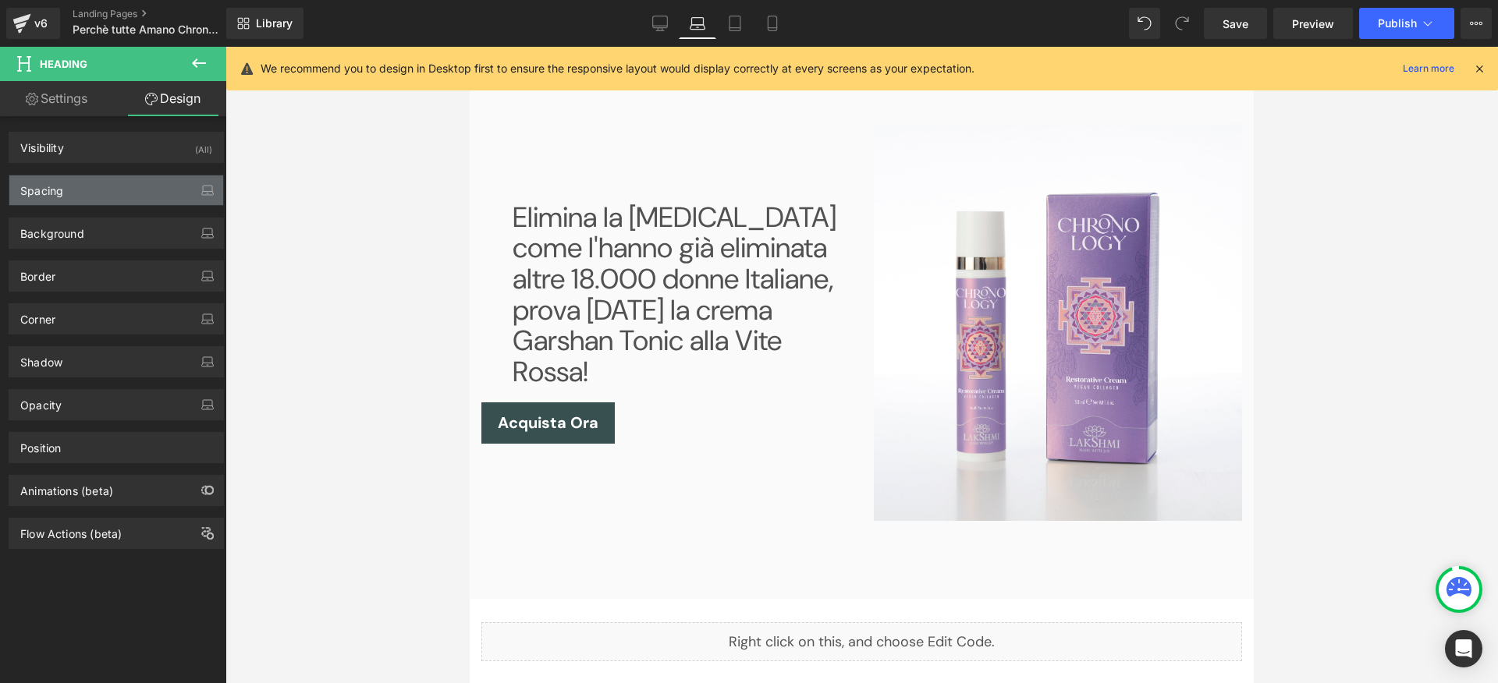
click at [109, 185] on div "Spacing" at bounding box center [116, 191] width 214 height 30
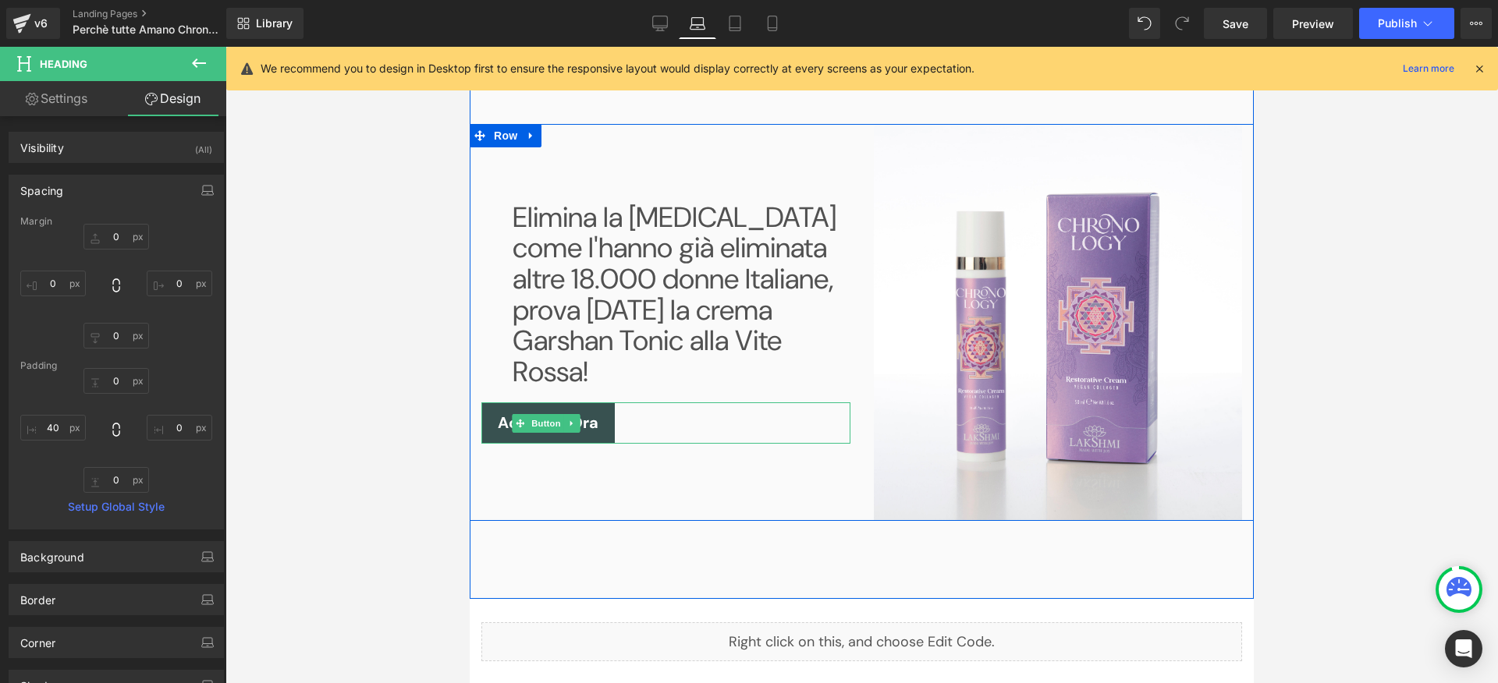
click at [641, 403] on div "Acquista Ora" at bounding box center [665, 423] width 369 height 41
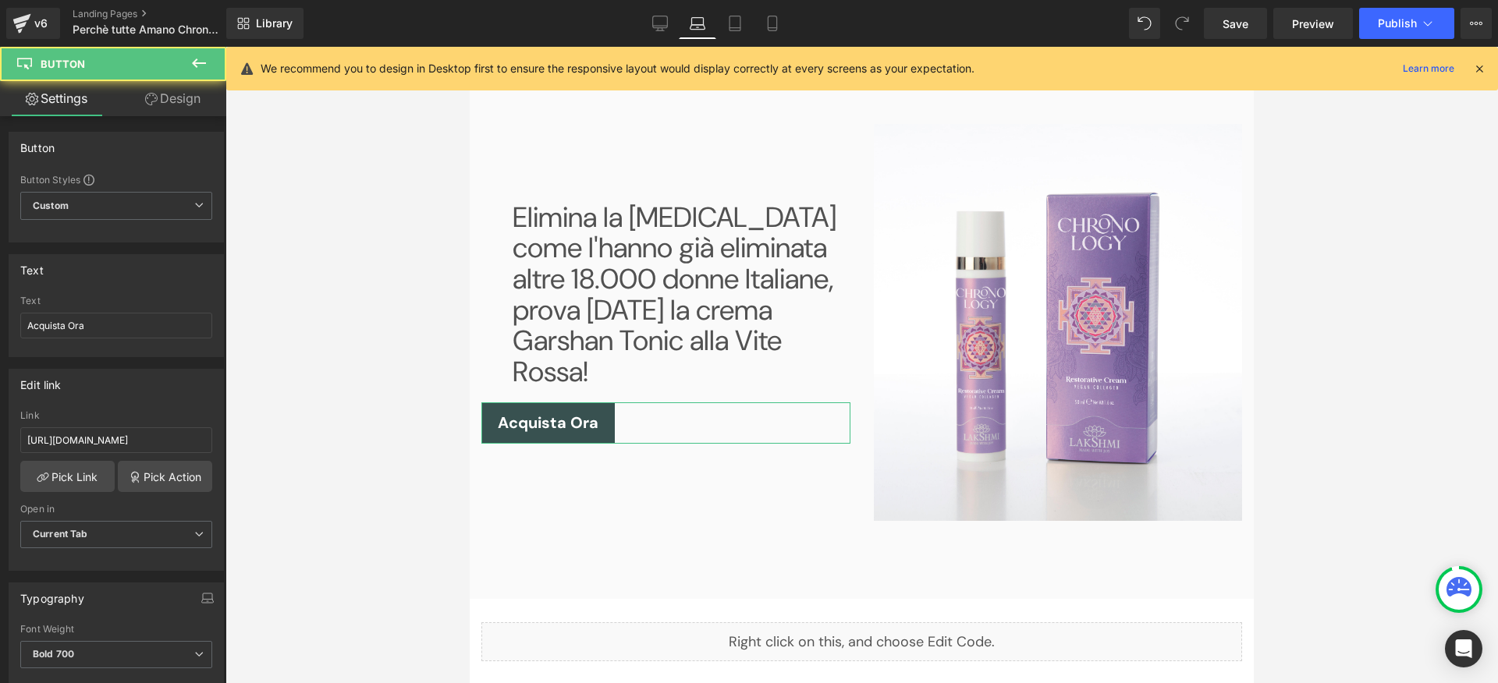
click at [162, 104] on link "Design" at bounding box center [172, 98] width 113 height 35
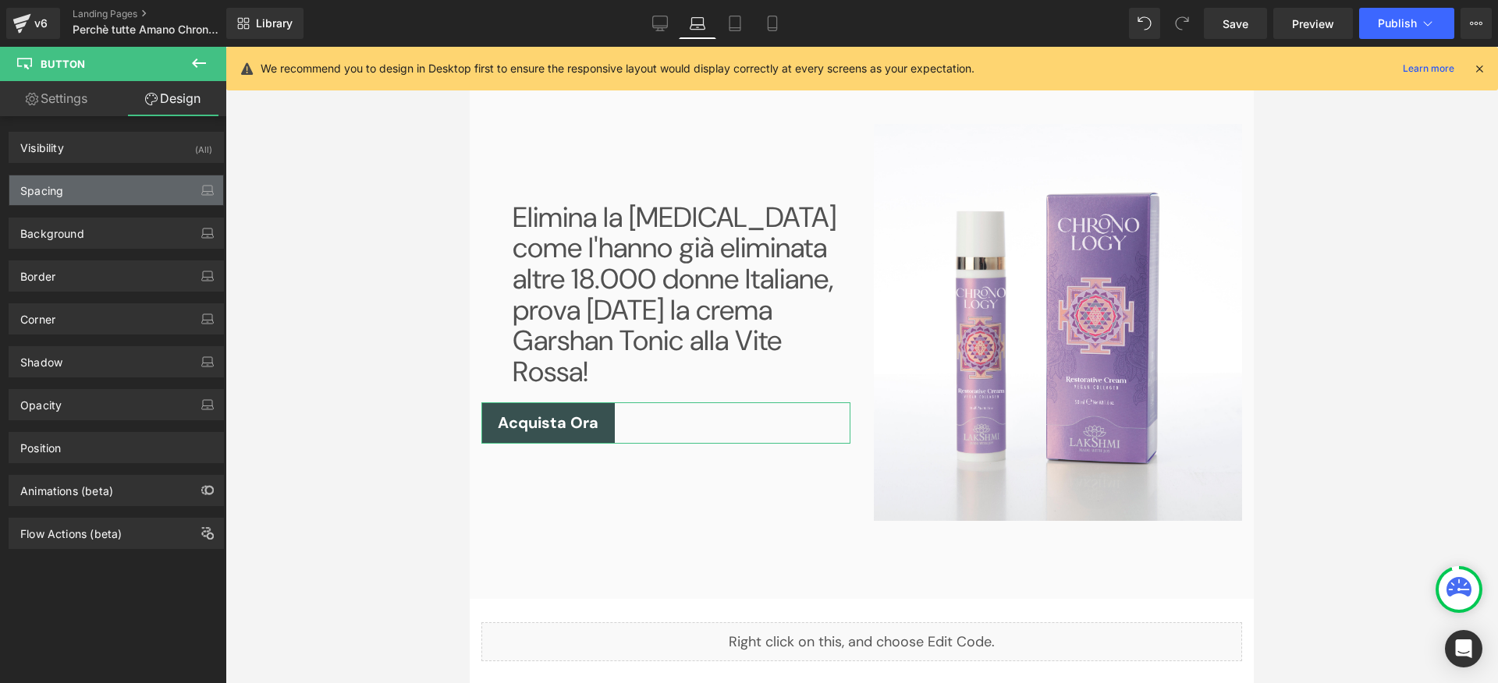
click at [101, 186] on div "Spacing" at bounding box center [116, 191] width 214 height 30
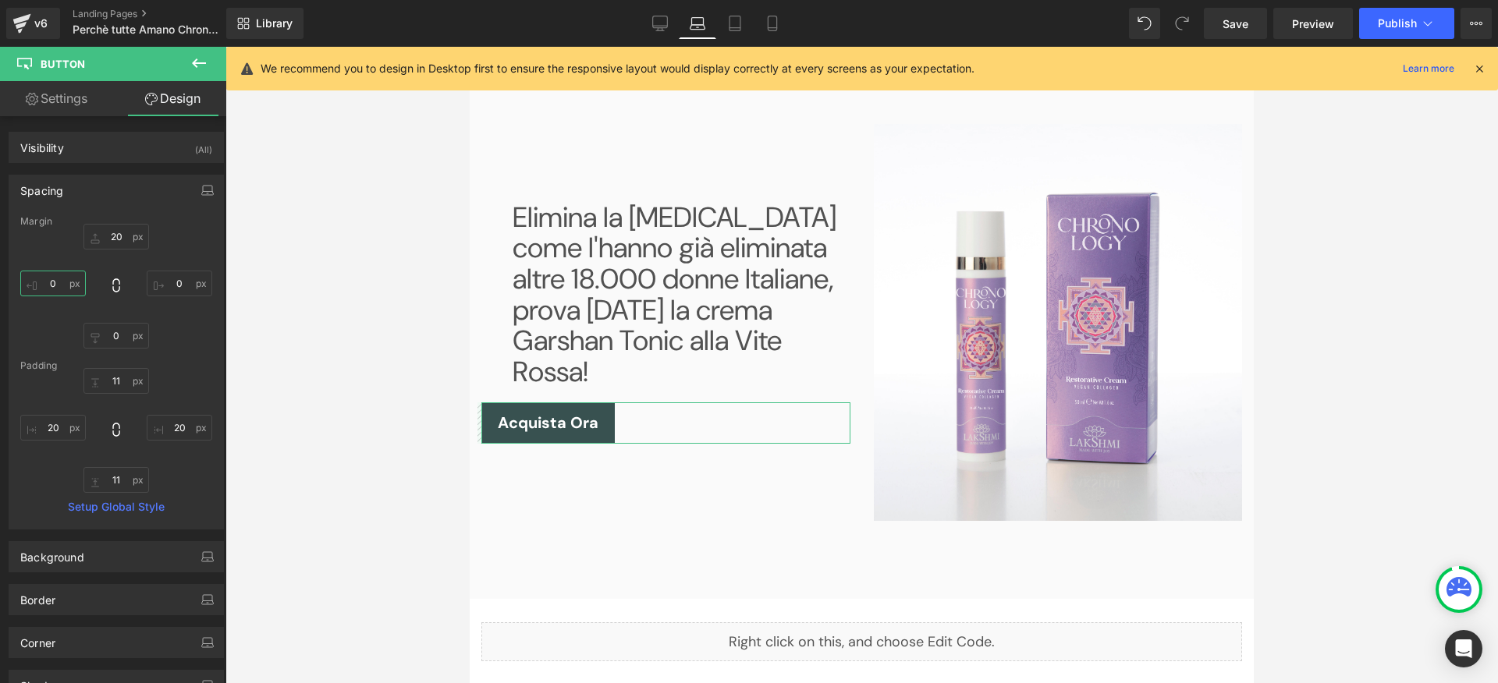
click at [44, 282] on input "0" at bounding box center [53, 284] width 66 height 26
type input "40"
click at [348, 336] on div at bounding box center [861, 365] width 1273 height 637
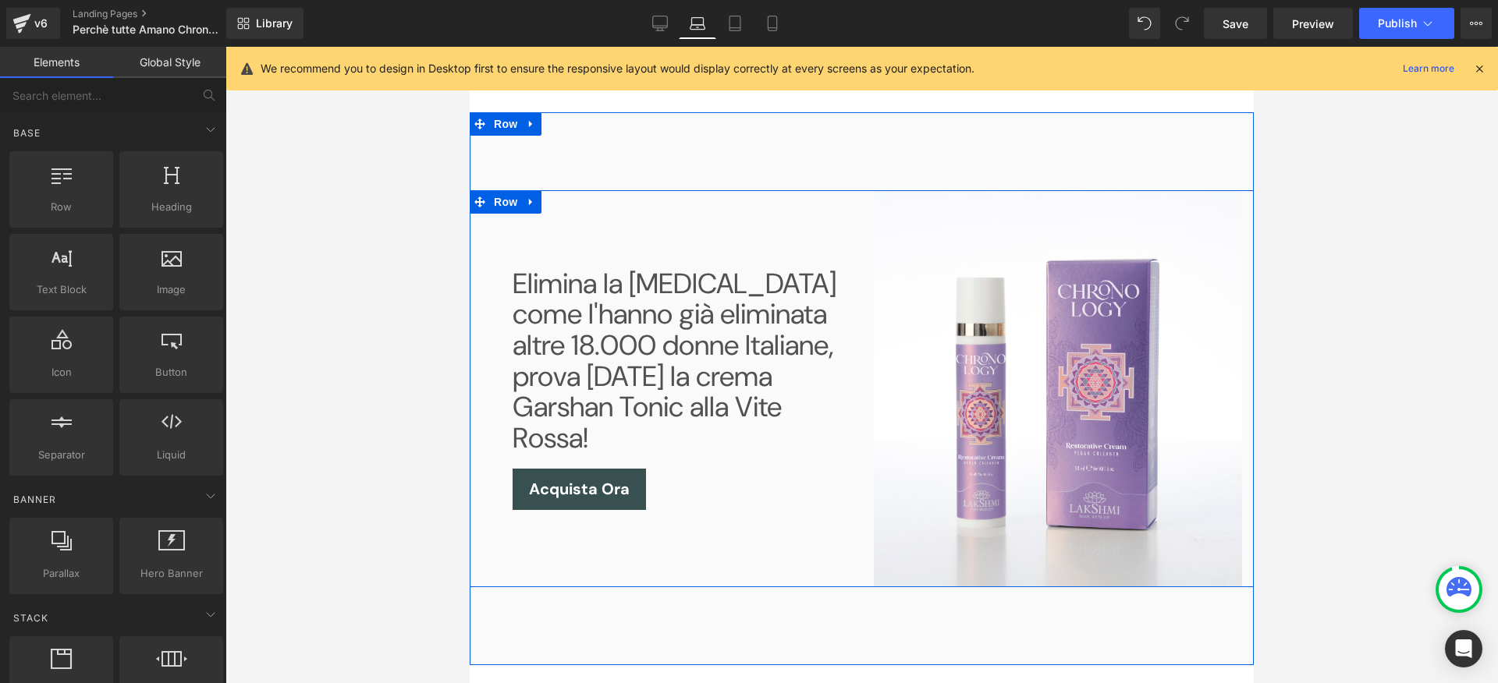
scroll to position [1865, 0]
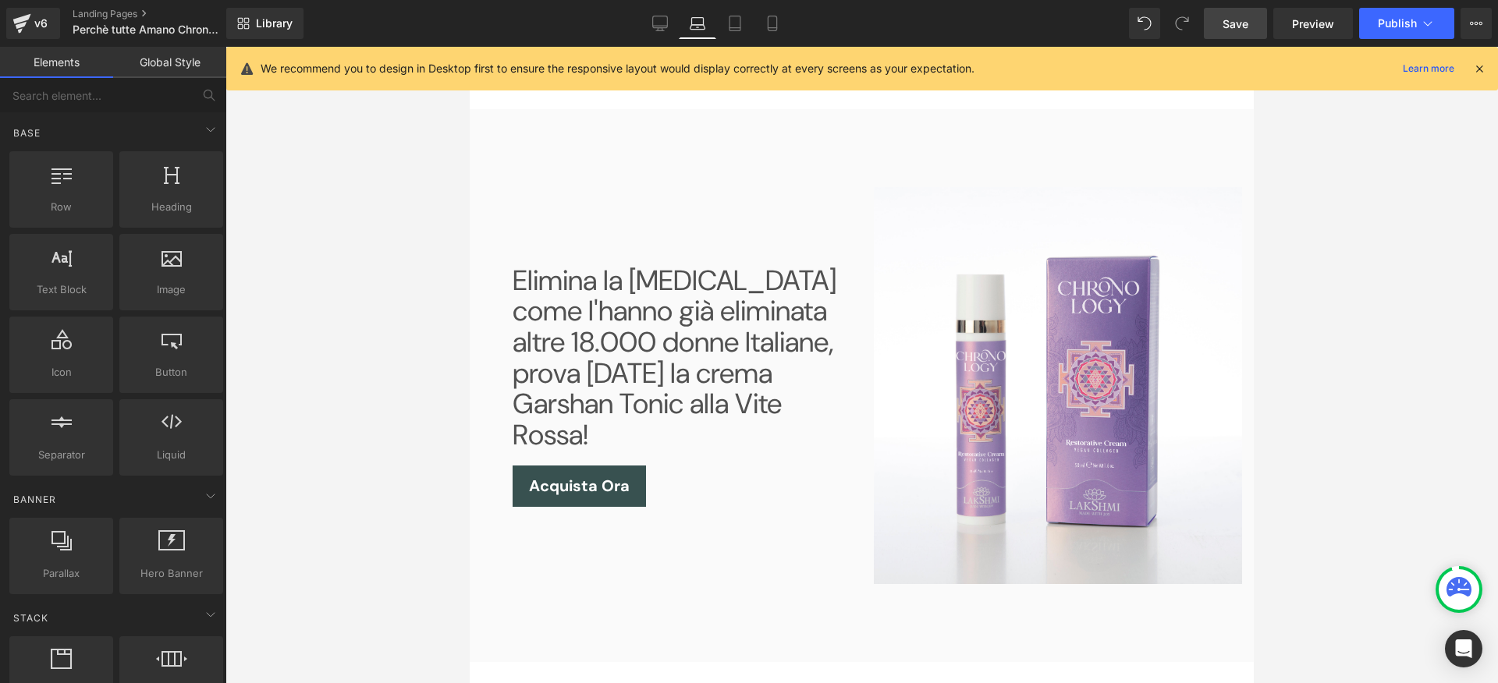
click at [1240, 33] on link "Save" at bounding box center [1235, 23] width 63 height 31
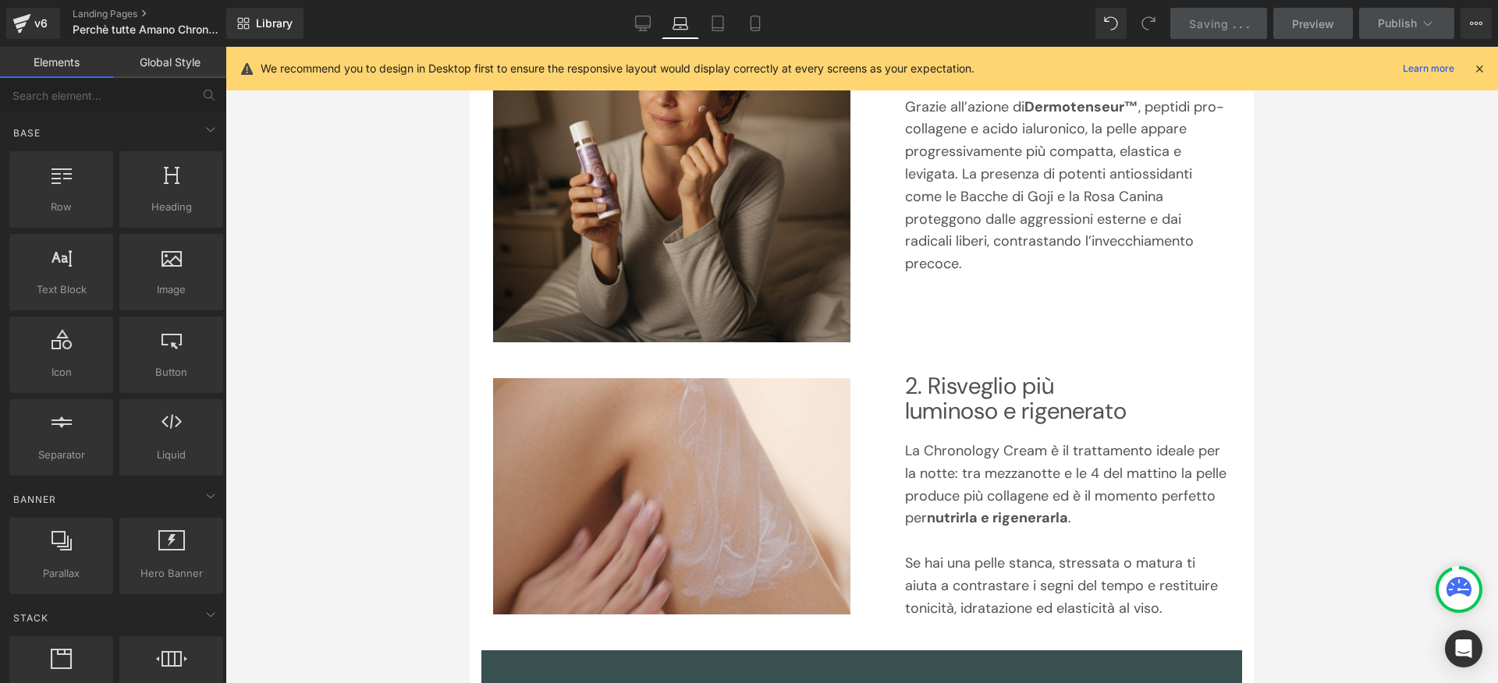
scroll to position [0, 0]
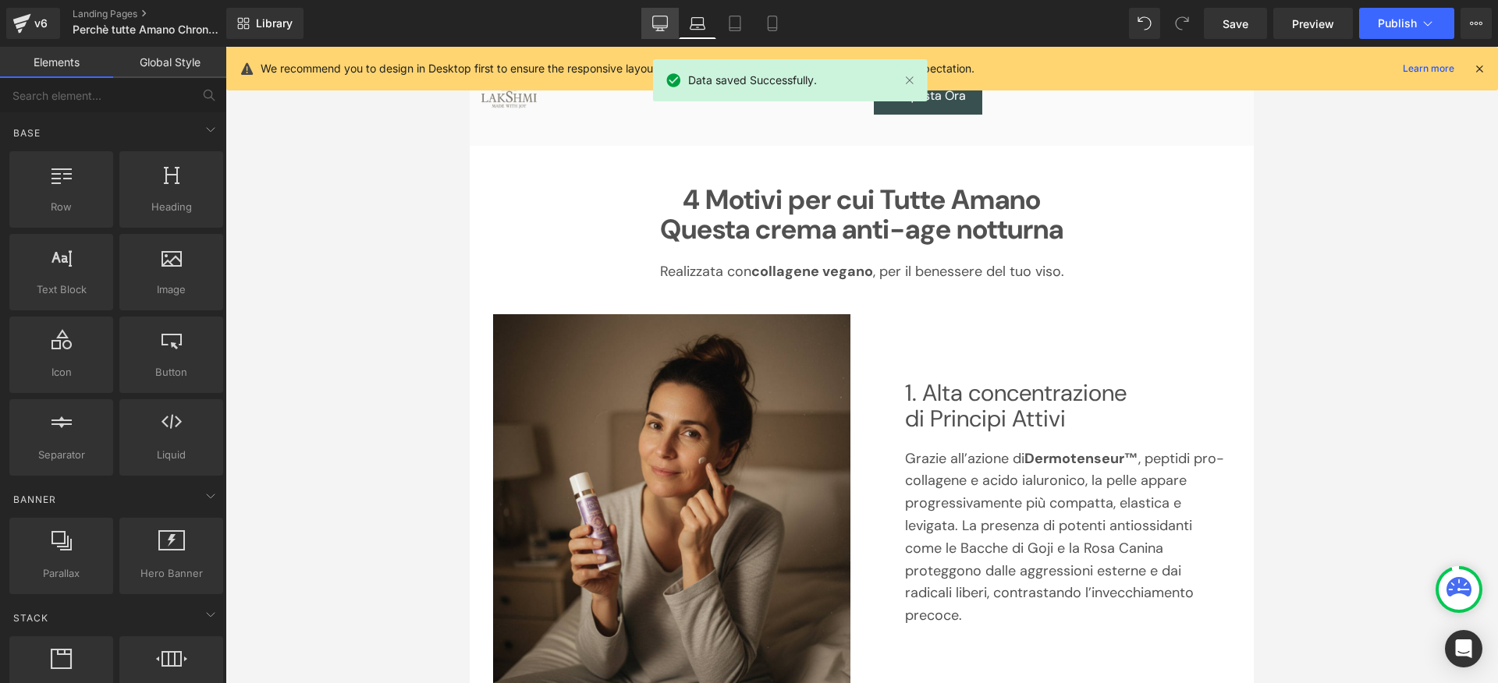
click at [656, 28] on icon at bounding box center [660, 24] width 16 height 16
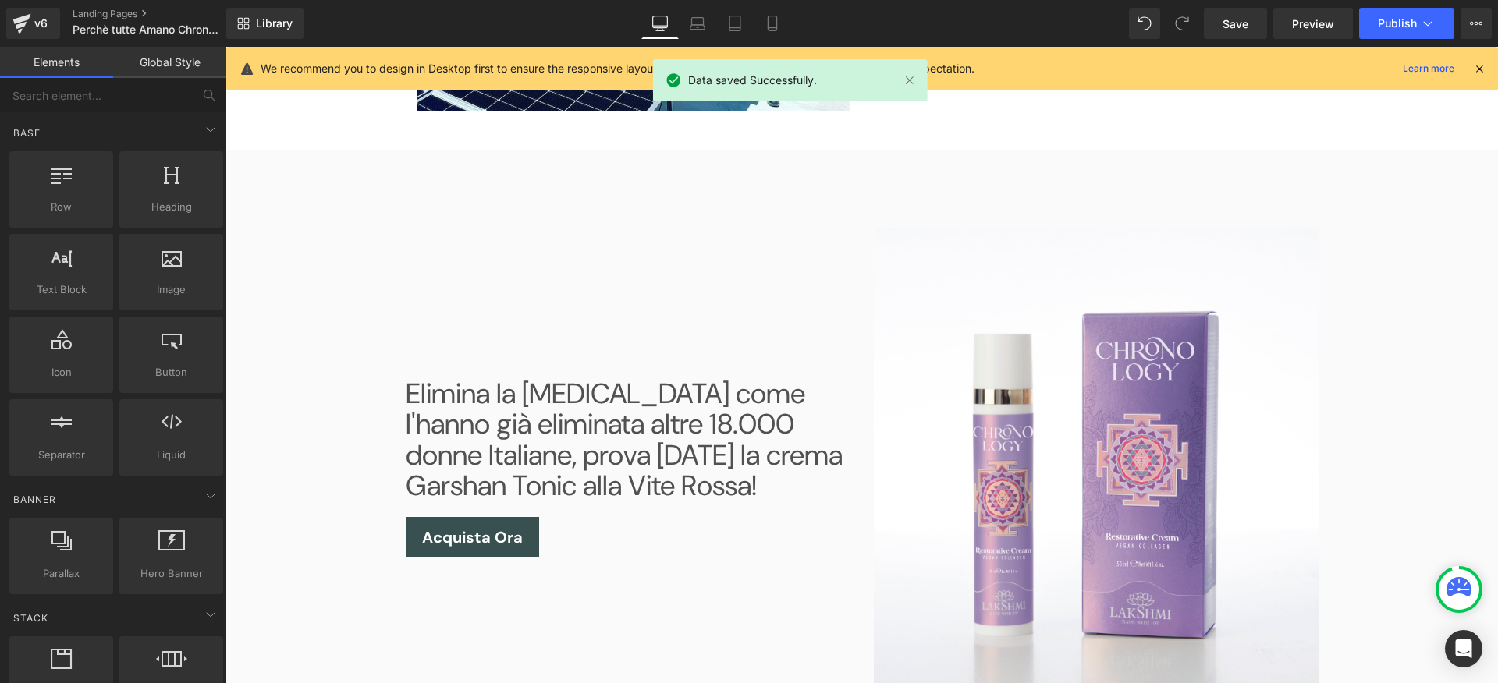
scroll to position [1686, 0]
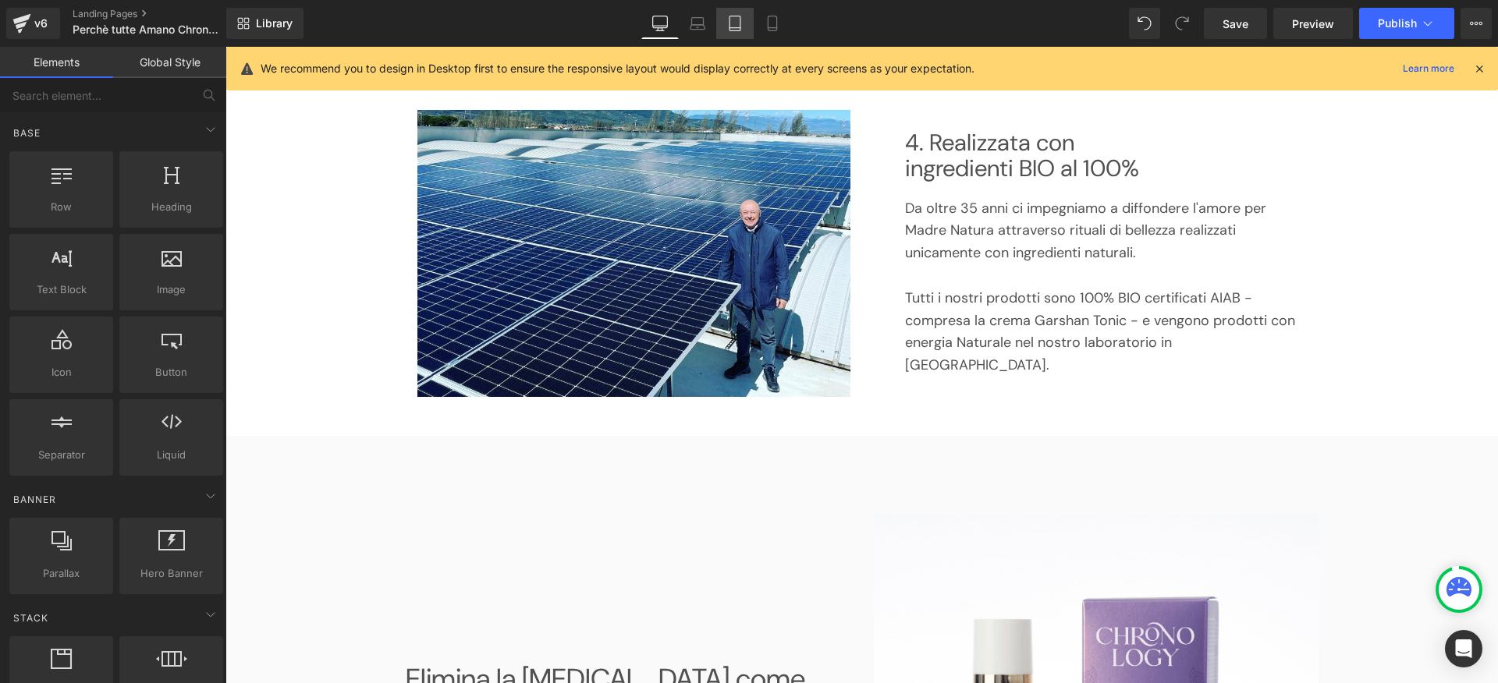
click at [745, 38] on link "Tablet" at bounding box center [734, 23] width 37 height 31
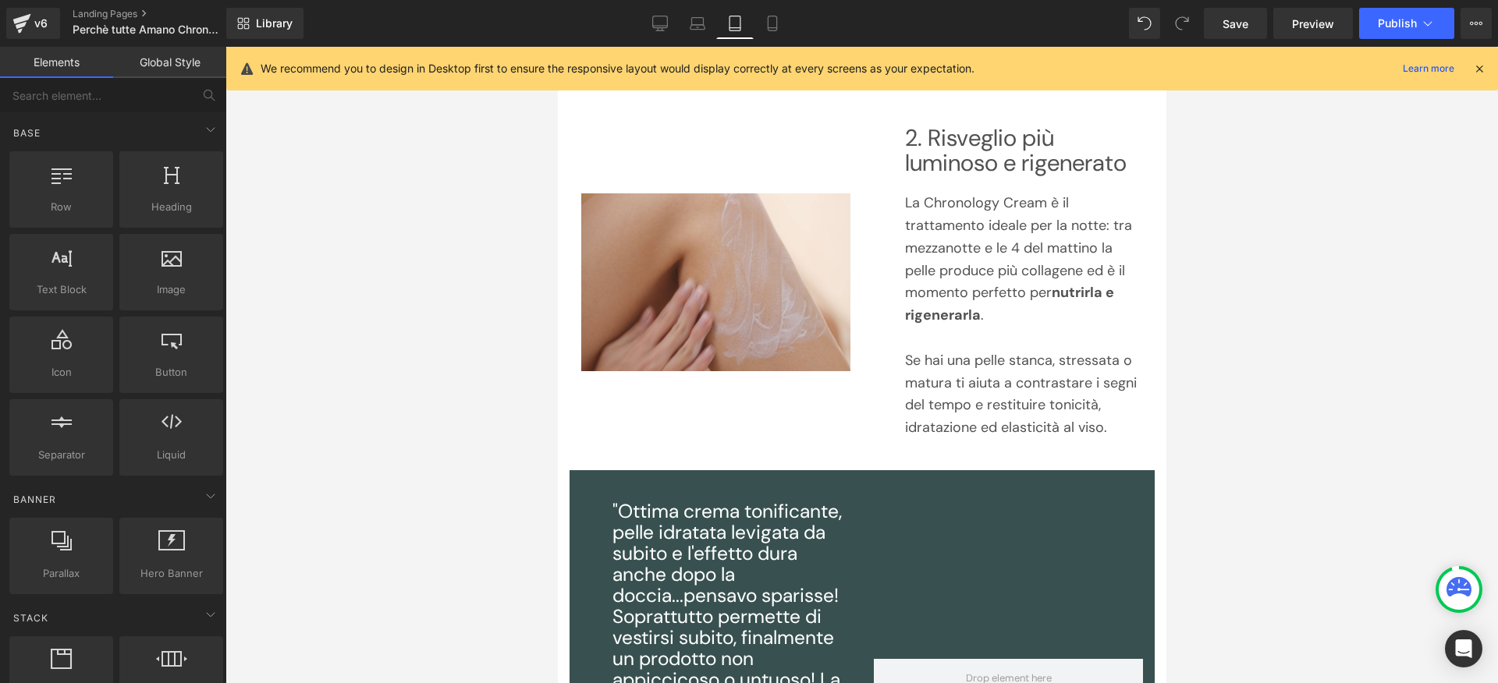
scroll to position [0, 0]
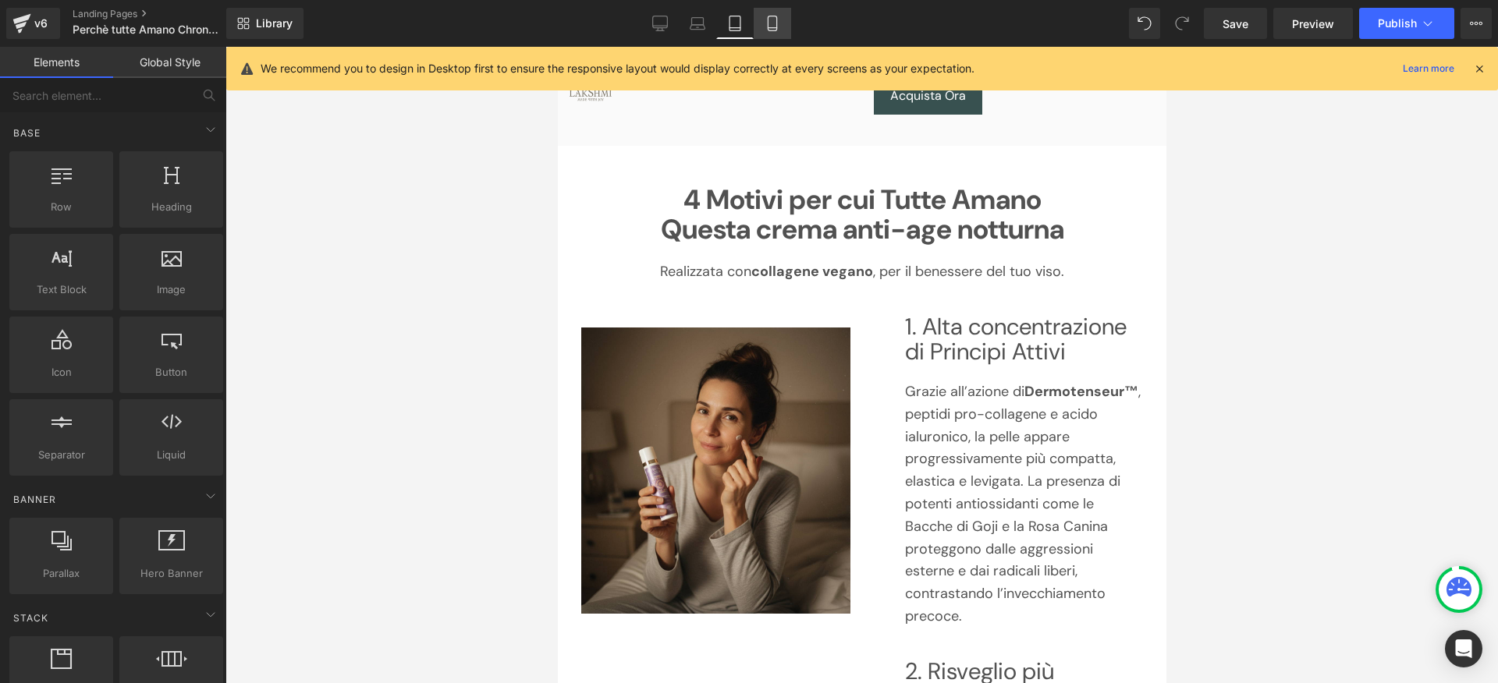
click at [761, 22] on link "Mobile" at bounding box center [772, 23] width 37 height 31
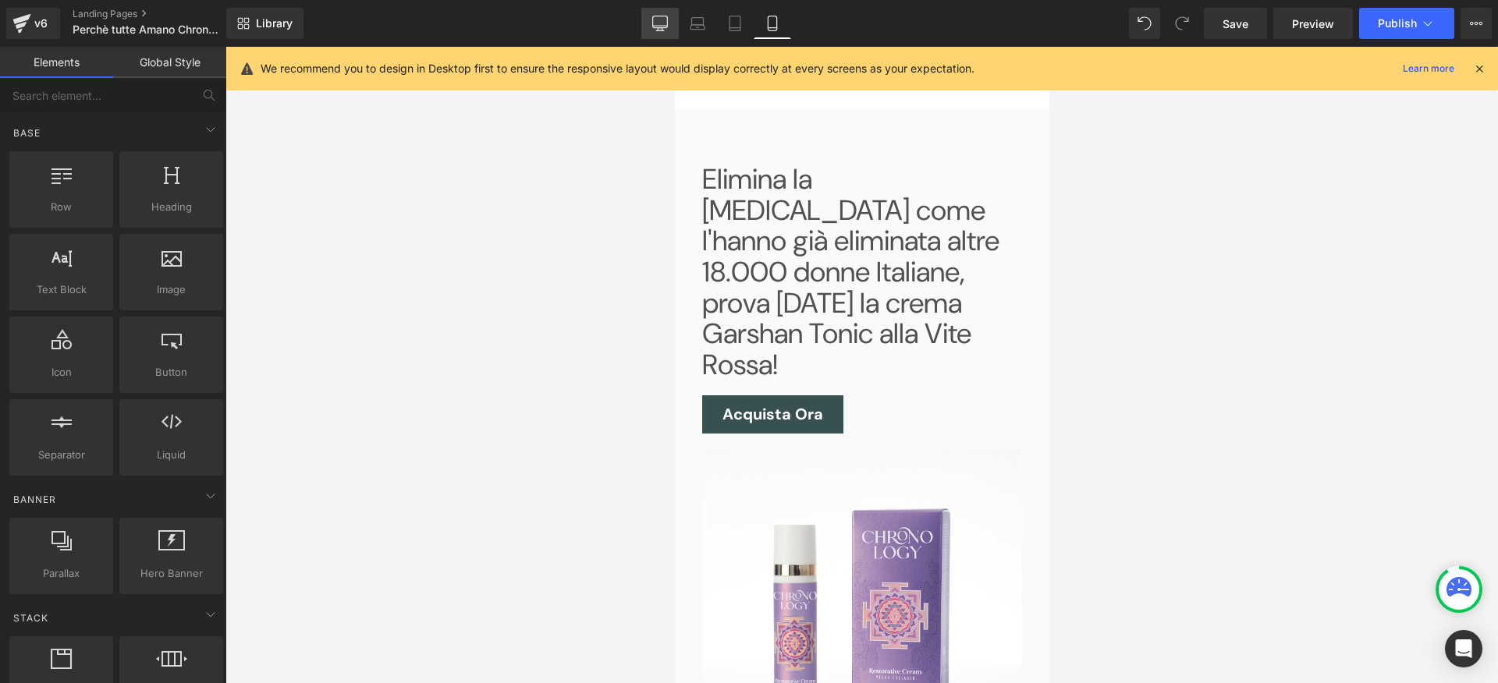
click at [664, 27] on icon at bounding box center [660, 22] width 15 height 12
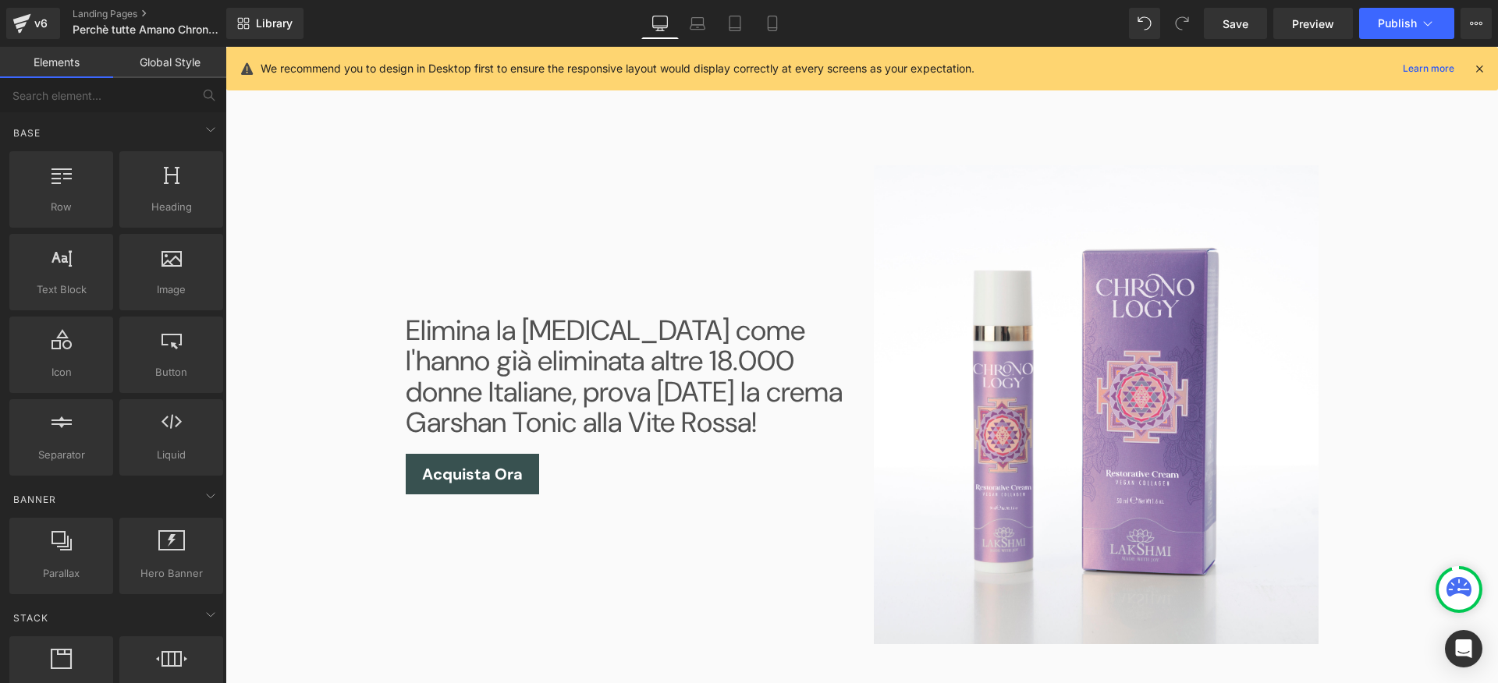
scroll to position [2015, 0]
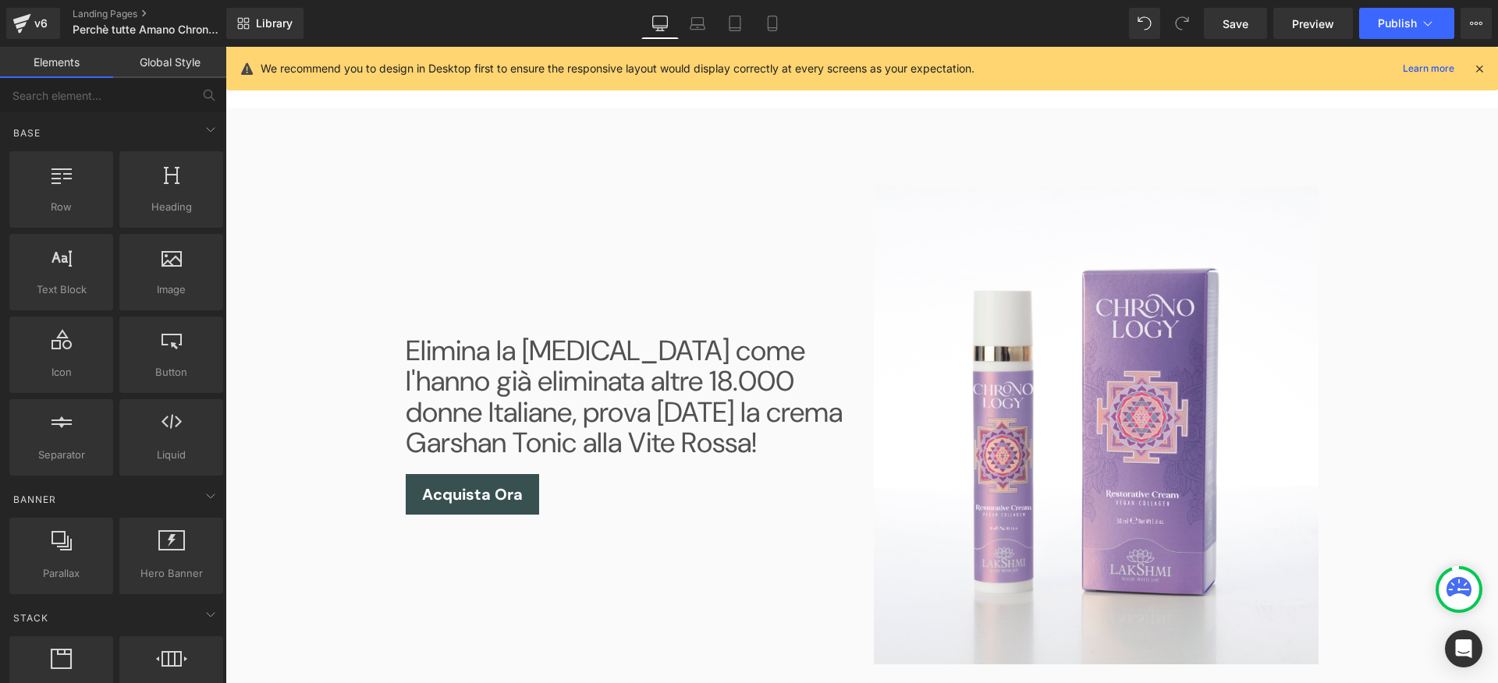
click at [559, 416] on h2 "Elimina la [MEDICAL_DATA] come l'hanno già eliminata altre 18.000 donne Italian…" at bounding box center [628, 397] width 445 height 123
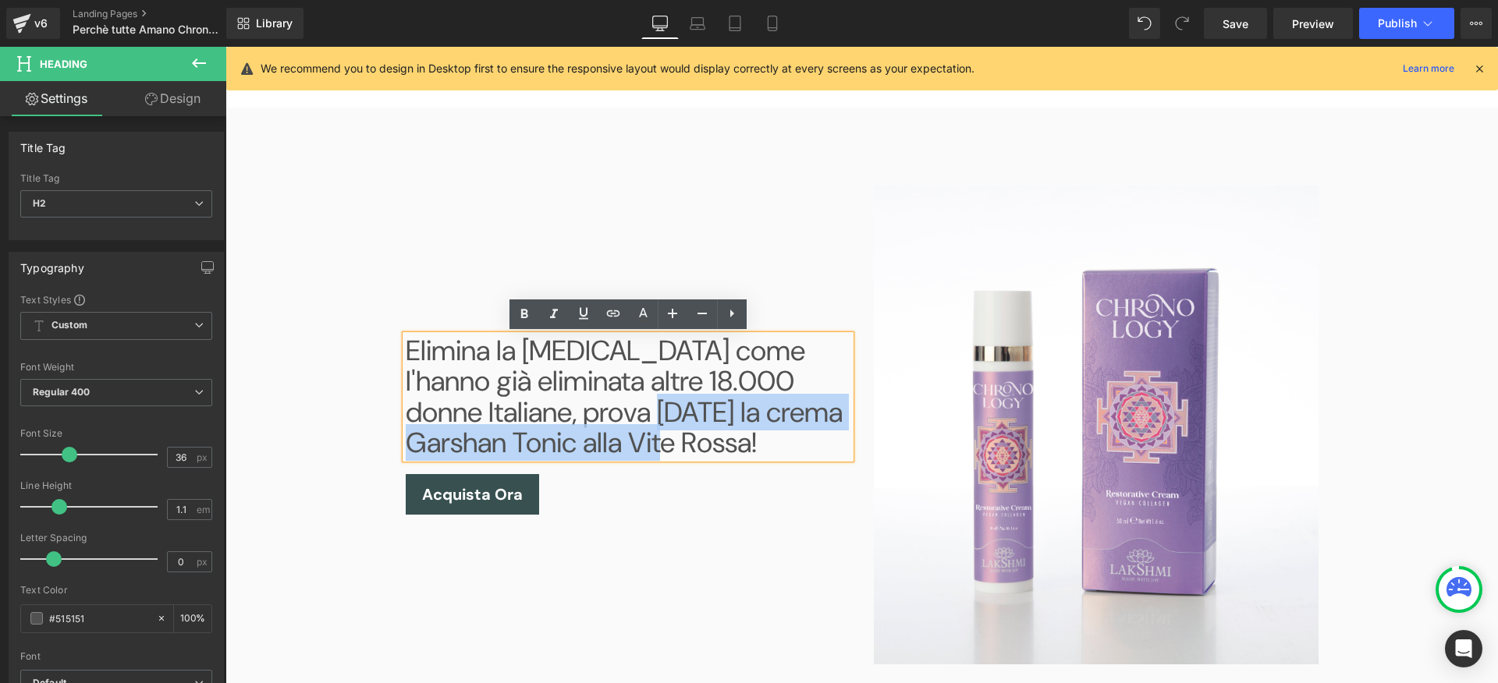
drag, startPoint x: 652, startPoint y: 416, endPoint x: 773, endPoint y: 433, distance: 122.1
click at [773, 433] on h2 "Elimina la [MEDICAL_DATA] come l'hanno già eliminata altre 18.000 donne Italian…" at bounding box center [628, 397] width 445 height 123
click at [770, 411] on h2 "Elimina la [MEDICAL_DATA] come l'hanno già eliminata altre 18.000 donne Italian…" at bounding box center [628, 397] width 445 height 123
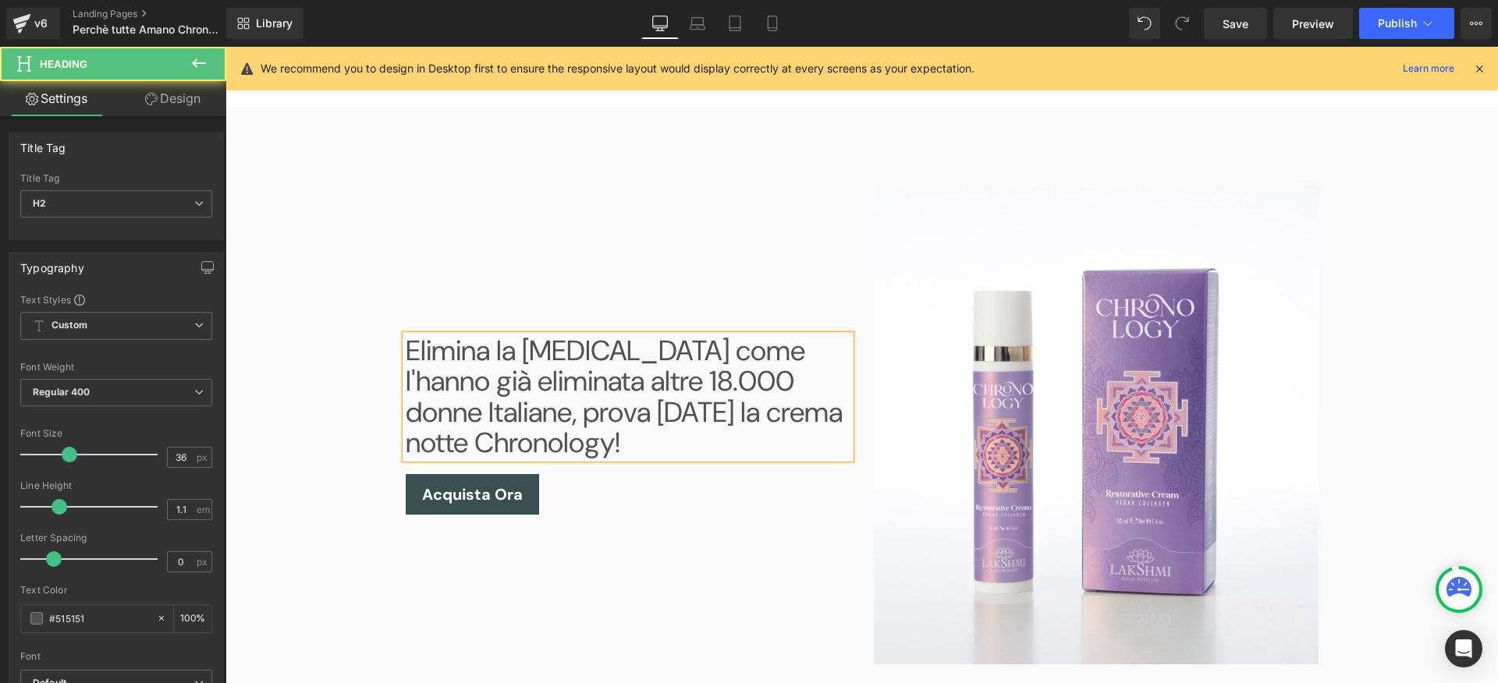
click at [545, 353] on h2 "Elimina la [MEDICAL_DATA] come l'hanno già eliminata altre 18.000 donne Italian…" at bounding box center [628, 397] width 445 height 123
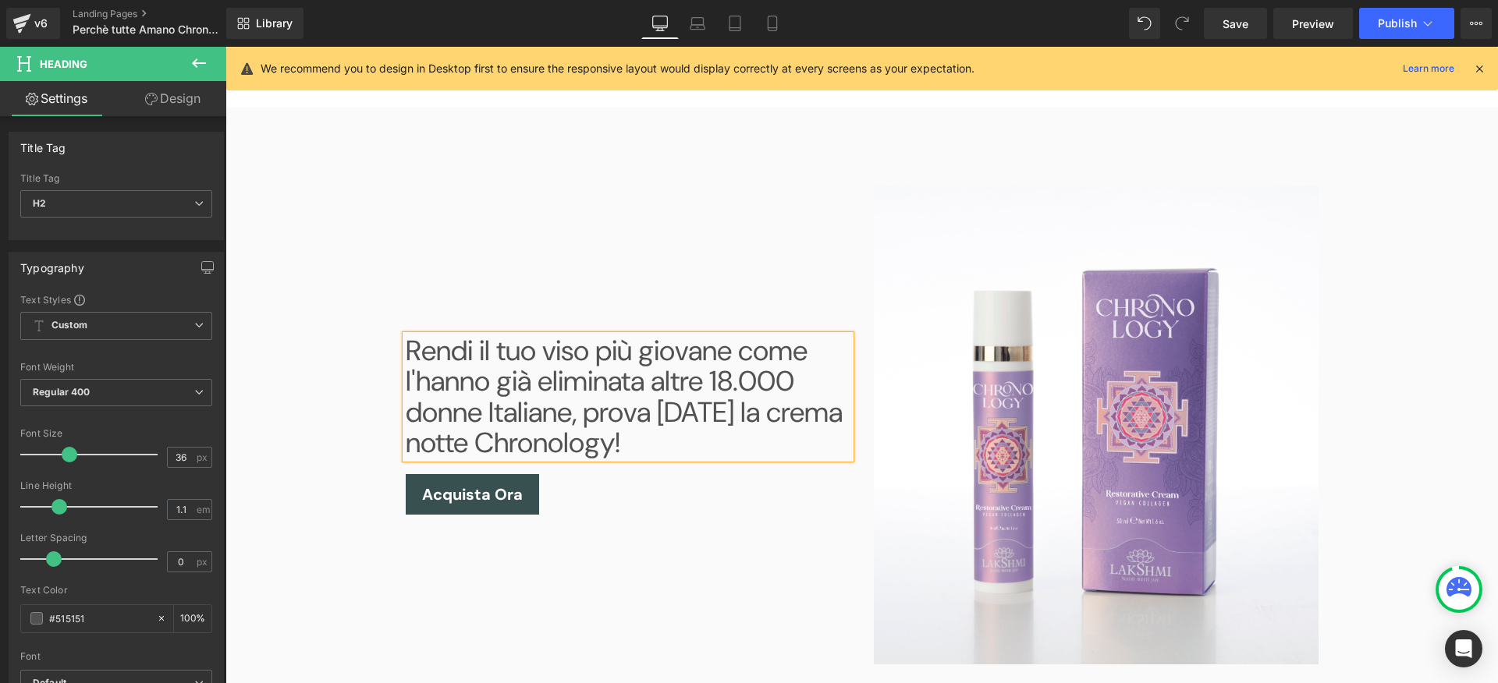
click at [643, 385] on h2 "Rendi il tuo viso più giovane come l'hanno già eliminata altre 18.000 donne Ita…" at bounding box center [628, 397] width 445 height 123
click at [750, 552] on div "Rendi il tuo viso più giovane come hanno già fatto altre 18.000 donne Italiane,…" at bounding box center [628, 425] width 468 height 479
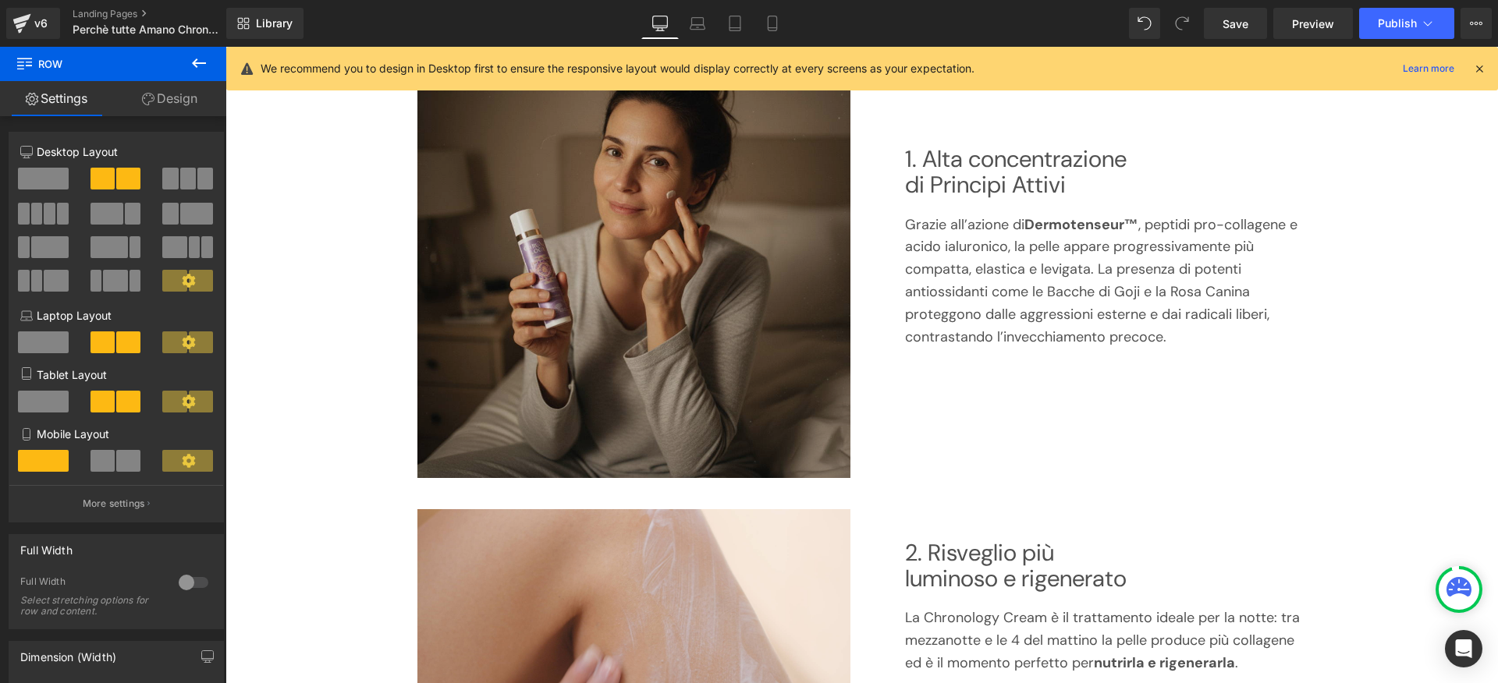
scroll to position [0, 0]
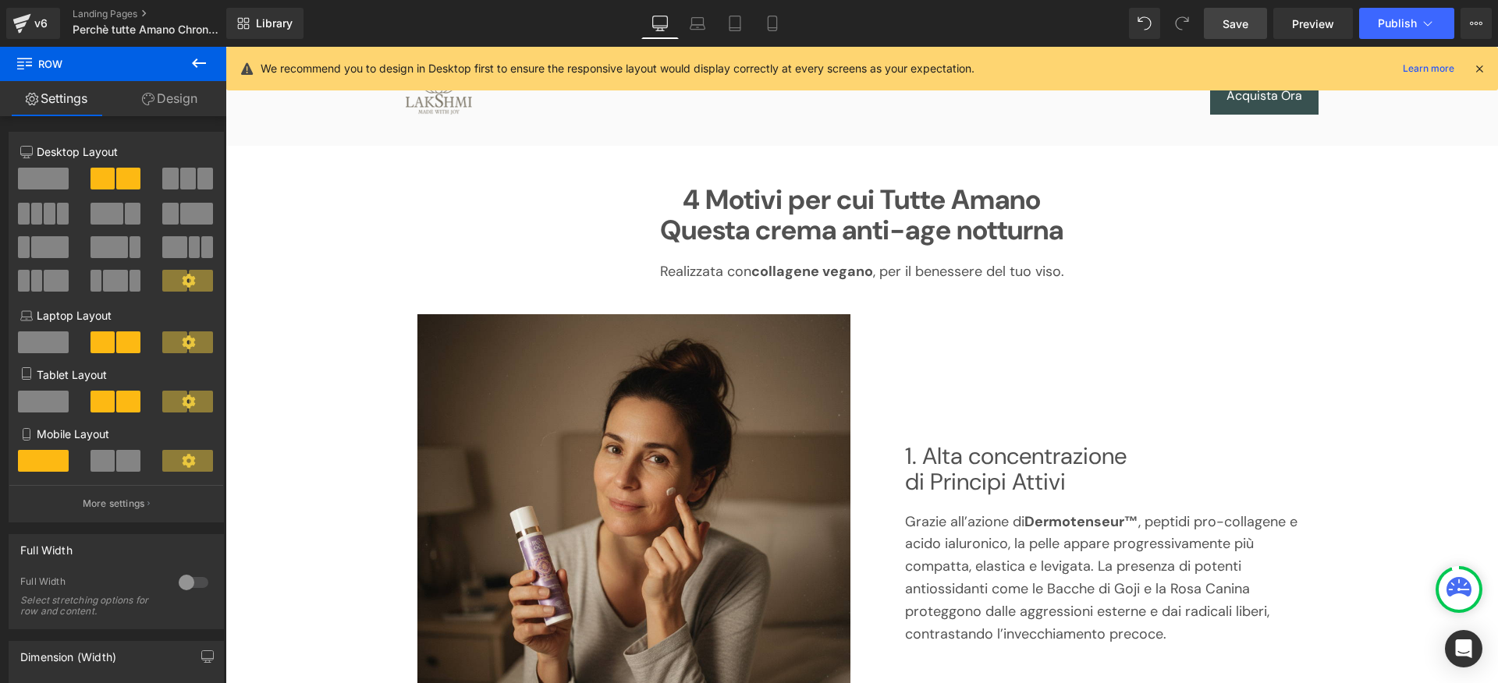
click at [1229, 23] on span "Save" at bounding box center [1236, 24] width 26 height 16
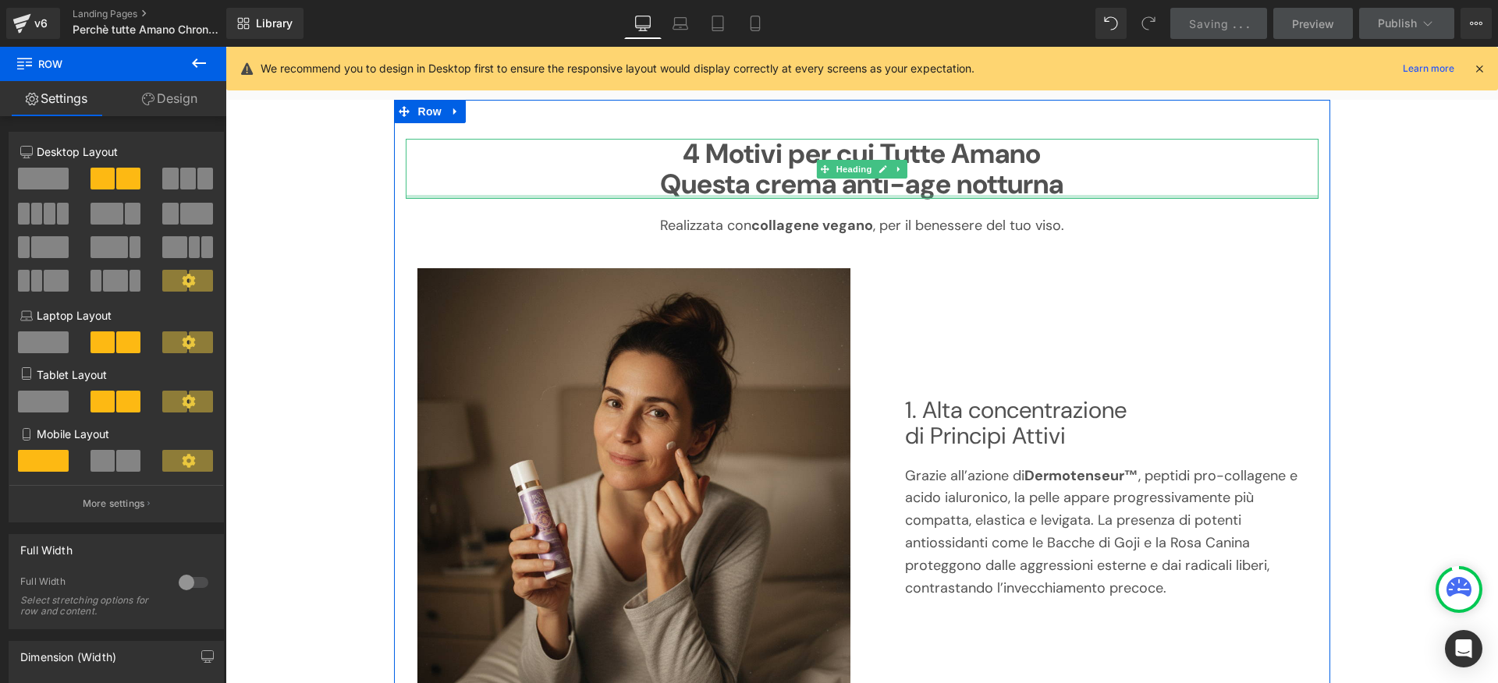
scroll to position [48, 0]
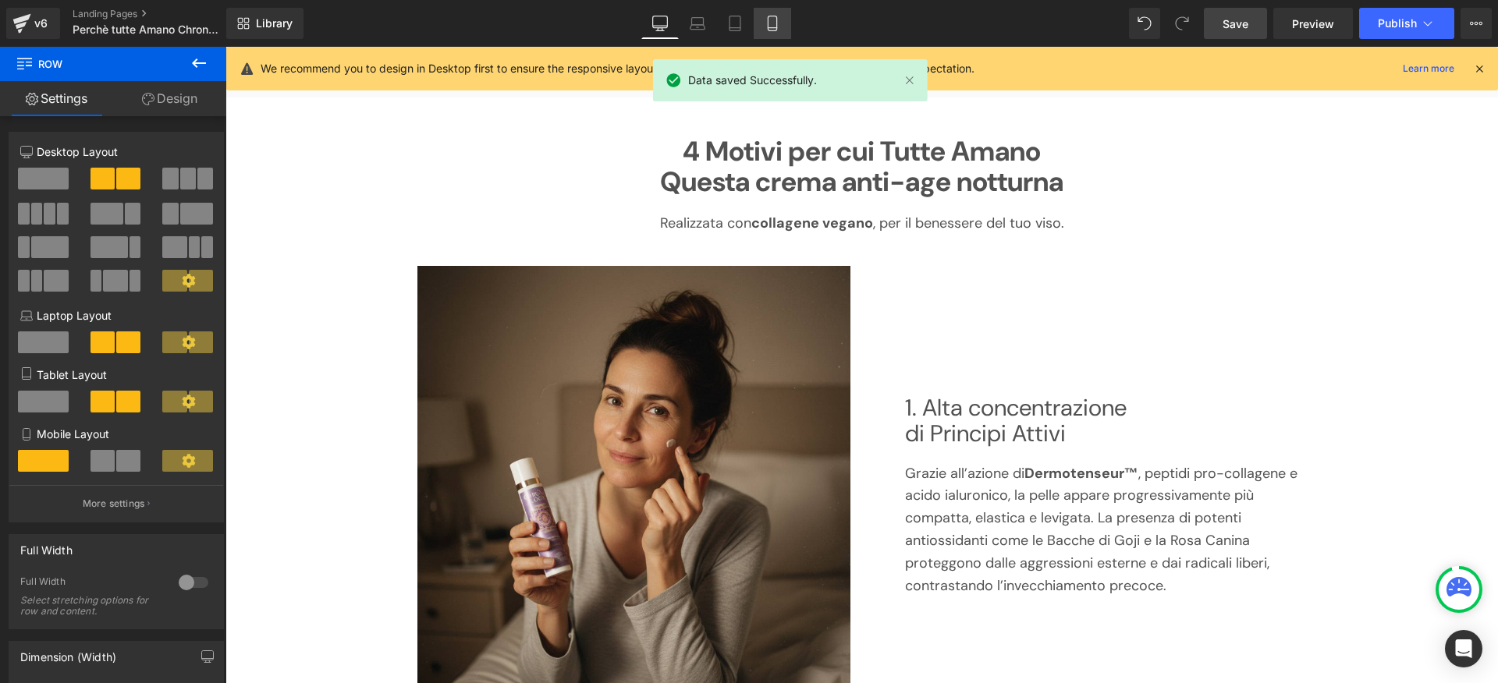
click at [767, 22] on link "Mobile" at bounding box center [772, 23] width 37 height 31
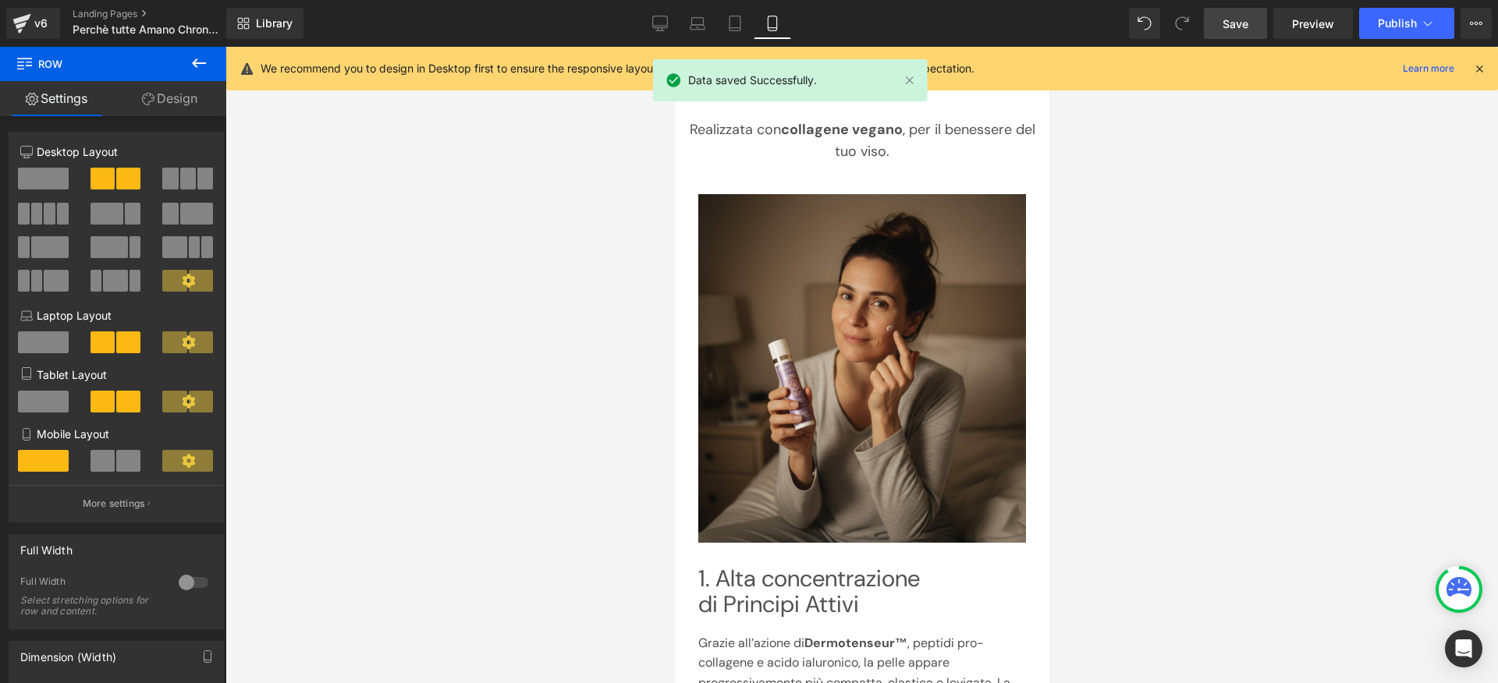
scroll to position [0, 0]
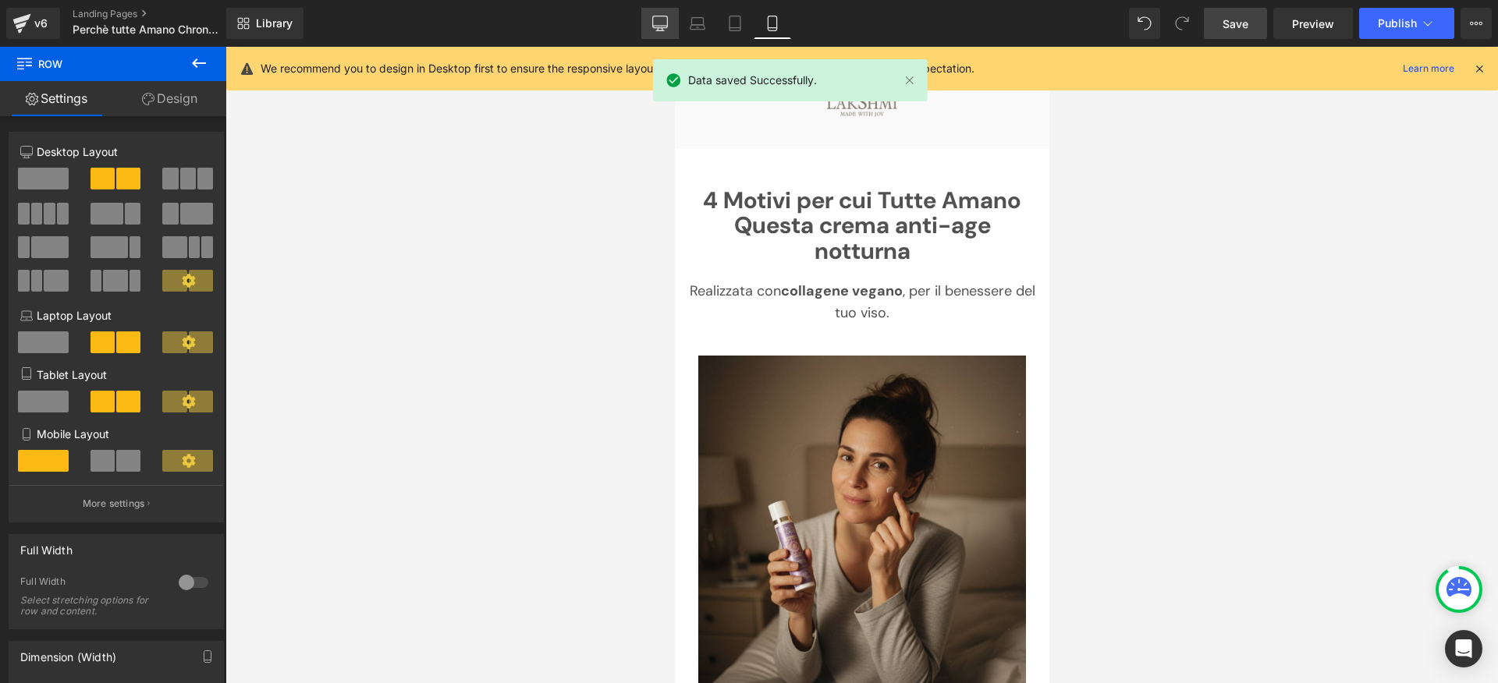
click at [662, 27] on icon at bounding box center [660, 24] width 16 height 16
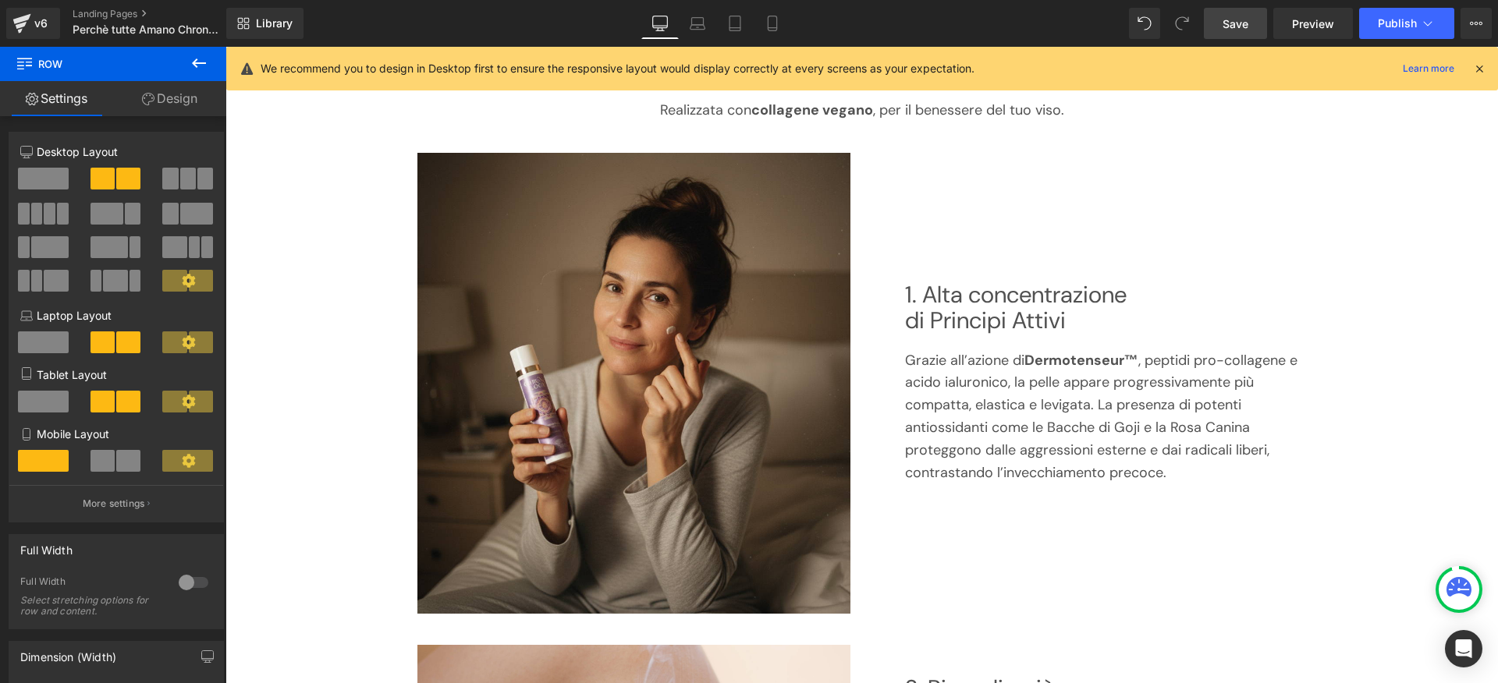
scroll to position [172, 0]
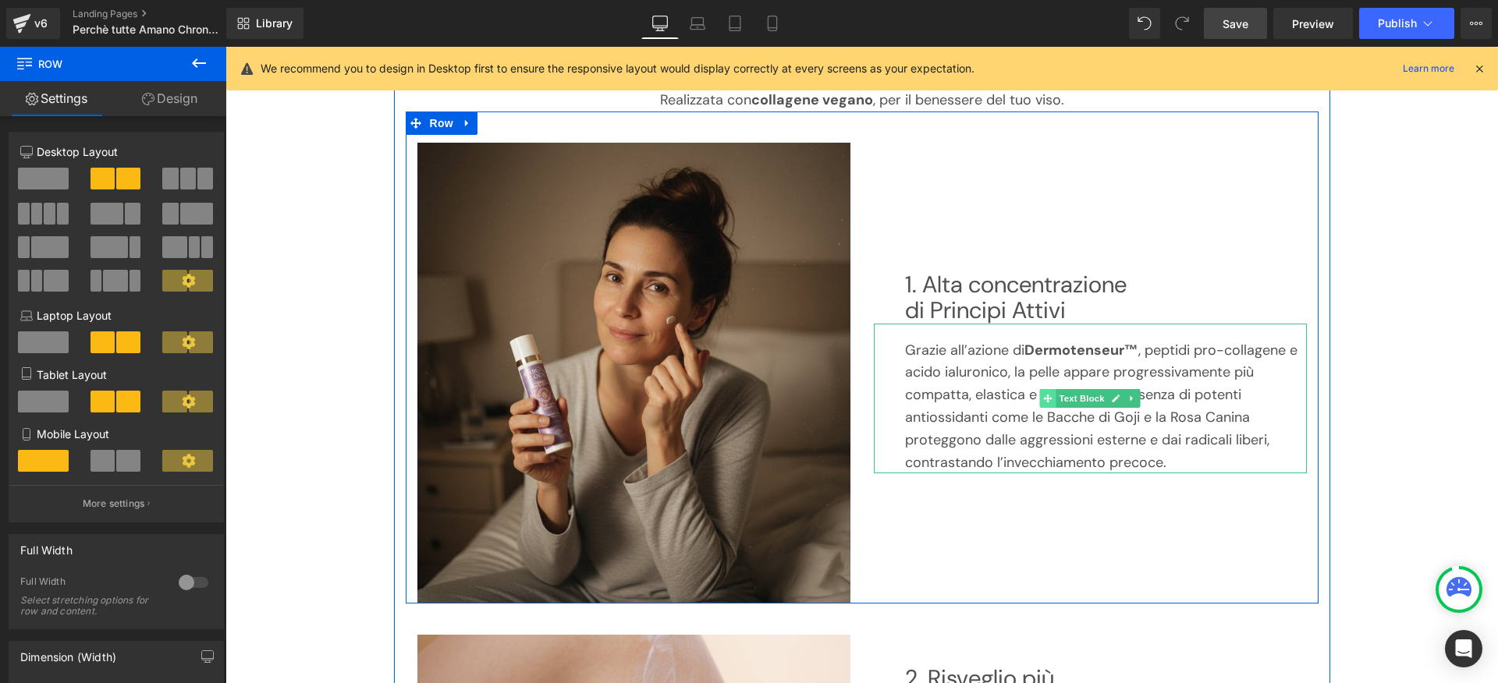
click at [1041, 396] on span at bounding box center [1048, 398] width 16 height 19
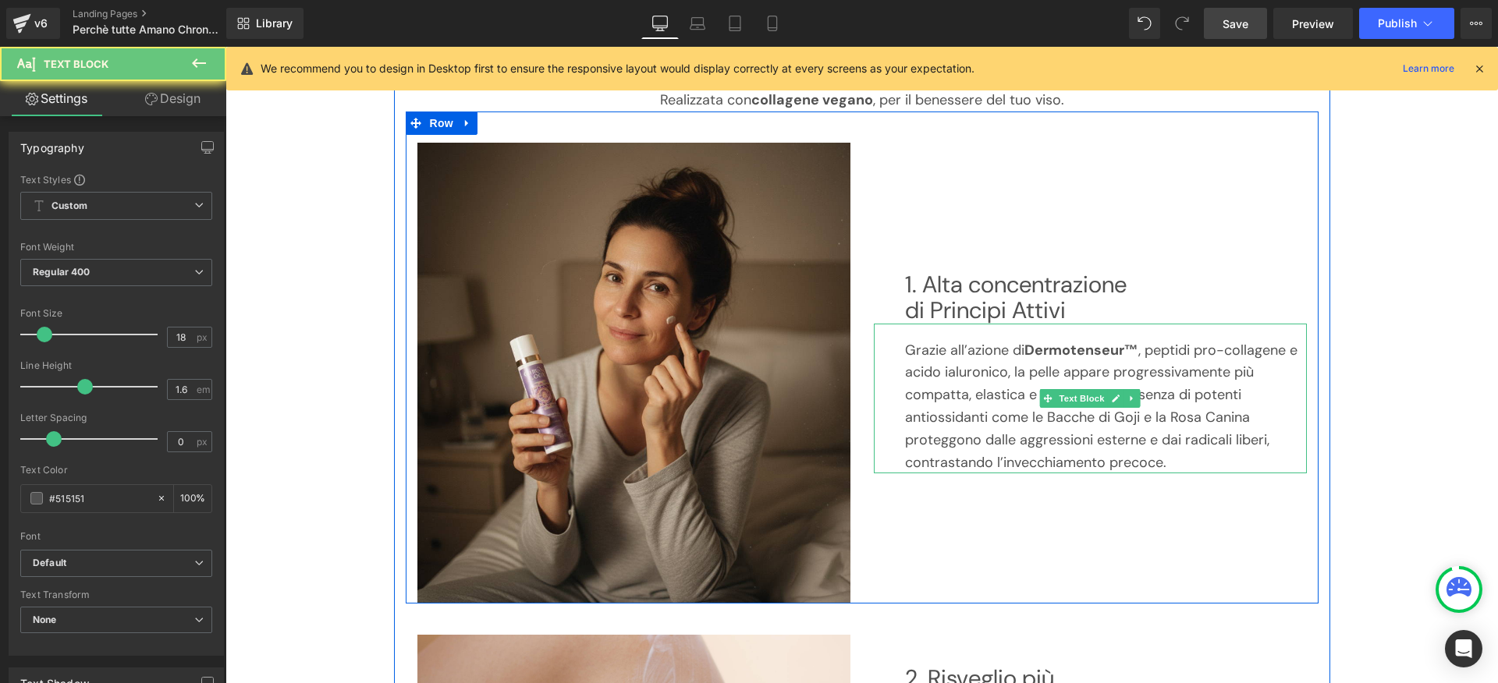
click at [1024, 395] on p "Grazie all’azione di Dermotenseur™ , peptidi pro-collagene e acido ialuronico, …" at bounding box center [1106, 406] width 402 height 135
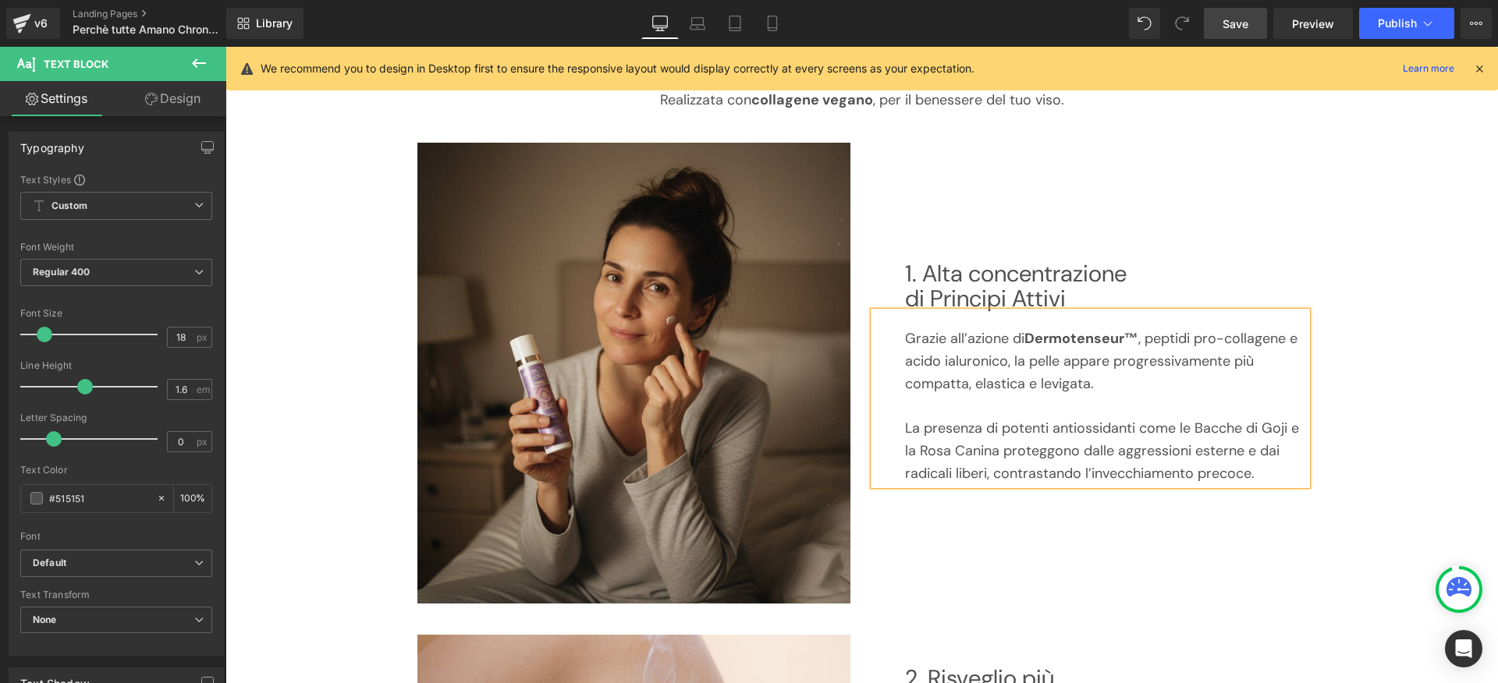
scroll to position [160, 0]
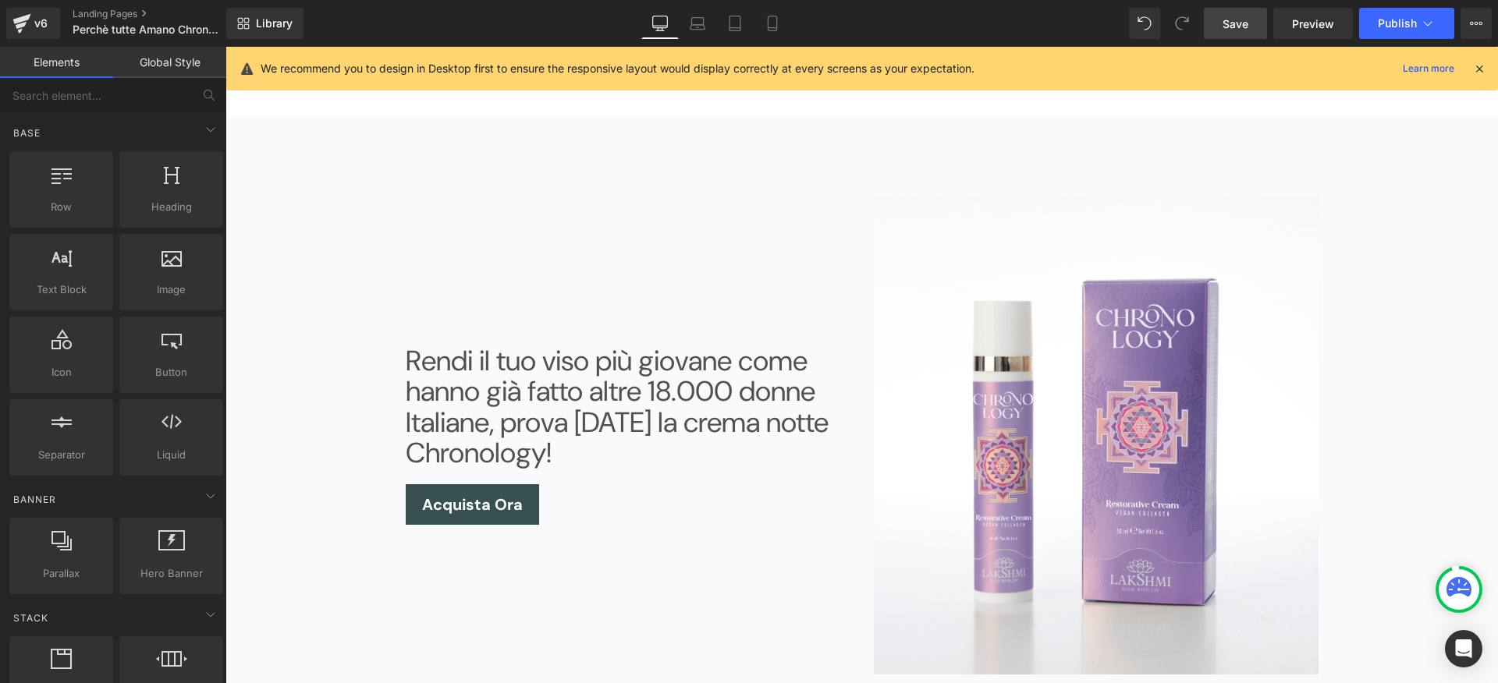
scroll to position [2033, 0]
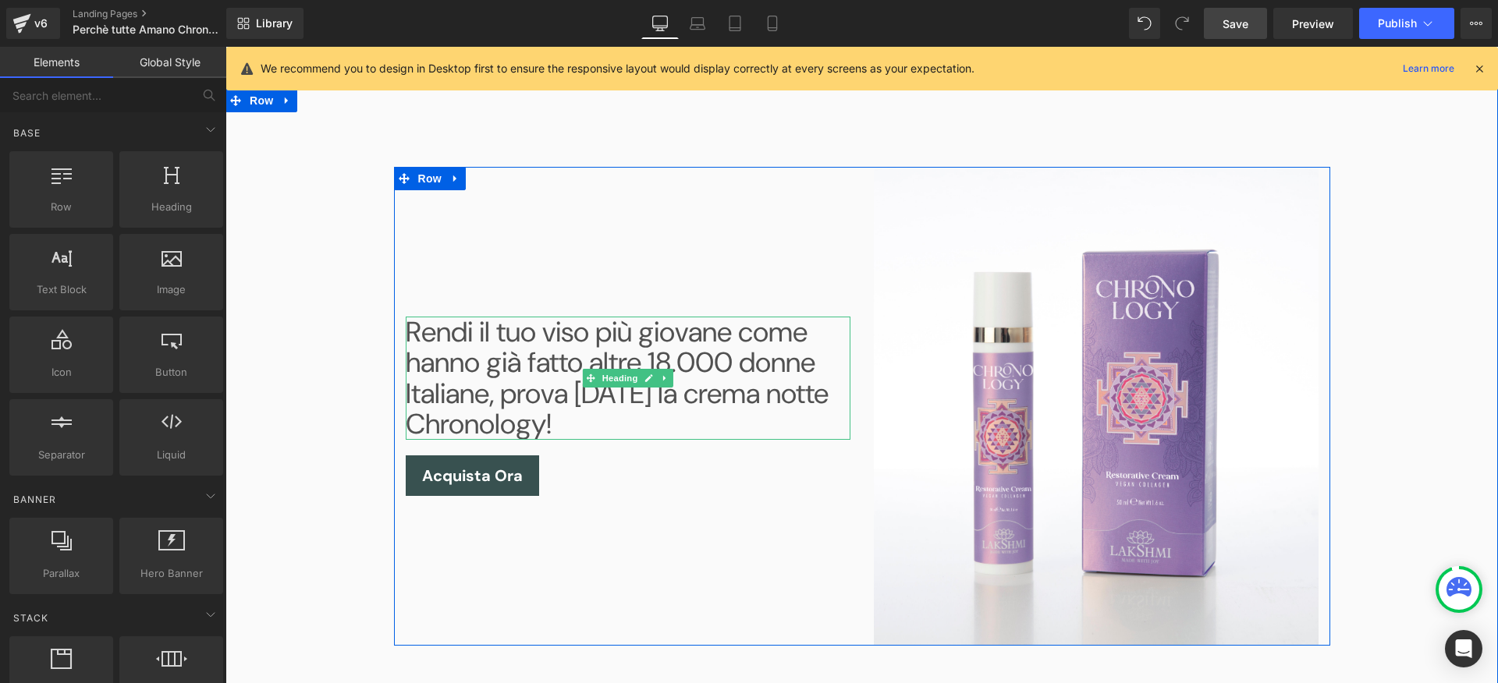
click at [605, 332] on h2 "Rendi il tuo viso più giovane come hanno già fatto altre 18.000 donne Italiane,…" at bounding box center [628, 378] width 445 height 123
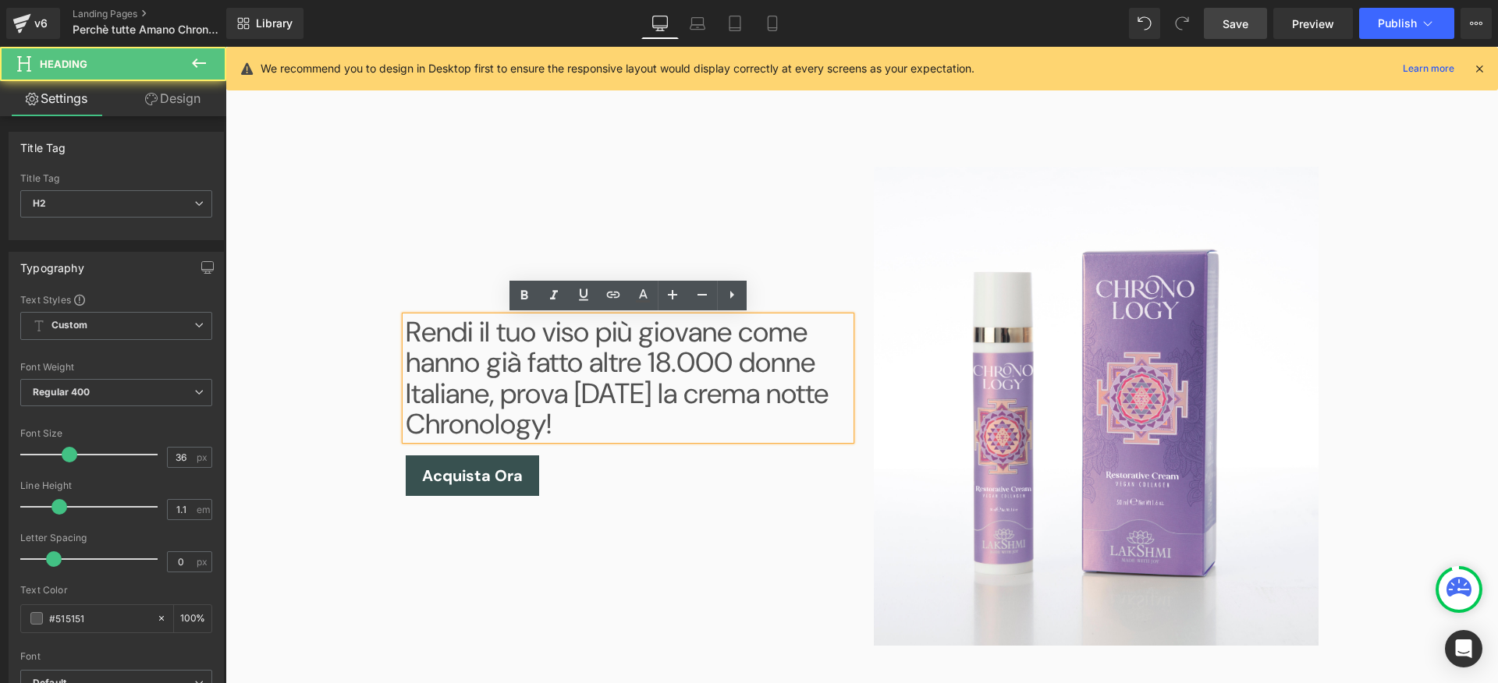
click at [682, 334] on h2 "Rendi il tuo viso più giovane come hanno già fatto altre 18.000 donne Italiane,…" at bounding box center [628, 378] width 445 height 123
click at [756, 332] on h2 "Rendi il tuo viso più giovane come hanno già fatto altre 18.000 donne Italiane,…" at bounding box center [628, 378] width 445 height 123
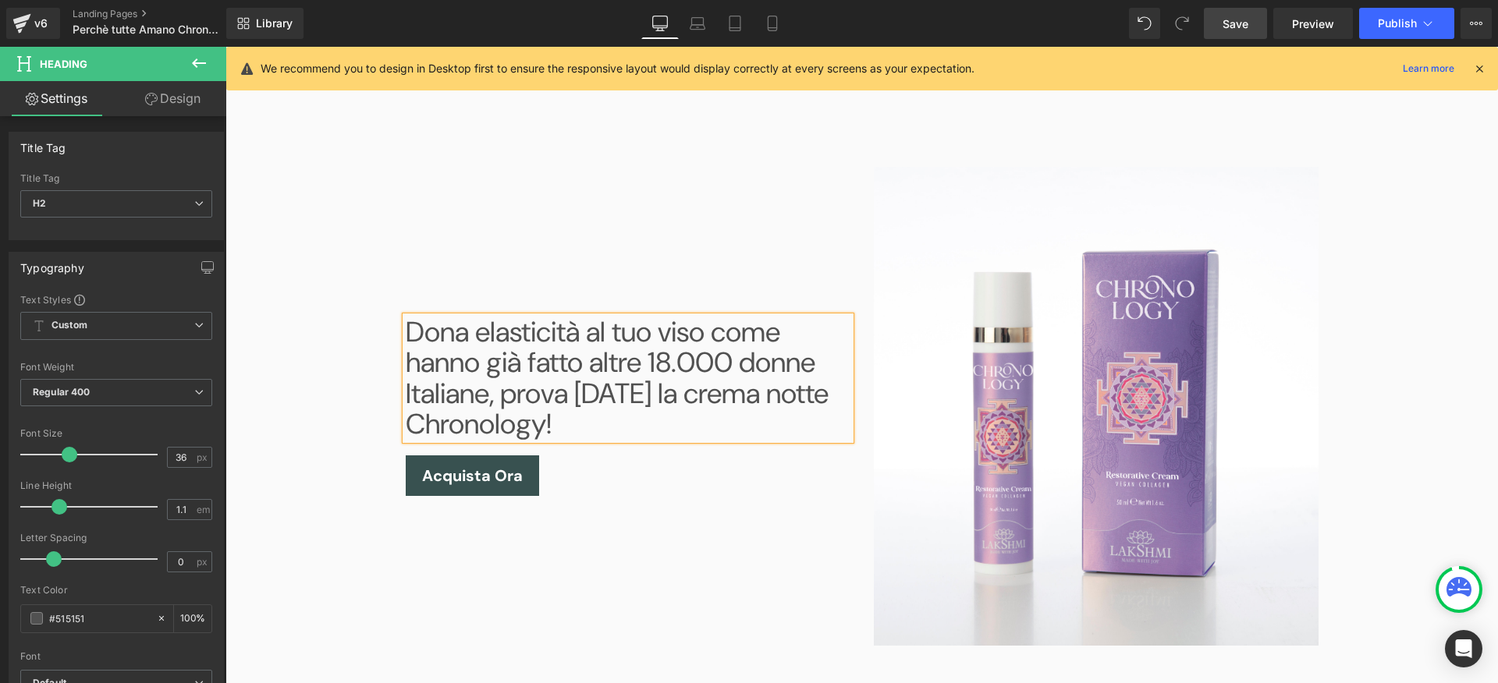
click at [801, 564] on div "Dona elasticità al tuo viso come hanno già fatto altre 18.000 donne Italiane, p…" at bounding box center [628, 406] width 468 height 479
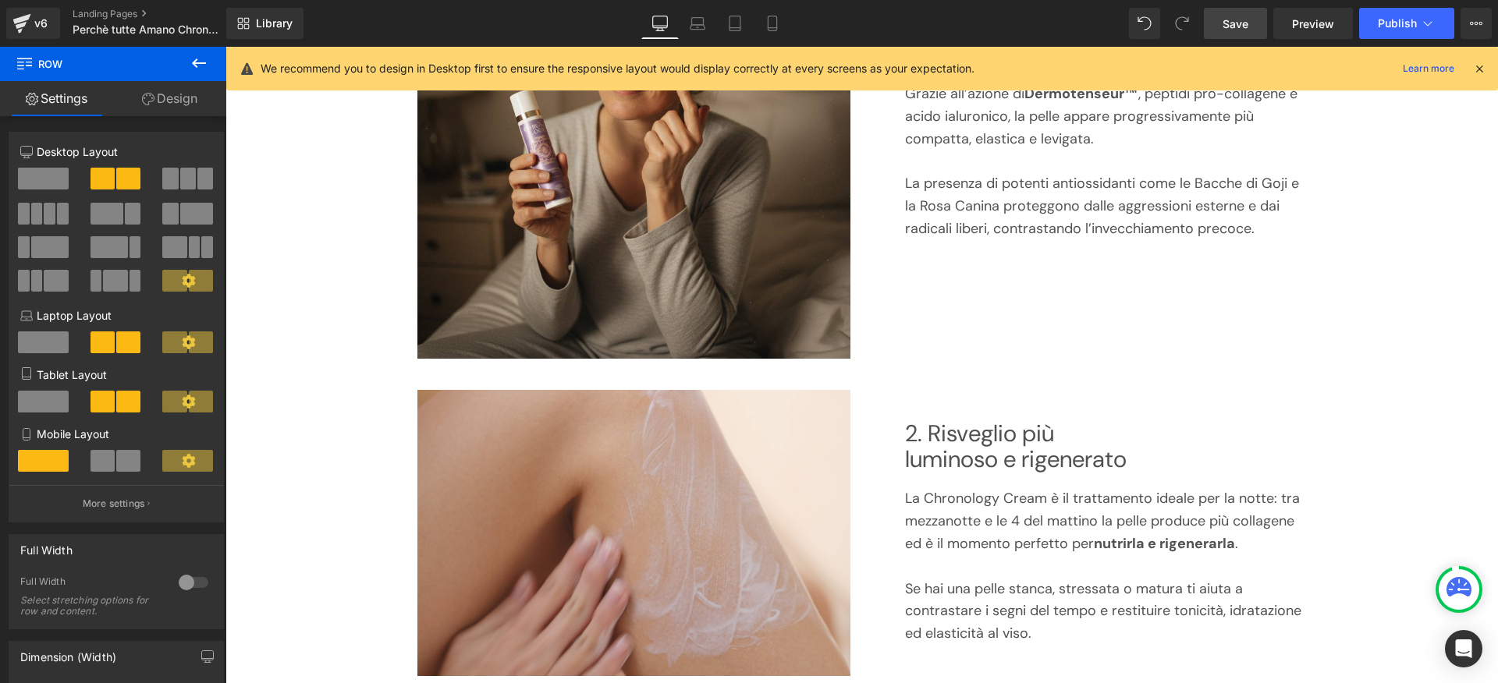
scroll to position [377, 0]
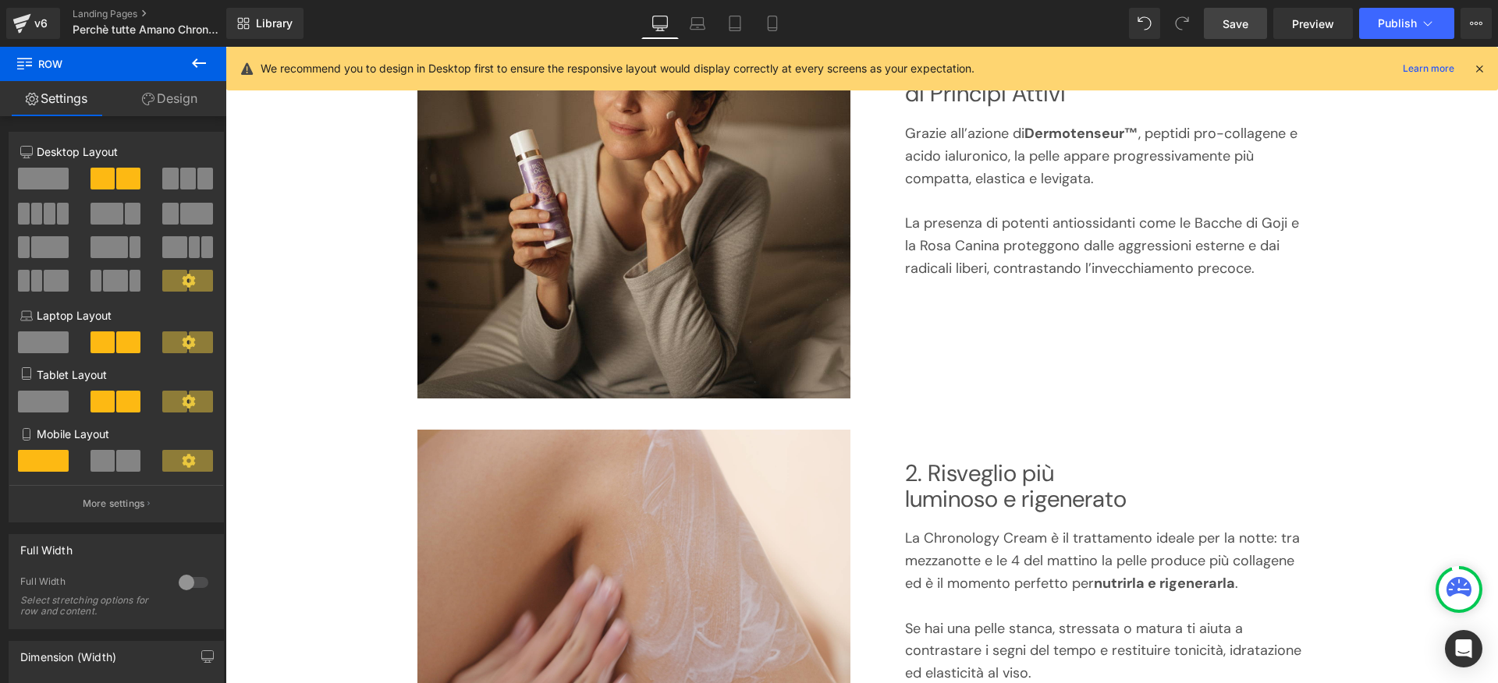
click at [1220, 20] on link "Save" at bounding box center [1235, 23] width 63 height 31
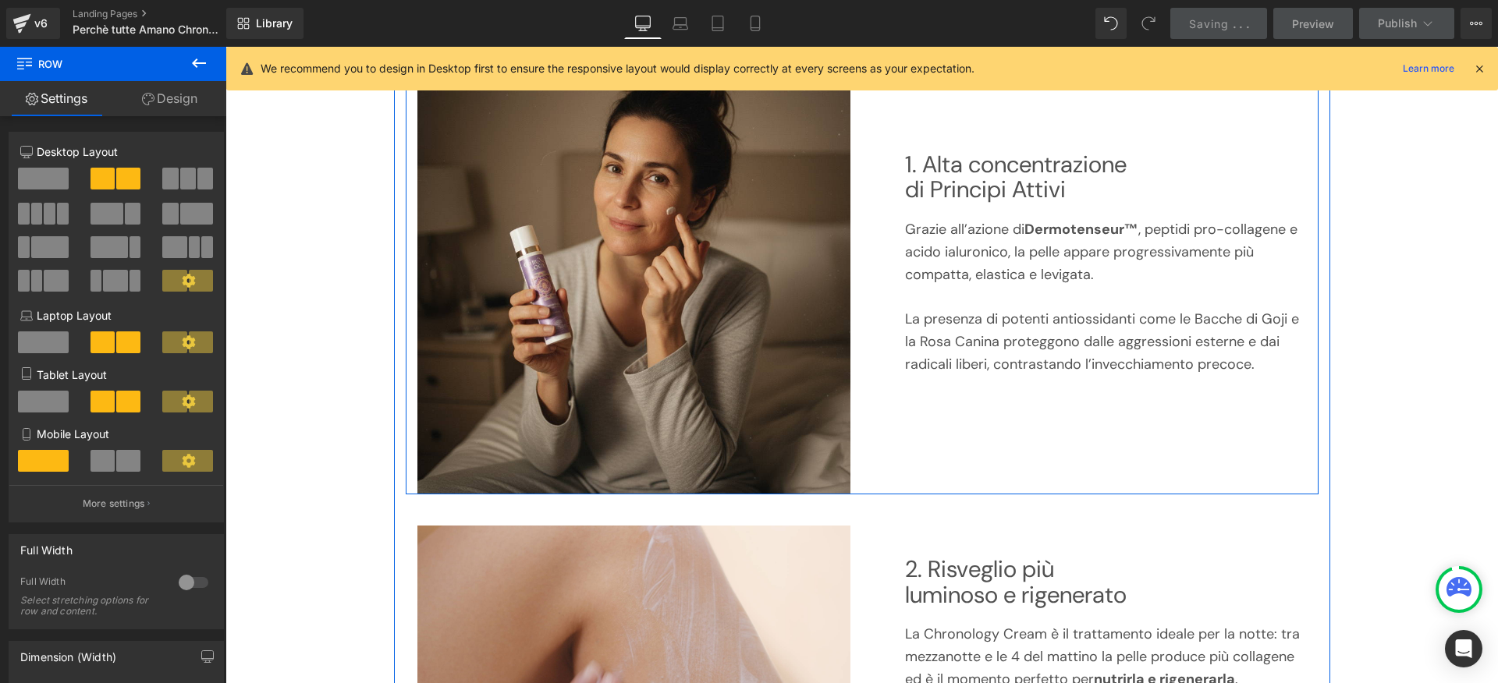
scroll to position [302, 0]
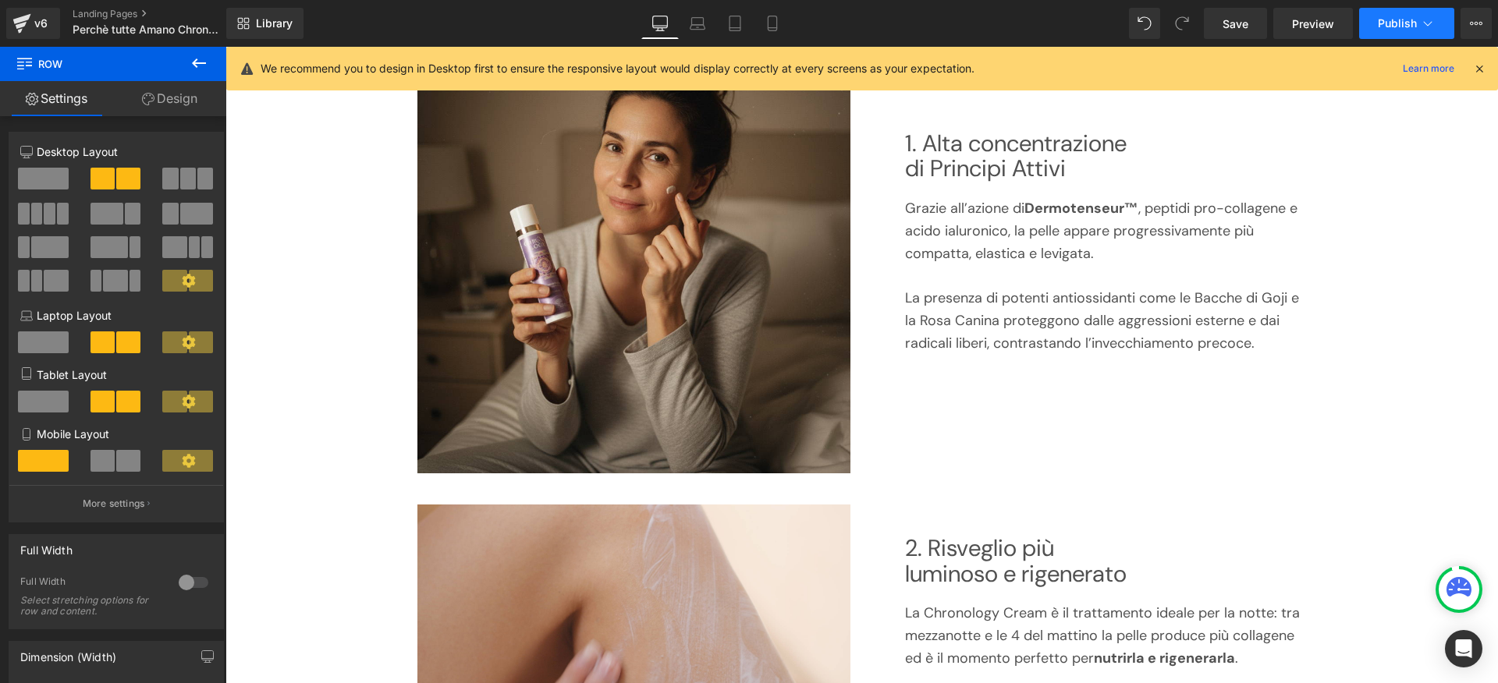
click at [1447, 33] on button "Publish" at bounding box center [1406, 23] width 95 height 31
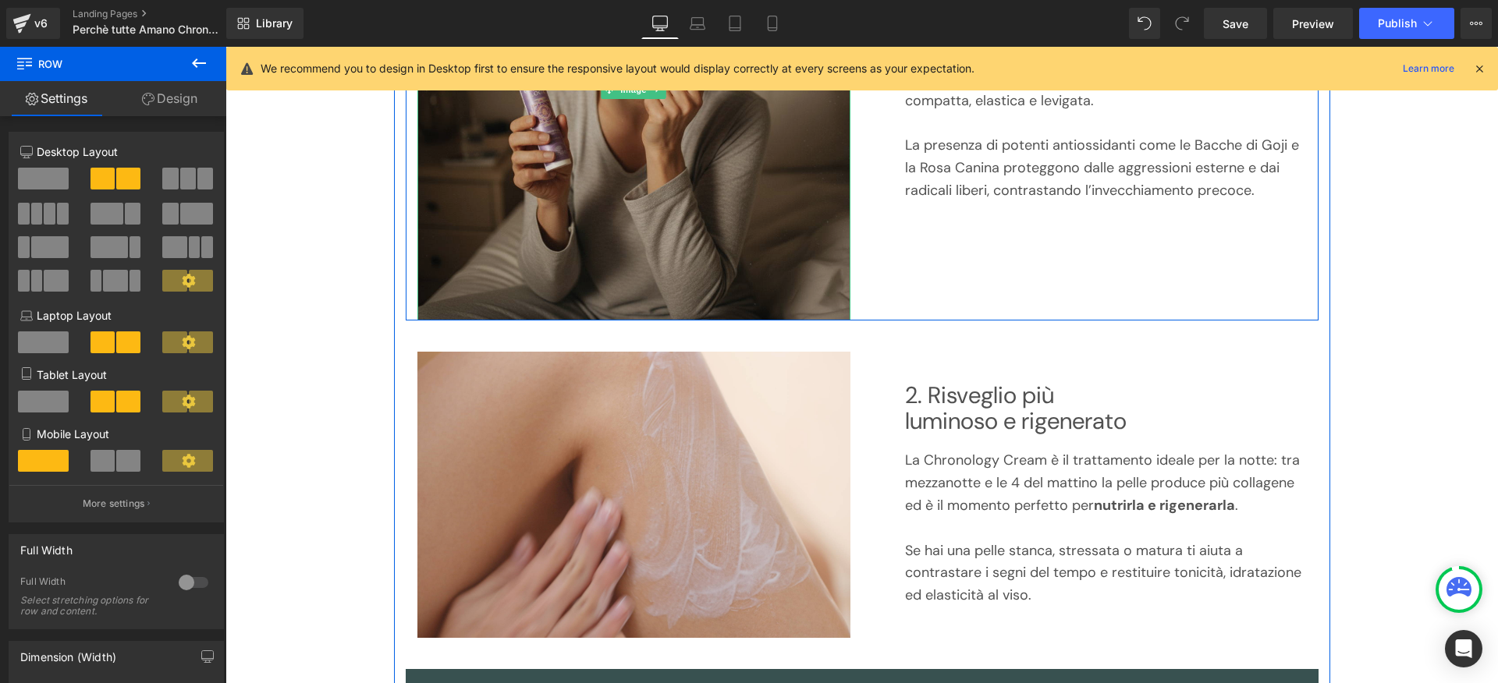
scroll to position [620, 0]
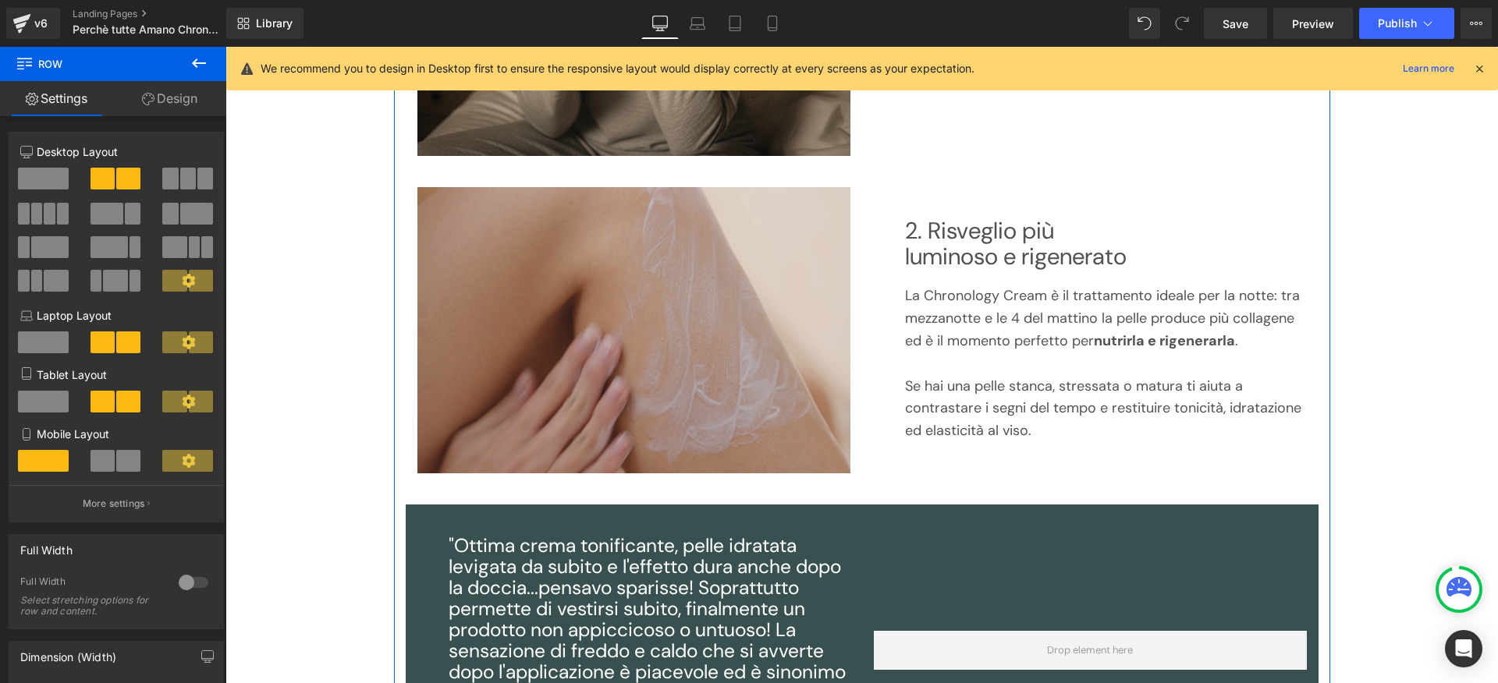
click at [762, 298] on img at bounding box center [633, 330] width 433 height 287
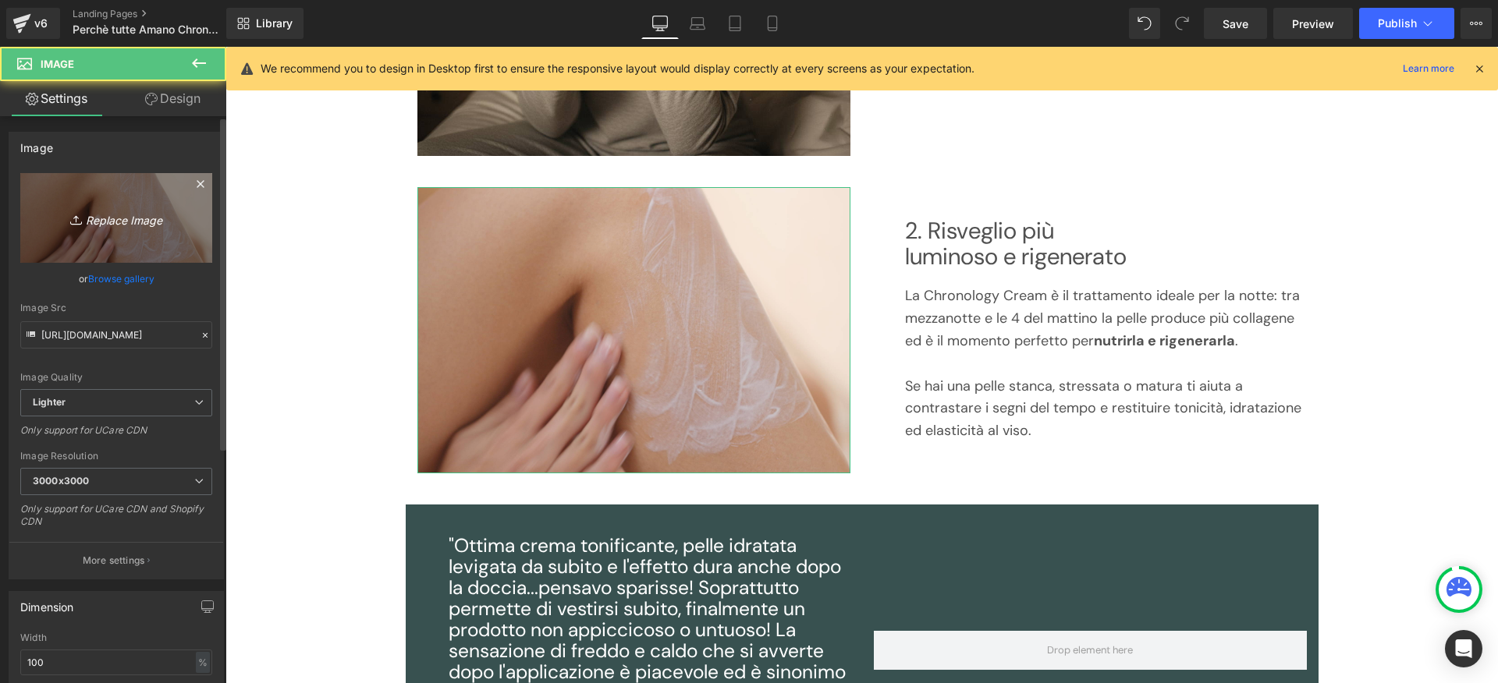
click at [132, 200] on link "Replace Image" at bounding box center [116, 218] width 192 height 90
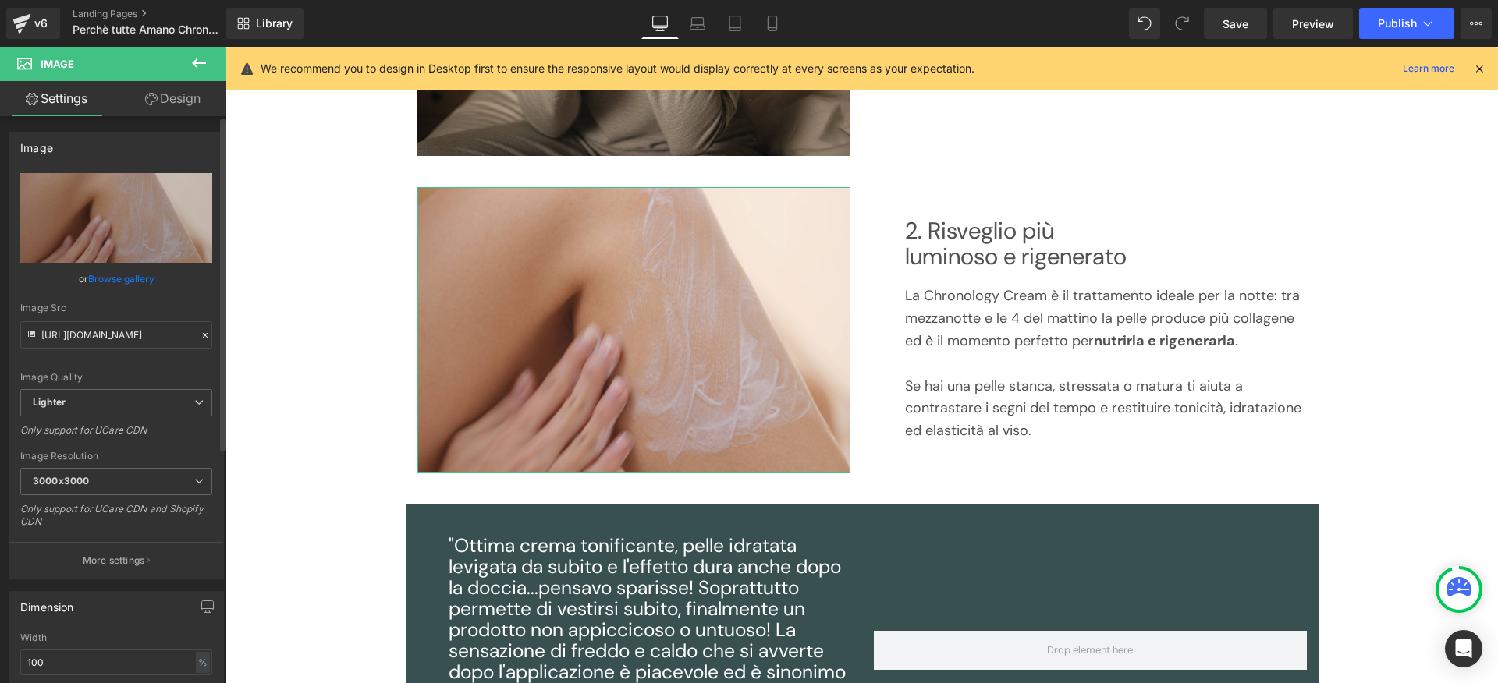
click at [128, 286] on link "Browse gallery" at bounding box center [121, 278] width 66 height 27
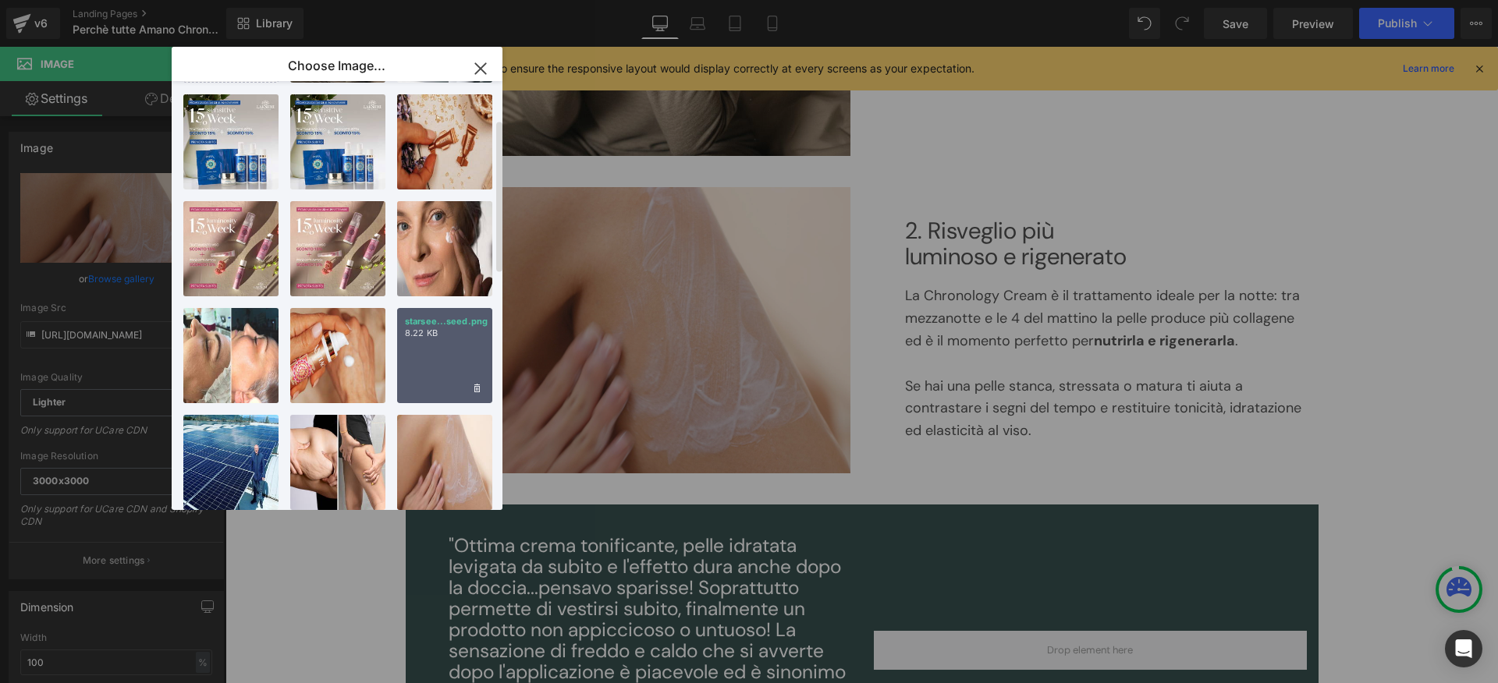
scroll to position [114, 0]
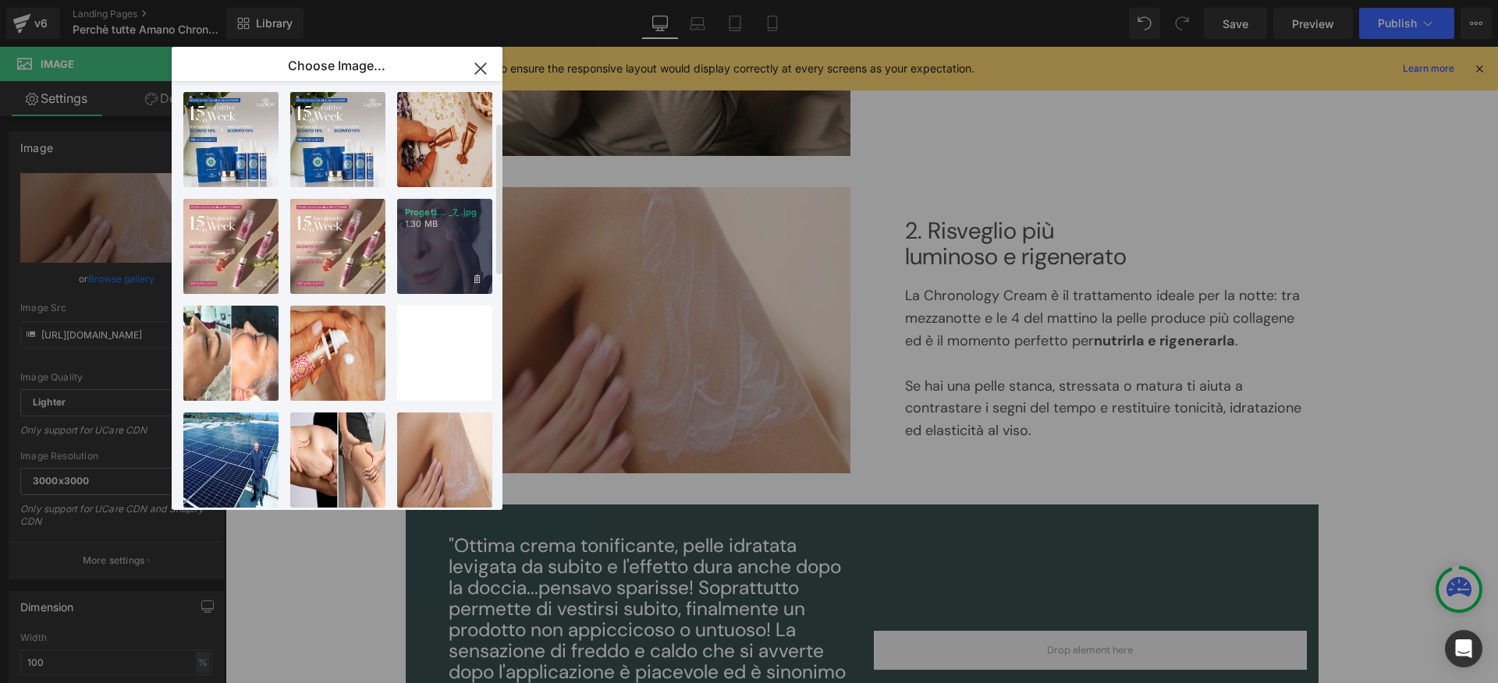
click at [427, 257] on div "Progett... _7_.jpg 1.30 MB" at bounding box center [444, 246] width 95 height 95
type input "[URL][DOMAIN_NAME]"
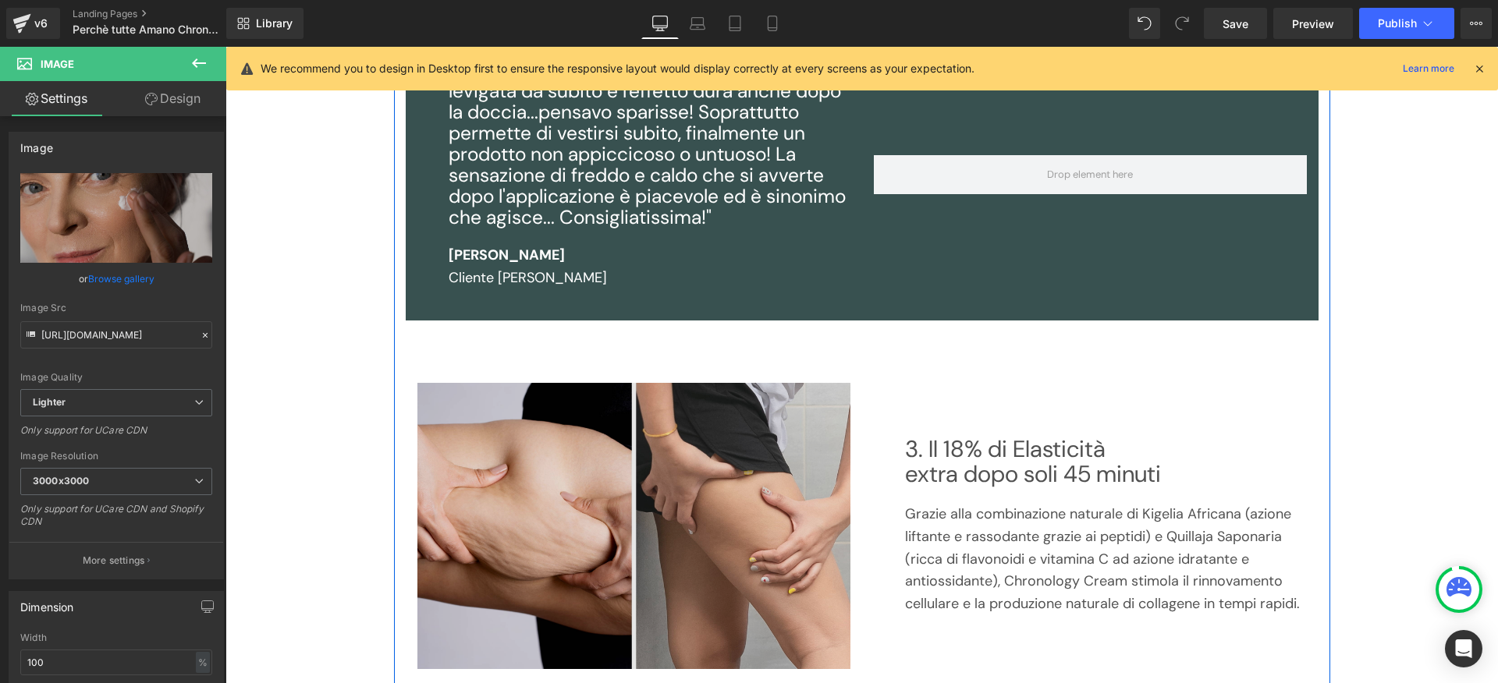
scroll to position [1110, 0]
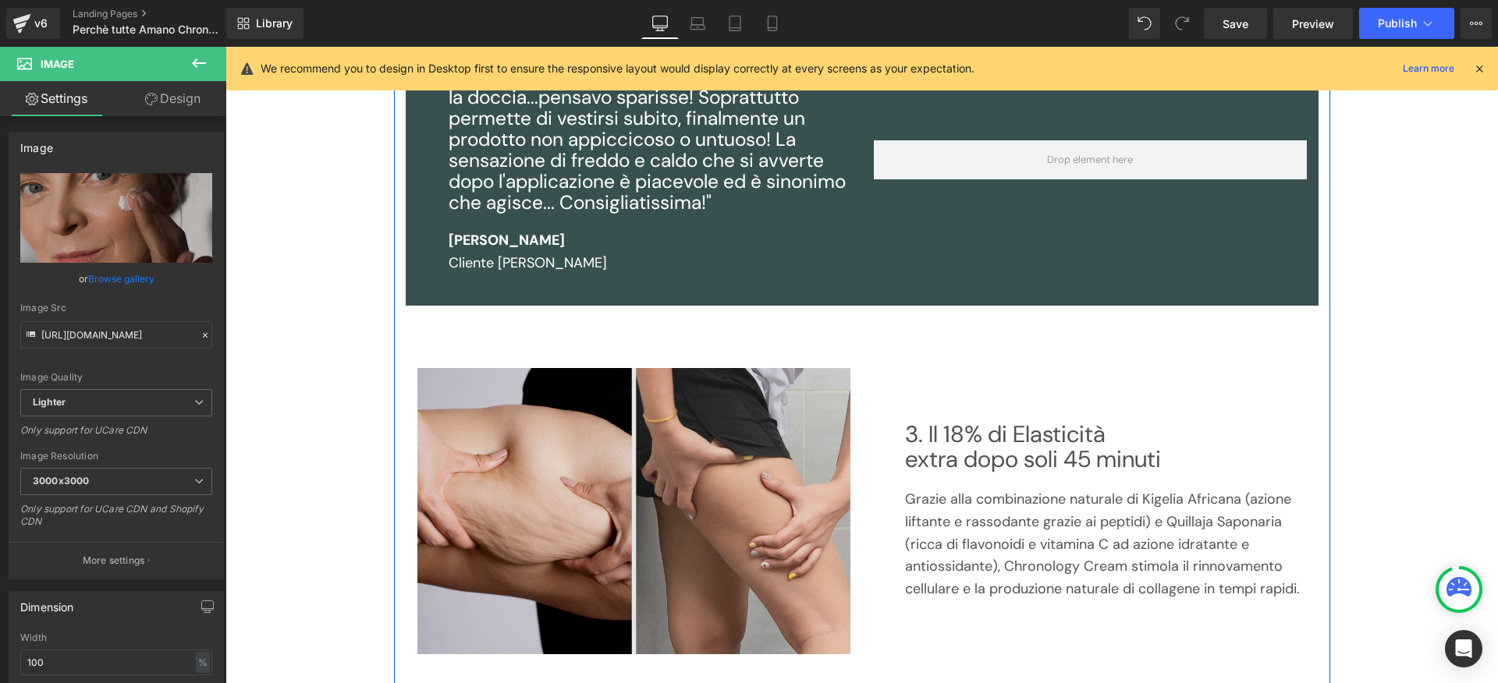
click at [620, 424] on img at bounding box center [633, 511] width 433 height 287
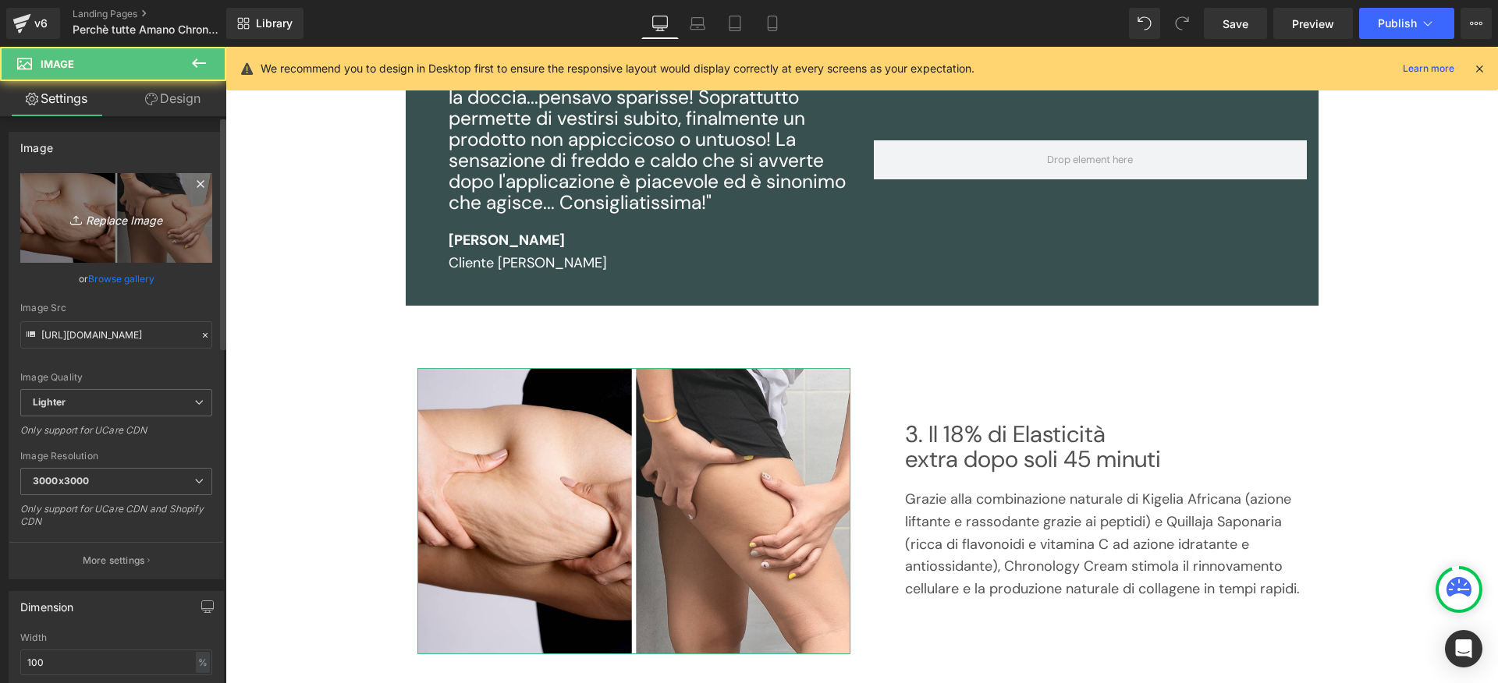
scroll to position [0, 0]
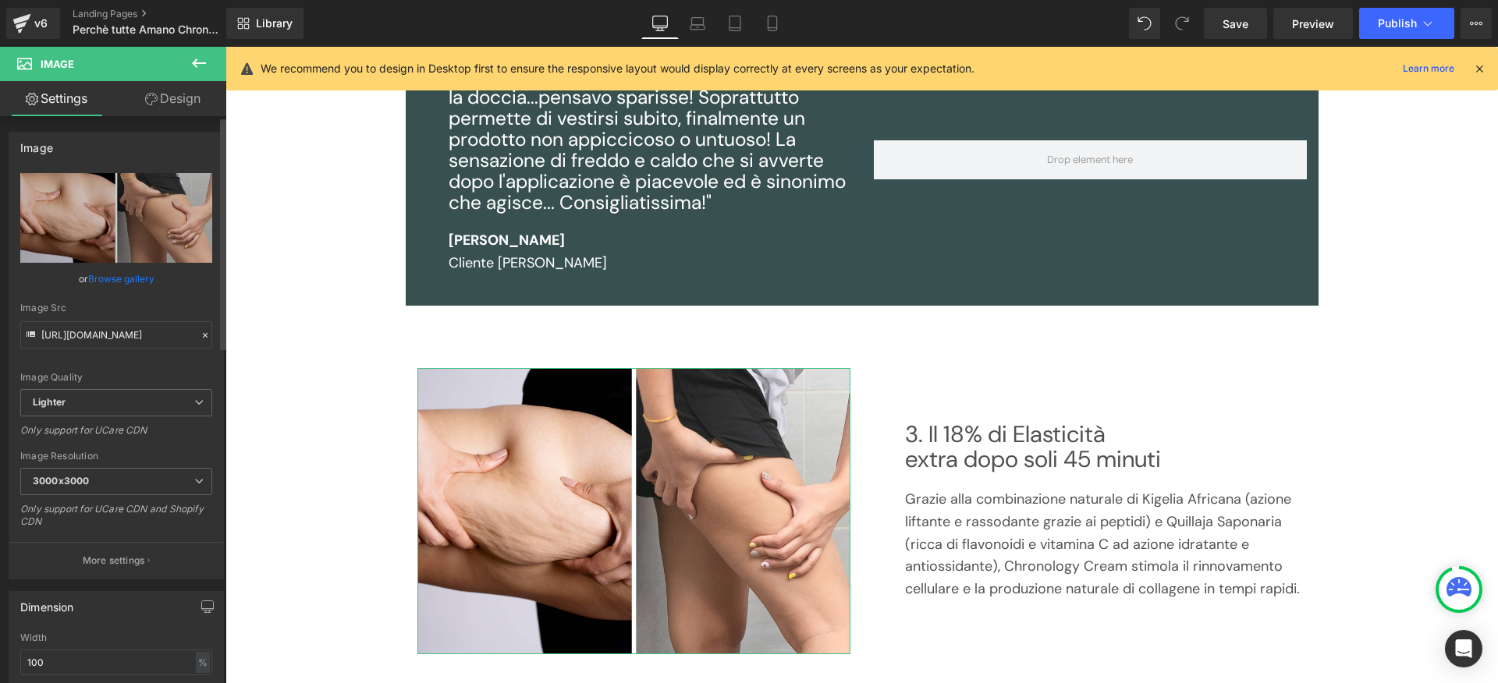
drag, startPoint x: 153, startPoint y: 207, endPoint x: 143, endPoint y: 277, distance: 71.0
click at [151, 279] on div "[URL][DOMAIN_NAME] Replace Image Upload image or Browse gallery Image Src [URL]…" at bounding box center [116, 376] width 214 height 406
click at [140, 278] on link "Browse gallery" at bounding box center [121, 278] width 66 height 27
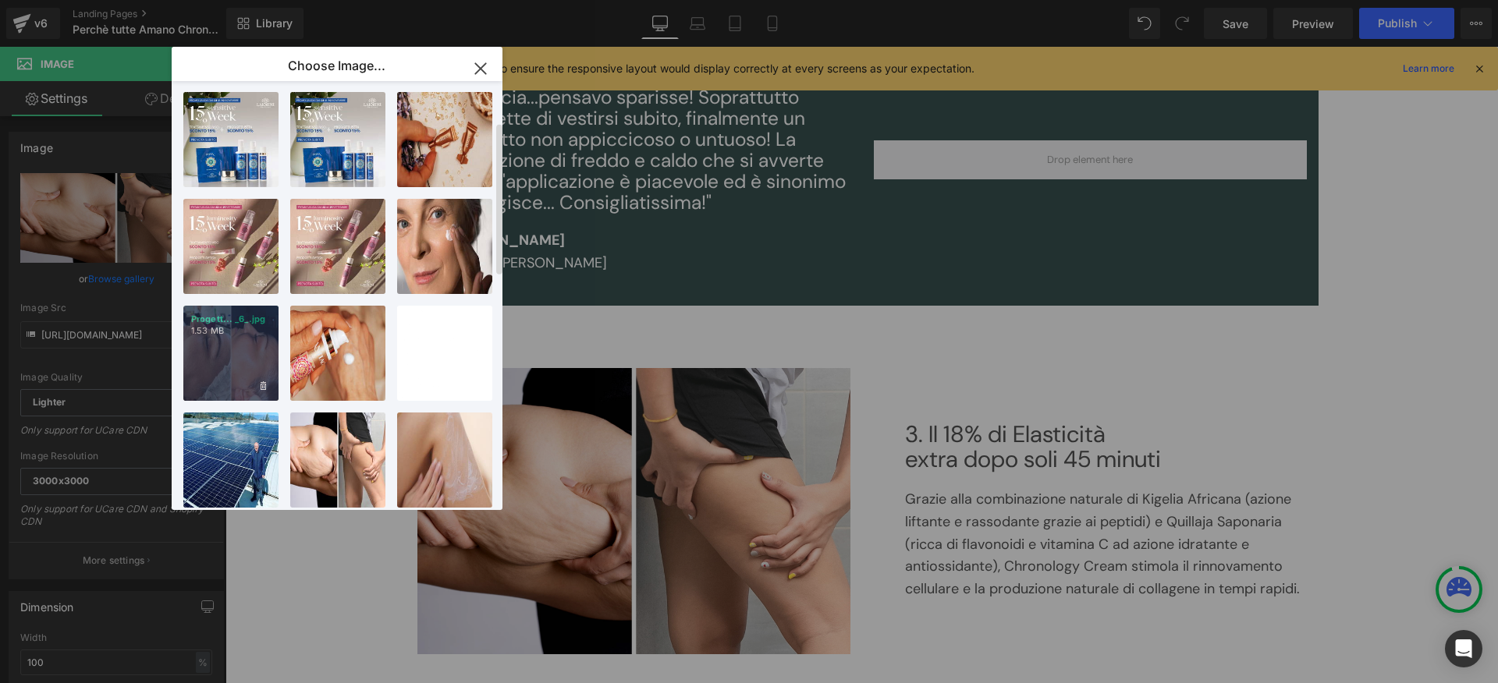
click at [268, 351] on div "Progett... _6_.jpg 1.53 MB" at bounding box center [230, 353] width 95 height 95
type input "[URL][DOMAIN_NAME]"
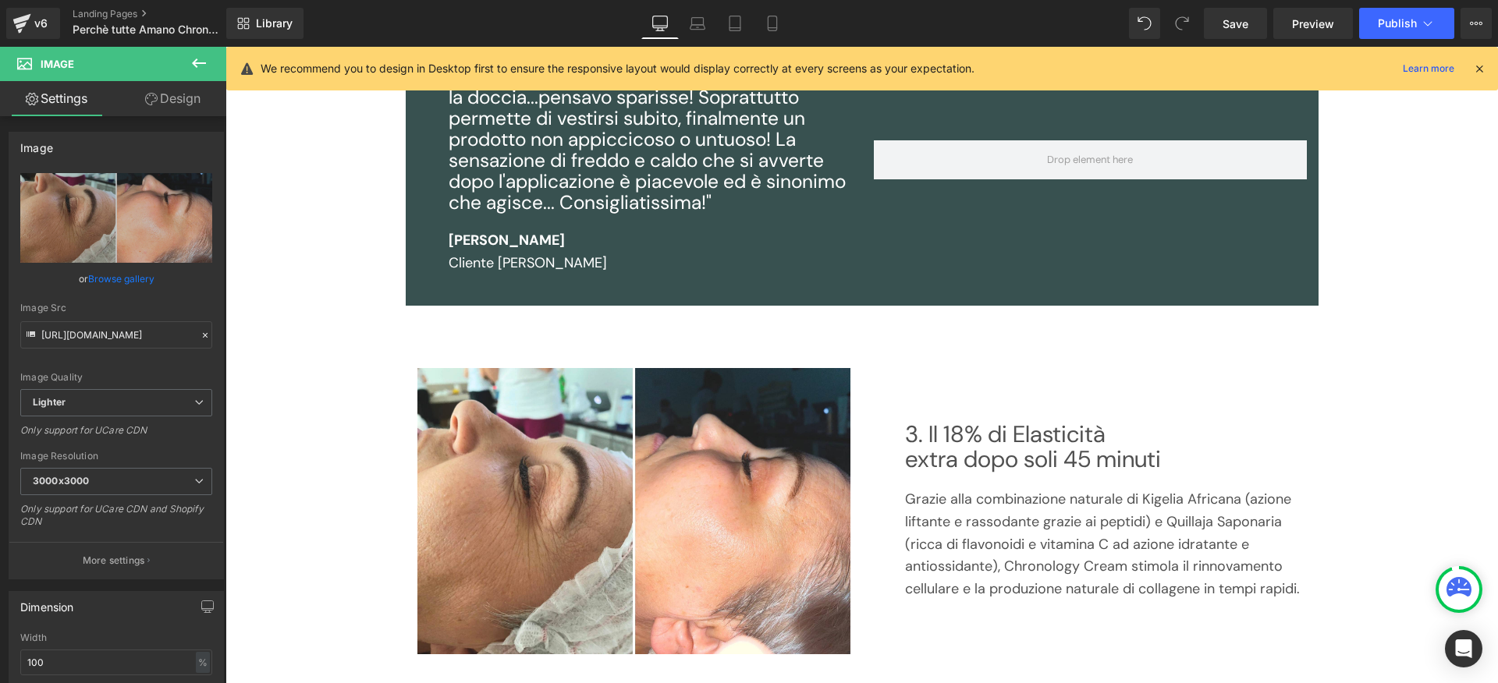
click at [1396, 375] on div "Image Acquista Ora Button Row Row 40px 4 Motivi per cui Tutte Amano Questa crem…" at bounding box center [861, 430] width 1273 height 2987
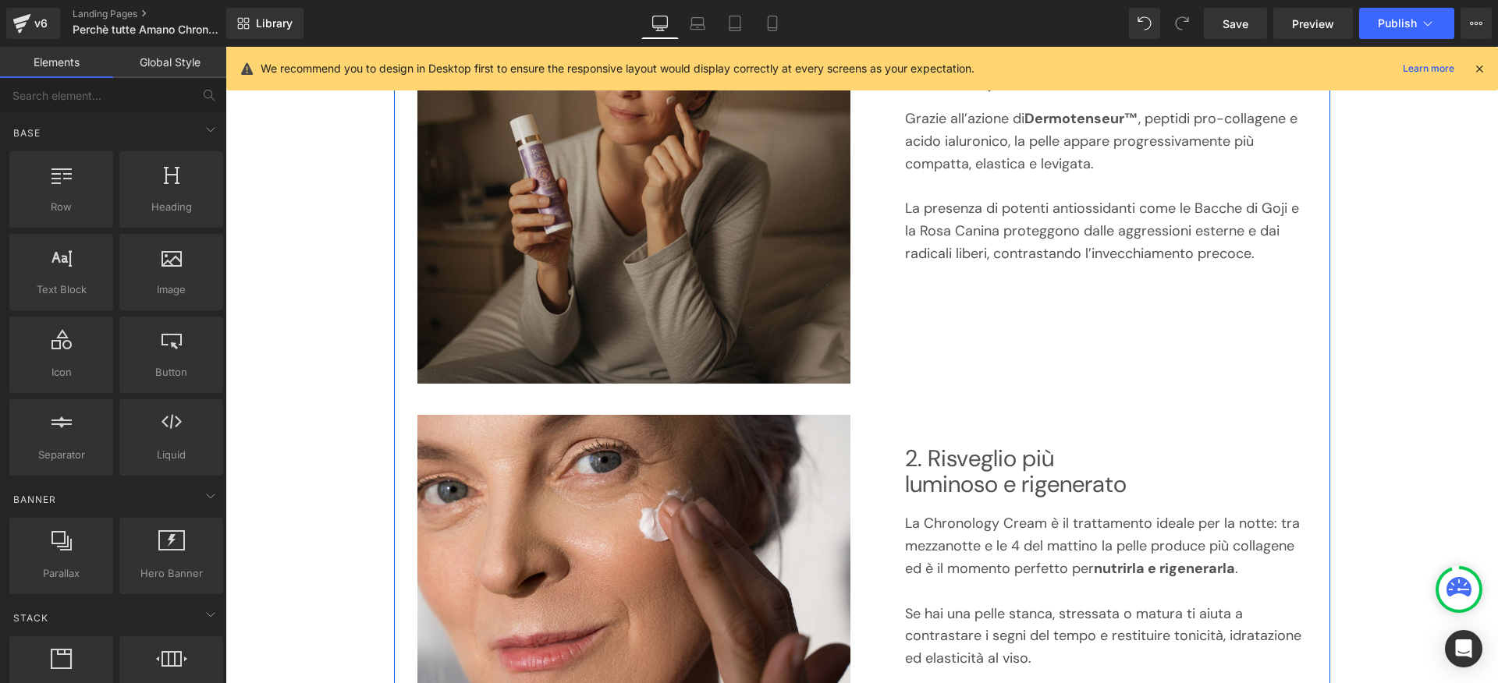
scroll to position [464, 0]
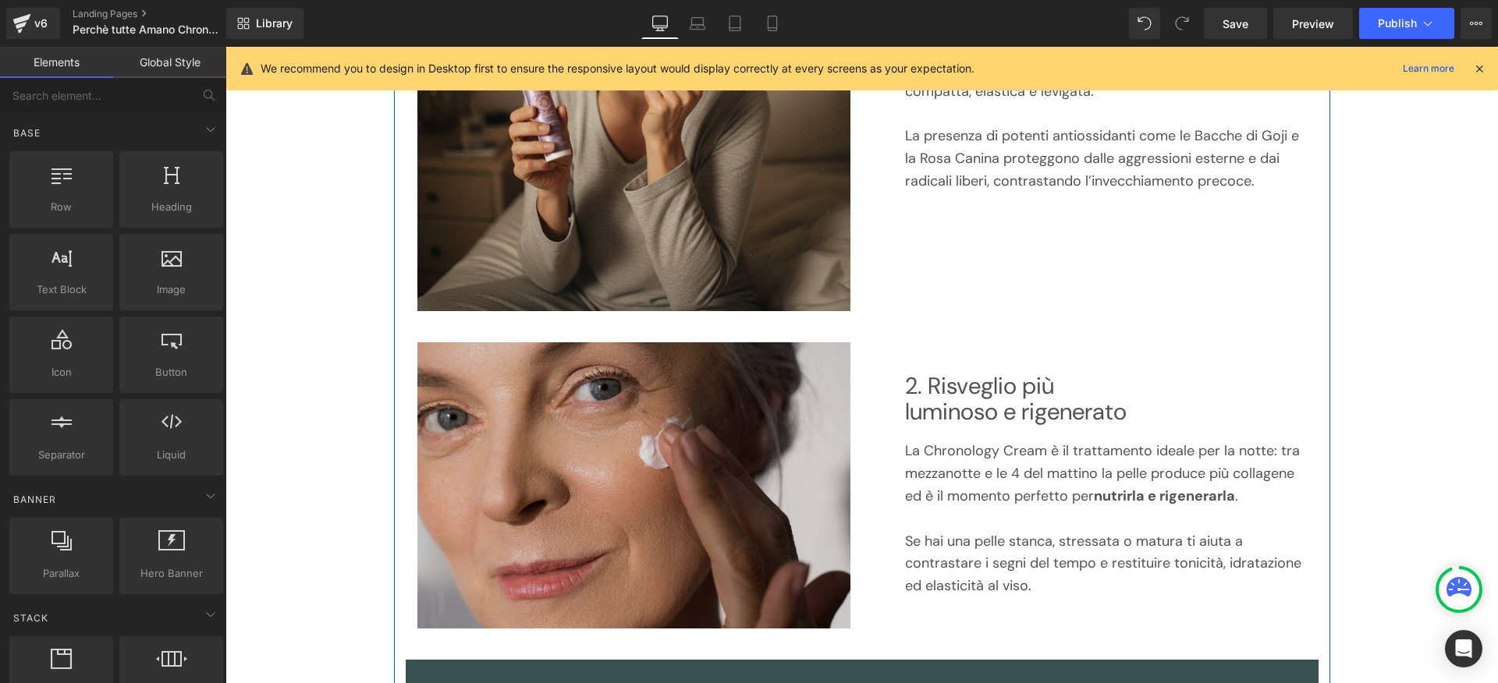
click at [765, 385] on img at bounding box center [633, 486] width 433 height 287
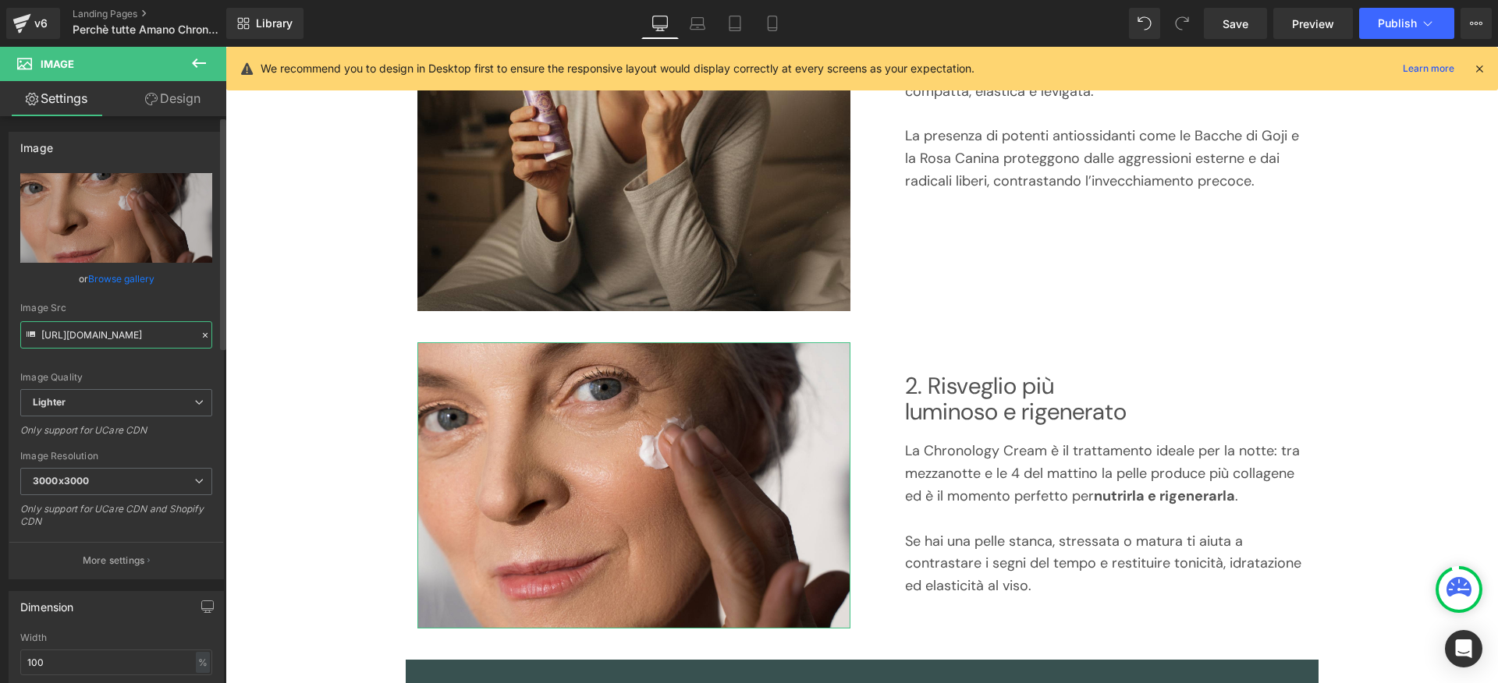
click at [111, 346] on input "[URL][DOMAIN_NAME]" at bounding box center [116, 334] width 192 height 27
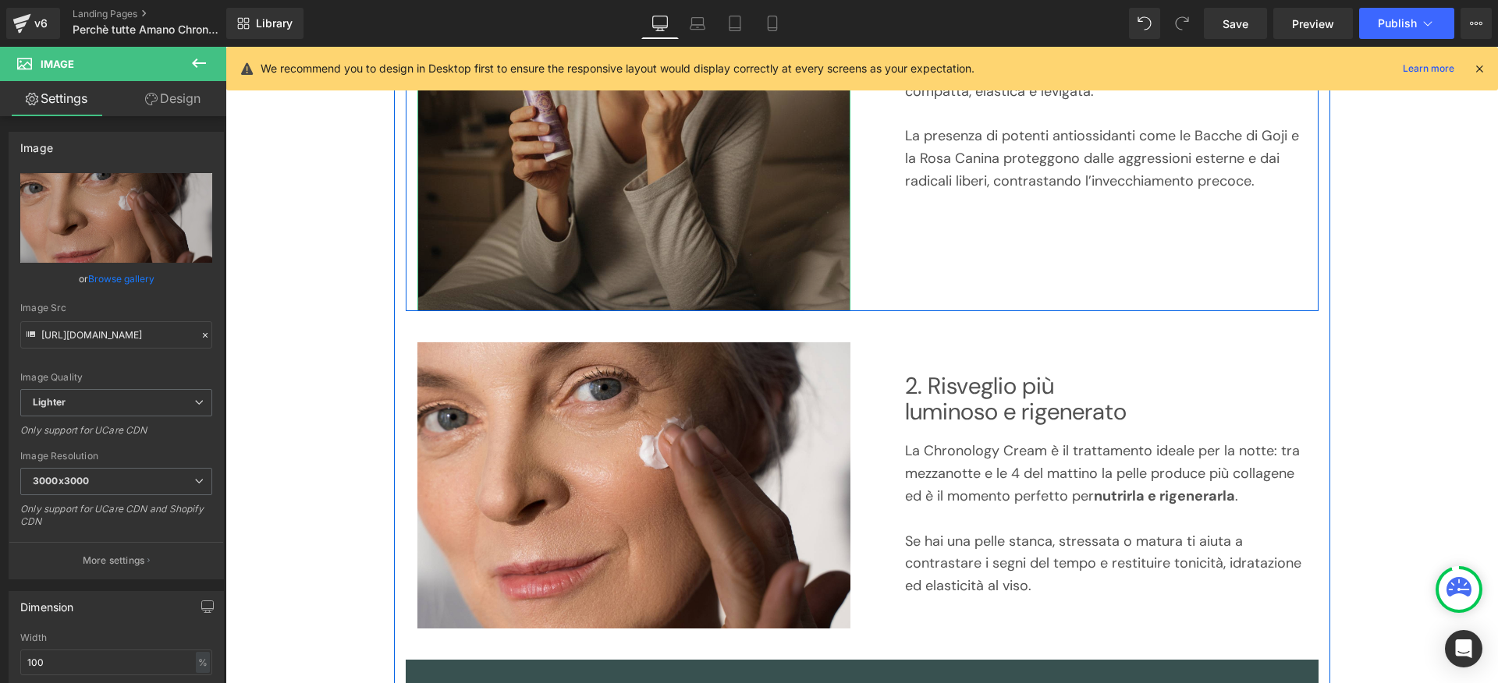
click at [555, 261] on img at bounding box center [633, 80] width 433 height 461
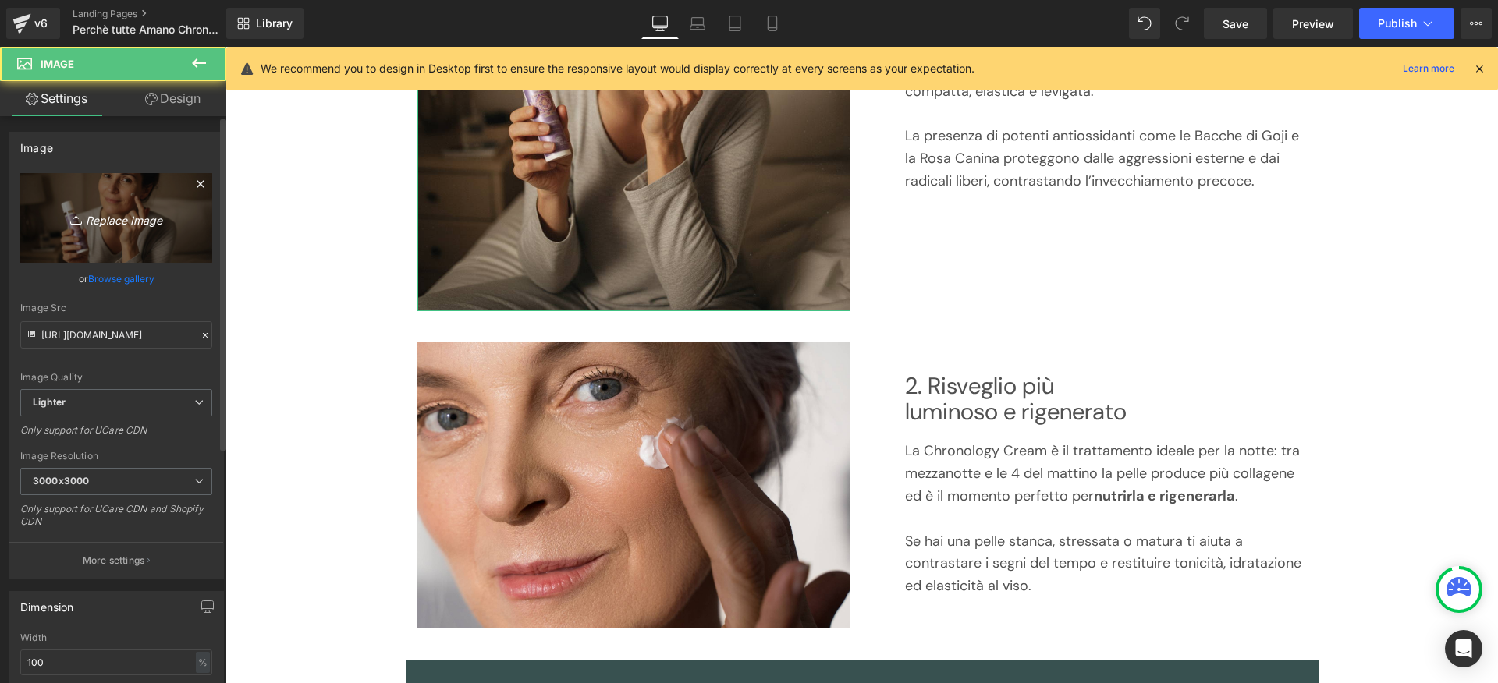
click at [163, 209] on icon "Replace Image" at bounding box center [116, 218] width 125 height 20
type input "C:\fakepath\chronologycream.jpg"
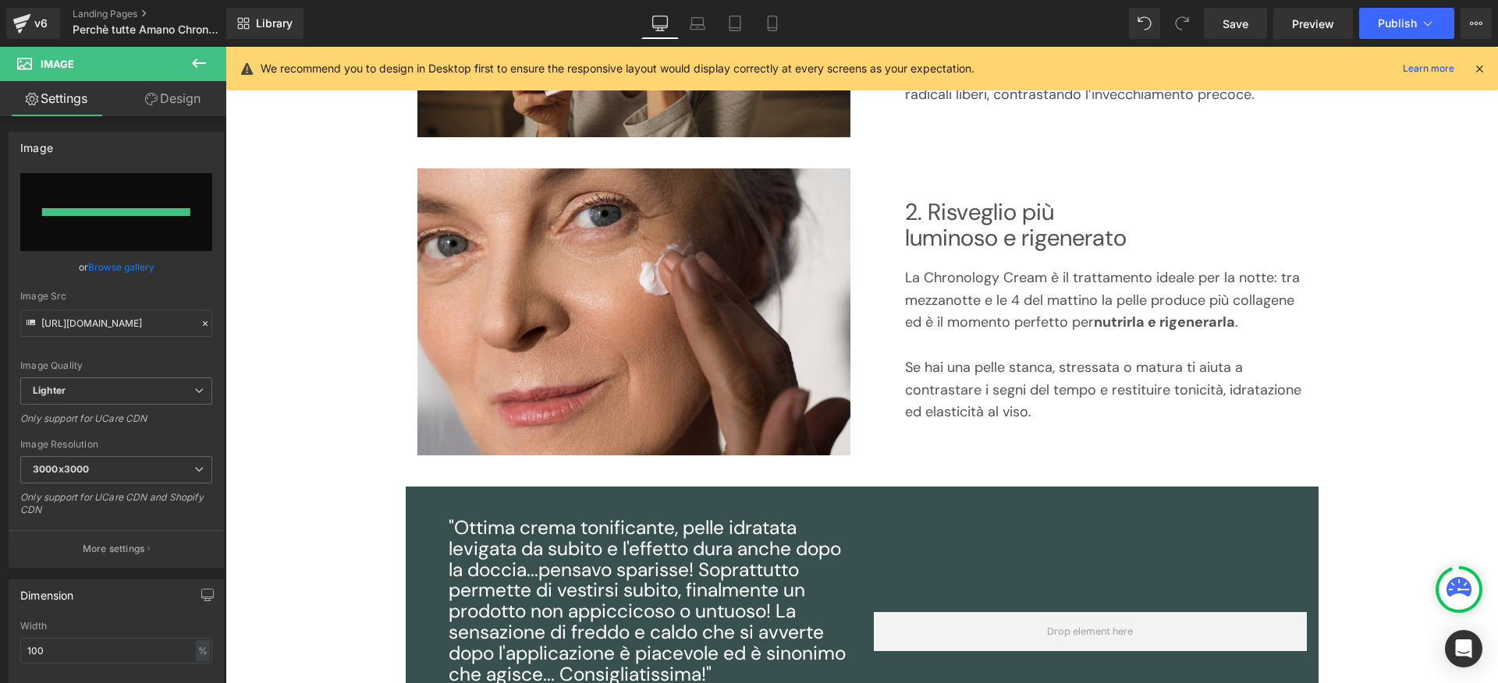
type input "[URL][DOMAIN_NAME]"
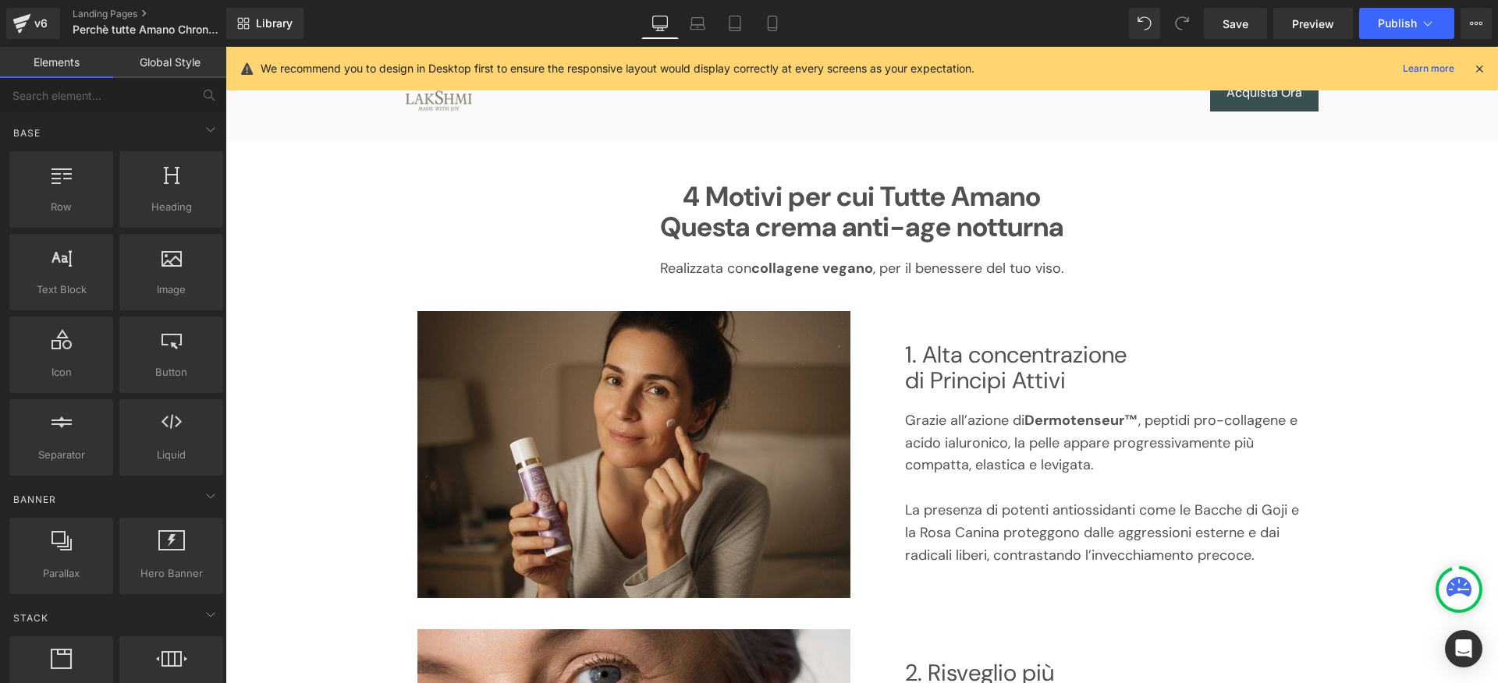
scroll to position [0, 0]
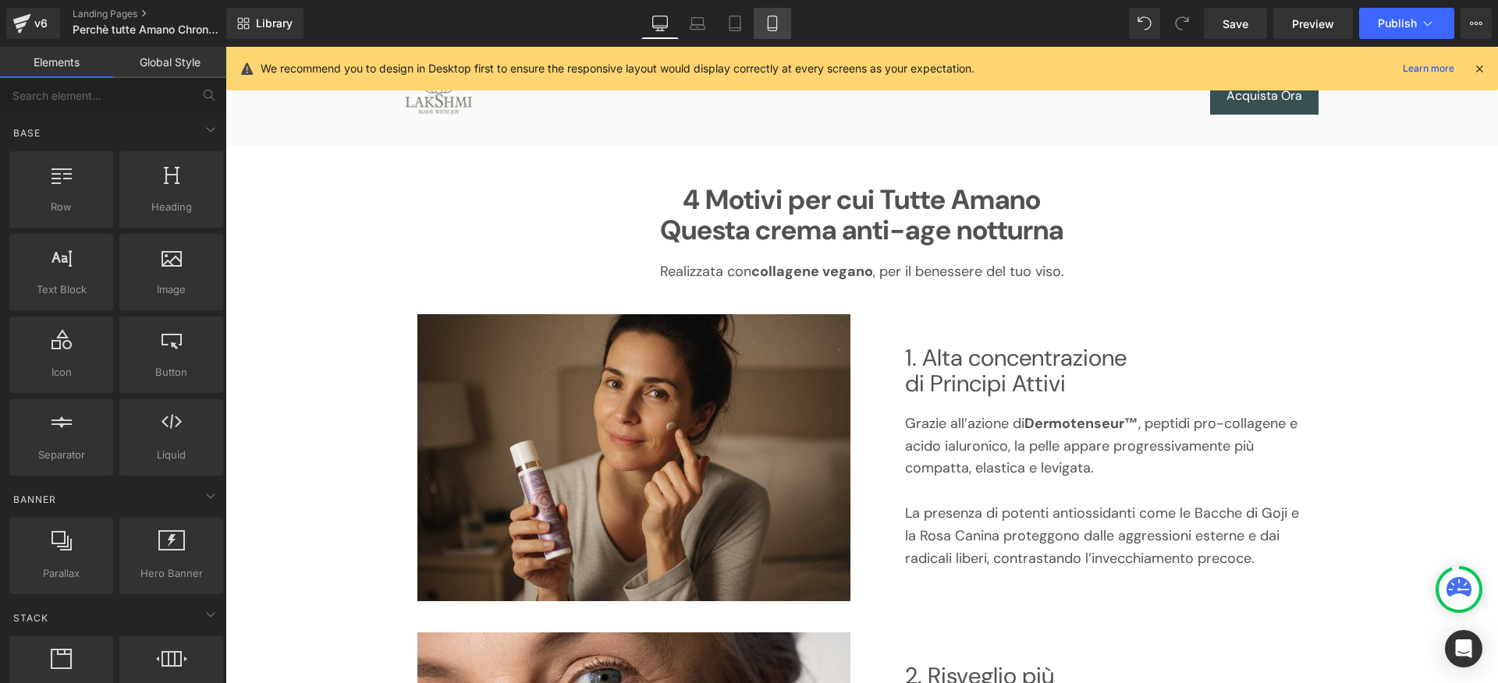
click at [783, 29] on link "Mobile" at bounding box center [772, 23] width 37 height 31
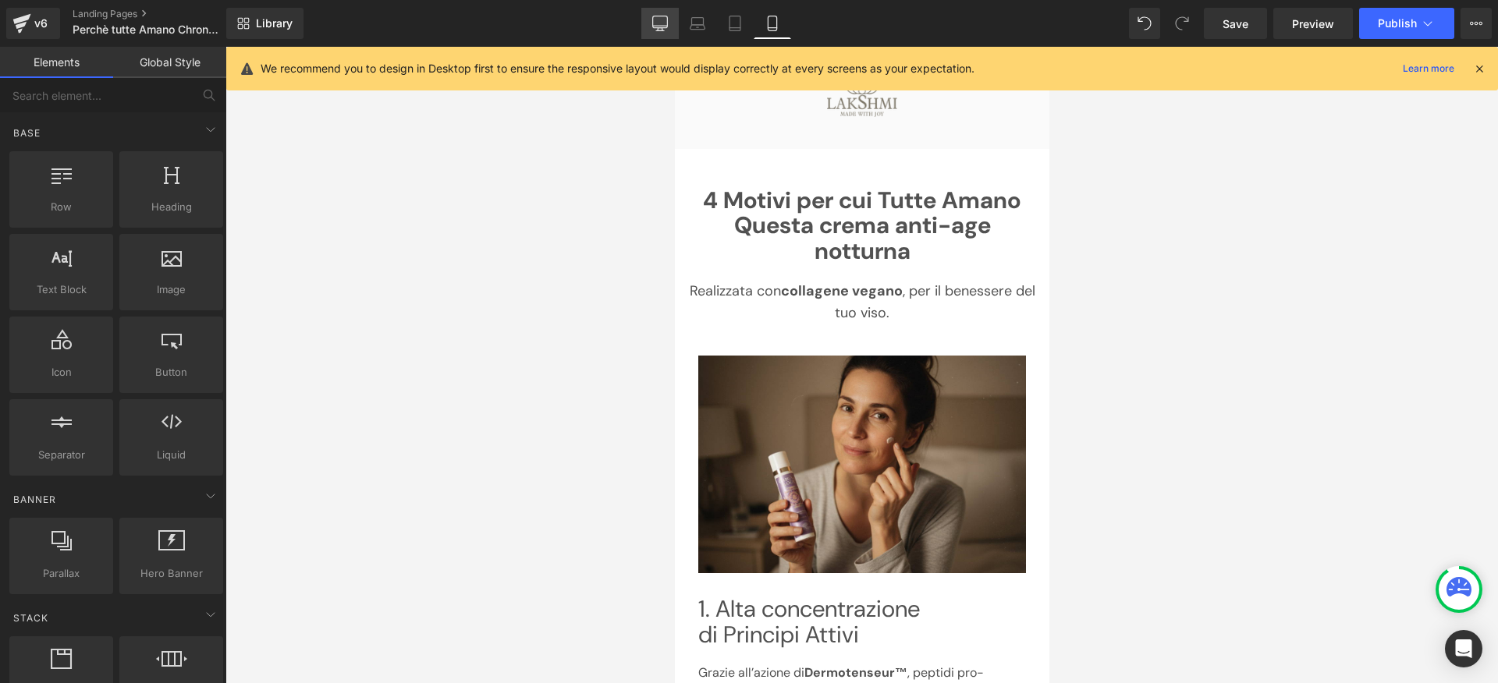
click at [655, 12] on link "Desktop" at bounding box center [659, 23] width 37 height 31
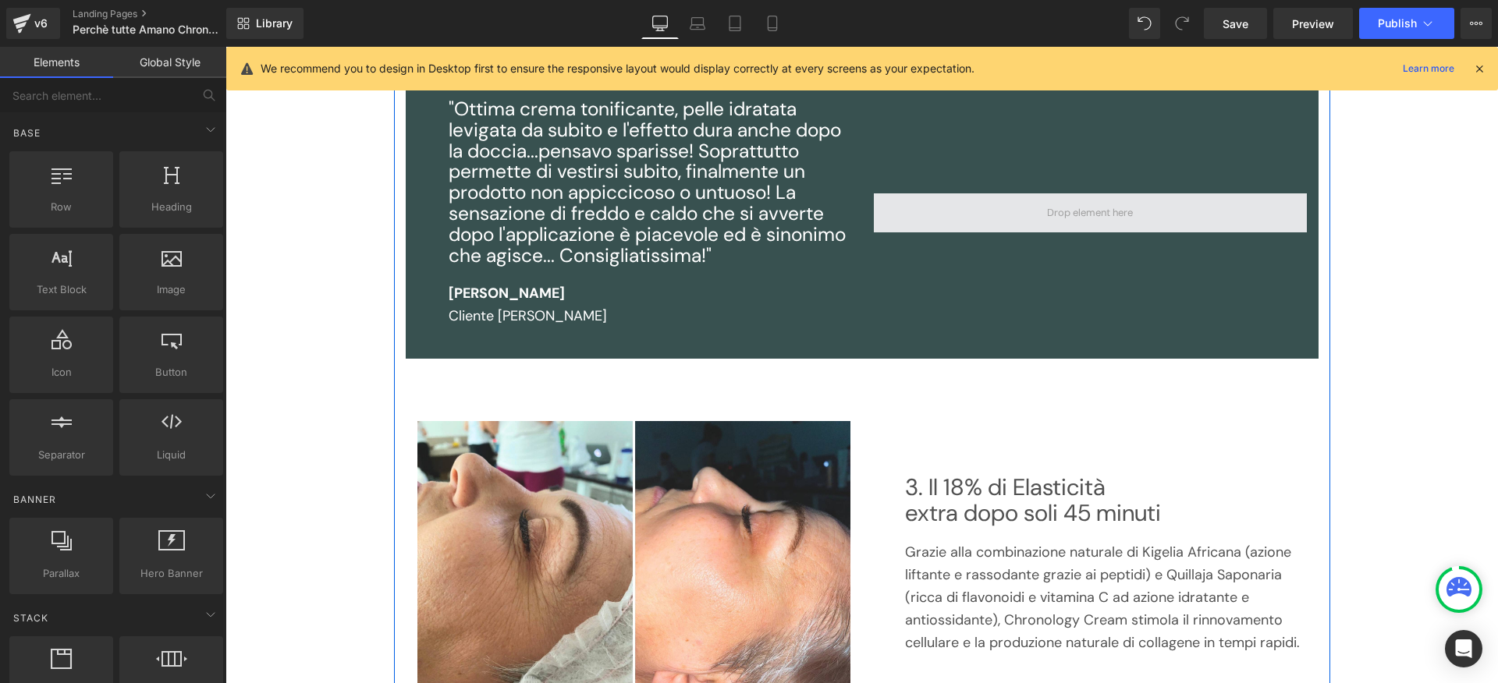
scroll to position [888, 0]
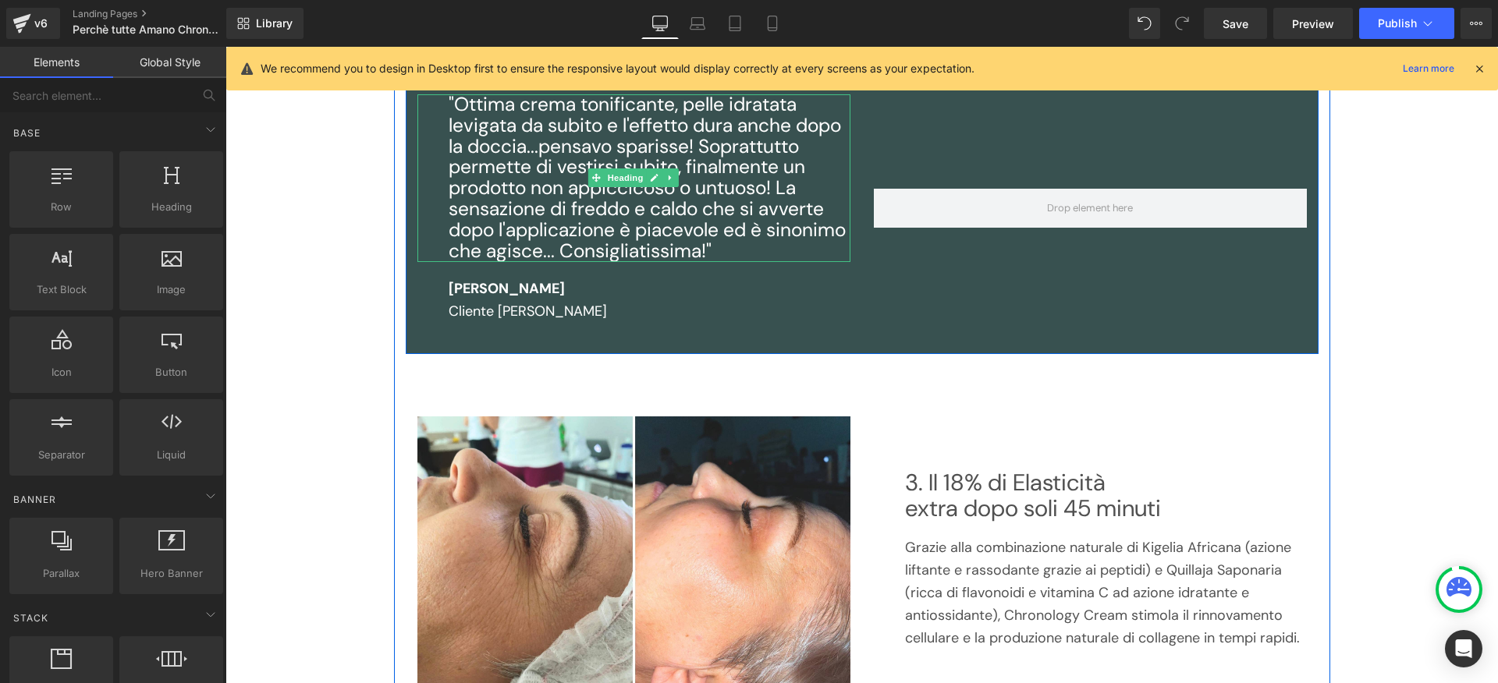
click at [765, 180] on h3 ""Ottima crema tonificante, pelle idratata levigata da subito e l'effetto dura a…" at bounding box center [650, 178] width 402 height 169
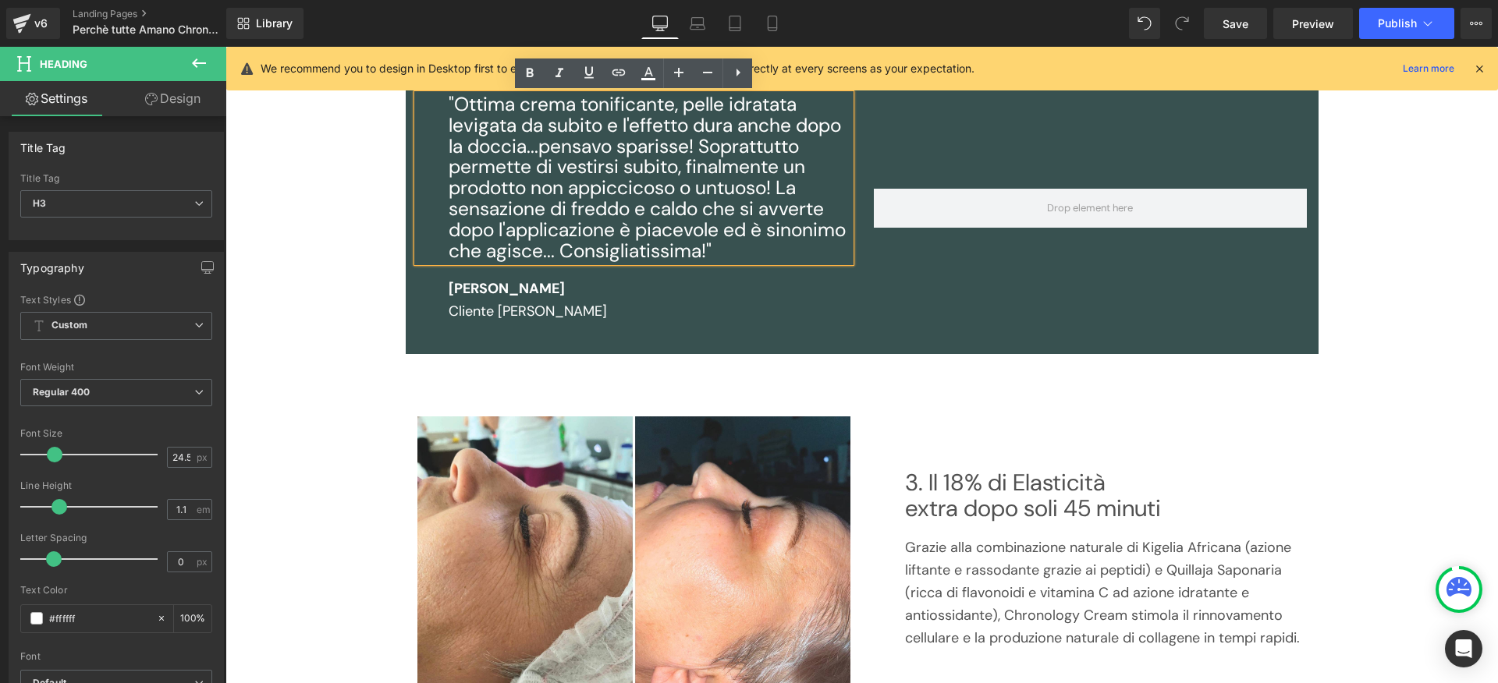
click at [706, 245] on h3 ""Ottima crema tonificante, pelle idratata levigata da subito e l'effetto dura a…" at bounding box center [650, 178] width 402 height 169
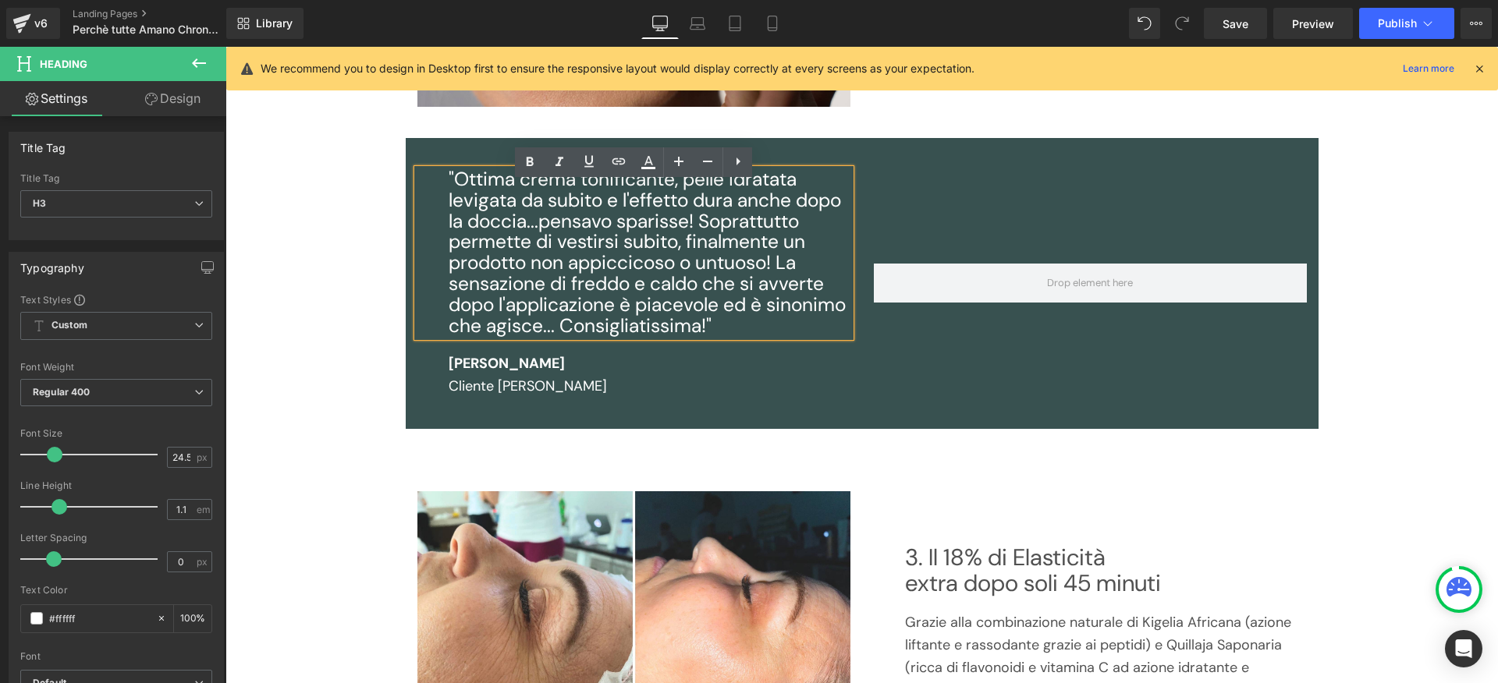
scroll to position [799, 0]
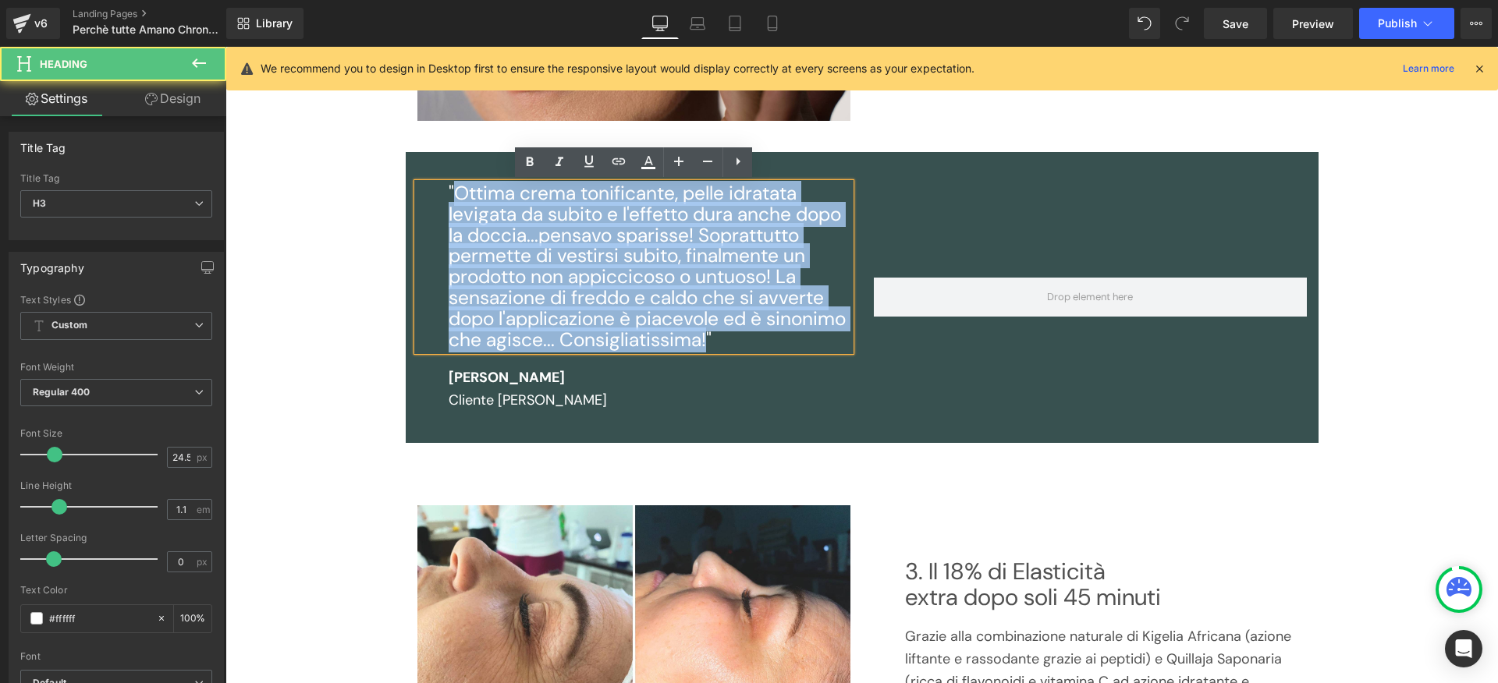
click at [458, 194] on h3 ""Ottima crema tonificante, pelle idratata levigata da subito e l'effetto dura a…" at bounding box center [650, 267] width 402 height 169
paste div
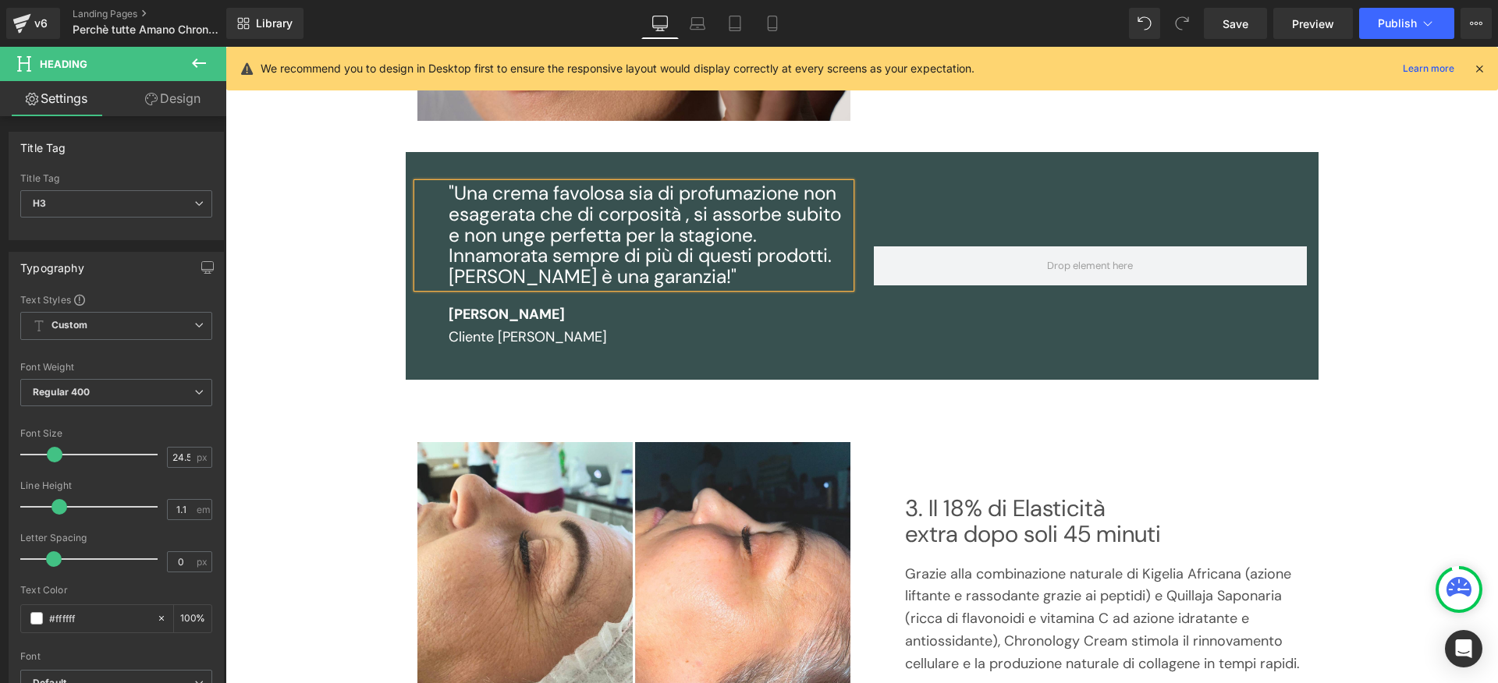
click at [701, 236] on h3 ""Una crema favolosa sia di profumazione non esagerata che di corposità , si ass…" at bounding box center [650, 225] width 402 height 84
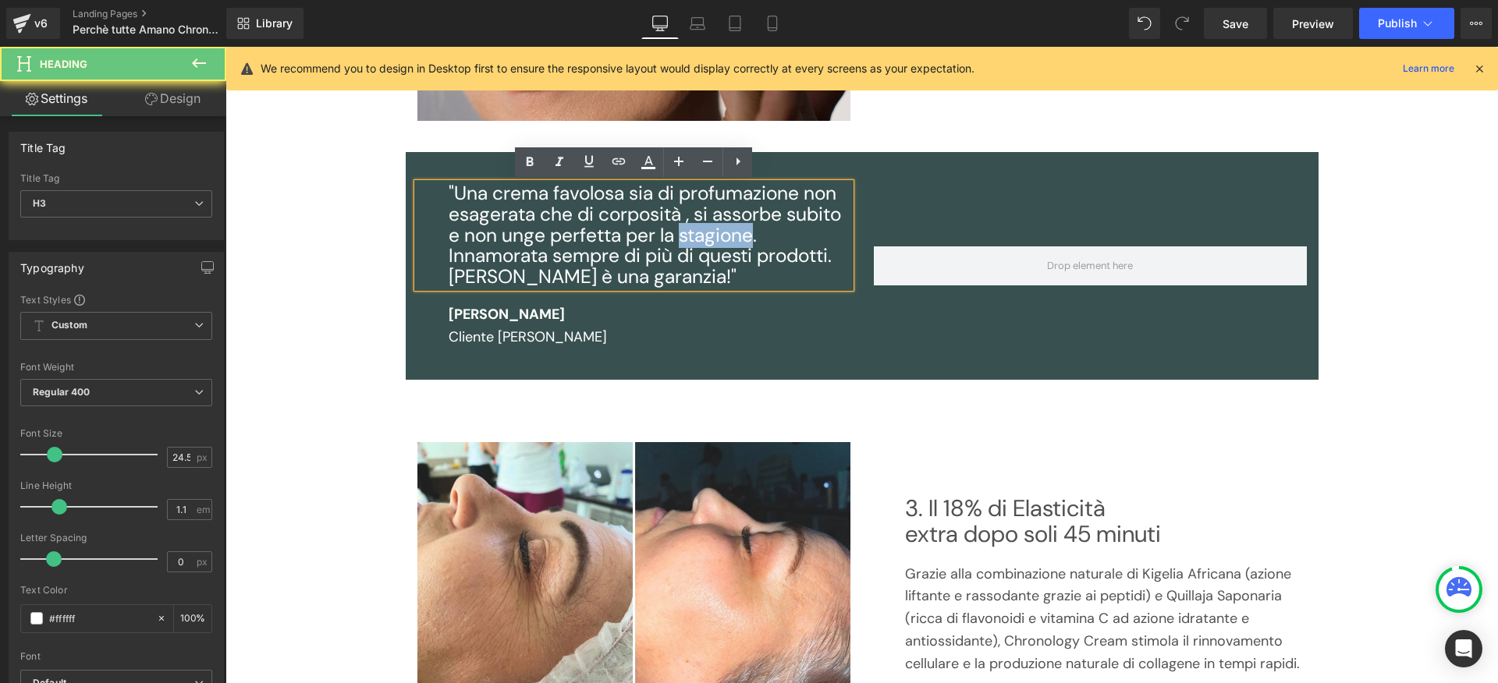
click at [701, 236] on h3 ""Una crema favolosa sia di profumazione non esagerata che di corposità , si ass…" at bounding box center [650, 225] width 402 height 84
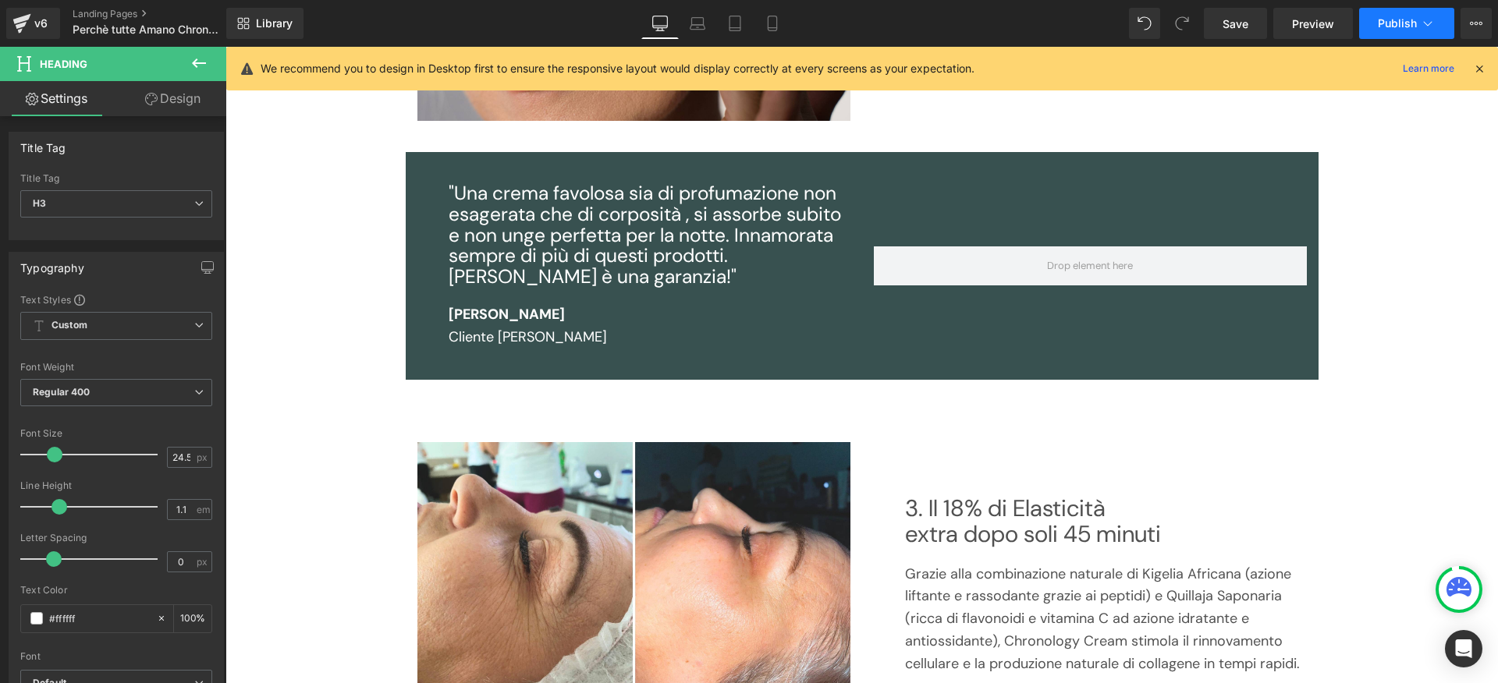
click at [1408, 37] on div "Save Preview Publish Scheduled View Live Page View with current Template Save T…" at bounding box center [1348, 23] width 300 height 31
click at [1408, 34] on button "Publish" at bounding box center [1406, 23] width 95 height 31
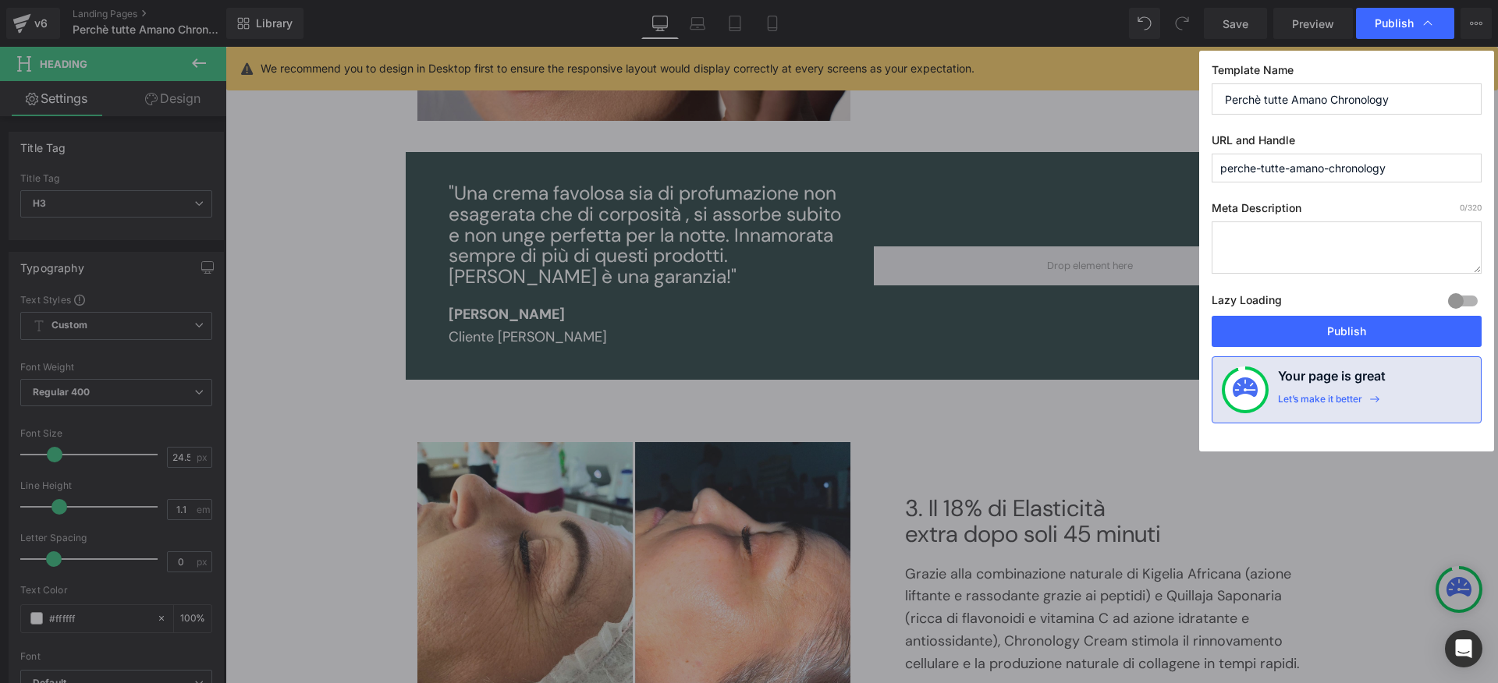
click at [1289, 171] on input "perche-tutte-amano-chronology" at bounding box center [1347, 168] width 270 height 29
type input "4-motivi-chronology"
click at [1378, 324] on button "Publish" at bounding box center [1347, 331] width 270 height 31
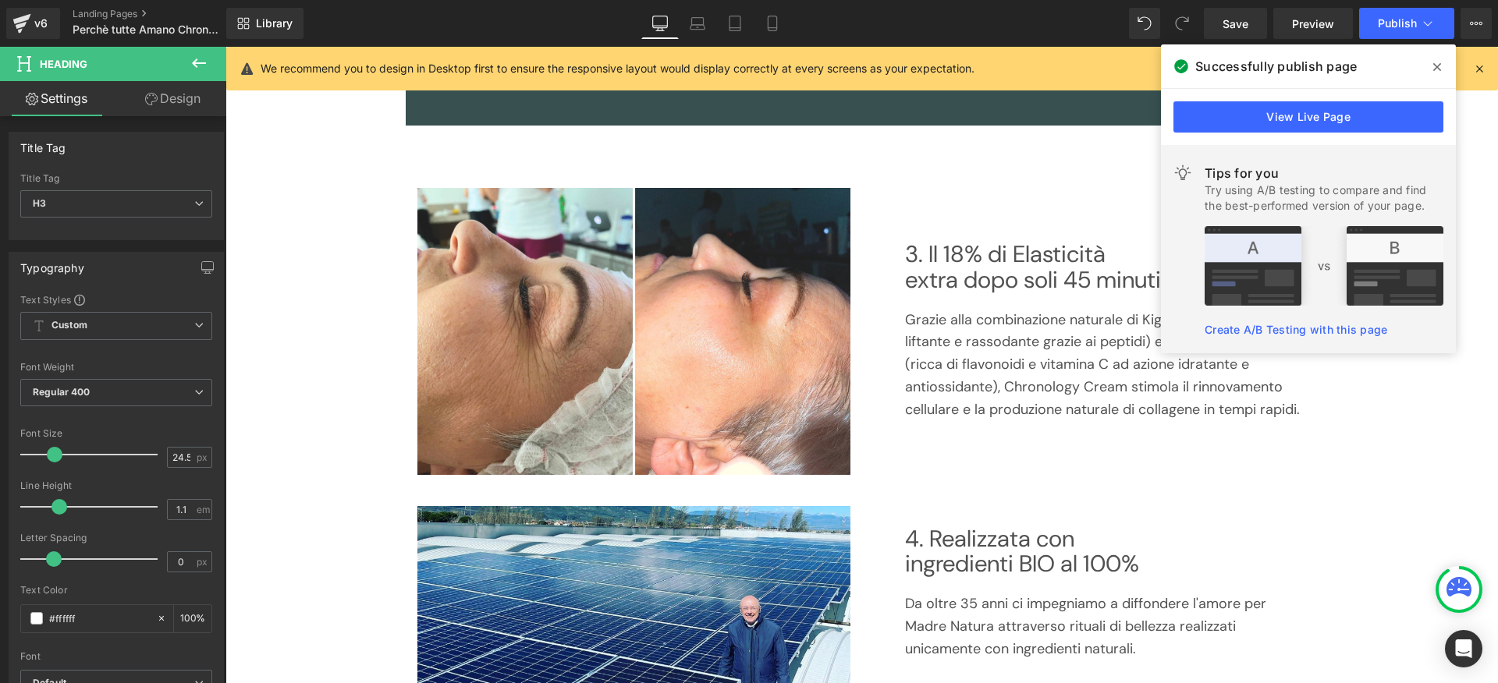
scroll to position [1053, 0]
